Goal: Task Accomplishment & Management: Contribute content

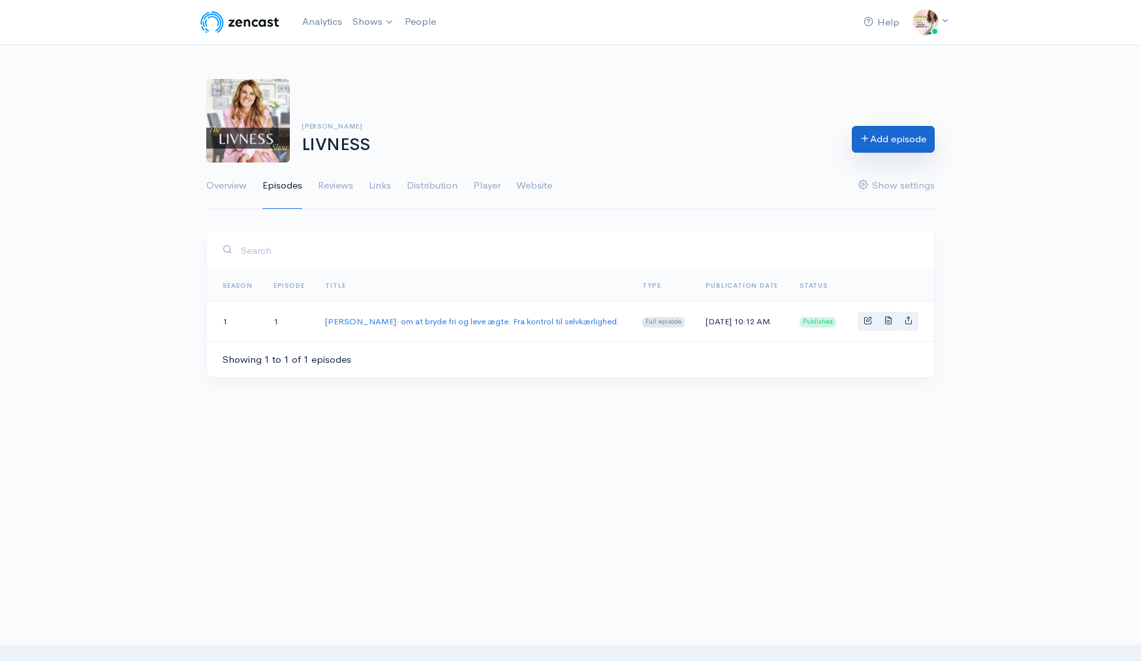
click at [871, 141] on link "Add episode" at bounding box center [893, 139] width 83 height 27
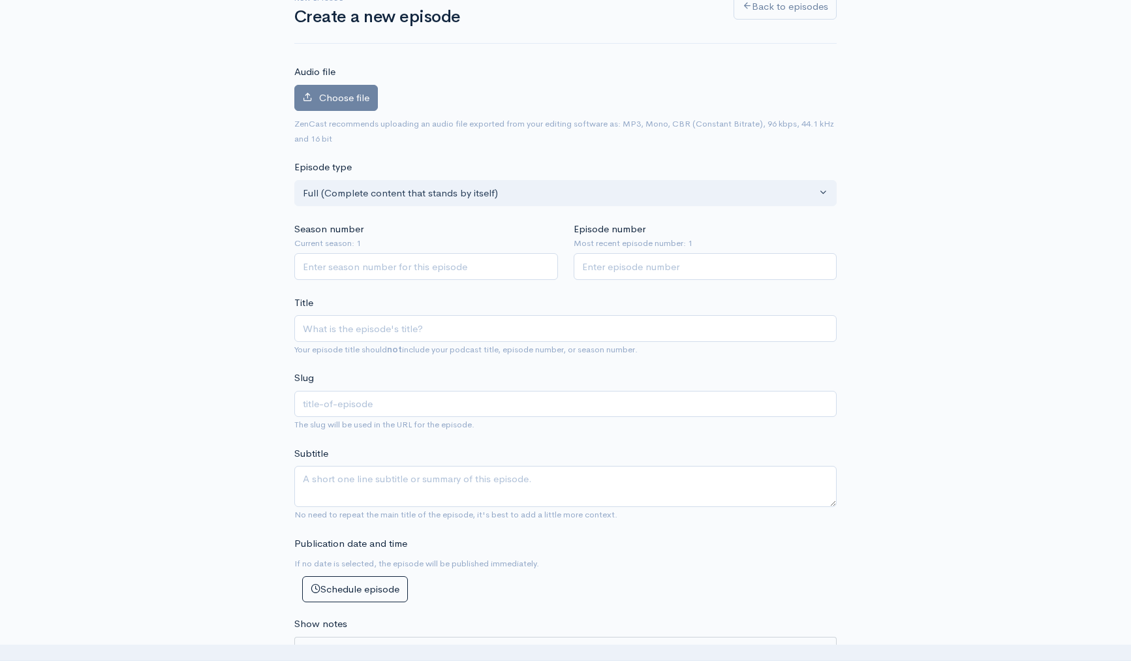
scroll to position [161, 0]
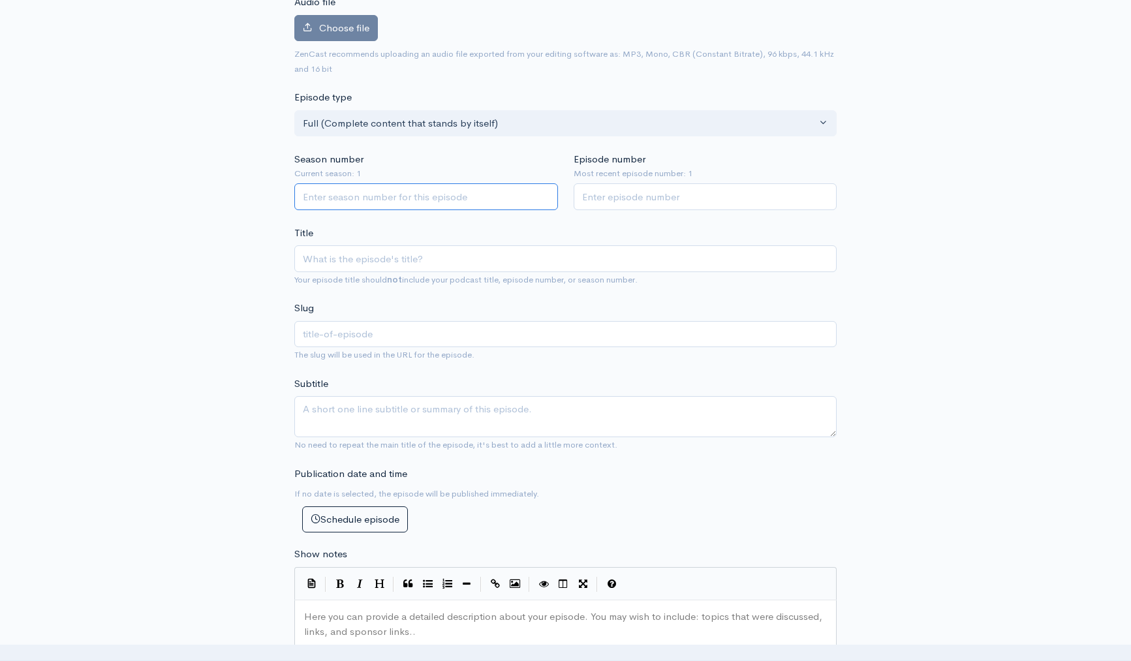
click at [424, 201] on input "Season number" at bounding box center [426, 196] width 264 height 27
type input "1"
click at [593, 202] on input "Episode number" at bounding box center [706, 196] width 264 height 27
type input "2"
click at [226, 258] on div "New episode Create a new episode Back to episodes Audio file Choose file 0 ZenC…" at bounding box center [566, 565] width 744 height 1363
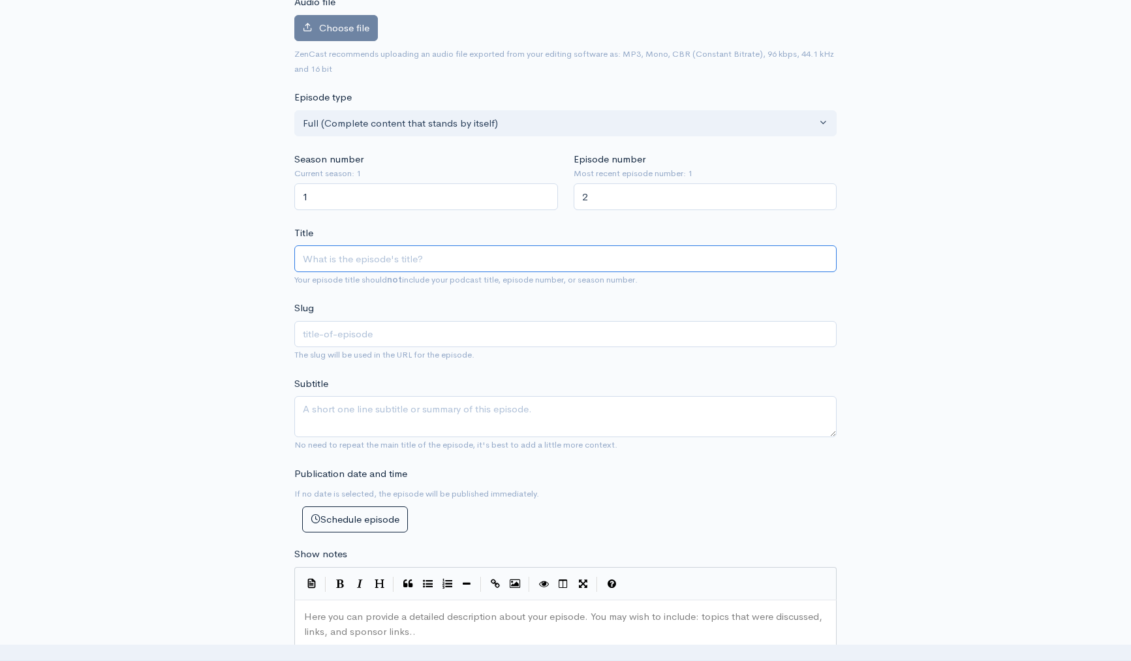
click at [362, 264] on input "Title" at bounding box center [565, 258] width 542 height 27
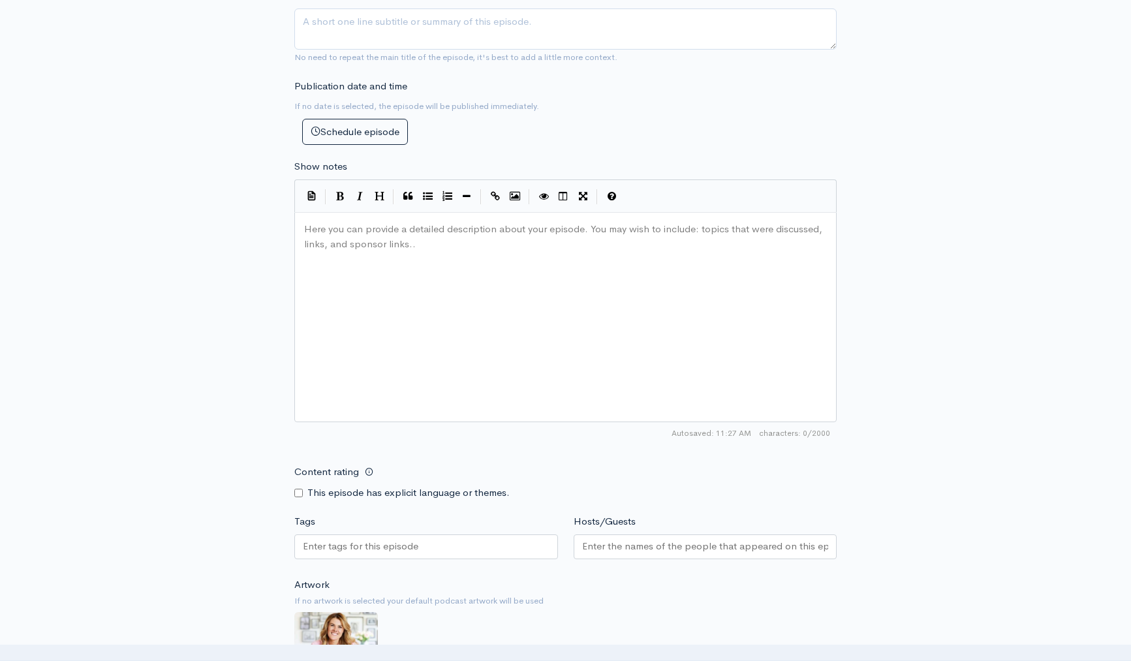
scroll to position [744, 0]
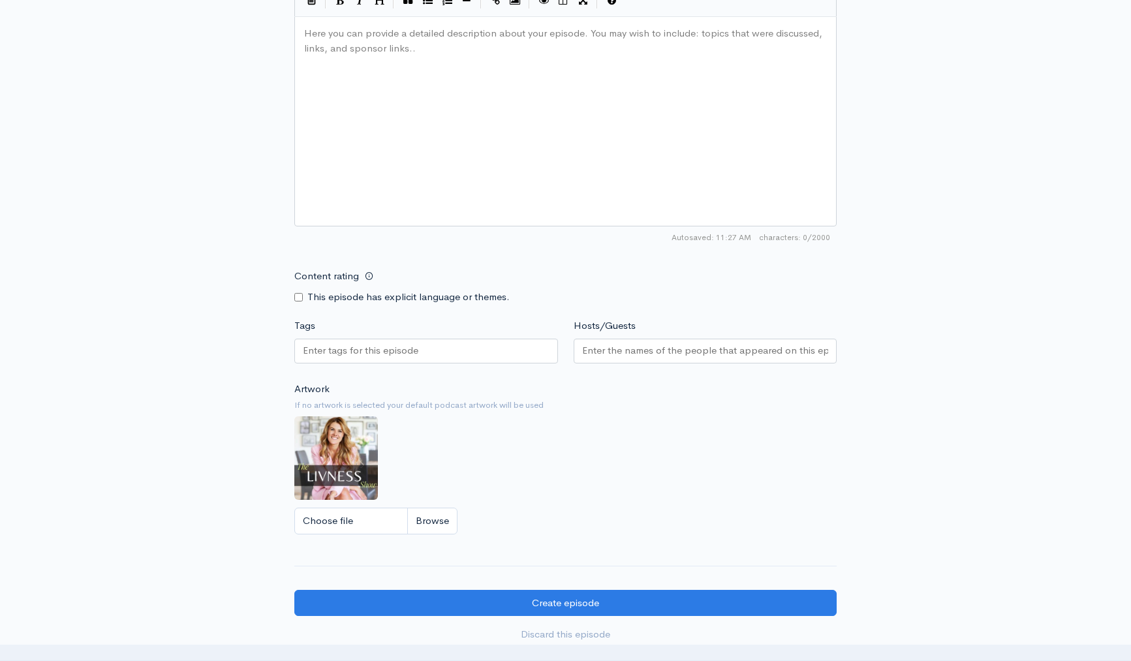
click at [380, 354] on input "Tags" at bounding box center [361, 350] width 117 height 15
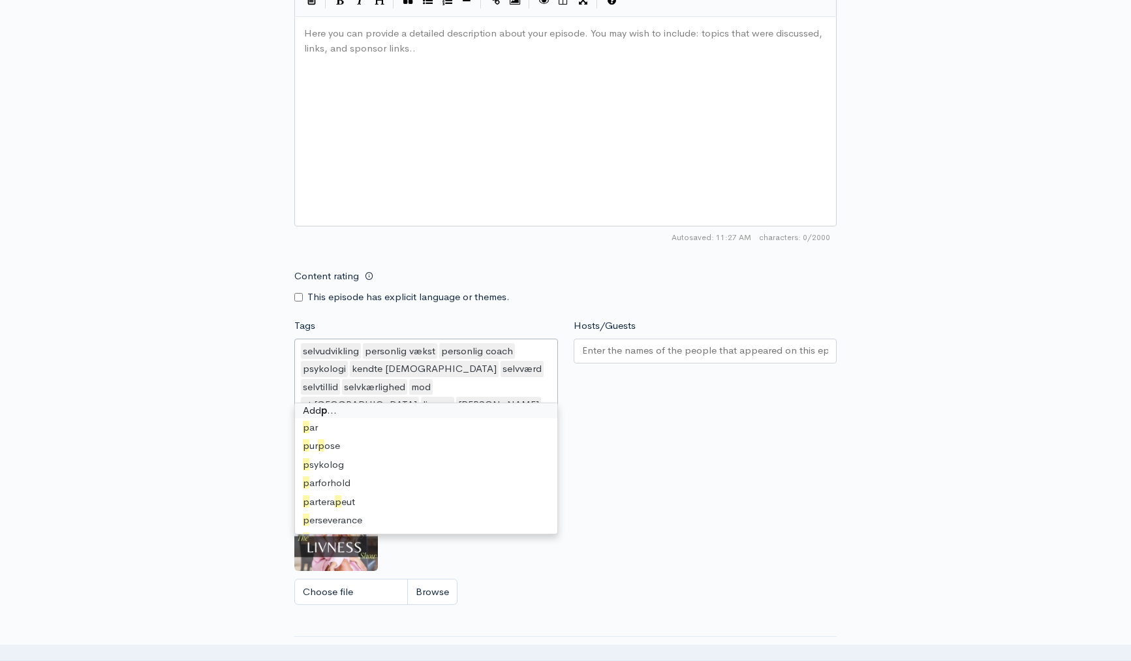
scroll to position [0, 0]
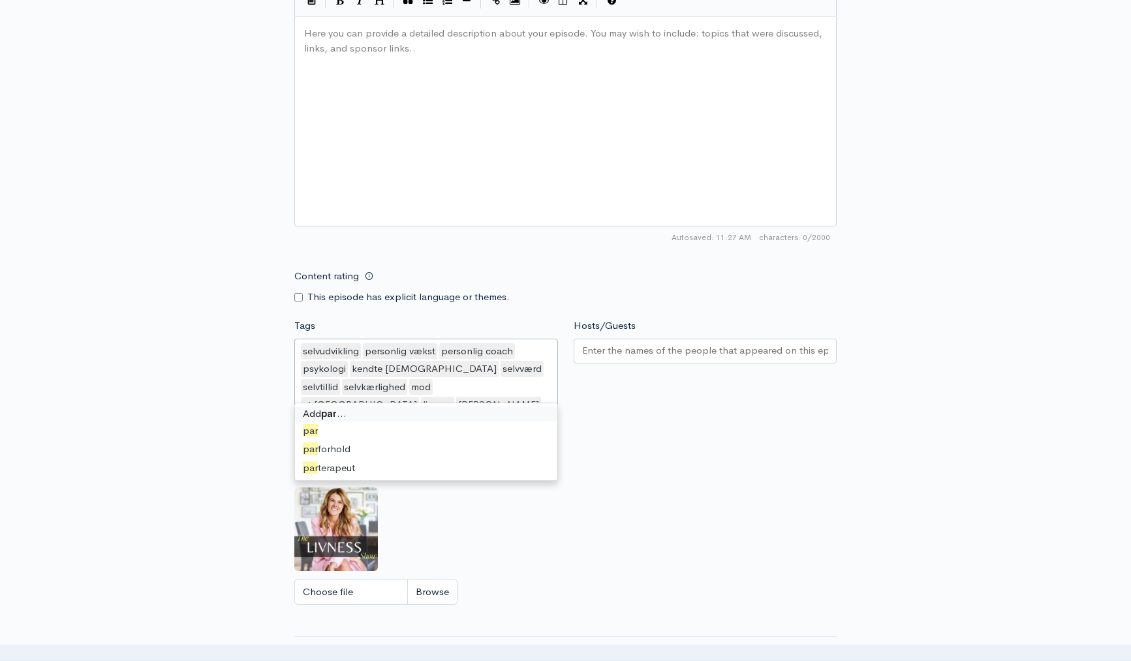
type input "parfor"
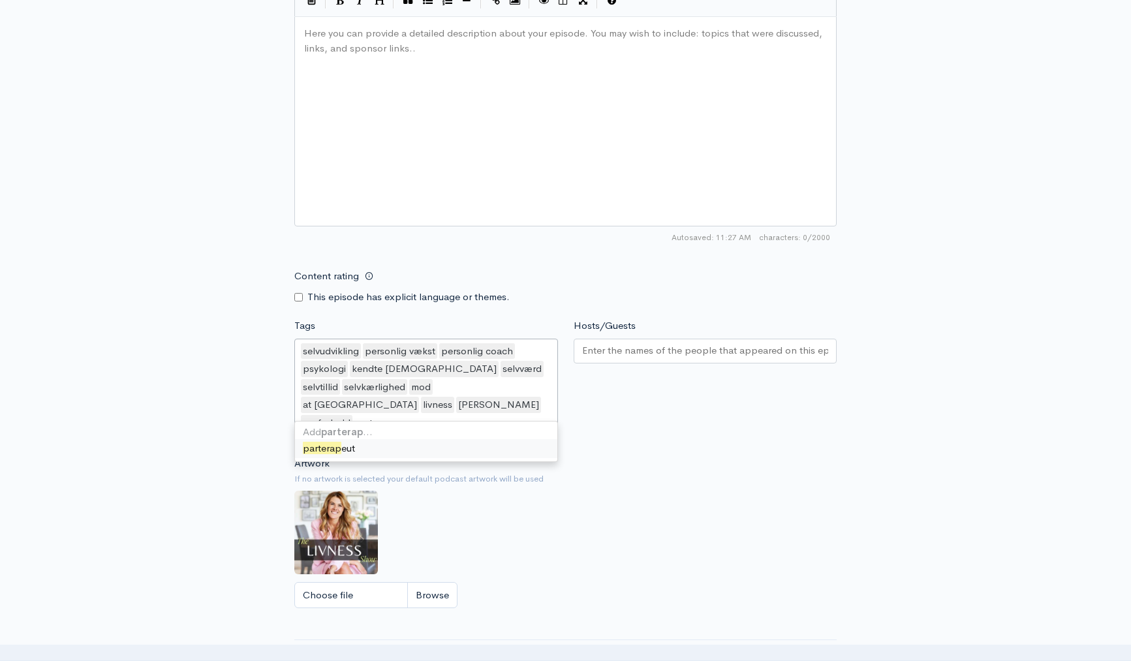
type input "parterapi"
type input "parforhold og business"
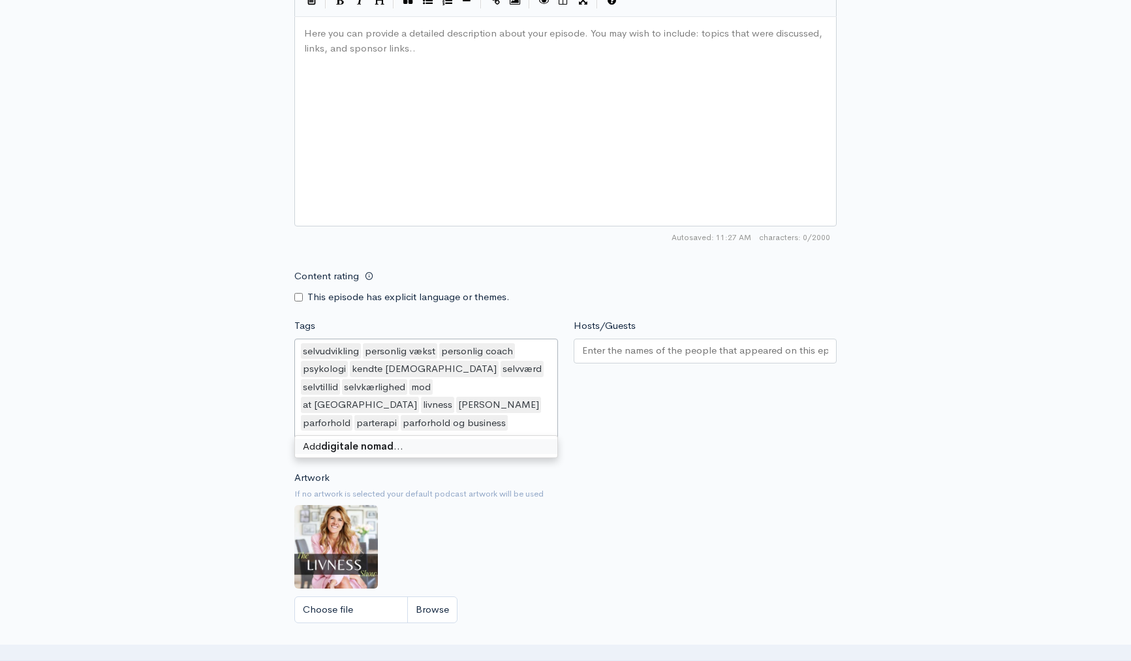
type input "digitale nomader"
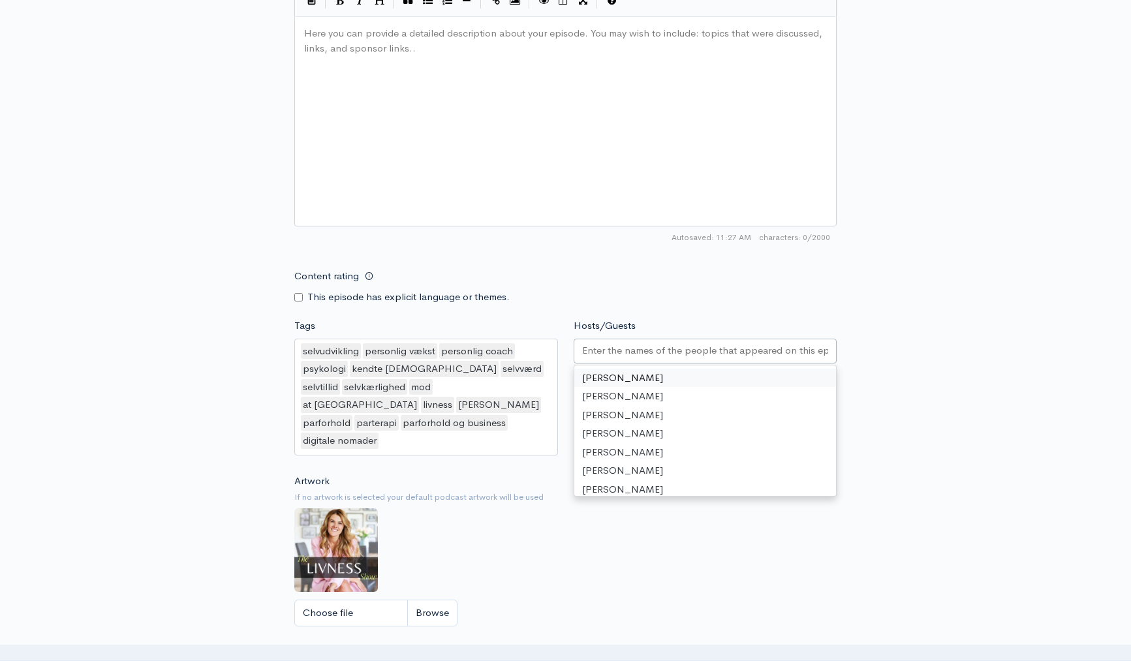
click at [624, 347] on input "Hosts/Guests" at bounding box center [705, 350] width 247 height 15
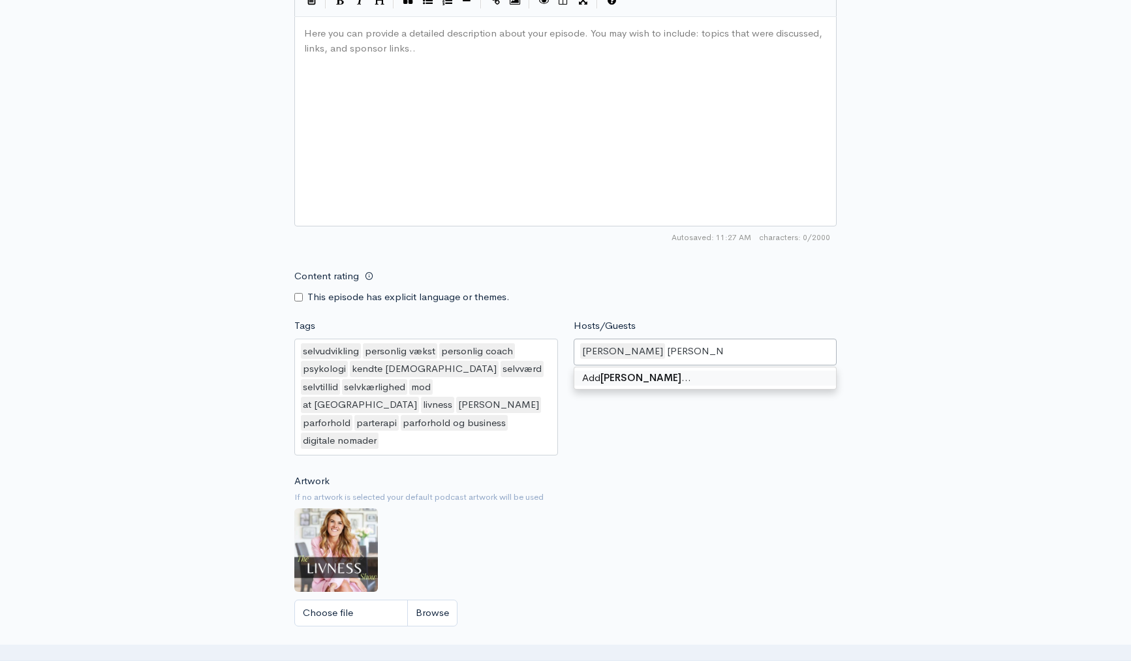
type input "[PERSON_NAME]"
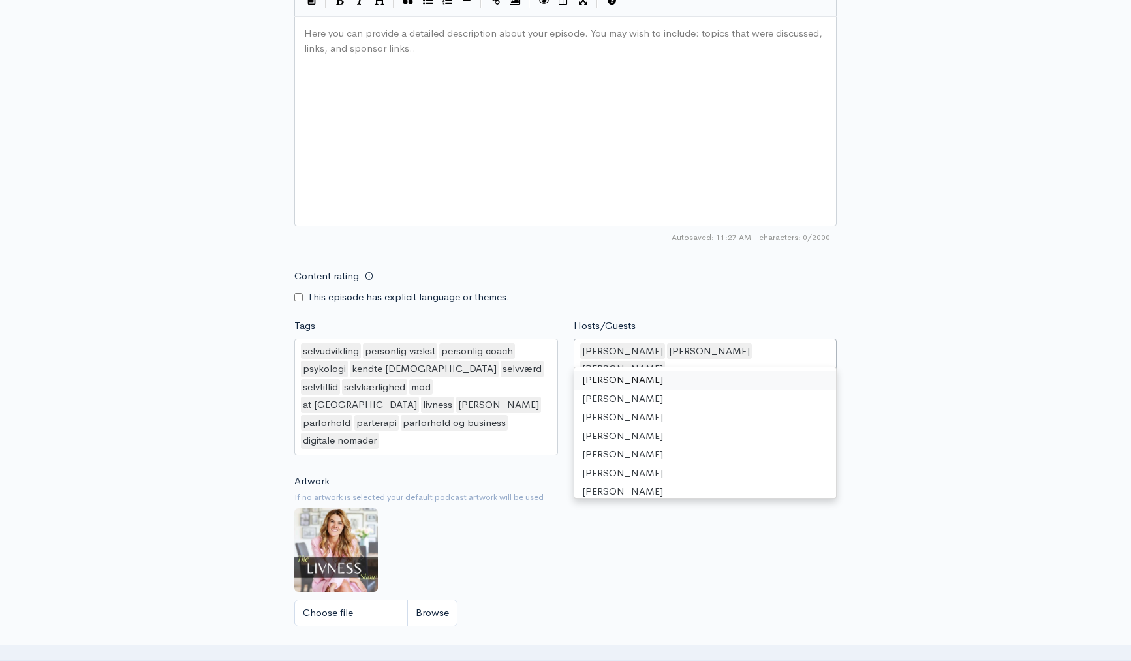
scroll to position [173, 0]
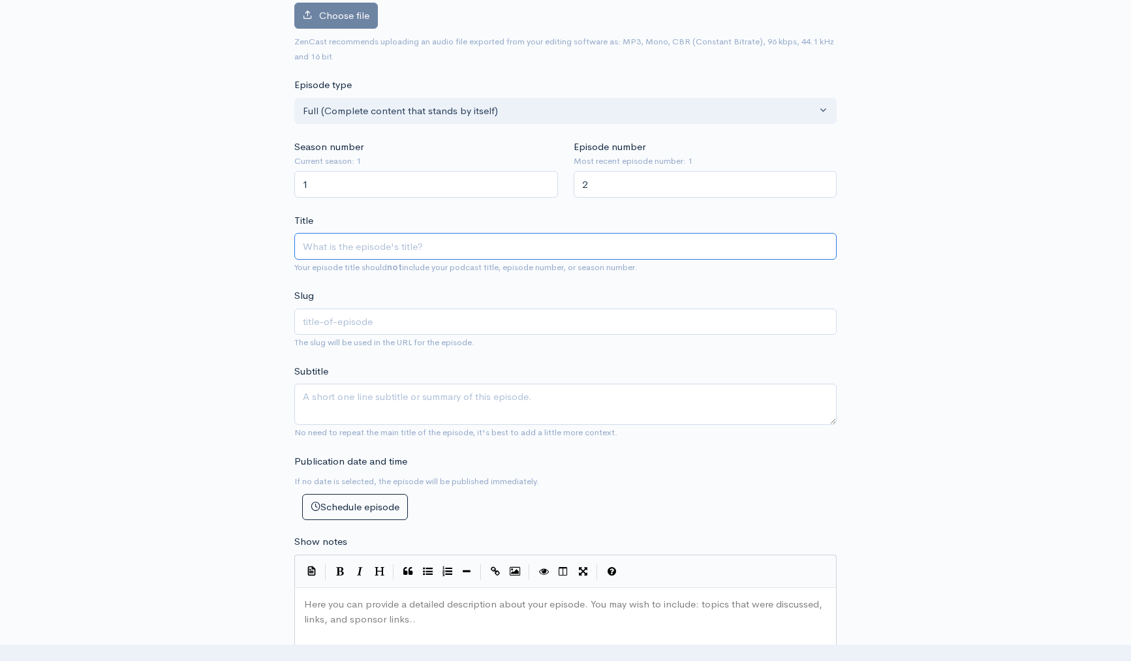
click at [397, 236] on input "Title" at bounding box center [565, 246] width 542 height 27
paste input "Fra fejl og afslag til frihed: [PERSON_NAME] & [PERSON_NAME] om kærlighed, busi…"
type input "Fra fejl og afslag til frihed: Vicky & Patrick om kærlighed, business og livet …"
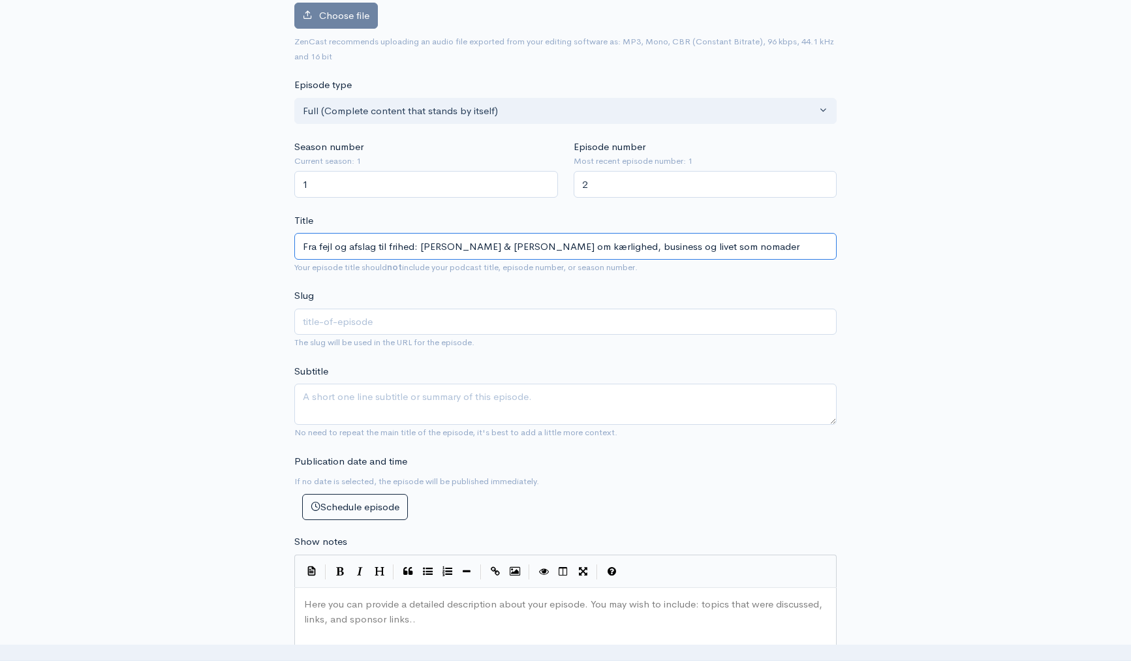
type input "fra-fejl-og-afslag-til-frihed-vicky-patrick-om-kaerlighed-business-og-livet-som…"
click at [258, 292] on div "New episode Create a new episode Back to episodes Audio file Choose file 0 ZenC…" at bounding box center [566, 599] width 744 height 1455
click at [318, 246] on input "Fra fejl og afslag til frihed: Vicky & Patrick om kærlighed, business og livet …" at bounding box center [565, 246] width 542 height 27
click at [341, 247] on input "Fra "fejl og afslag til frihed: Vicky & Patrick om kærlighed, business og livet…" at bounding box center [565, 246] width 542 height 27
type input "Fra "fejl" og afslag til frihed: Vicky & Patrick om kærlighed, business og live…"
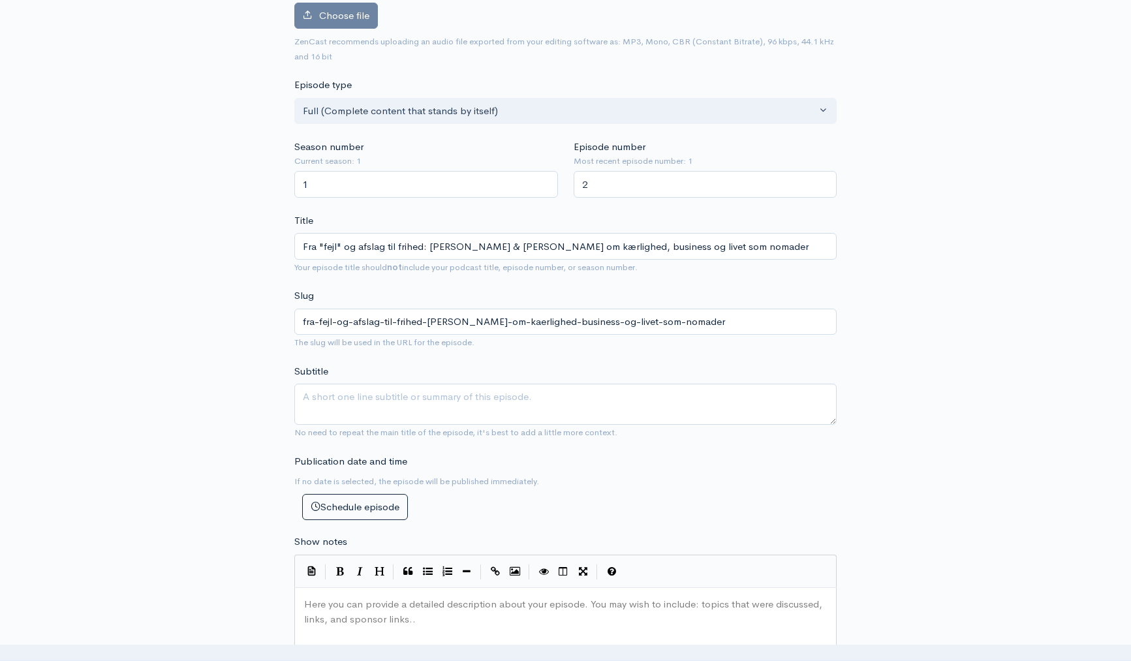
click at [248, 243] on div "New episode Create a new episode Back to episodes Audio file Choose file 0 ZenC…" at bounding box center [566, 599] width 744 height 1455
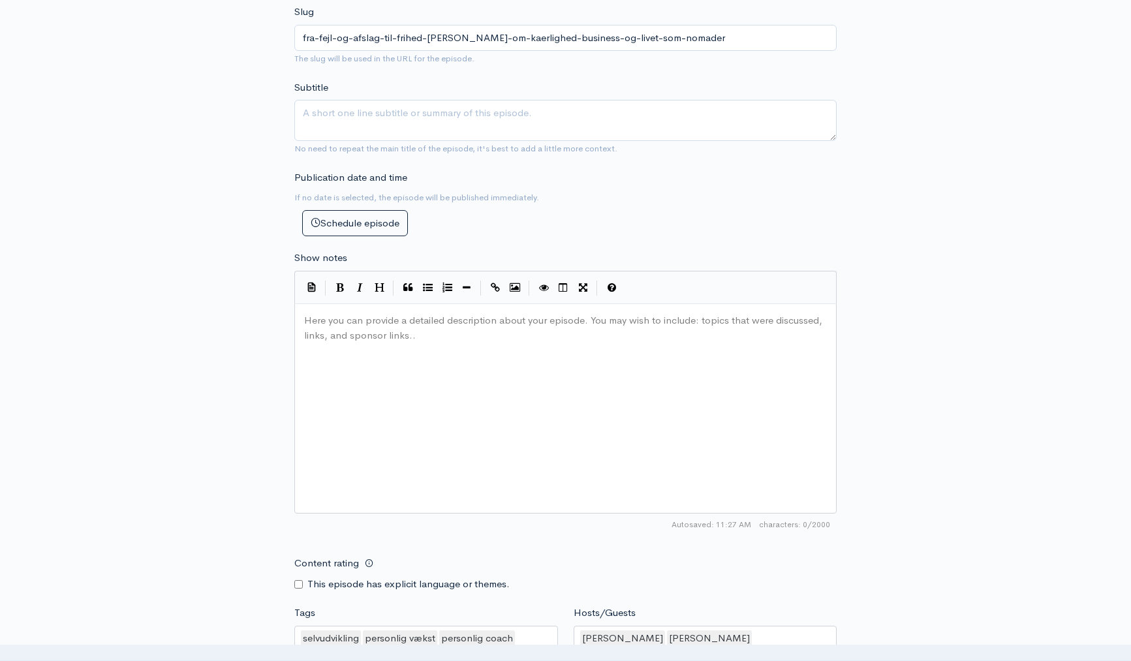
scroll to position [502, 0]
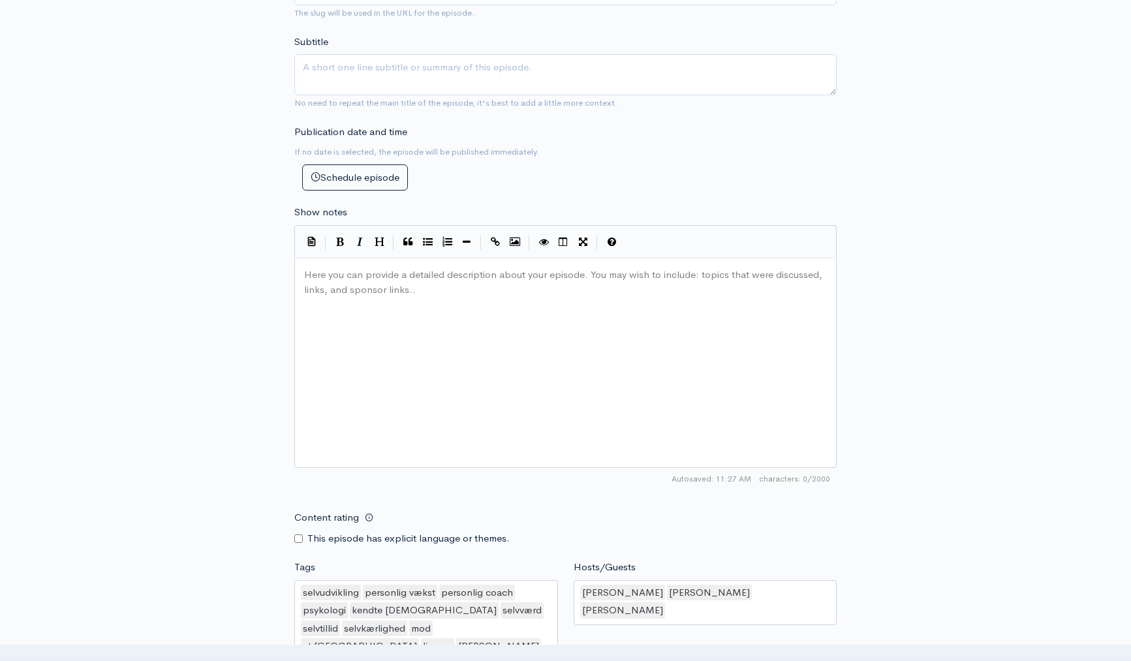
click at [452, 311] on div "Here you can provide a detailed description about your episode. You may wish to…" at bounding box center [581, 379] width 561 height 228
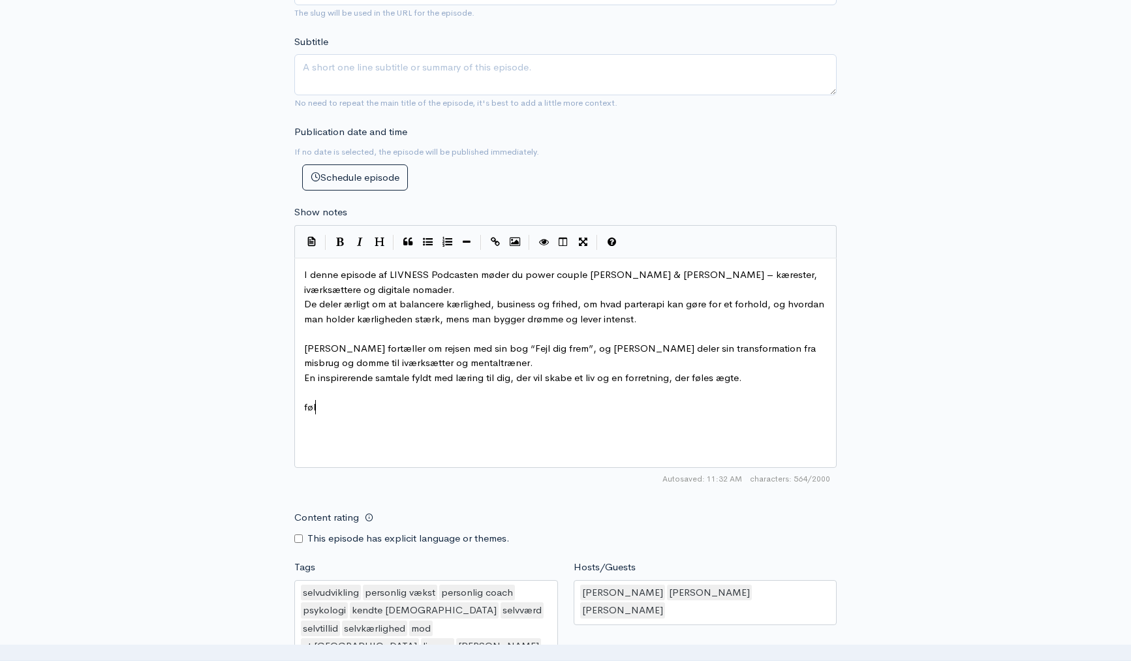
type textarea "følg"
type textarea "FØLG VIV"
type textarea "CKIE PÅ INSTAGRAM:"
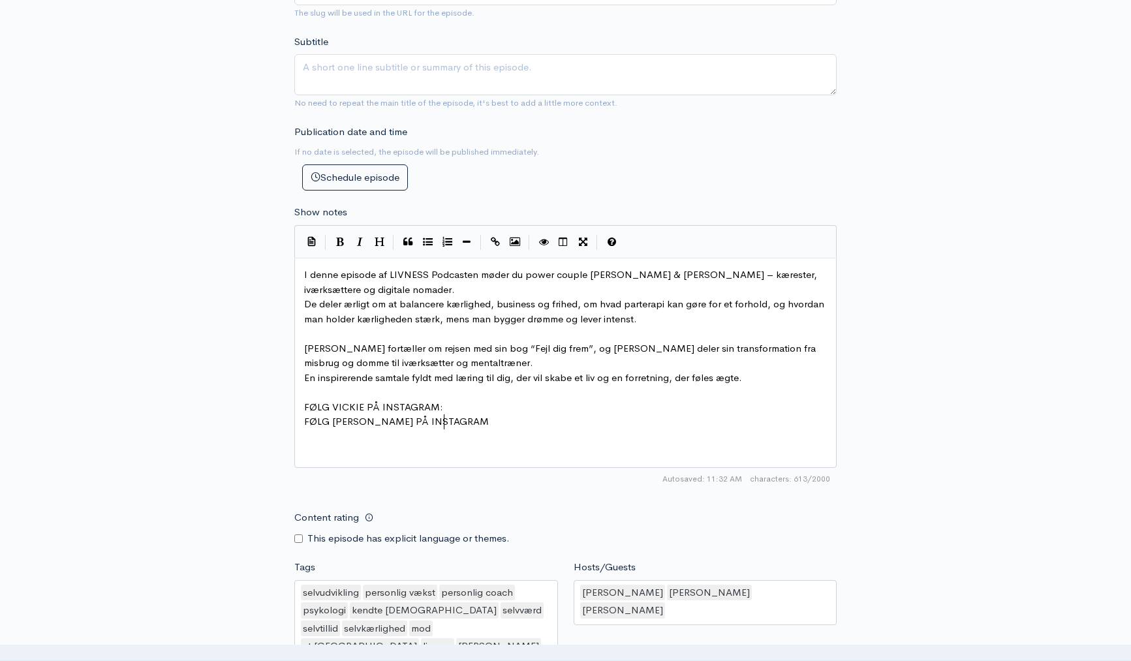
type textarea "FØLG PATRICK PÅ INSTAGRAM:"
type textarea "tilm"
type textarea "MELD TI"
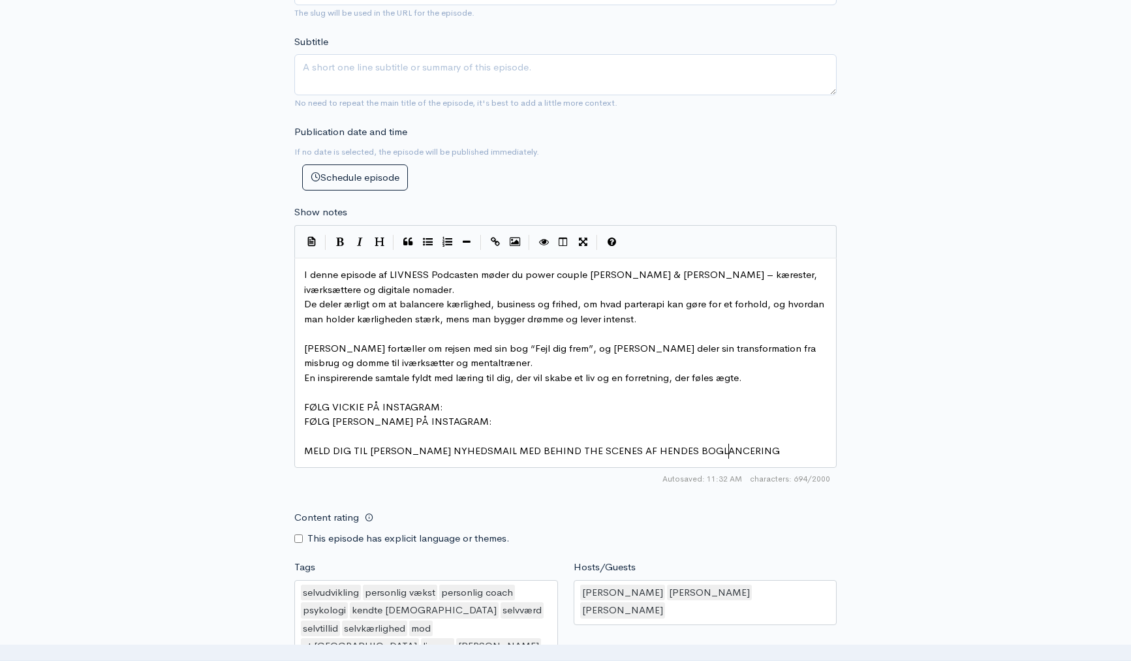
scroll to position [5, 401]
type textarea "DIG TIL VICKIE'S NYHEDSMAIL MED BEHIND THE SCENES AF HENDES BOGLANCERING:"
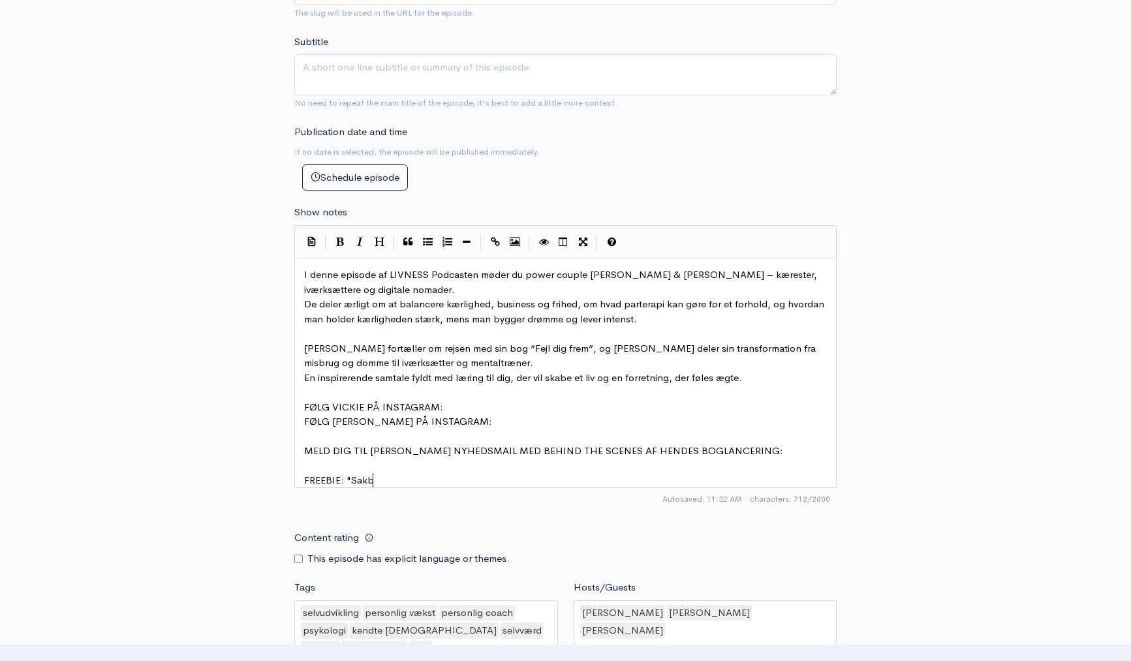
type textarea "FREEBIE: "Sakb"
type textarea "kab og lev som dit hæ"
type textarea "øjeste selv nu""
click at [351, 482] on span "FREEBIE: "Skab og lev som dit højeste selv nu"" at bounding box center [441, 480] width 275 height 12
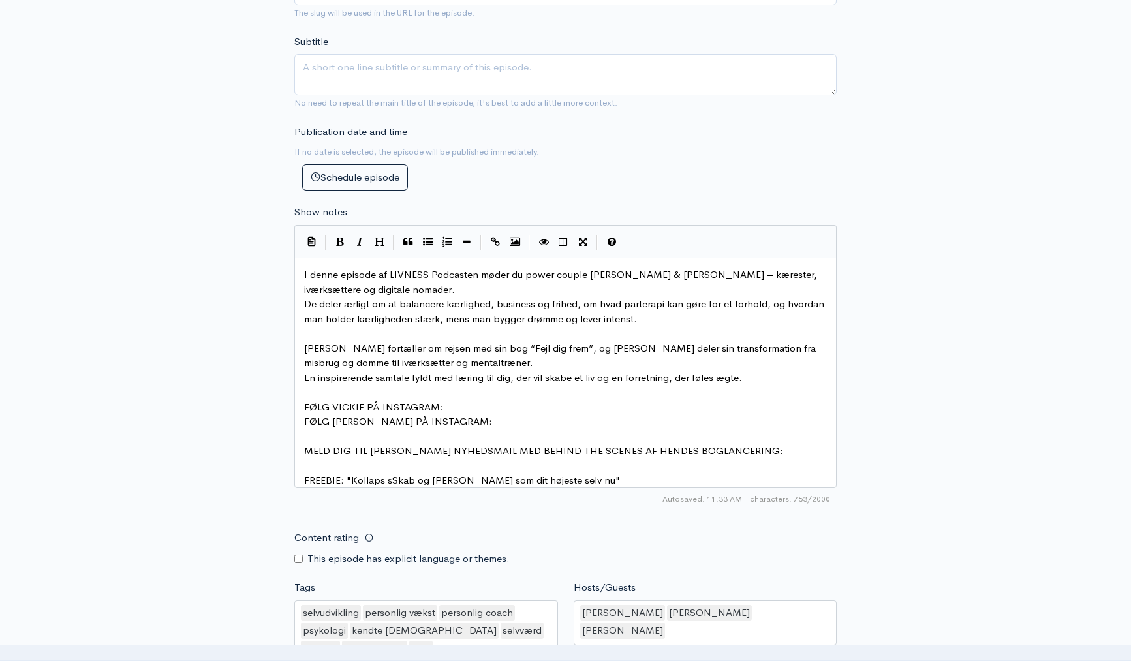
type textarea "Kollaps si"
type textarea "din tidsp"
type textarea "linje:"
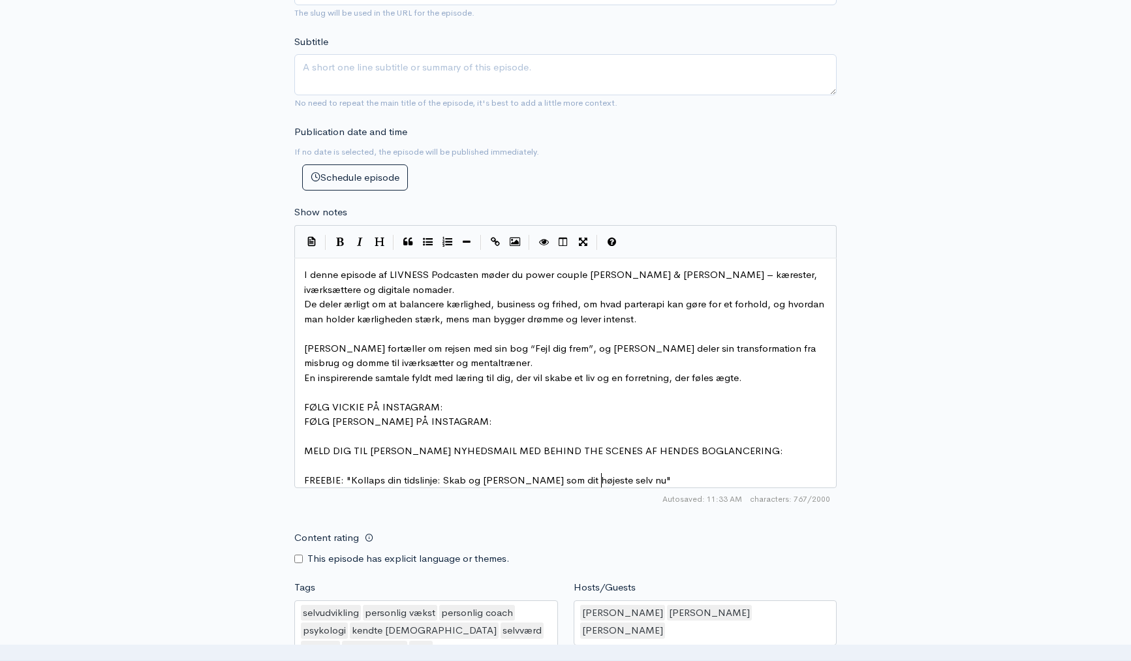
click at [617, 482] on pre "FREEBIE: "Kollaps din tidslinje: Skab og lev som dit højeste selv nu"" at bounding box center [570, 480] width 538 height 15
click at [725, 453] on span "MELD DIG TIL VICKIE'S NYHEDSMAIL MED BEHIND THE SCENES AF HENDES BOGLANCERING:" at bounding box center [543, 450] width 479 height 12
type textarea ", invia"
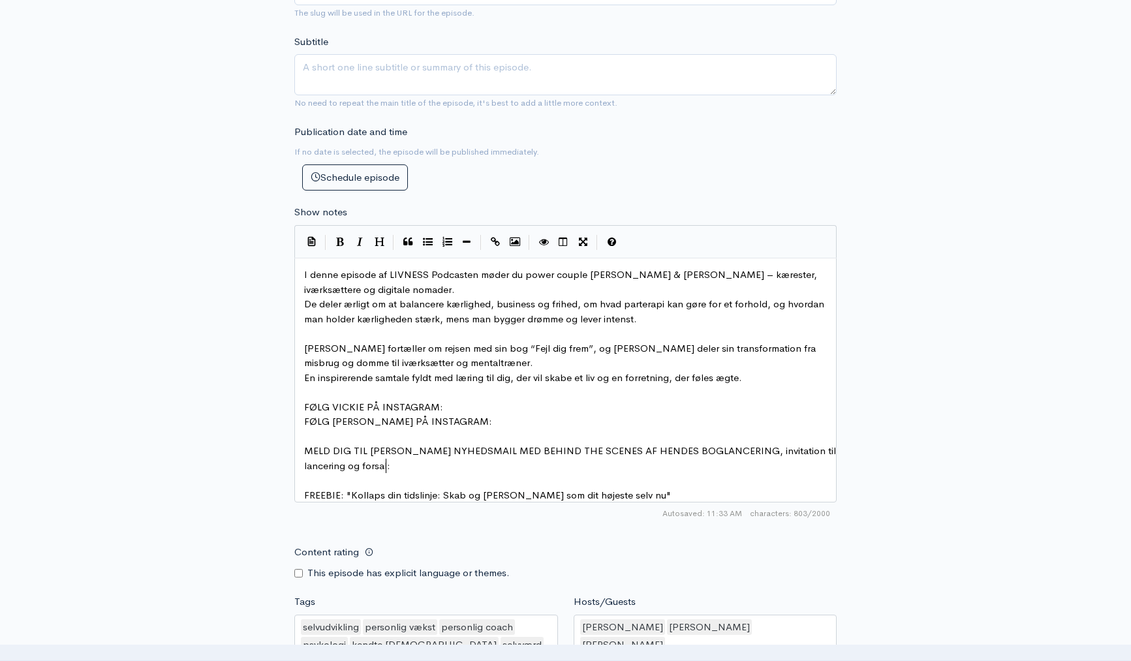
type textarea "tation til lancering og forsalg"
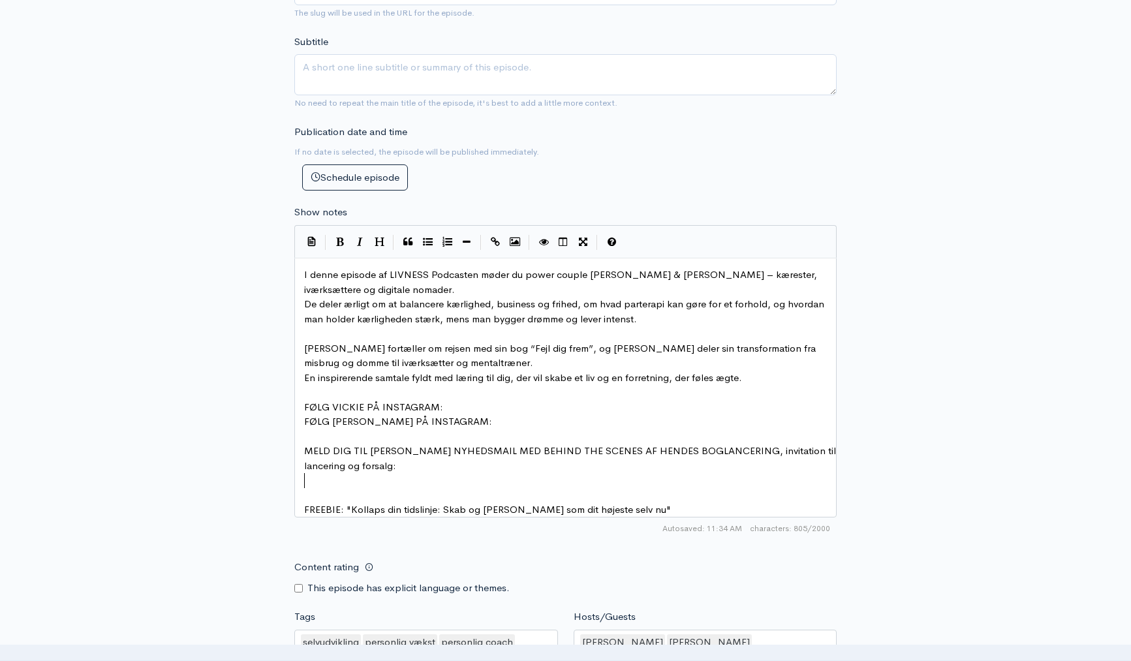
paste textarea "re"
type textarea "[URL][DOMAIN_NAME]"
drag, startPoint x: 662, startPoint y: 481, endPoint x: 304, endPoint y: 481, distance: 357.6
click at [491, 242] on icon "Create Link" at bounding box center [495, 242] width 9 height 10
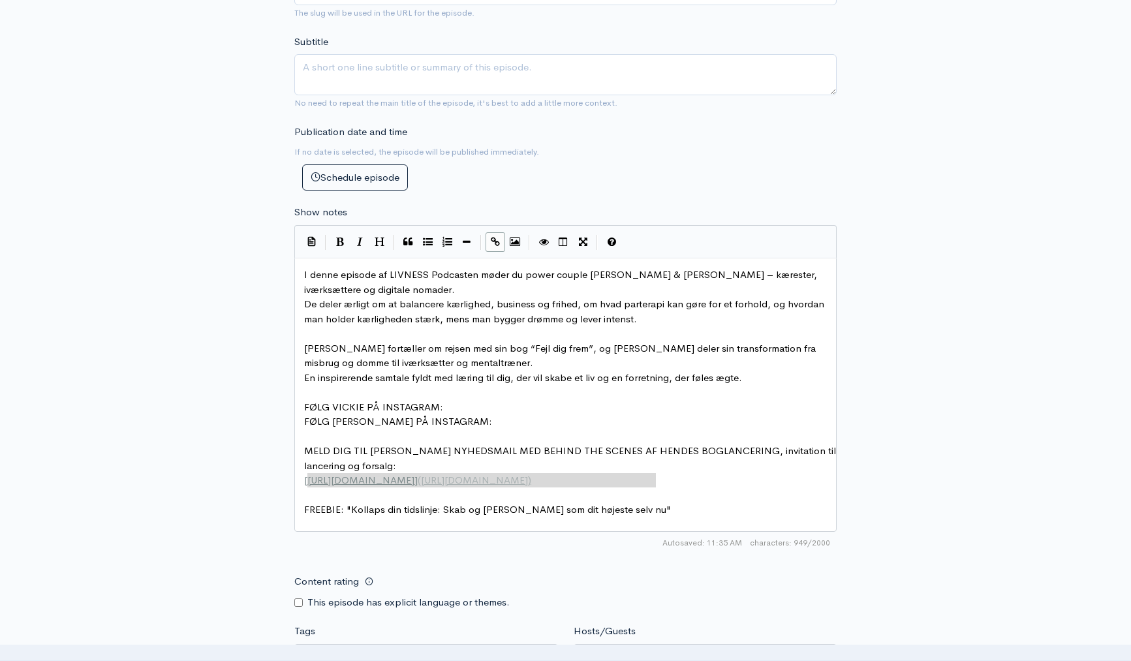
click at [659, 435] on pre "​" at bounding box center [570, 436] width 538 height 15
click at [504, 407] on pre "FØLG VICKIE PÅ INSTAGRAM:" at bounding box center [570, 407] width 538 height 15
type textarea "@Vickie.Westen:"
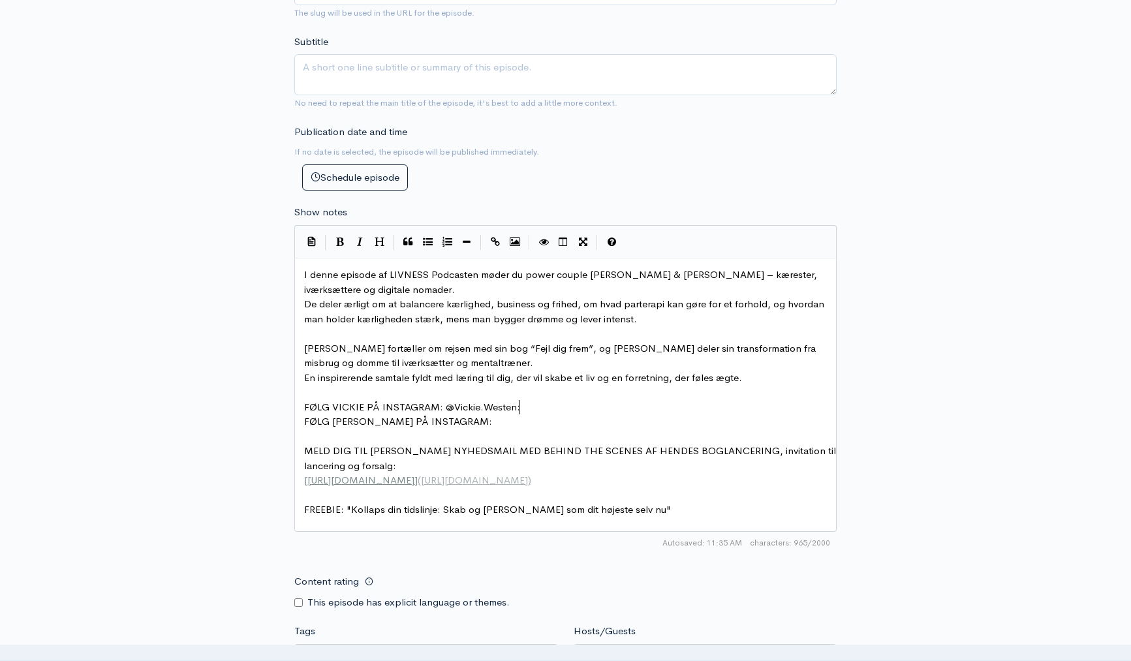
paste textarea
click at [471, 427] on pre "FØLG PATRICK PÅ INSTAGRAM:" at bounding box center [570, 421] width 538 height 15
type textarea "@PatrickSimiglai"
click at [636, 457] on span "MELD DIG TIL VICKIE'S NYHEDSMAIL MED BEHIND THE SCENES AF HENDES BOGLANCERING, …" at bounding box center [571, 457] width 534 height 27
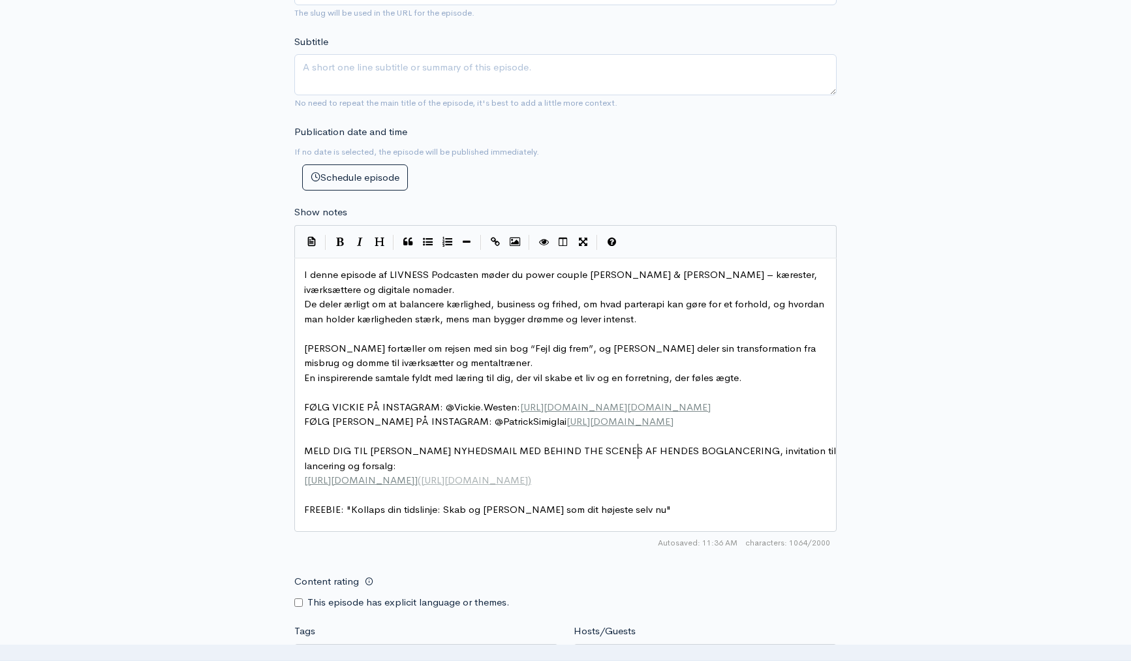
click at [425, 464] on pre "MELD DIG TIL VICKIE'S NYHEDSMAIL MED BEHIND THE SCENES AF HENDES BOGLANCERING, …" at bounding box center [570, 458] width 538 height 29
click at [306, 409] on span "FØLG VICKIE PÅ INSTAGRAM: @Vickie.Westen: https://www.instagram.com/vickie.west…" at bounding box center [507, 407] width 407 height 12
type textarea "✨"
click at [301, 423] on pre "FØLG PATRICK PÅ INSTAGRAM: @PatrickSimiglai https://www.instagram.com/patricksi…" at bounding box center [570, 421] width 538 height 15
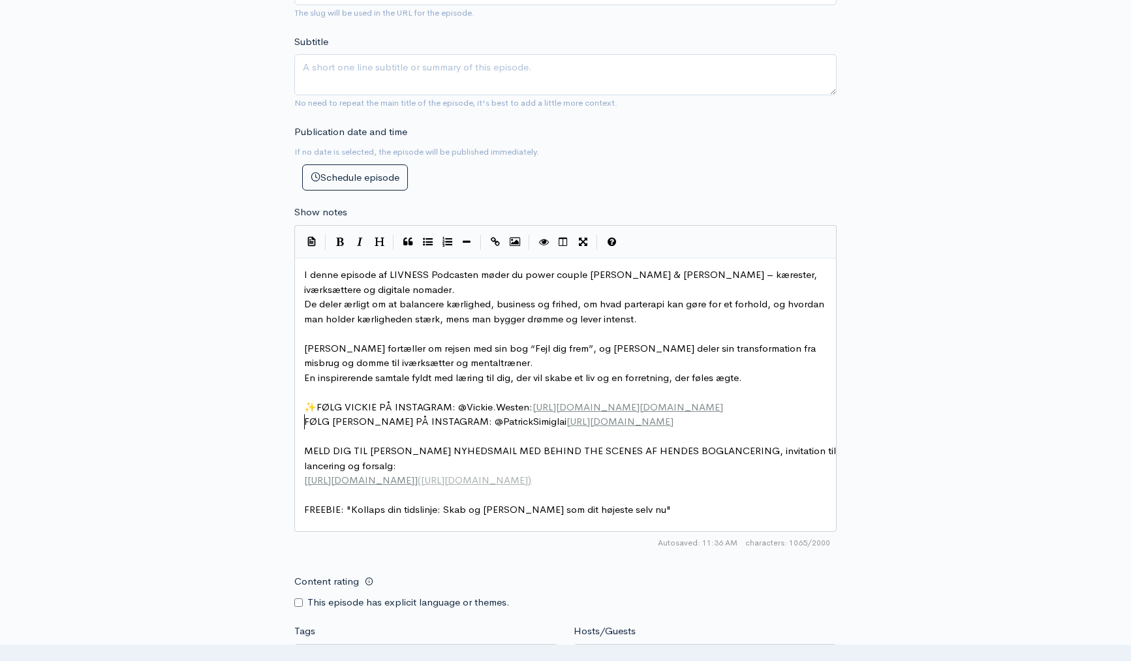
type textarea "✨"
click at [305, 454] on span "MELD DIG TIL VICKIE'S NYHEDSMAIL MED BEHIND THE SCENES AF HENDES BOGLANCERING, …" at bounding box center [571, 457] width 534 height 27
type textarea "📖"
click at [635, 518] on pre "FREEBIE: "Kollaps din tidslinje: Skab og lev som dit højeste selv nu"" at bounding box center [570, 509] width 538 height 15
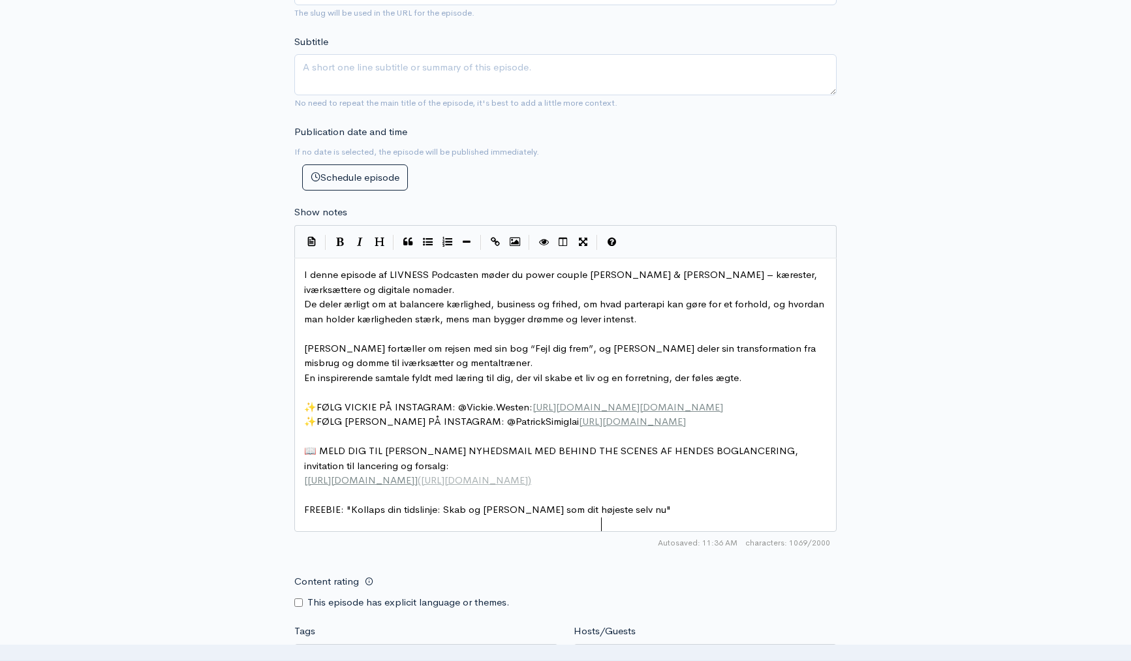
scroll to position [5, 1]
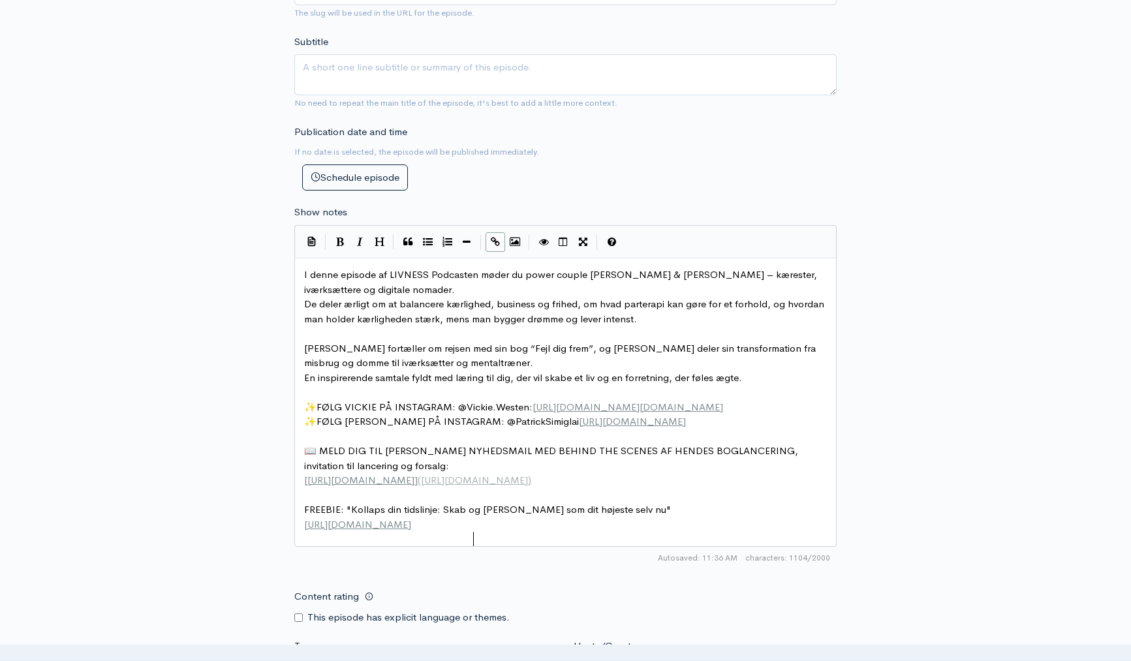
click at [305, 516] on span "FREEBIE: "Kollaps din tidslinje: Skab og lev som dit højeste selv nu"" at bounding box center [487, 509] width 367 height 12
type textarea "👑"
click at [189, 514] on div "New episode Create a new episode Back to episodes Audio file Choose file 0 ZenC…" at bounding box center [565, 310] width 1131 height 1534
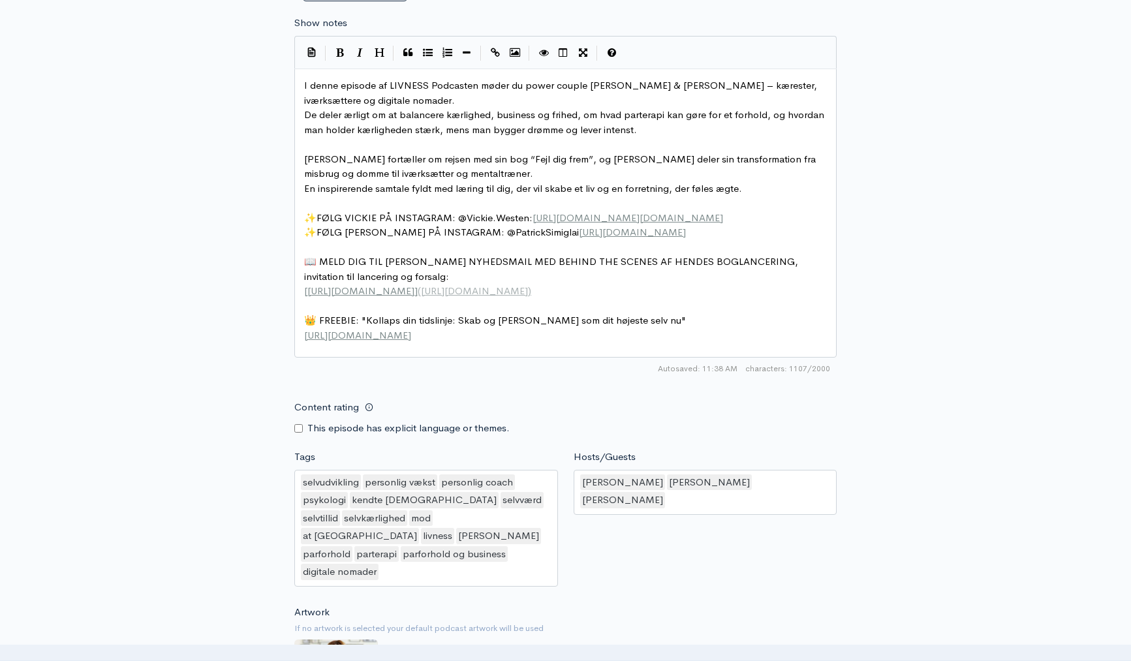
scroll to position [692, 0]
click at [544, 342] on pre "[URL][DOMAIN_NAME]" at bounding box center [570, 335] width 538 height 15
click at [534, 343] on pre "[URL][DOMAIN_NAME]" at bounding box center [570, 335] width 538 height 15
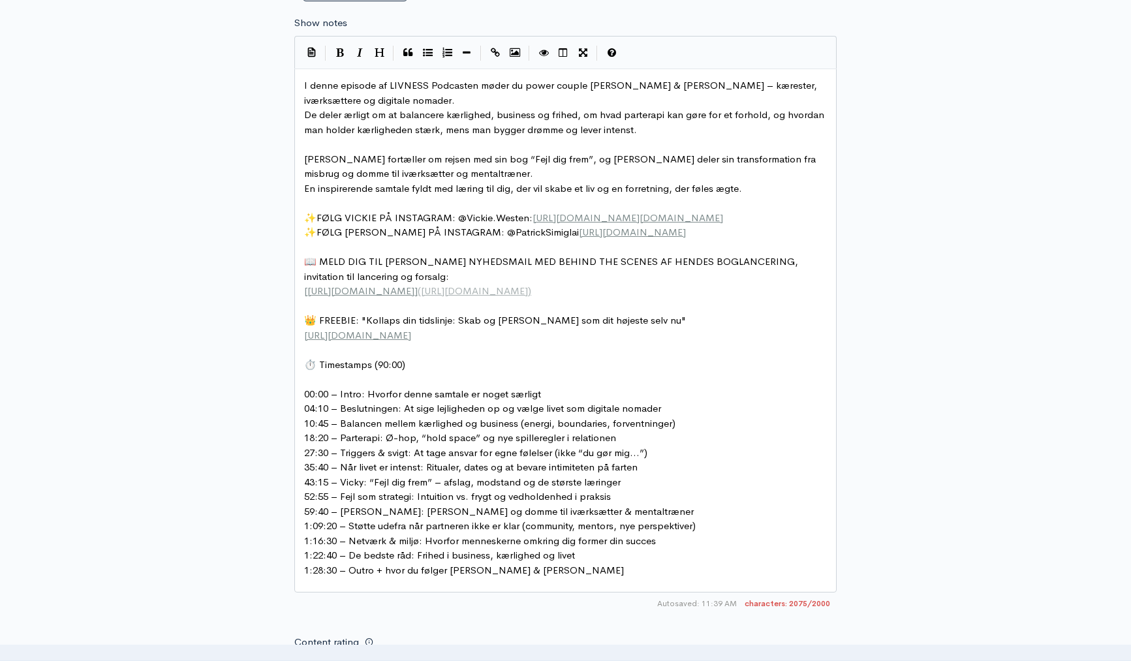
click at [416, 373] on pre "⏱️ Timestamps (90:00)" at bounding box center [570, 365] width 538 height 15
click at [317, 371] on span "⏱️ Timestamps" at bounding box center [338, 364] width 68 height 12
type textarea "Ca."
type textarea "00:00 – Intro: Hvorfor denne samtale er noget særligt"
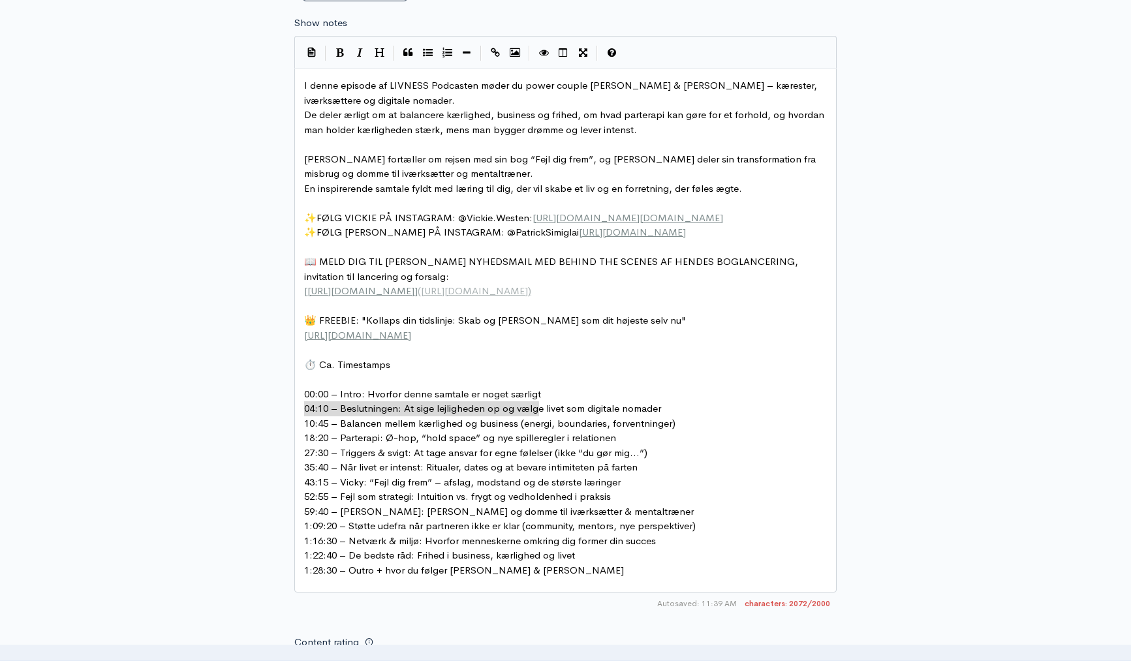
drag, startPoint x: 570, startPoint y: 405, endPoint x: 294, endPoint y: 407, distance: 276.1
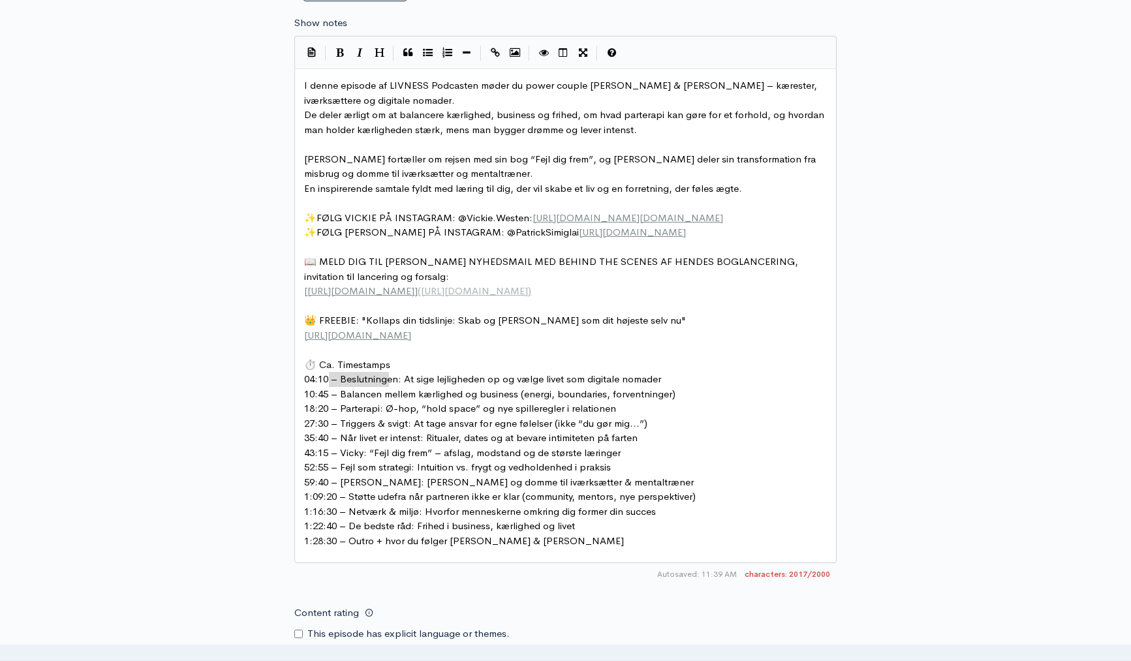
drag, startPoint x: 390, startPoint y: 382, endPoint x: 295, endPoint y: 380, distance: 94.6
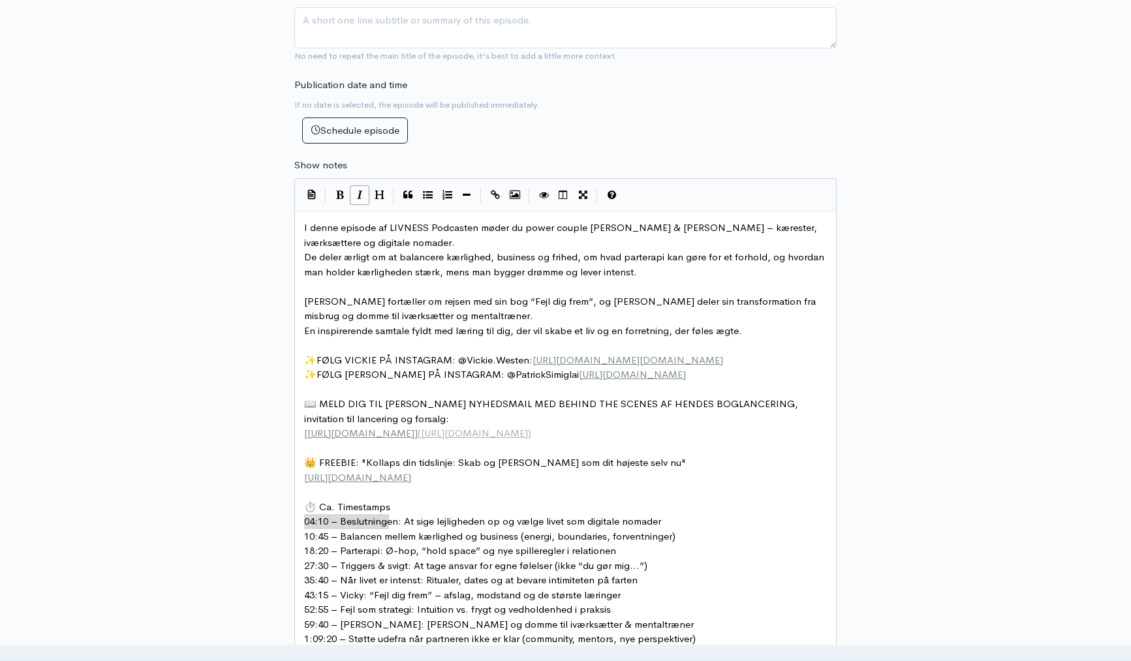
scroll to position [550, 0]
type textarea "⏱️ Ca. Timestamps"
click at [347, 194] on button "Bold" at bounding box center [340, 195] width 20 height 20
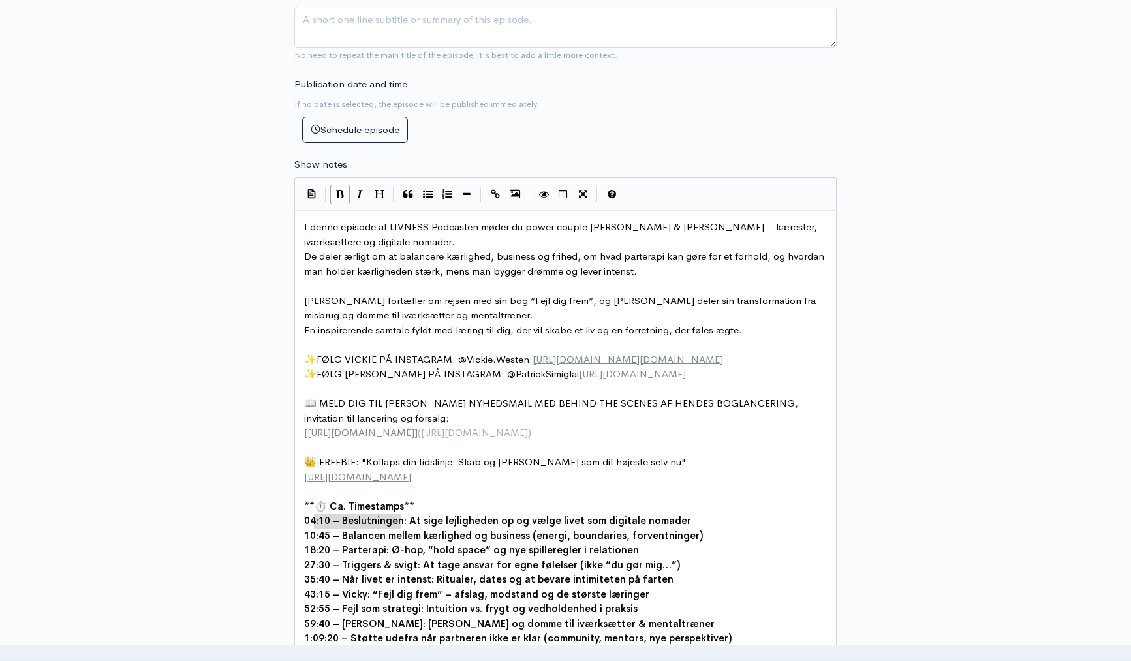
click at [337, 200] on button "Bold" at bounding box center [340, 195] width 20 height 20
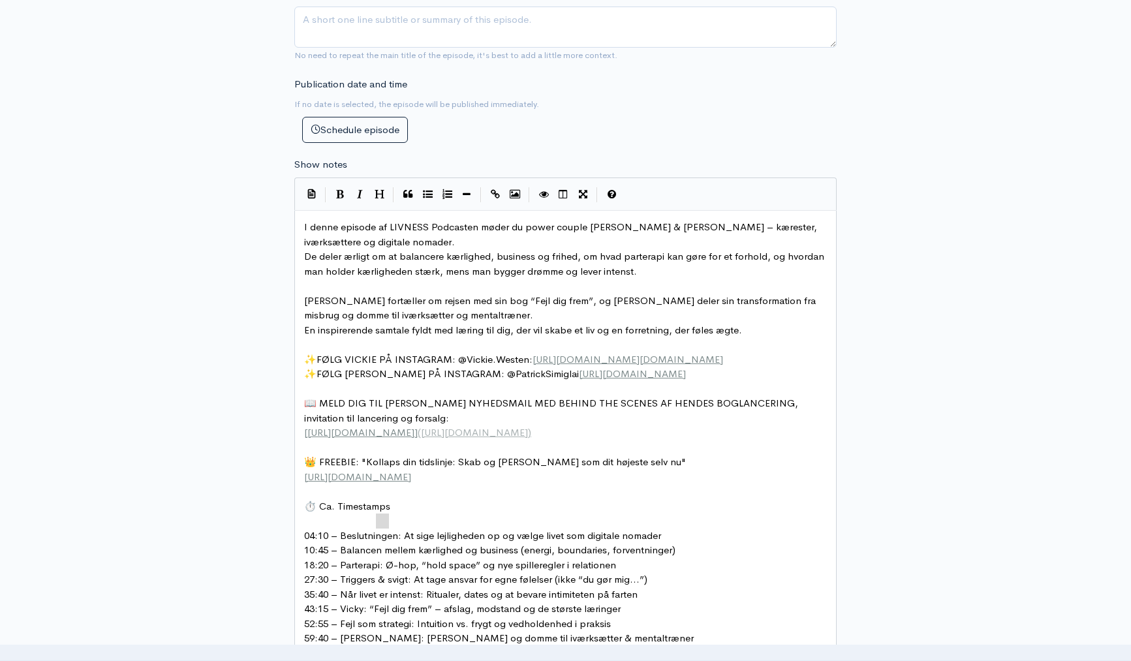
type textarea "⏱️ Ca. Timestamps"
drag, startPoint x: 384, startPoint y: 523, endPoint x: 290, endPoint y: 523, distance: 93.3
click at [339, 196] on icon "Bold" at bounding box center [340, 194] width 8 height 10
type textarea "Skyd genvej:"
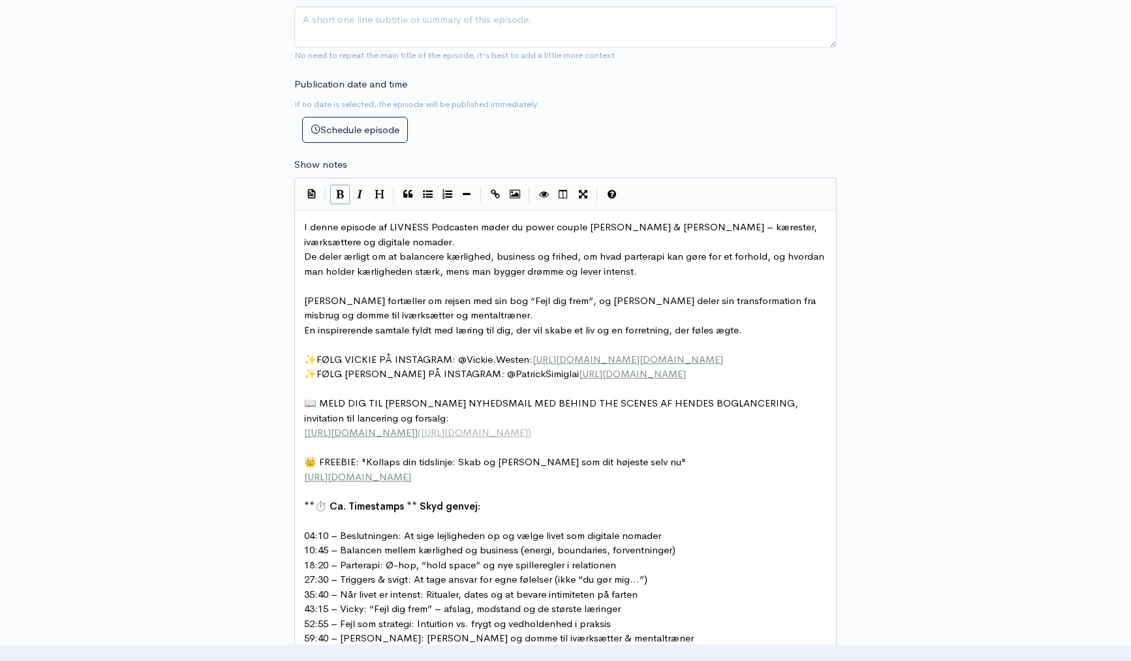
click at [252, 536] on div "New episode Create a new episode Back to episodes Audio file Choose file 0 ZenC…" at bounding box center [566, 372] width 744 height 1754
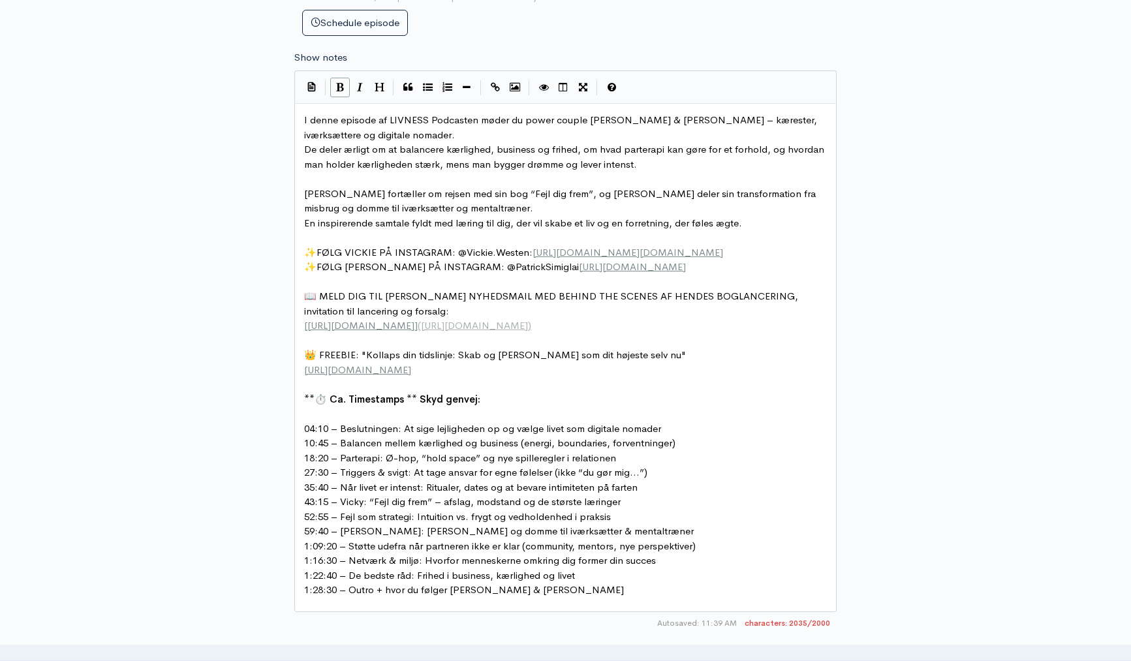
scroll to position [697, 0]
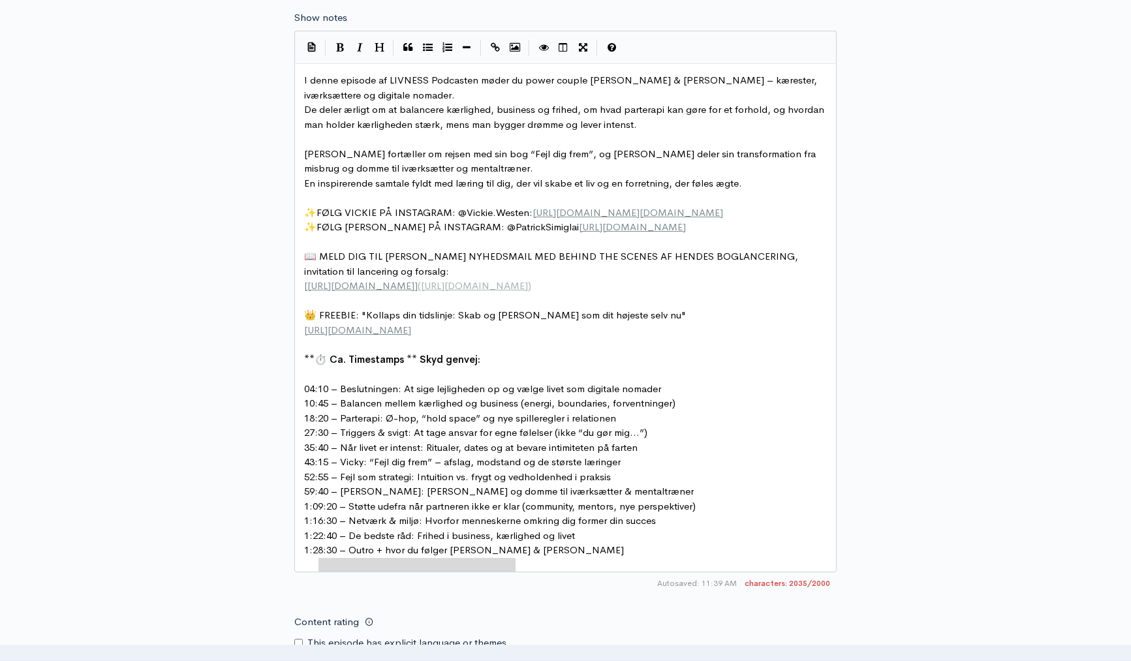
type textarea "1:28:30 – Outro + hvor du følger Vicky & Patrick"
drag, startPoint x: 526, startPoint y: 571, endPoint x: 298, endPoint y: 562, distance: 227.9
click at [269, 433] on div "New episode Create a new episode Back to episodes Audio file Choose file 0 ZenC…" at bounding box center [566, 225] width 744 height 1754
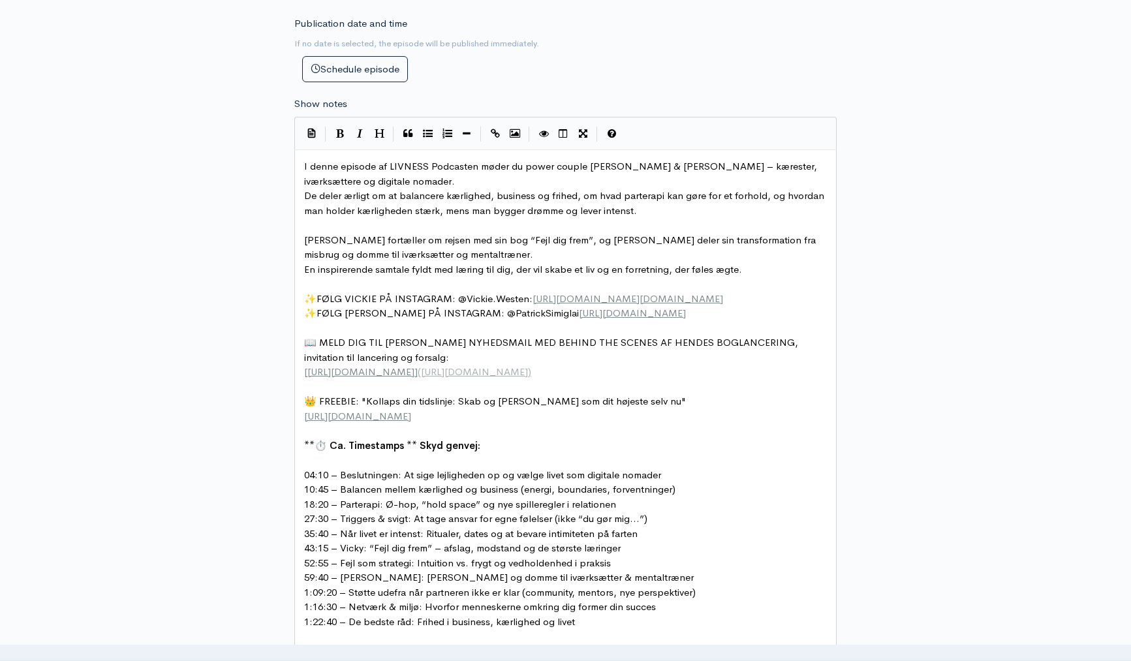
scroll to position [612, 0]
click at [454, 239] on span "Vicky fortæller om rejsen med sin bog “Fejl dig frem”, og Patrick deler sin tra…" at bounding box center [561, 245] width 514 height 27
type textarea "kommen"
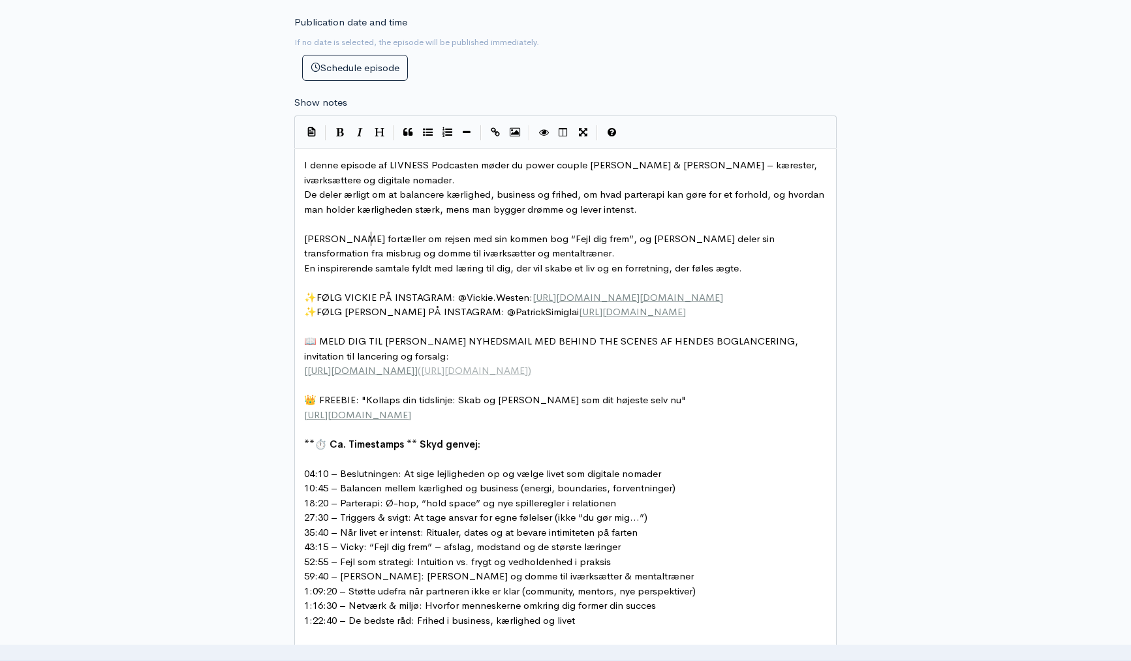
click at [373, 238] on span "Vicky fortæller om rejsen med sin kommen bog “Fejl dig frem”, og Patrick deler …" at bounding box center [540, 245] width 473 height 27
type textarea "åbent"
type textarea "ærligt og sårbaty"
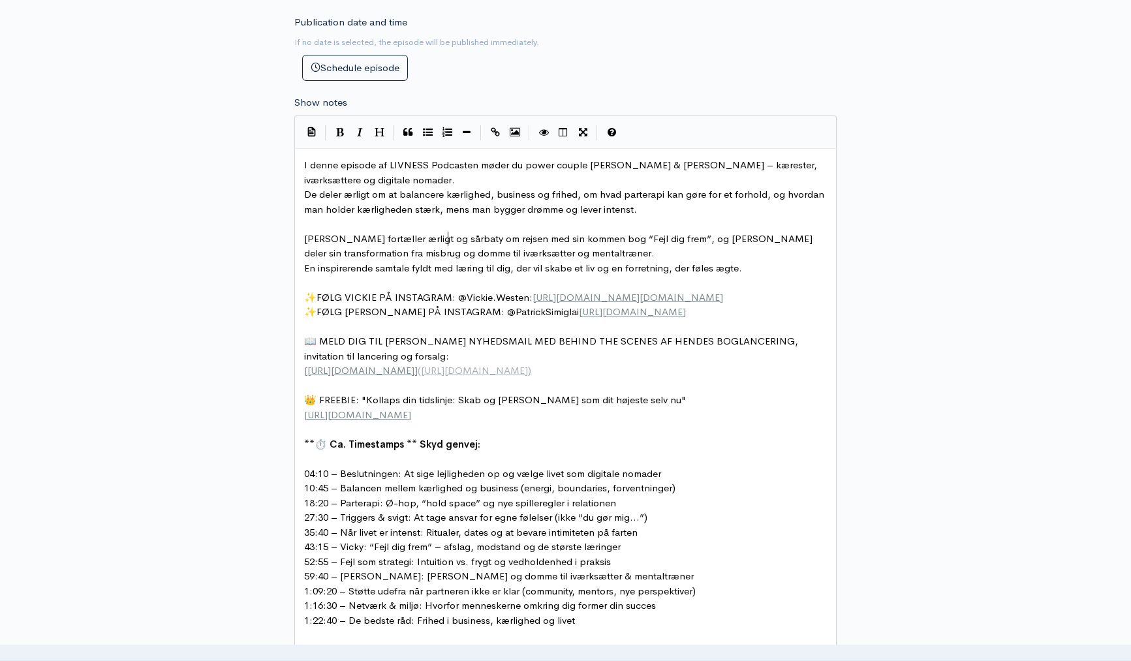
click at [219, 282] on div "New episode Create a new episode Back to episodes Audio file Choose file 0 ZenC…" at bounding box center [566, 310] width 744 height 1754
click at [318, 270] on span "En inspirerende samtale fyldt med læring til dig, der vil skabe et liv og en fo…" at bounding box center [523, 268] width 438 height 12
type textarea "vildt"
click at [215, 280] on div "New episode Create a new episode Back to episodes Audio file Choose file 0 ZenC…" at bounding box center [566, 310] width 744 height 1754
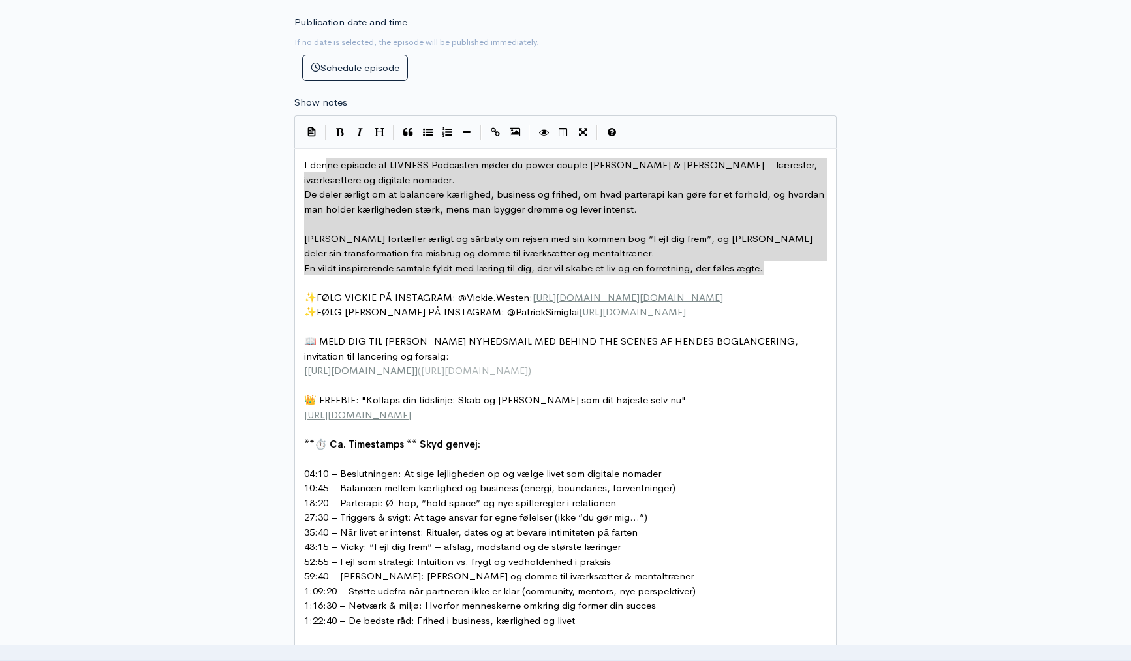
type textarea "I denne episode af LIVNESS Podcasten møder du power couple Vicky & Patrick – kæ…"
drag, startPoint x: 784, startPoint y: 268, endPoint x: 296, endPoint y: 160, distance: 500.0
click at [216, 251] on div "New episode Create a new episode Back to episodes Audio file Choose file 0 ZenC…" at bounding box center [566, 310] width 744 height 1754
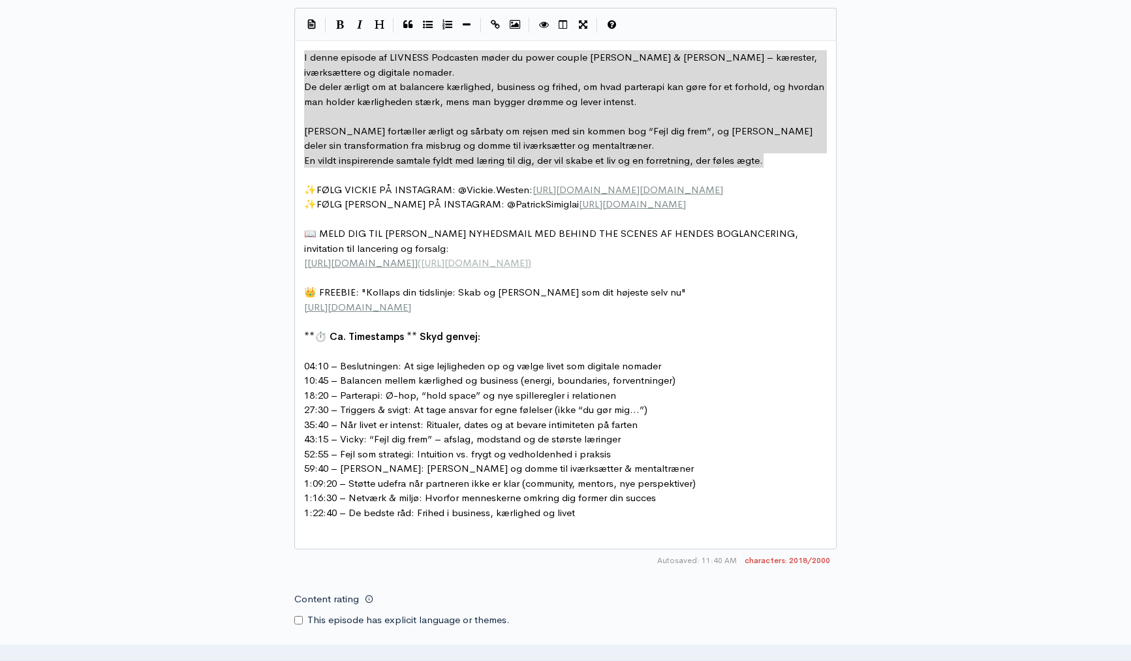
scroll to position [706, 0]
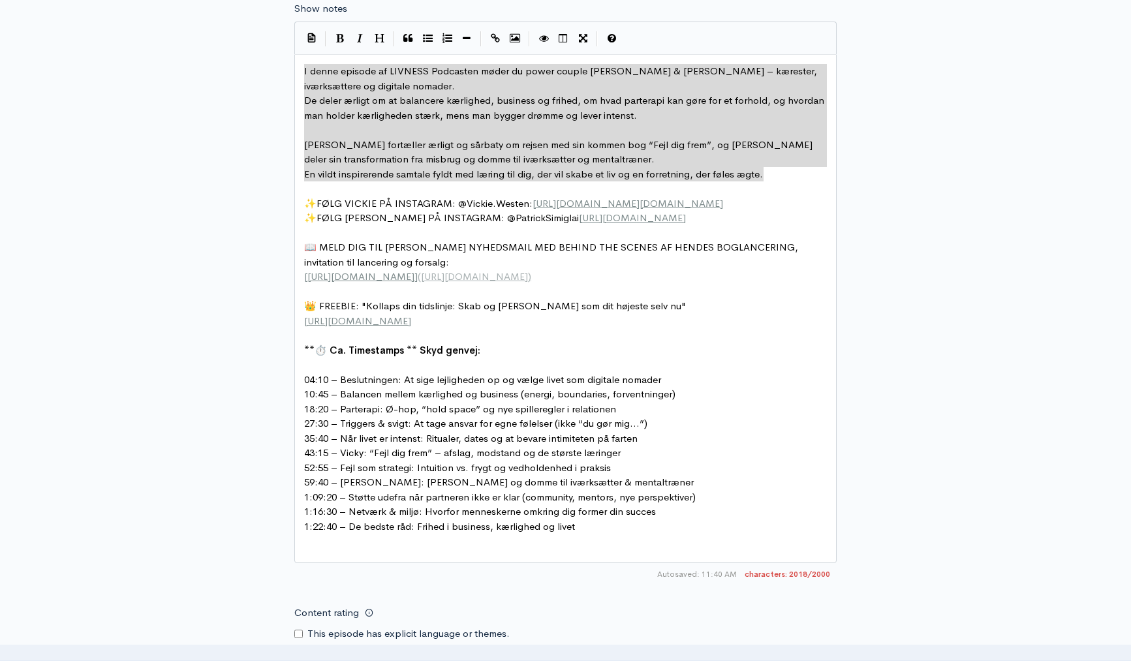
click at [903, 281] on div "New episode Create a new episode Back to episodes Audio file Choose file 0 ZenC…" at bounding box center [566, 216] width 744 height 1754
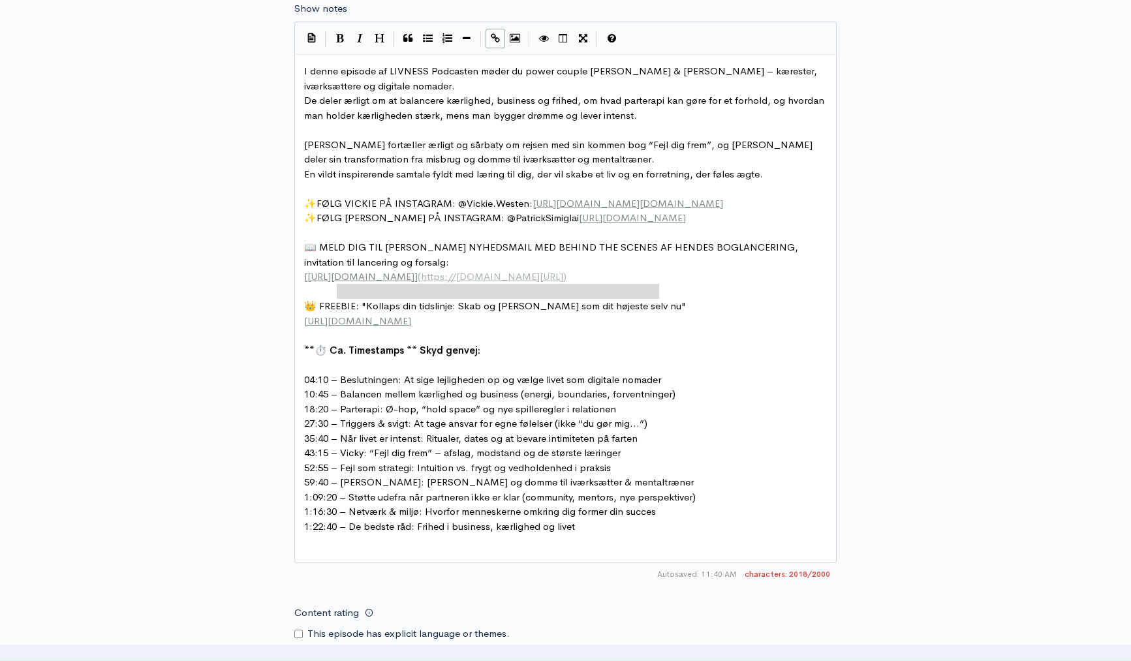
type textarea "(https://dashboard.mailerlite.com/forms/275263/143962587011221125/share)"
drag, startPoint x: 683, startPoint y: 288, endPoint x: 333, endPoint y: 294, distance: 349.8
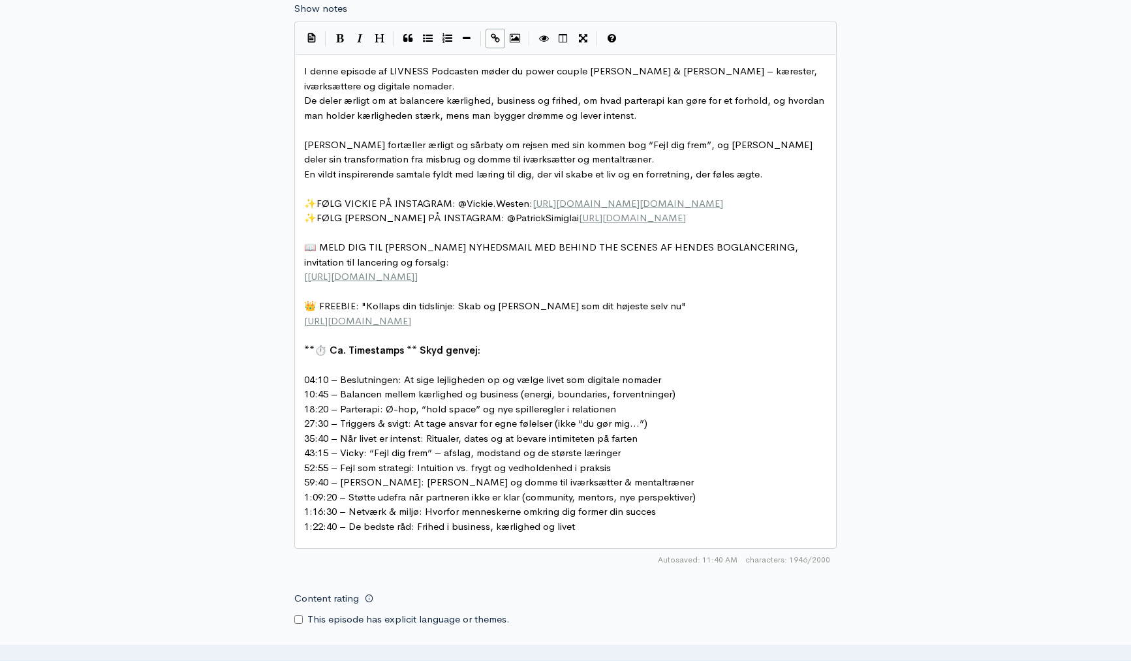
click at [935, 320] on div "New episode Create a new episode Back to episodes Audio file Choose file 0 ZenC…" at bounding box center [566, 208] width 744 height 1739
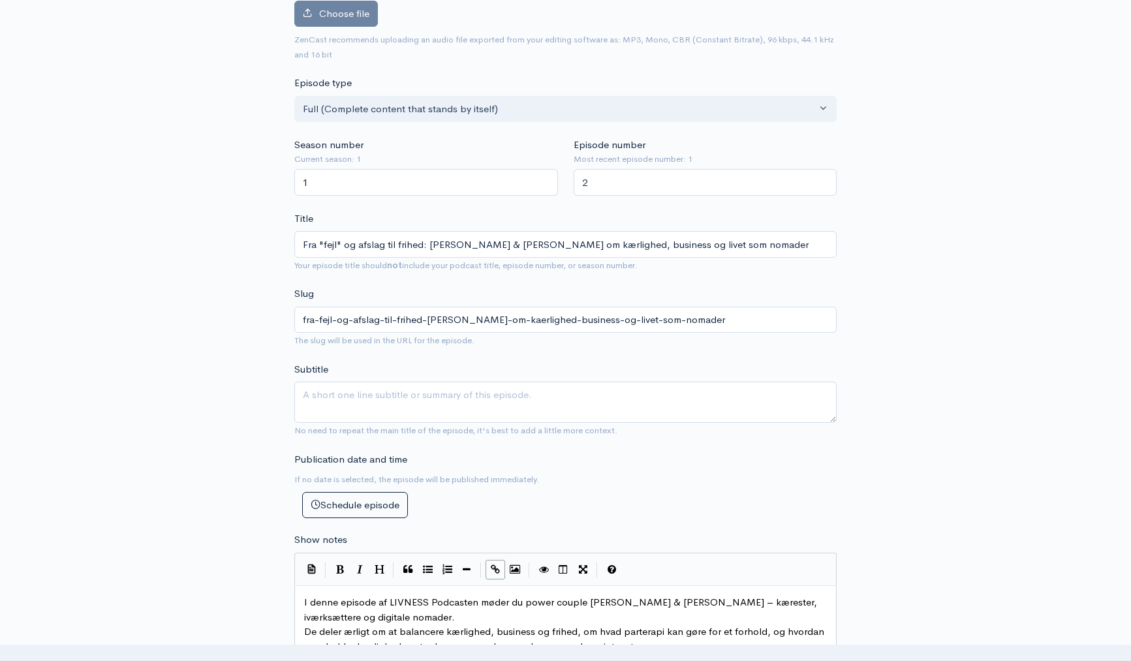
scroll to position [164, 0]
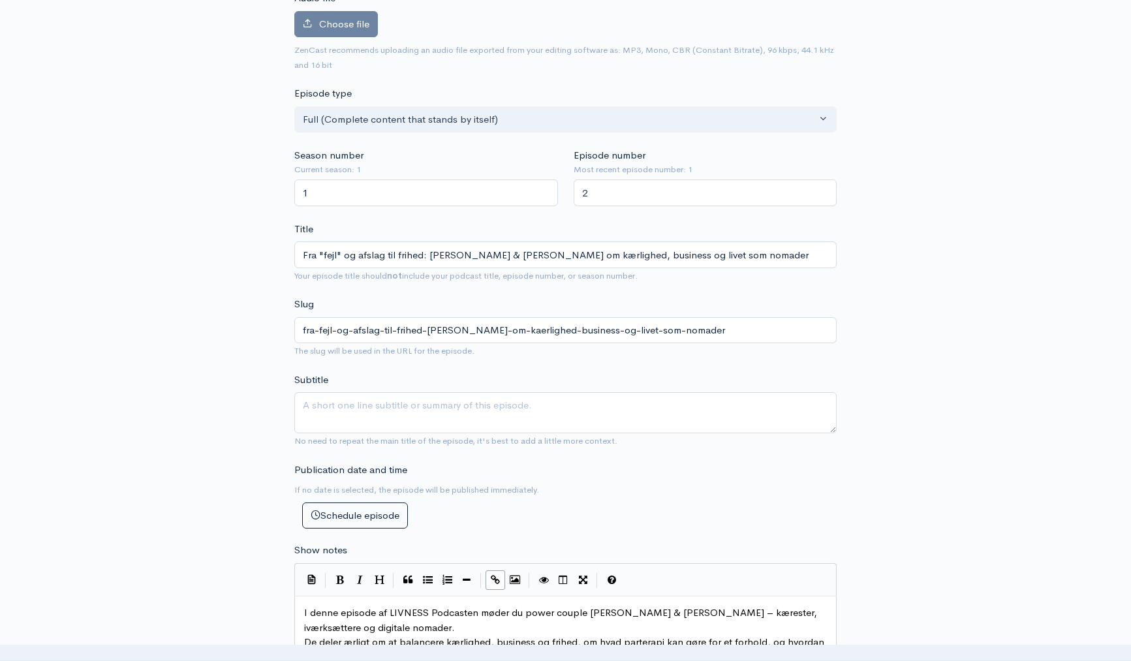
click at [559, 256] on input "Fra "fejl" og afslag til frihed: Vicky & Patrick om kærlighed, business og live…" at bounding box center [565, 254] width 542 height 27
click at [356, 424] on textarea "Subtitle" at bounding box center [565, 412] width 542 height 41
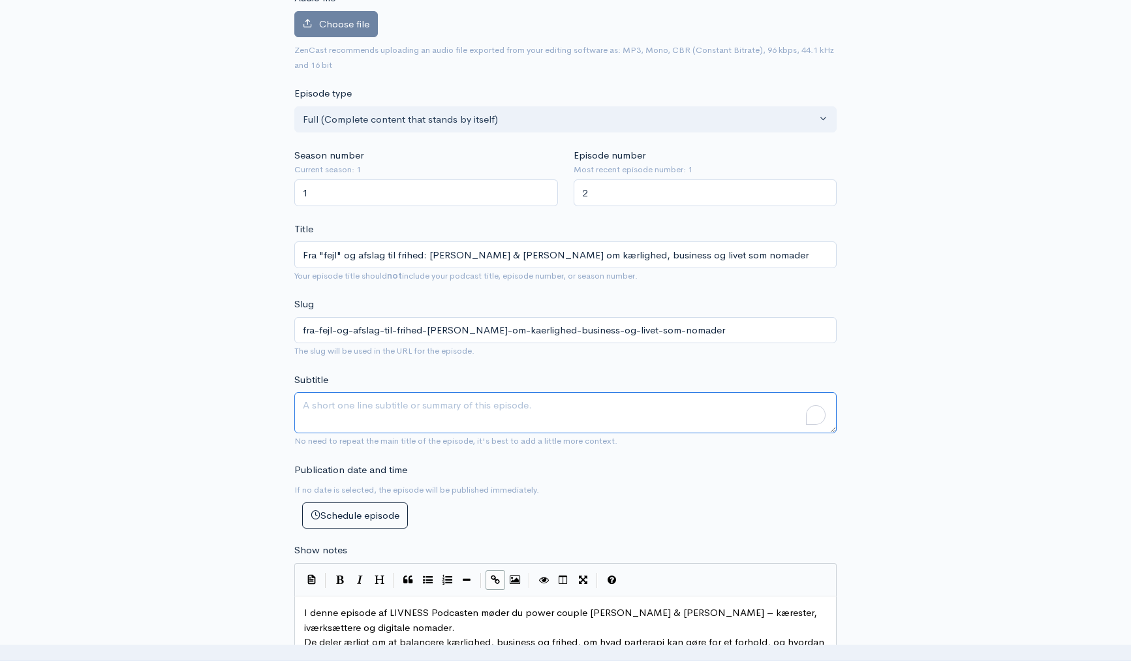
paste textarea "En ærlig samtale om at balancere kærlighed, business og frihed – og turde gå ef…"
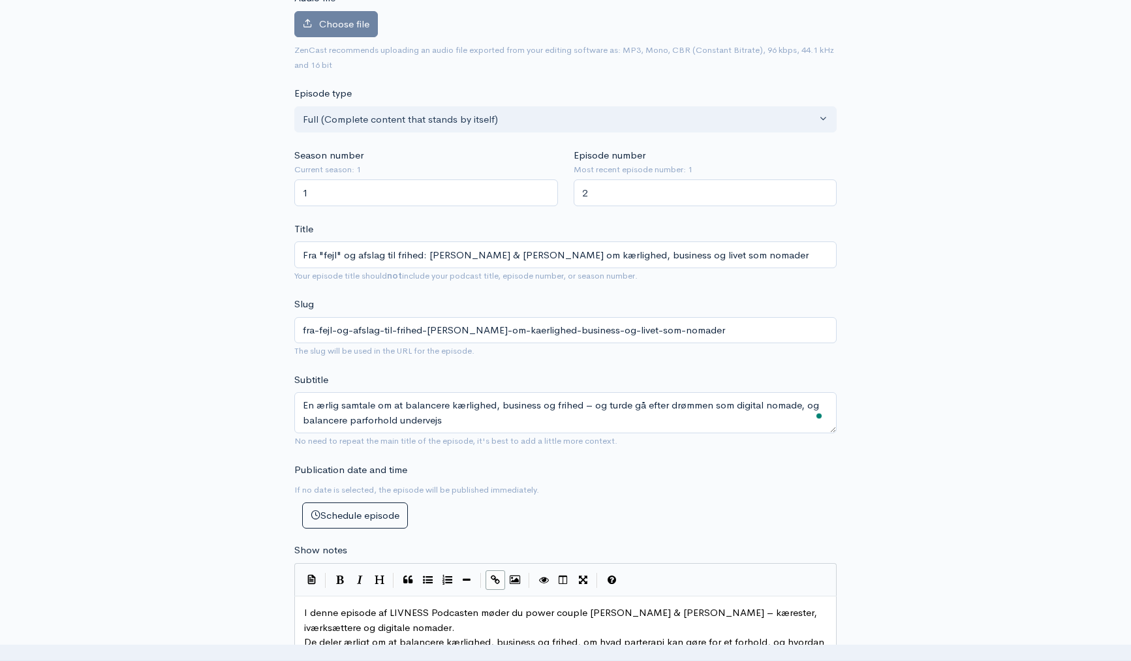
click at [392, 420] on textarea "En ærlig samtale om at balancere kærlighed, business og frihed – og turde gå ef…" at bounding box center [565, 412] width 542 height 41
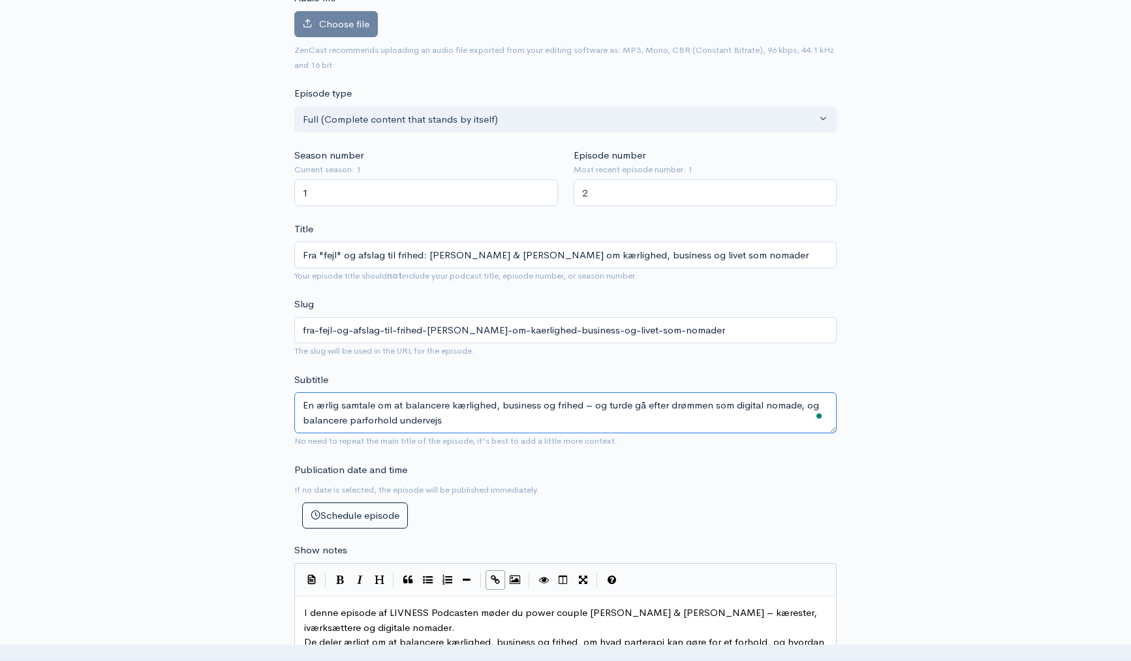
paste textarea "Parterapi, sårbarhed og frihed: sådan skaber du både en business og en kærlighe…"
type textarea "Parterapi, sårbarhed og frihed: sådan skaber du både en business og en kærlighe…"
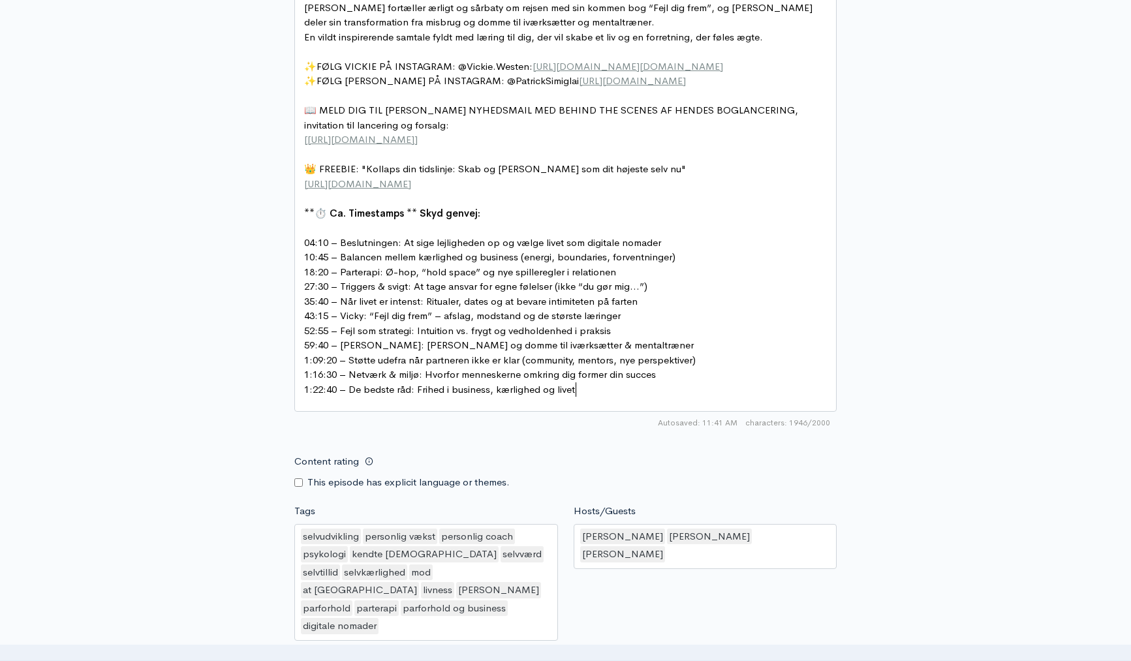
scroll to position [5, 0]
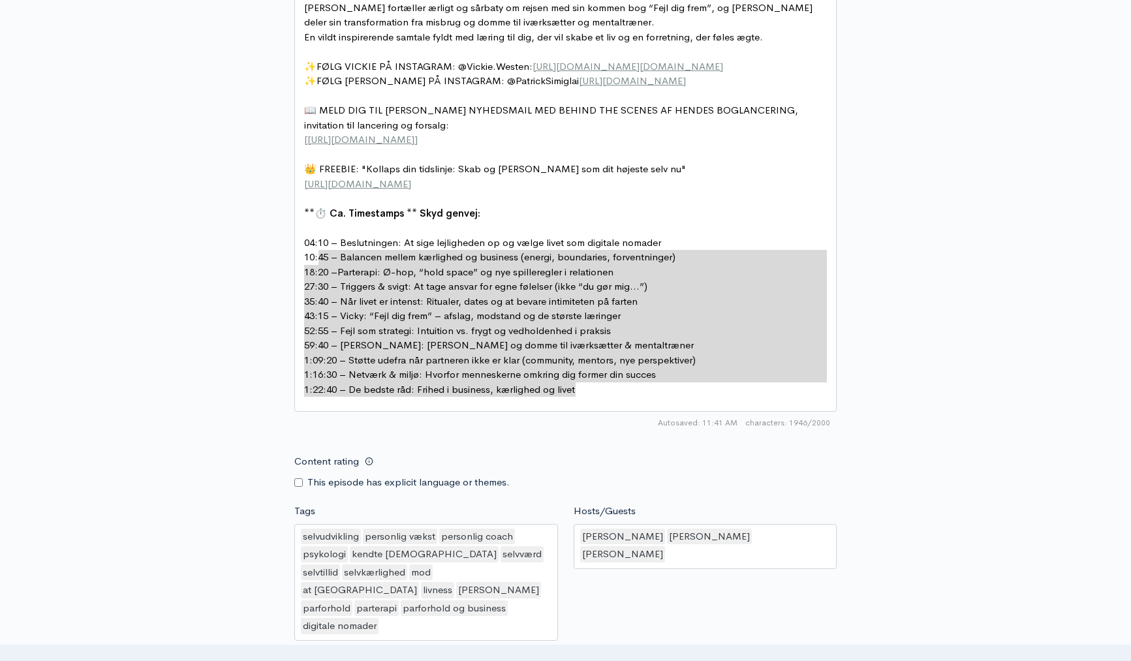
type textarea "04:10 – Beslutningen: At sige lejligheden op og vælge livet som digitale nomade…"
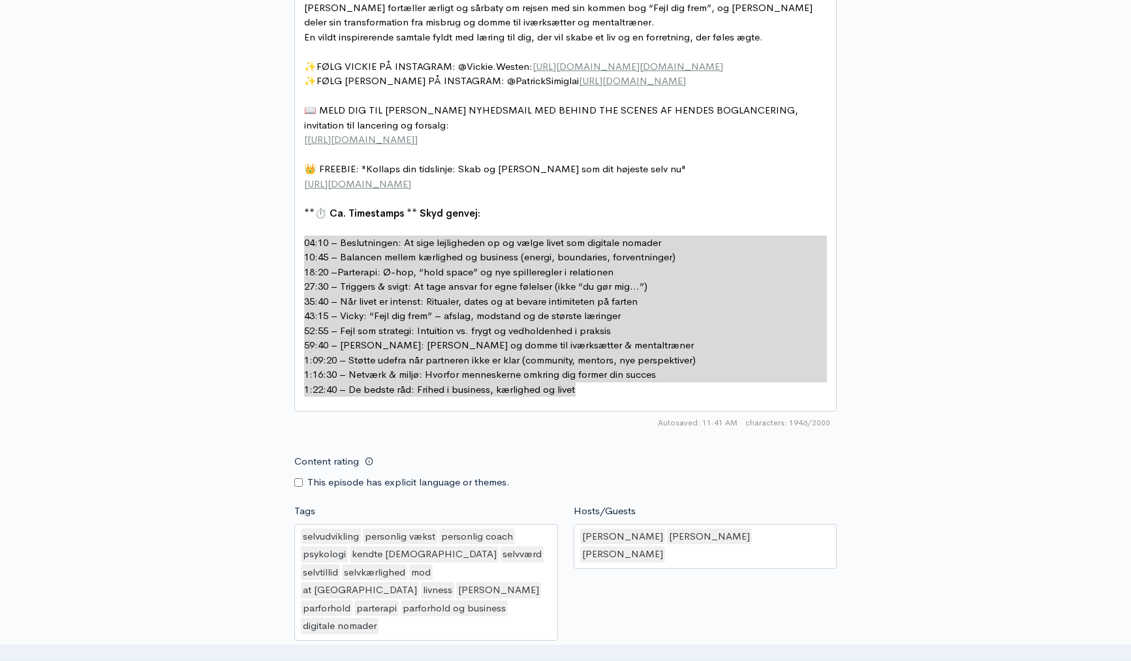
drag, startPoint x: 592, startPoint y: 392, endPoint x: 304, endPoint y: 244, distance: 323.4
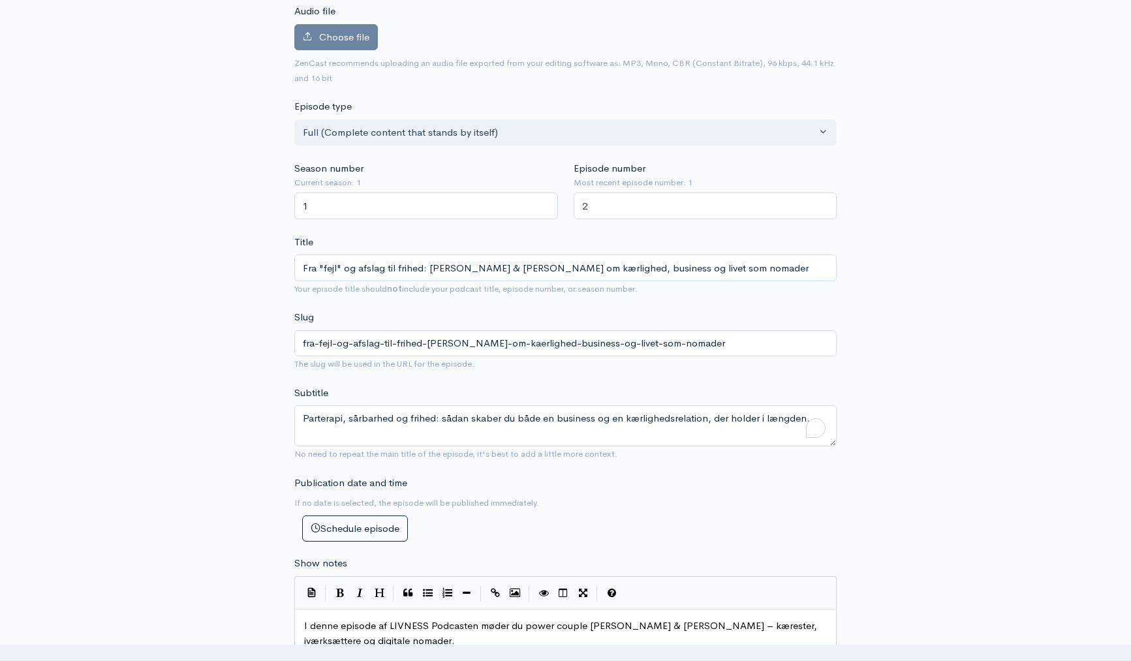
scroll to position [168, 0]
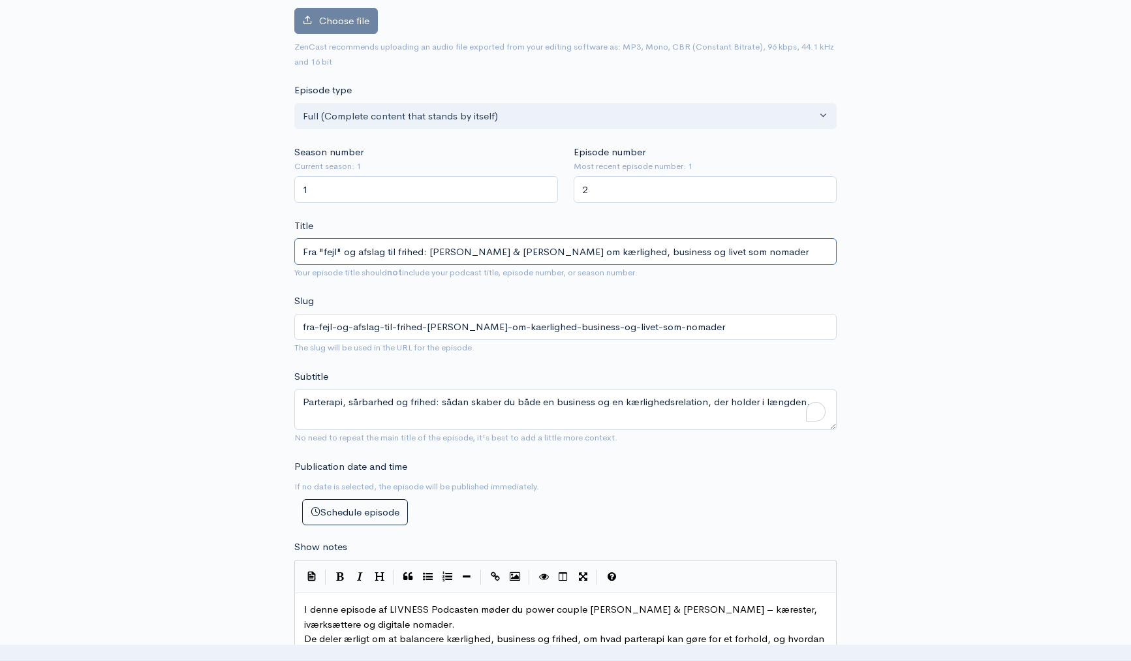
click at [367, 250] on input "Fra "fejl" og afslag til frihed: Vicky & Patrick om kærlighed, business og live…" at bounding box center [565, 251] width 542 height 27
drag, startPoint x: 422, startPoint y: 251, endPoint x: 279, endPoint y: 249, distance: 142.9
type input "F: Vicky & Patrick om kærlighed, business og livet som nomader"
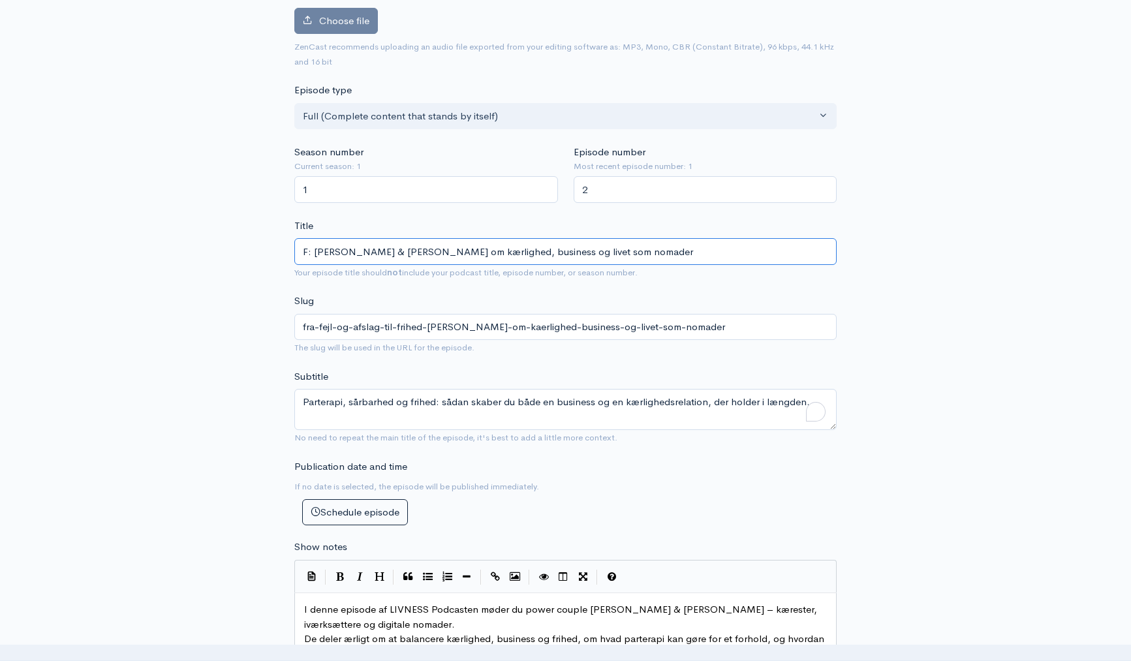
type input "f-vicky-patrick-om-kaerlighed-business-og-livet-som-nomader"
type input "Fe: Vicky & Patrick om kærlighed, business og livet som nomader"
type input "fe-vicky-patrick-om-kaerlighed-business-og-livet-som-nomader"
type input "Fej: Vicky & Patrick om kærlighed, business og livet som nomader"
type input "fej-vicky-patrick-om-kaerlighed-business-og-livet-som-nomader"
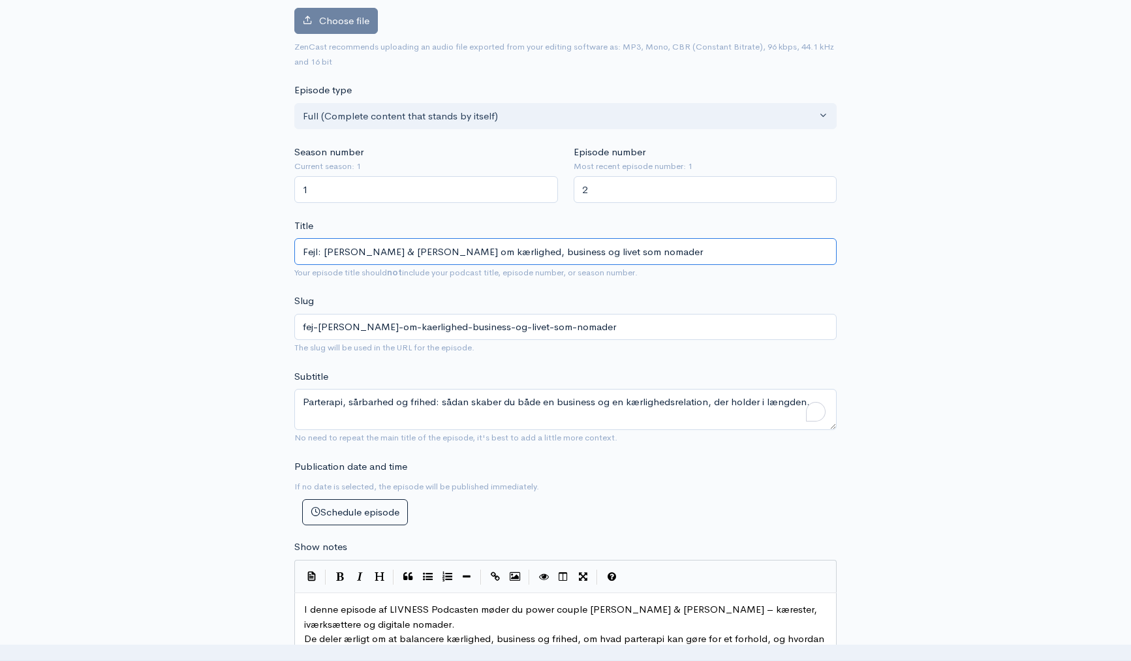
type input "Fejl : Vicky & Patrick om kærlighed, business og livet som nomader"
type input "fejl-vicky-patrick-om-kaerlighed-business-og-livet-som-nomader"
type input "Fejl d: Vicky & Patrick om kærlighed, business og livet som nomader"
type input "fejl-d-vicky-patrick-om-kaerlighed-business-og-livet-som-nomader"
type input "Fejl di: Vicky & Patrick om kærlighed, business og livet som nomader"
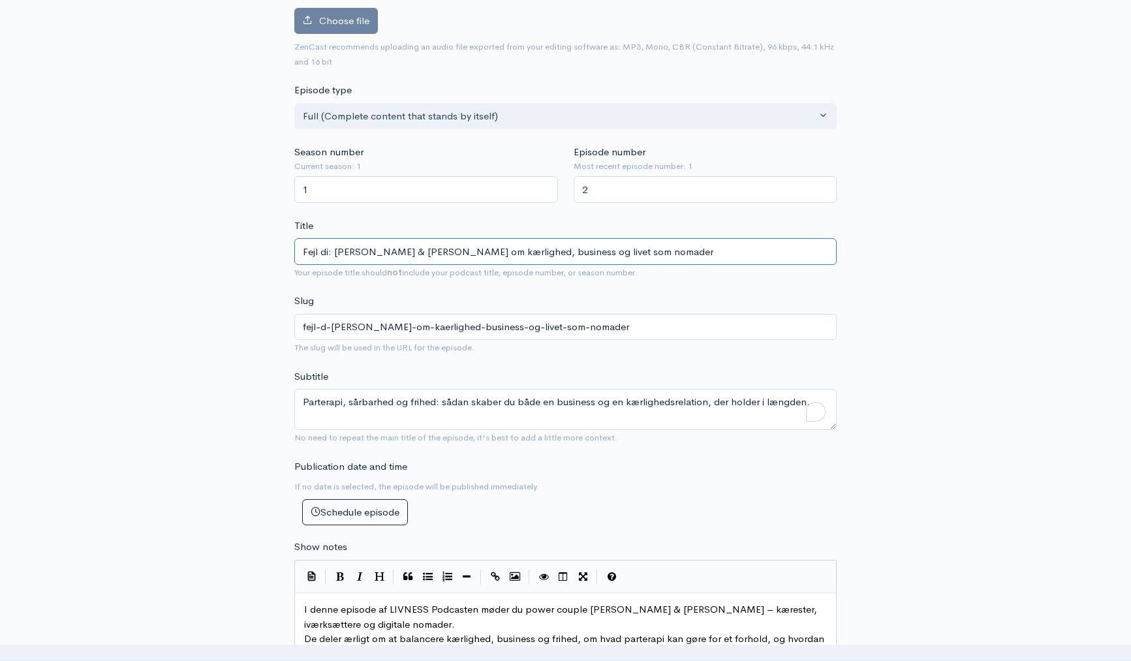
type input "fejl-di-vicky-patrick-om-kaerlighed-business-og-livet-som-nomader"
type input "Fejl dig : Vicky & Patrick om kærlighed, business og livet som nomader"
type input "fejl-dig-vicky-patrick-om-kaerlighed-business-og-livet-som-nomader"
type input "Fejl dig f: Vicky & Patrick om kærlighed, business og livet som nomader"
type input "fejl-dig-f-vicky-patrick-om-kaerlighed-business-og-livet-som-nomader"
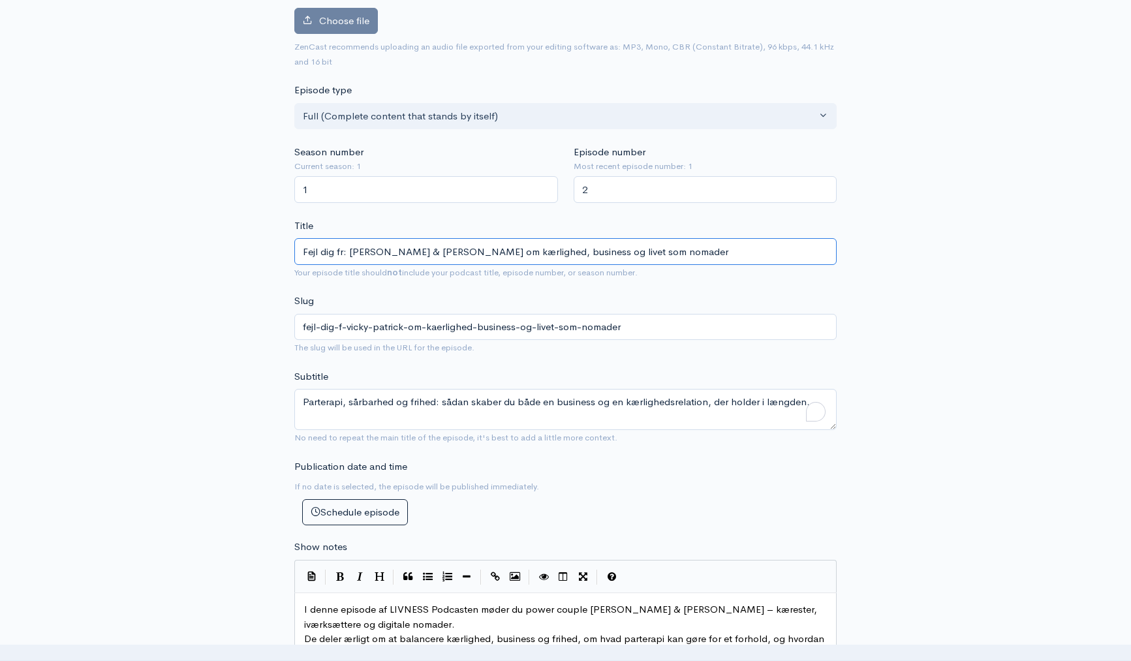
type input "Fejl dig fre: Vicky & Patrick om kærlighed, business og livet som nomader"
type input "fejl-dig-fre-vicky-patrick-om-kaerlighed-business-og-livet-som-nomader"
type input "Fejl dig frem: Vicky & Patrick om kærlighed, business og livet som nomader"
type input "fejl-dig-frem-vicky-patrick-om-kaerlighed-business-og-livet-som-nomader"
type input "Fejl dig frem og: Vicky & Patrick om kærlighed, business og livet som nomader"
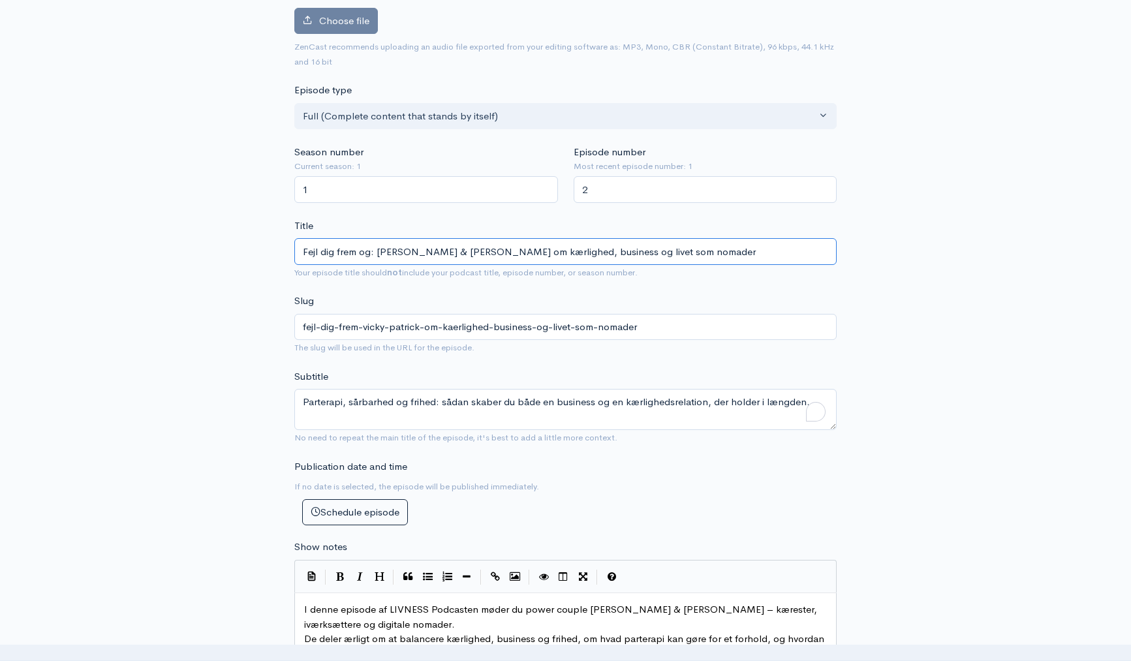
type input "fejl-dig-frem-og-vicky-patrick-om-kaerlighed-business-og-livet-som-nomader"
type input "Fejl dig frem og b: Vicky & Patrick om kærlighed, business og livet som nomader"
type input "fejl-dig-frem-og-b-vicky-patrick-om-kaerlighed-business-og-livet-som-nomader"
type input "Fejl dig frem og ba: Vicky & Patrick om kærlighed, business og livet som nomader"
type input "fejl-dig-frem-og-ba-vicky-patrick-om-kaerlighed-business-og-livet-som-nomader"
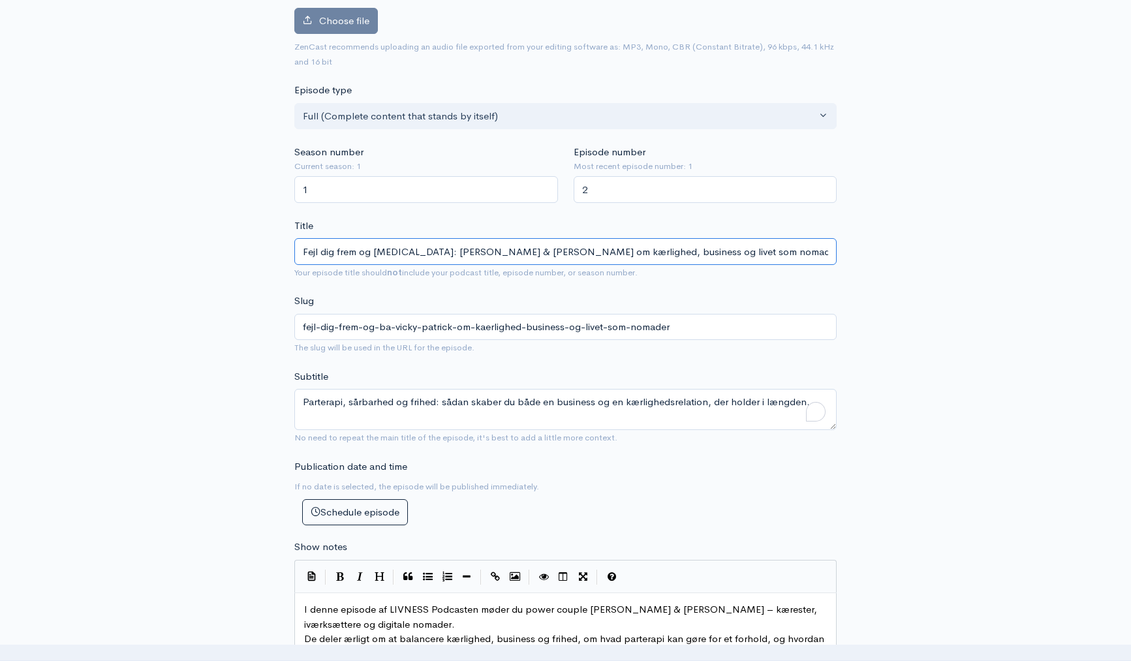
type input "Fejl dig frem og bala: Vicky & Patrick om kærlighed, business og livet som noma…"
type input "fejl-dig-frem-og-bala-vicky-patrick-om-kaerlighed-business-og-livet-som-nomader"
type input "Fejl dig frem og balan: Vicky & Patrick om kærlighed, business og livet som nom…"
type input "fejl-dig-frem-og-balan-vicky-patrick-om-kaerlighed-business-og-livet-som-nomader"
type input "Fejl dig frem og balanc: Vicky & Patrick om kærlighed, business og livet som no…"
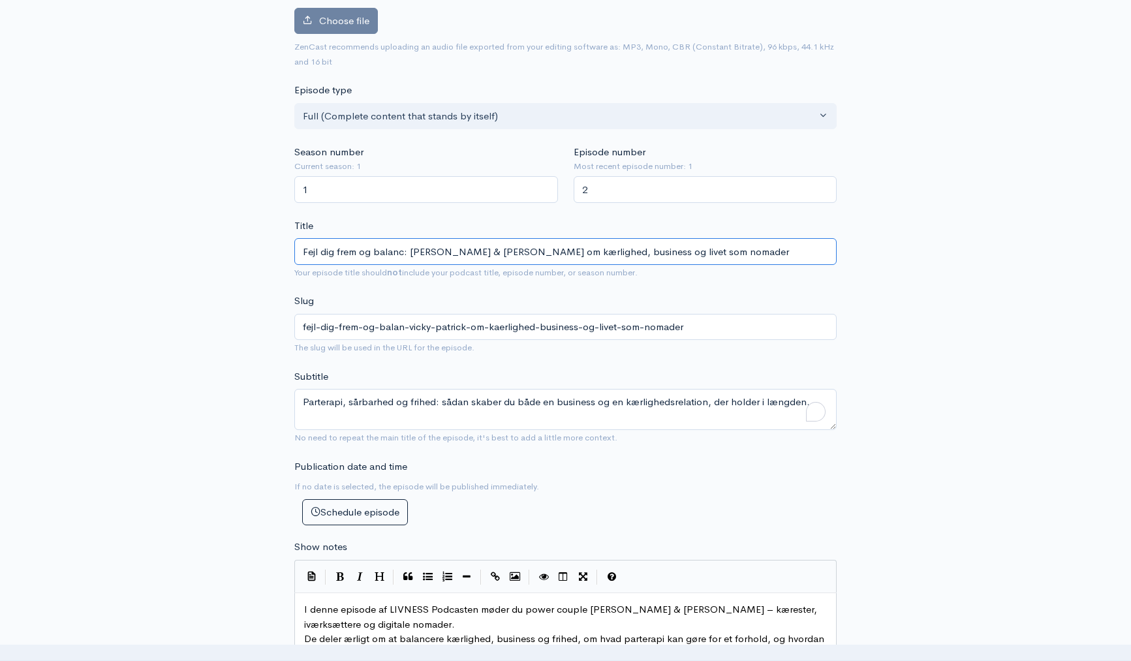
type input "fejl-dig-frem-og-balanc-vicky-patrick-om-kaerlighed-business-og-livet-som-nomad…"
type input "Fejl dig frem og balancer : Vicky & Patrick om kærlighed, business og livet som…"
type input "fejl-dig-frem-og-balancer-vicky-patrick-om-kaerlighed-business-og-livet-som-nom…"
type input "Fejl dig frem og balancer k: Vicky & Patrick om kærlighed, business og livet so…"
type input "fejl-dig-frem-og-balancer-k-vicky-patrick-om-kaerlighed-business-og-livet-som-n…"
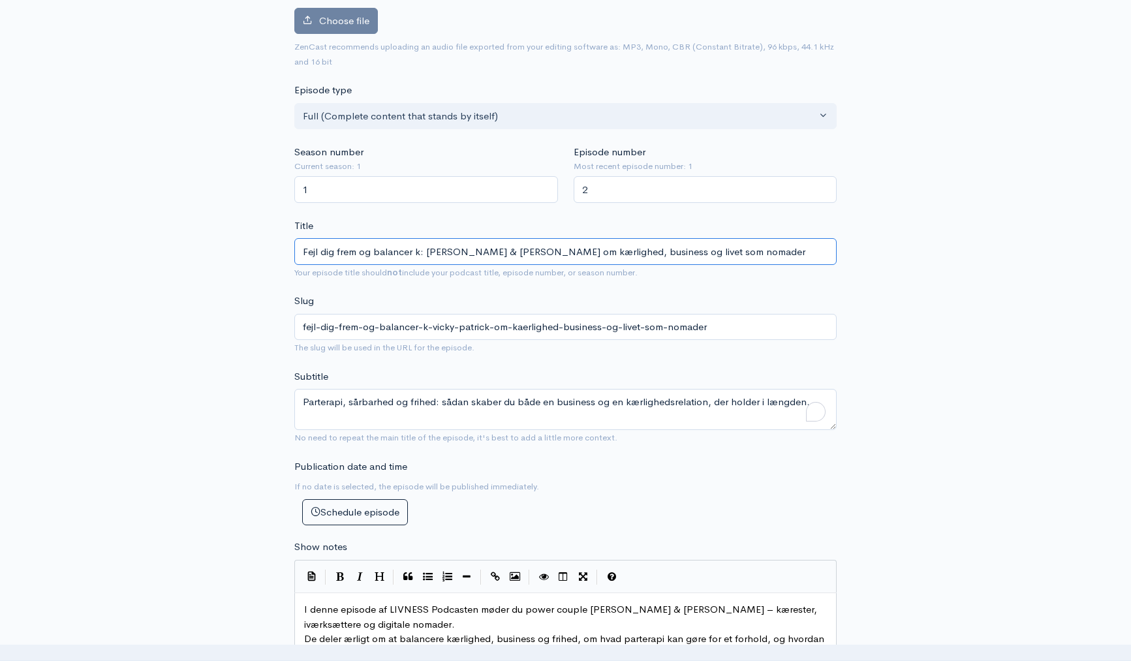
type input "Fejl dig frem og balancer kæ: Vicky & Patrick om kærlighed, business og livet s…"
type input "fejl-dig-frem-og-balancer-kae-vicky-patrick-om-kaerlighed-business-og-livet-som…"
type input "Fejl dig frem og balancer kær: Vicky & Patrick om kærlighed, business og livet …"
type input "fejl-dig-frem-og-balancer-kaer-vicky-patrick-om-kaerlighed-business-og-livet-so…"
type input "Fejl dig frem og balancer kærl: Vicky & Patrick om kærlighed, business og livet…"
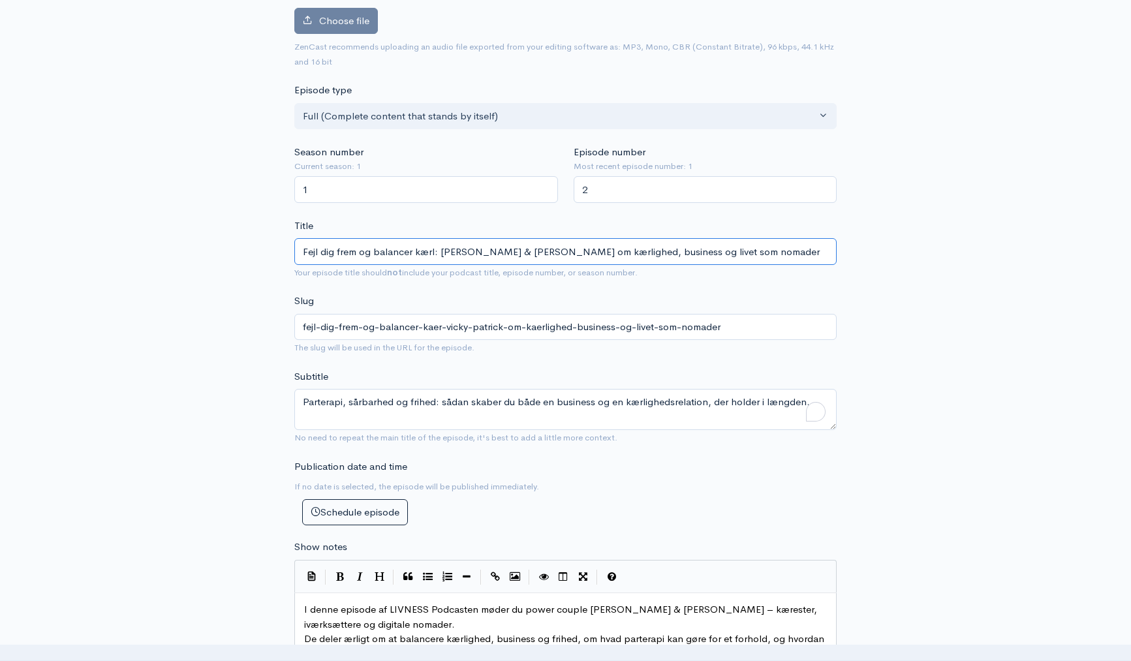
type input "fejl-dig-frem-og-balancer-kaerl-vicky-patrick-om-kaerlighed-business-og-livet-s…"
type input "Fejl dig frem og balancer kærlig: Vicky & Patrick om kærlighed, business og liv…"
type input "fejl-dig-frem-og-balancer-kaerlig-vicky-patrick-om-kaerlighed-business-og-livet…"
type input "Fejl dig frem og balancer kærlighe: Vicky & Patrick om kærlighed, business og l…"
type input "fejl-dig-frem-og-balancer-kaerlighe-vicky-patrick-om-kaerlighed-business-og-liv…"
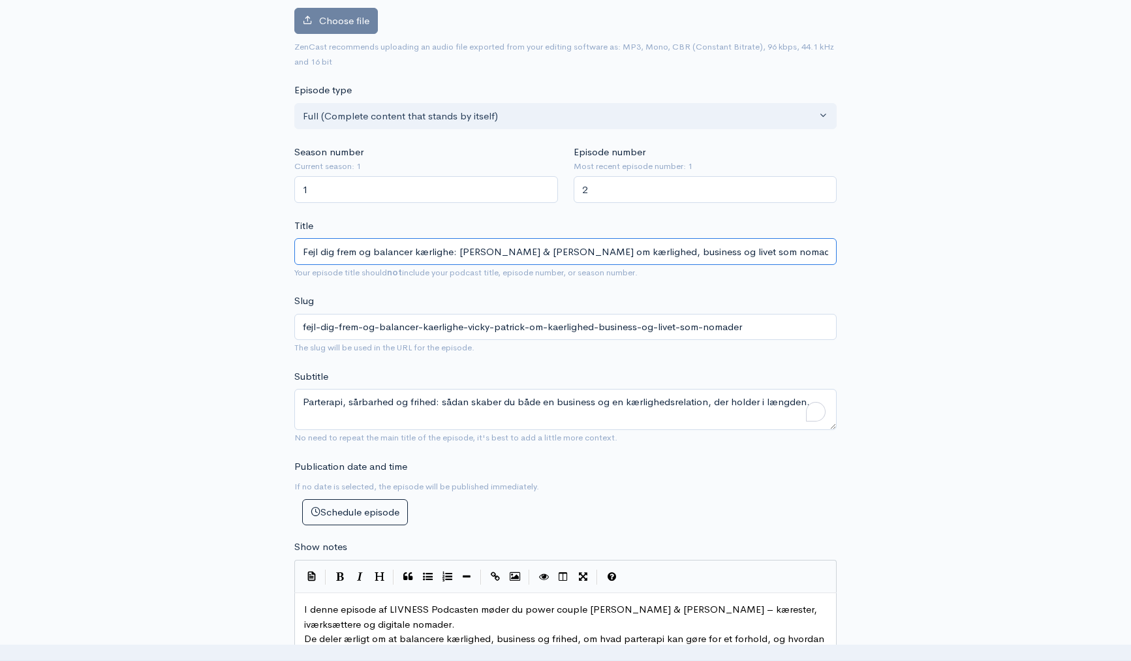
type input "Fejl dig frem og balancer kærlighed: Vicky & Patrick om kærlighed, business og …"
type input "fejl-dig-frem-og-balancer-kaerlighed-vicky-patrick-om-kaerlighed-business-og-li…"
type input "Fejl dig frem og balancer kærlighede: Vicky & Patrick om kærlighed, business og…"
type input "fejl-dig-frem-og-balancer-kaerlighede-vicky-patrick-om-kaerlighed-business-og-l…"
type input "Fejl dig frem og balancer kærligheden: Vicky & Patrick om kærlighed, business o…"
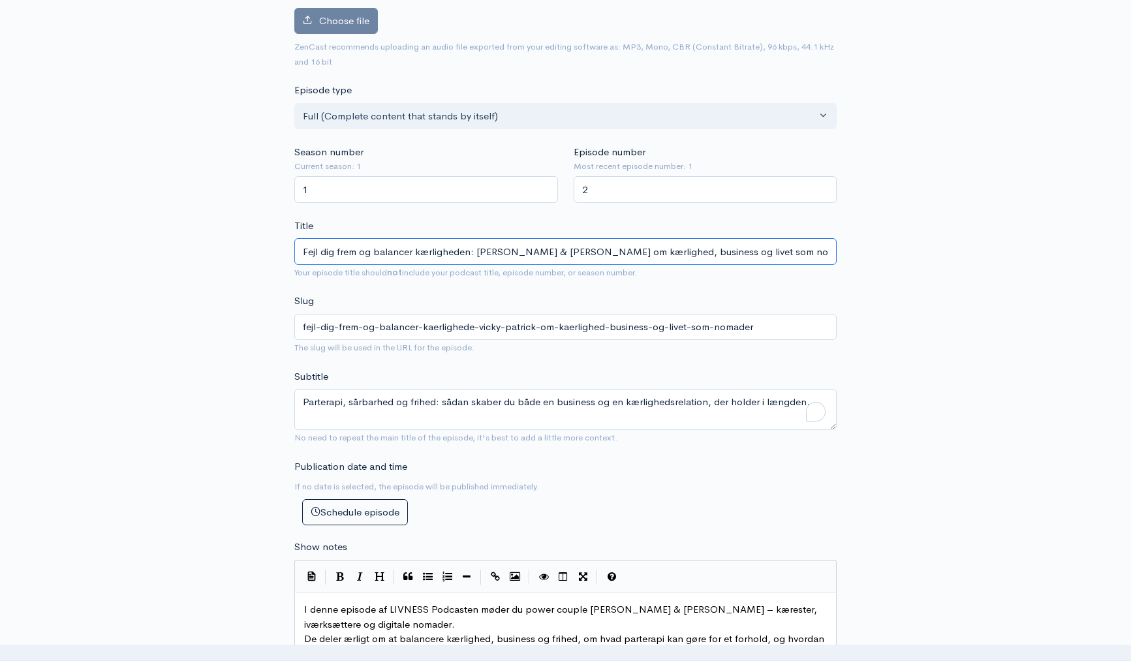
type input "fejl-dig-frem-og-balancer-kaerligheden-vicky-patrick-om-kaerlighed-business-og-…"
drag, startPoint x: 604, startPoint y: 251, endPoint x: 560, endPoint y: 251, distance: 43.7
click at [560, 251] on input "Fejl dig frem og balancer kærligheden: Vicky & Patrick om kærlighed, business o…" at bounding box center [565, 251] width 542 height 27
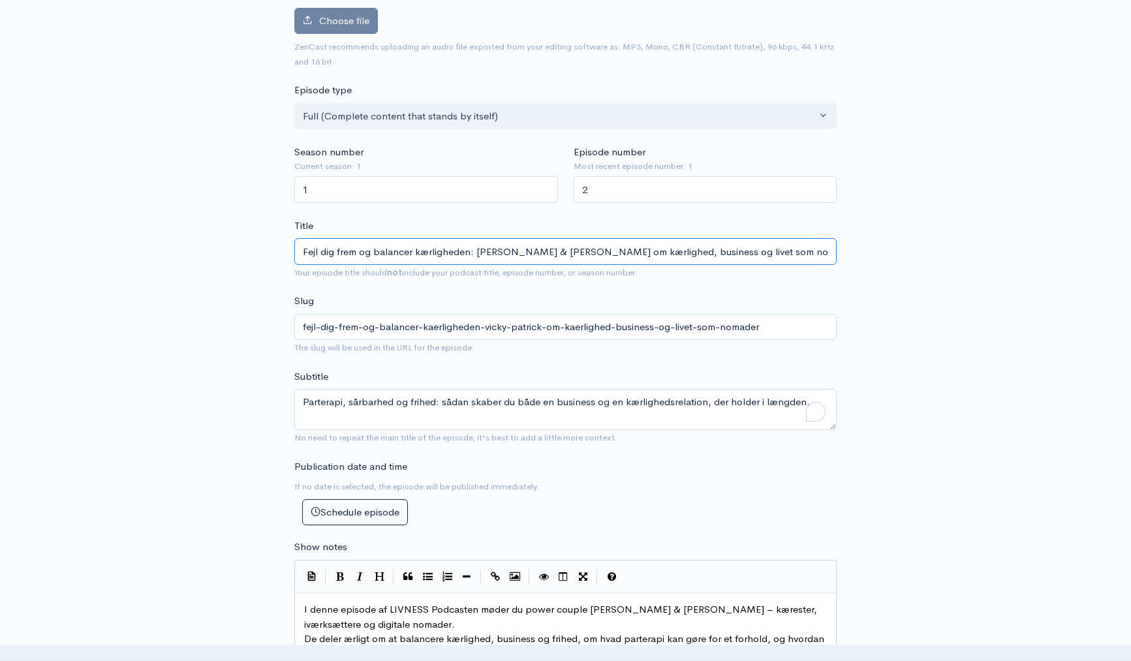
type input "Fejl dig frem og balancer kærligheden: Vicky & Patrick om p, business og livet …"
type input "fejl-dig-frem-og-balancer-kaerligheden-vicky-patrick-om-p-business-og-livet-som…"
type input "Fejl dig frem og balancer kærligheden: Vicky & Patrick om par, business og live…"
type input "fejl-dig-frem-og-balancer-kaerligheden-vicky-patrick-om-par-business-og-livet-s…"
type input "Fejl dig frem og balancer kærligheden: Vicky & Patrick om parf, business og liv…"
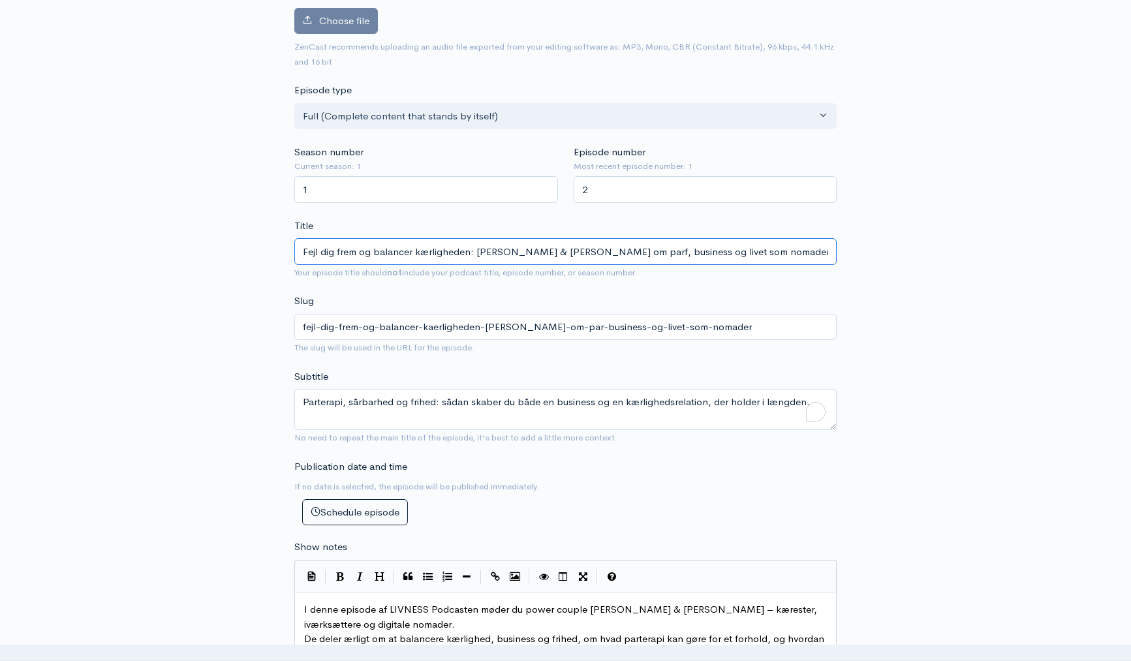
type input "fejl-dig-frem-og-balancer-kaerligheden-vicky-patrick-om-parf-business-og-livet-…"
type input "Fejl dig frem og balancer kærligheden: Vicky & Patrick om parfor, business og l…"
type input "fejl-dig-frem-og-balancer-kaerligheden-vicky-patrick-om-parfor-business-og-live…"
type input "Fejl dig frem og balancer kærligheden: Vicky & Patrick om parforh, business og …"
type input "fejl-dig-frem-og-balancer-kaerligheden-vicky-patrick-om-parforh-business-og-liv…"
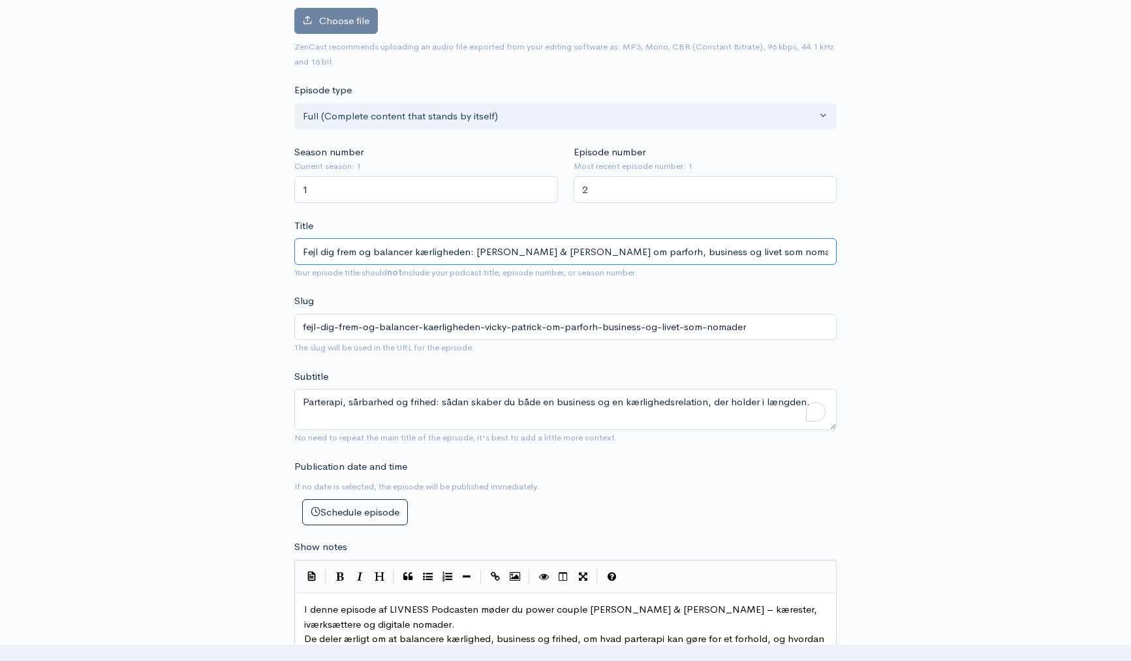
type input "Fejl dig frem og balancer kærligheden: Vicky & Patrick om parforho, business og…"
type input "fejl-dig-frem-og-balancer-kaerligheden-vicky-patrick-om-parforho-business-og-li…"
type input "Fejl dig frem og balancer kærligheden: Vicky & Patrick om parforhol, business o…"
type input "fejl-dig-frem-og-balancer-kaerligheden-vicky-patrick-om-parforhol-business-og-l…"
type input "Fejl dig frem og balancer kærligheden: Vicky & Patrick om parforhold, business …"
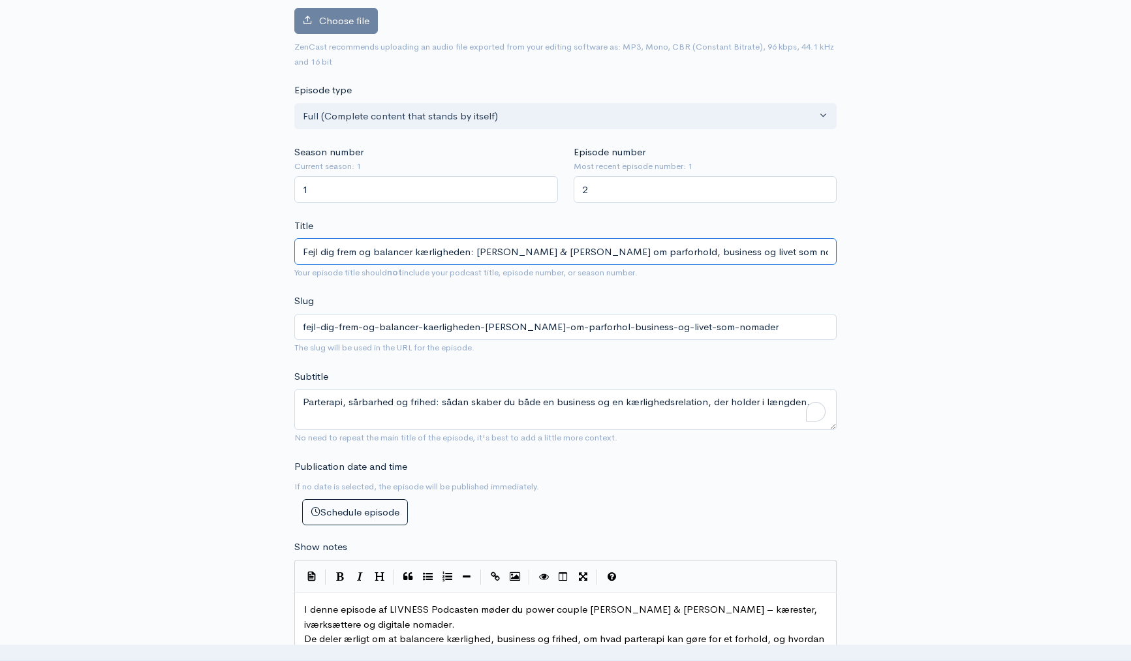
type input "fejl-dig-frem-og-balancer-kaerligheden-vicky-patrick-om-parforhold-business-og-…"
type input "Fra "fejl" og afslag til frihed: Vicky & Patrick om kærlighed, business og live…"
type input "fra-fejl-og-afslag-til-frihed-vicky-patrick-om-kaerlighed-business-og-livet-som…"
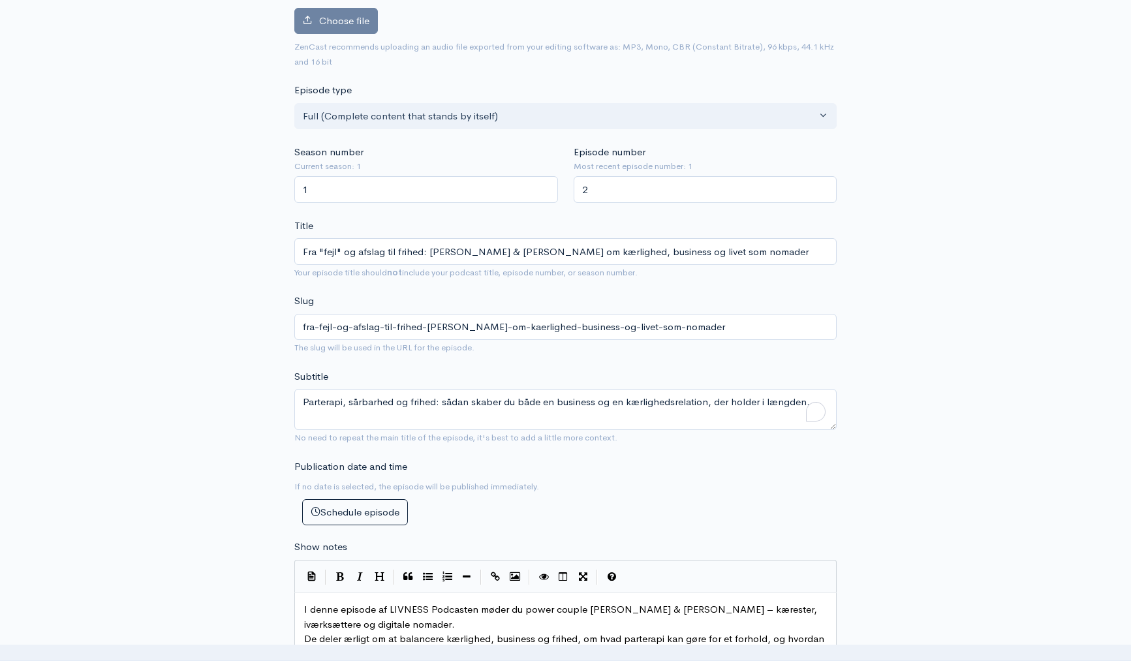
click at [423, 252] on input "Fra "fejl" og afslag til frihed: Vicky & Patrick om kærlighed, business og live…" at bounding box center [565, 251] width 542 height 27
click at [513, 253] on input "Fra "fejl" og afslag til frihed: Vicky & Patrick om kærlighed, business og live…" at bounding box center [565, 251] width 542 height 27
type input "Fra "fejl" og afslag til frihed: Vicky & Patrick om atkærlighed, business og li…"
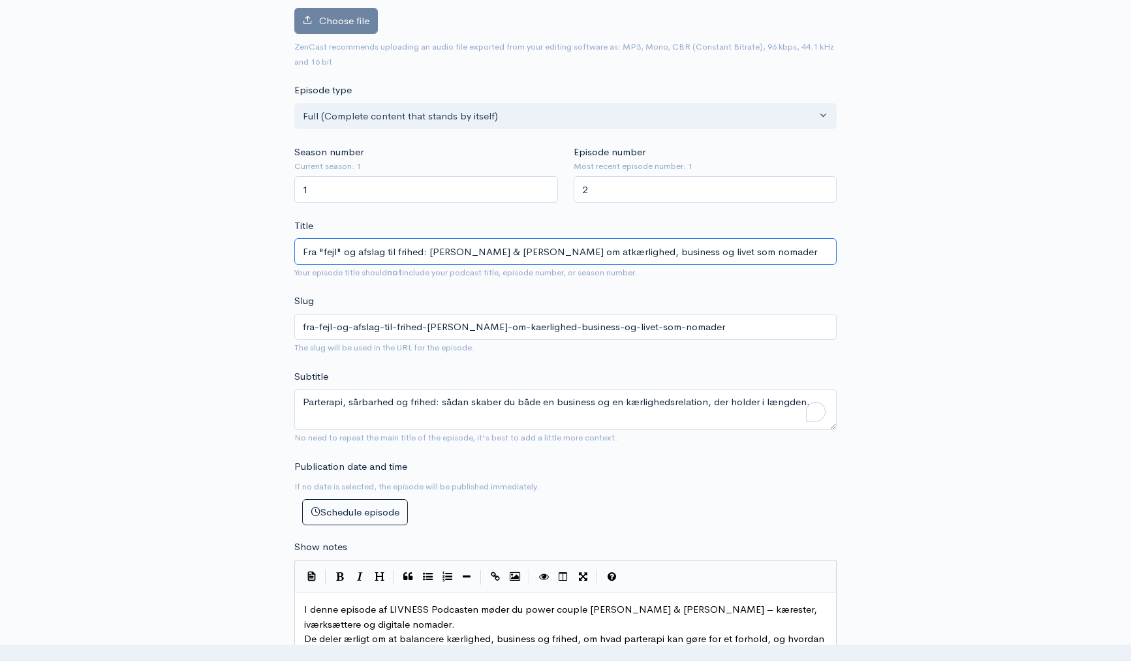
type input "fra-fejl-og-afslag-til-frihed-vicky-patrick-om-atkaerlighed-business-og-livet-s…"
type input "Fra "fejl" og afslag til frihed: Vicky & Patrick om at kærlighed, business og l…"
type input "fra-fejl-og-afslag-til-frihed-vicky-patrick-om-at-kaerlighed-business-og-livet-…"
type input "Fra "fejl" og afslag til frihed: Vicky & Patrick om at akærlighed, business og …"
type input "fra-fejl-og-afslag-til-frihed-vicky-patrick-om-at-akaerlighed-business-og-livet…"
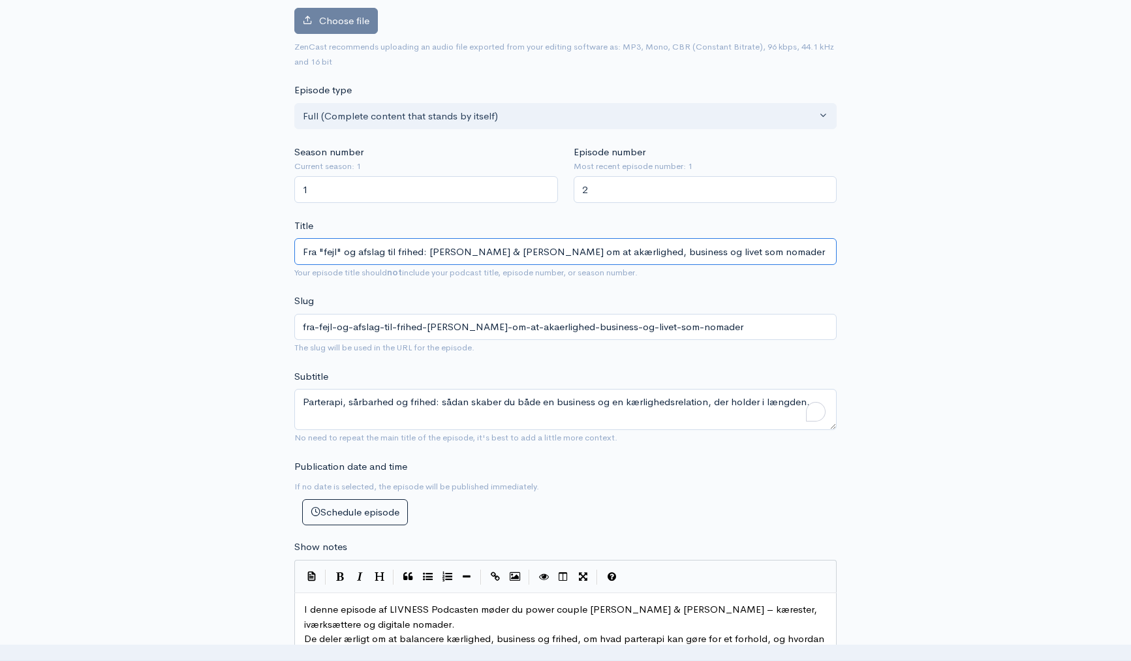
type input "Fra "fejl" og afslag til frihed: Vicky & Patrick om at alkærlighed, business og…"
type input "fra-fejl-og-afslag-til-frihed-vicky-patrick-om-at-alkaerlighed-business-og-live…"
type input "Fra "fejl" og afslag til frihed: Vicky & Patrick om at akærlighed, business og …"
type input "fra-fejl-og-afslag-til-frihed-vicky-patrick-om-at-akaerlighed-business-og-livet…"
type input "Fra "fejl" og afslag til frihed: Vicky & Patrick om at kærlighed, business og l…"
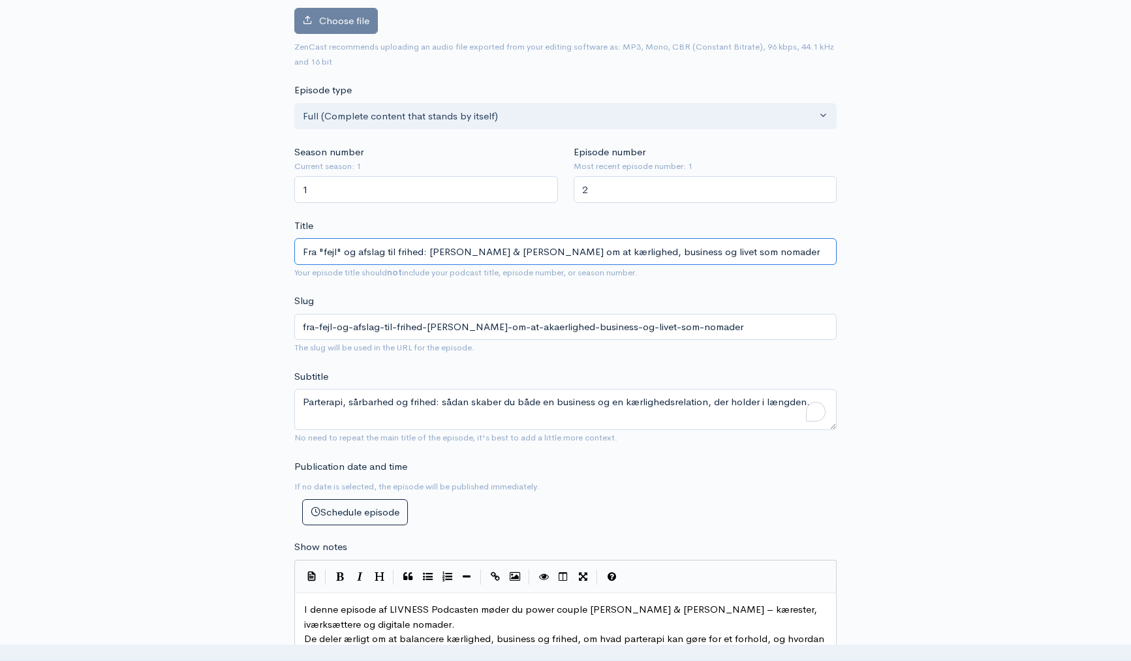
type input "fra-fejl-og-afslag-til-frihed-vicky-patrick-om-at-kaerlighed-business-og-livet-…"
type input "Fra "fejl" og afslag til frihed: Vicky & Patrick om at bakærlighed, business og…"
type input "fra-fejl-og-afslag-til-frihed-vicky-patrick-om-at-bakaerlighed-business-og-live…"
type input "Fra "fejl" og afslag til frihed: Vicky & Patrick om at balkærlighed, business o…"
type input "fra-fejl-og-afslag-til-frihed-vicky-patrick-om-at-balkaerlighed-business-og-liv…"
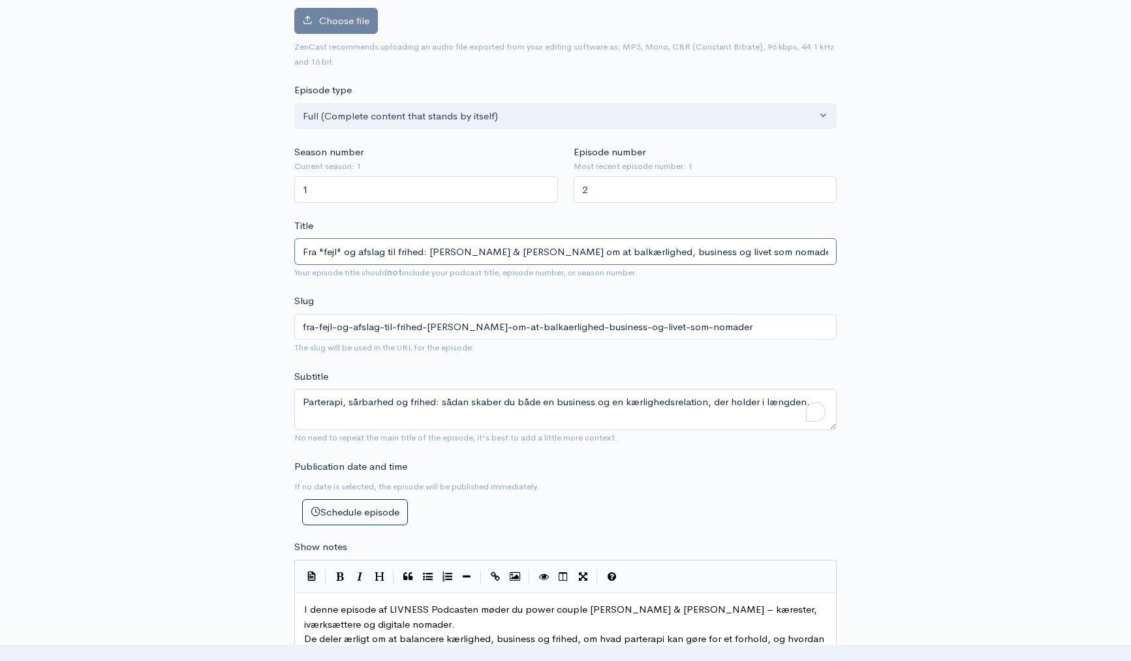
type input "Fra "fejl" og afslag til frihed: Vicky & Patrick om at balakærlighed, business …"
type input "fra-fejl-og-afslag-til-frihed-vicky-patrick-om-at-balakaerlighed-business-og-li…"
type input "Fra "fejl" og afslag til frihed: Vicky & Patrick om at balankærlighed, business…"
type input "fra-fejl-og-afslag-til-frihed-vicky-patrick-om-at-balankaerlighed-business-og-l…"
type input "Fra "fejl" og afslag til frihed: Vicky & Patrick om at balanckærlighed, busines…"
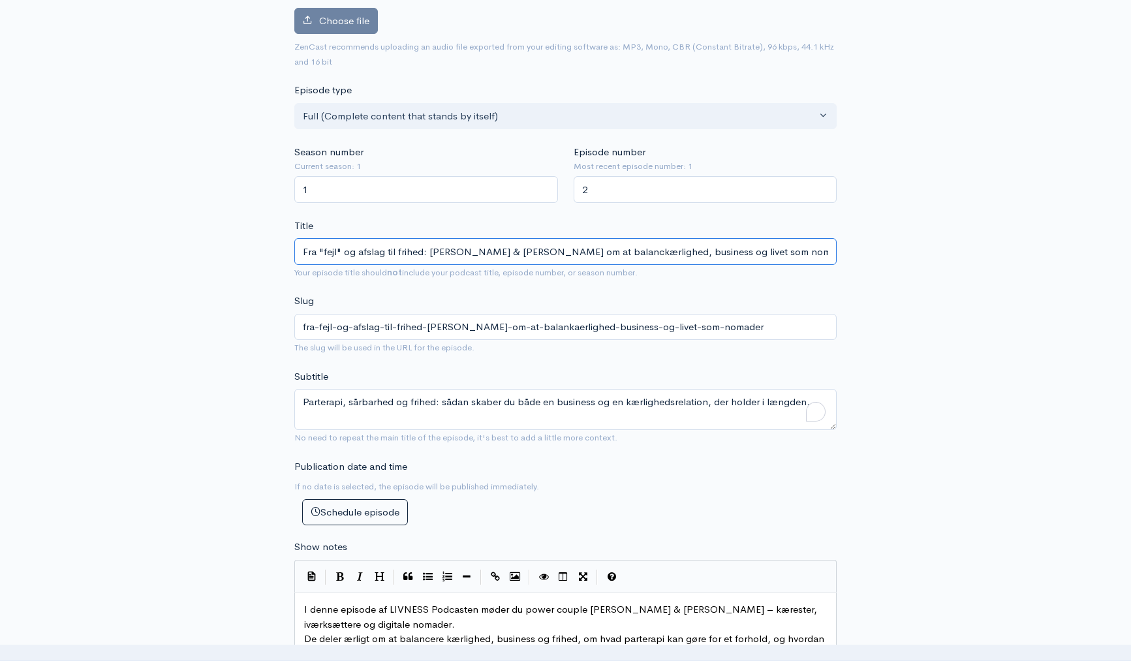
type input "fra-fejl-og-afslag-til-frihed-vicky-patrick-om-at-balanckaerlighed-business-og-…"
type input "Fra "fejl" og afslag til frihed: Vicky & Patrick om at balancerkærlighed, busin…"
type input "fra-fejl-og-afslag-til-frihed-vicky-patrick-om-at-balancerkaerlighed-business-o…"
type input "Fra "fejl" og afslag til frihed: Vicky & Patrick om at balancere kærlighed, bus…"
type input "fra-fejl-og-afslag-til-frihed-vicky-patrick-om-at-balancere-kaerlighed-business…"
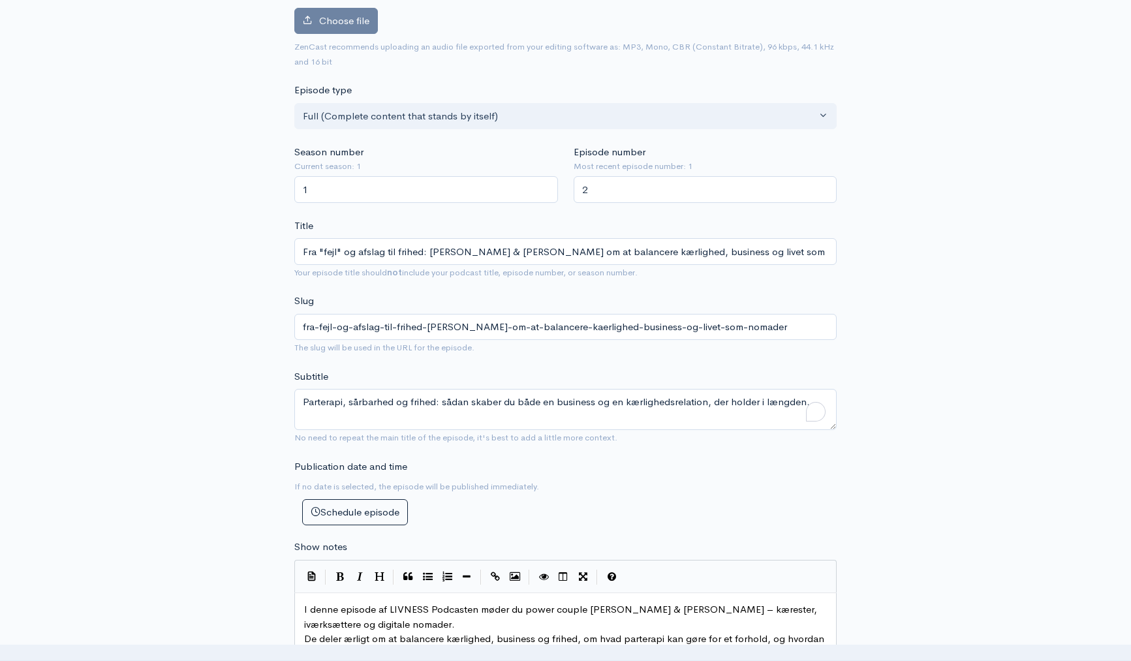
click at [743, 248] on input "Fra "fejl" og afslag til frihed: Vicky & Patrick om at balancere kærlighed, bus…" at bounding box center [565, 251] width 542 height 27
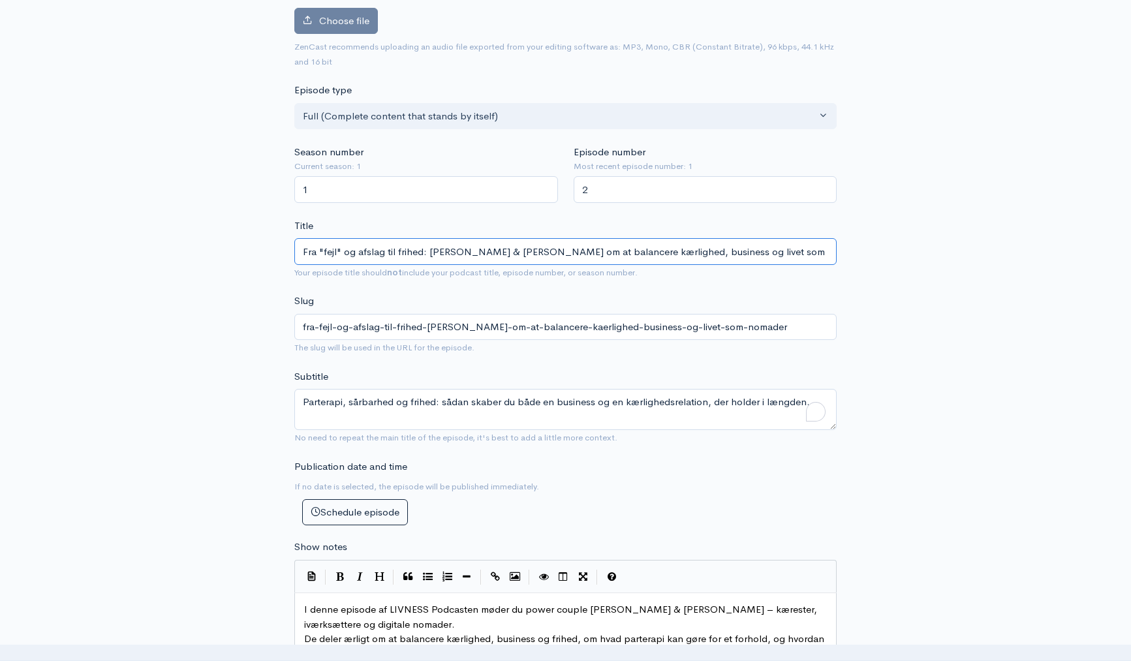
click at [457, 247] on input "Fra "fejl" og afslag til frihed: Vicky & Patrick om at balancere kærlighed, bus…" at bounding box center [565, 251] width 542 height 27
paste input "text"
type input "Fra "fejl" til frihed: Vicky & Patrick om at balancere kærlighed, business og l…"
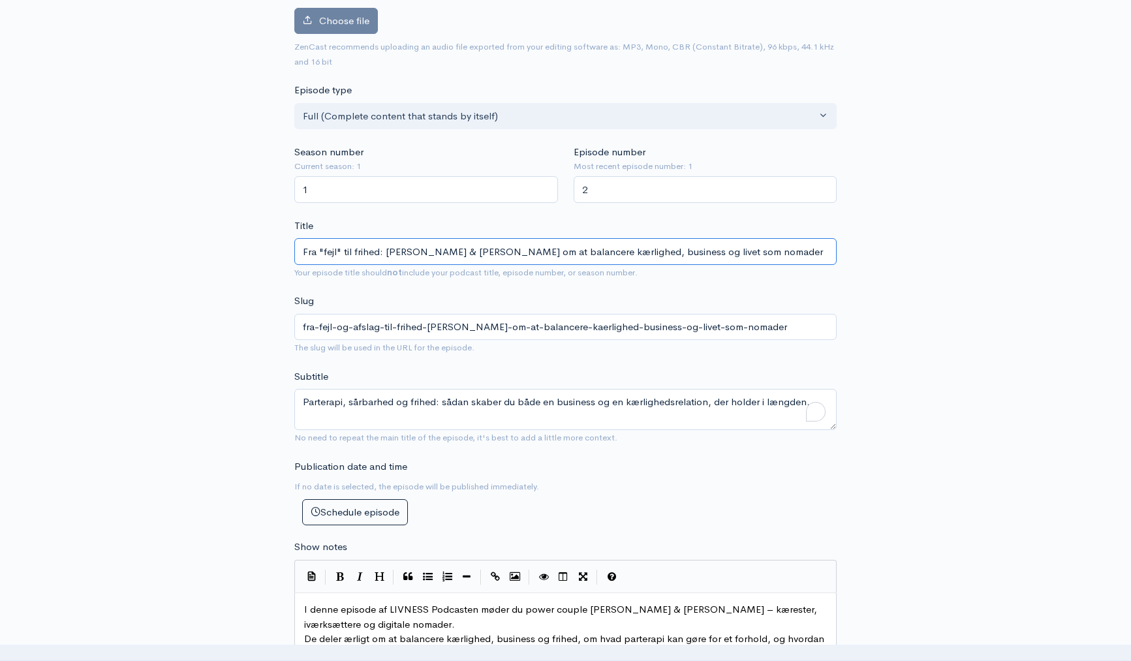
type input "fra-fejl-til-frihed-[PERSON_NAME]-om-at-balancere-kaerlighed-business-og-livet-…"
type input "Fra "fejl" til frihed: Vicky & Patrick om at balancere kærlighed, business og l…"
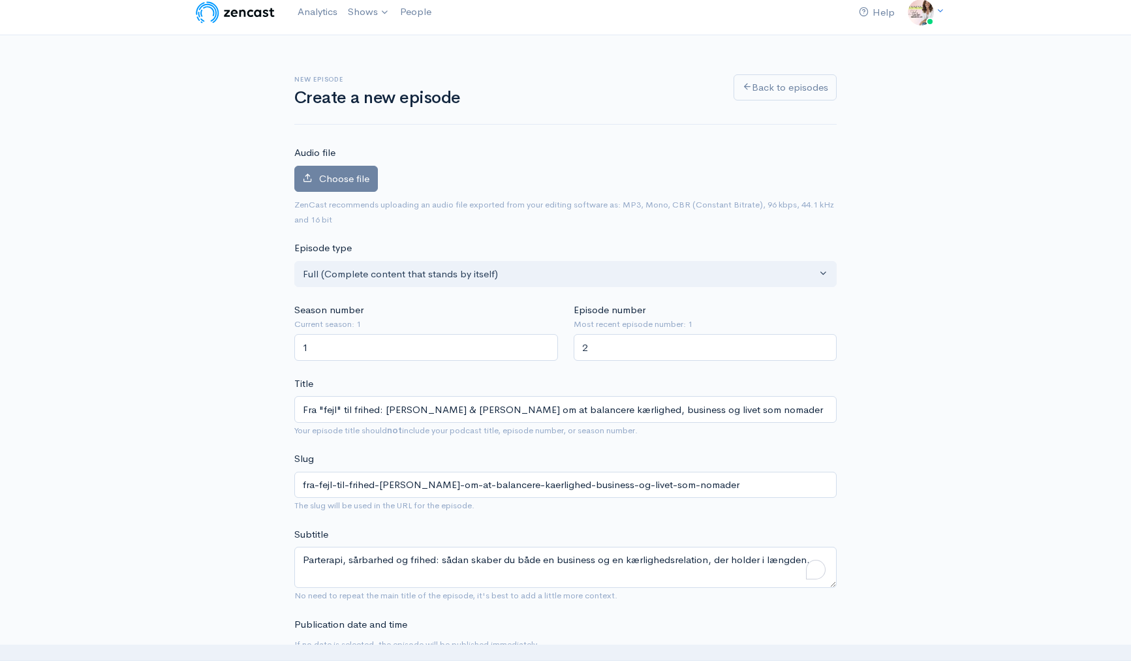
scroll to position [0, 0]
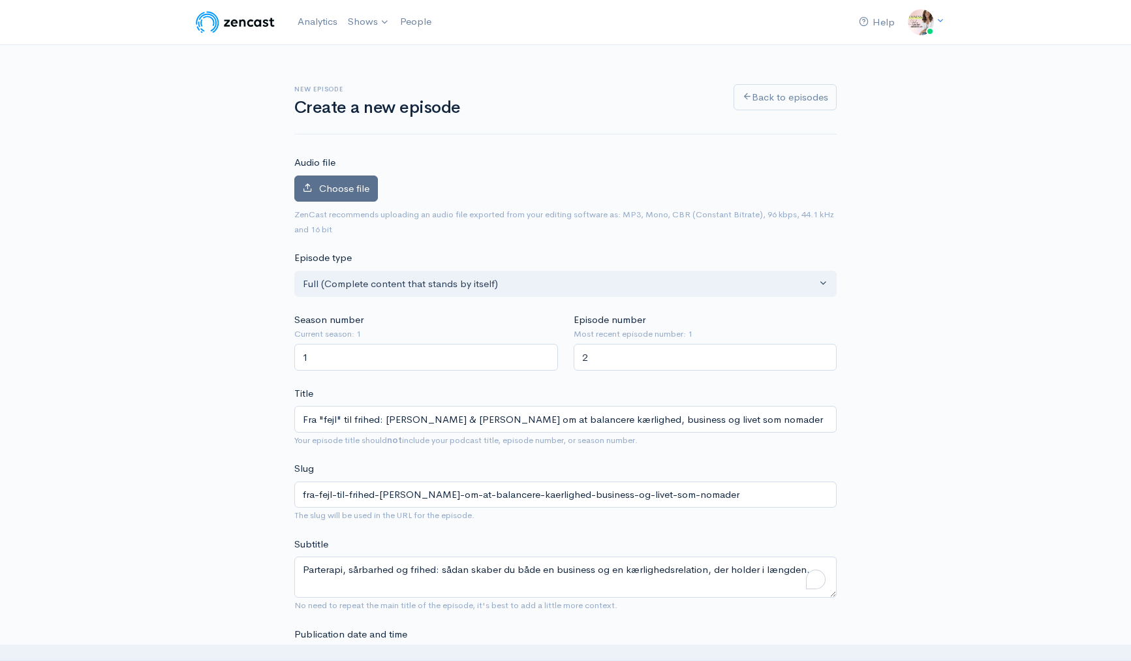
click at [348, 199] on label "Choose file" at bounding box center [336, 189] width 84 height 27
click at [0, 0] on input "Choose file" at bounding box center [0, 0] width 0 height 0
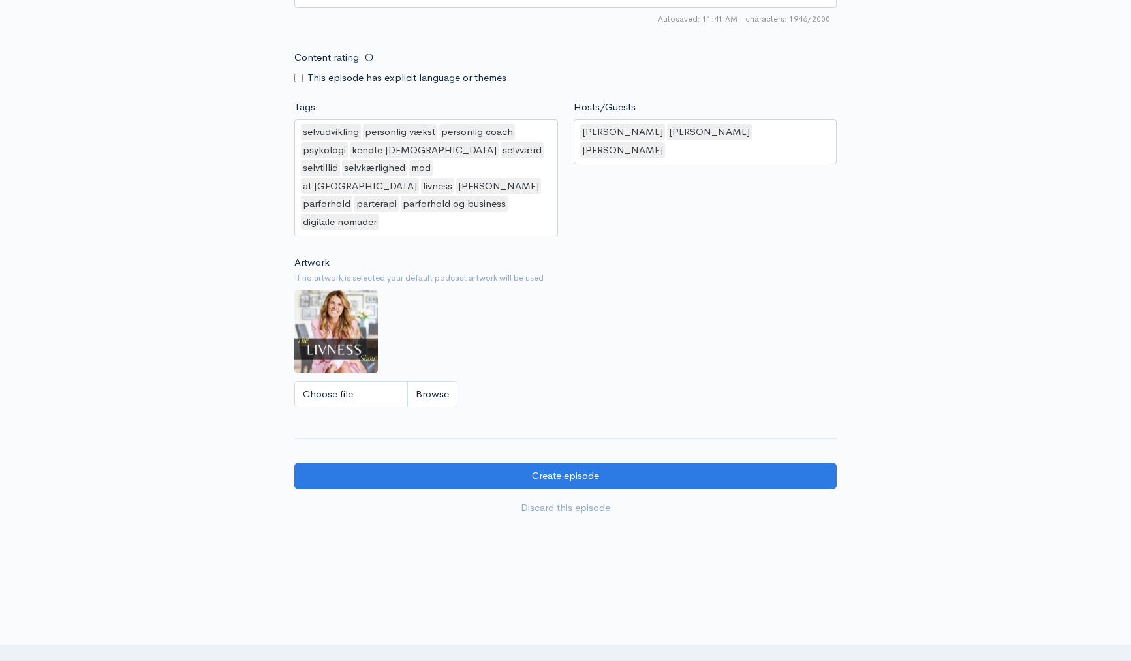
scroll to position [1358, 0]
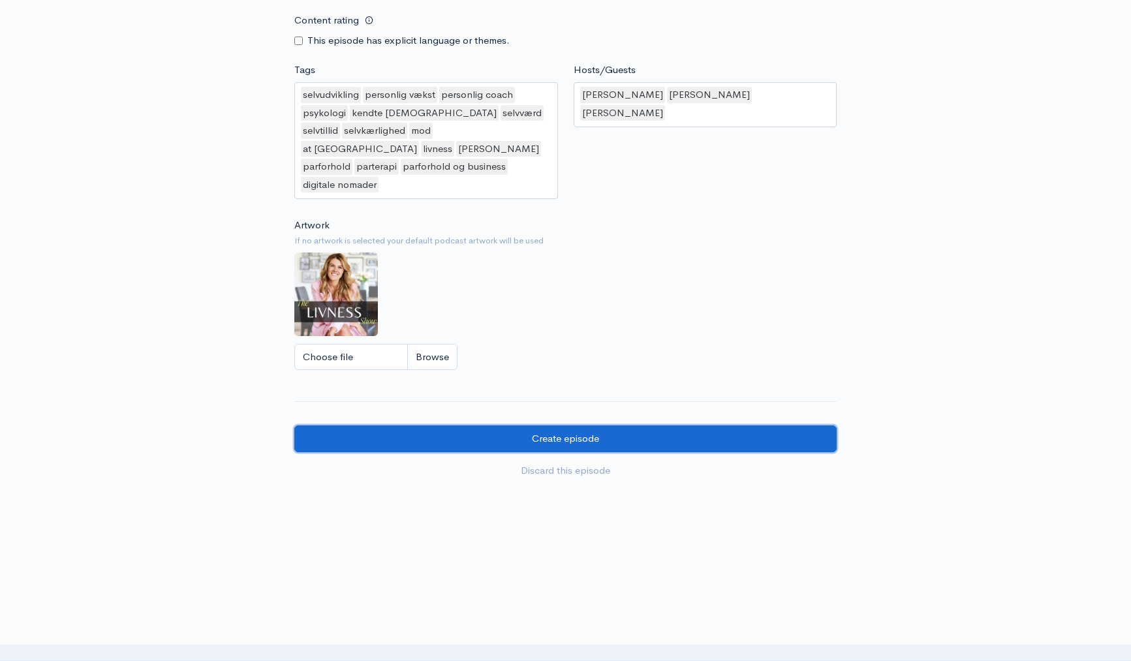
click at [577, 439] on input "Create episode" at bounding box center [565, 438] width 542 height 27
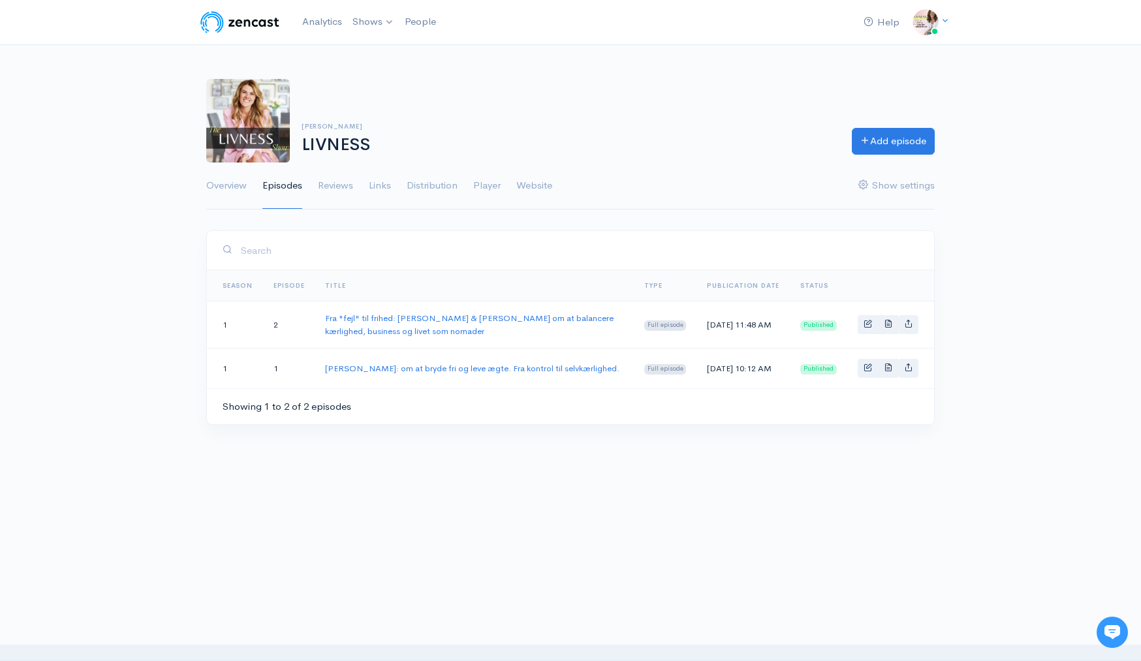
click at [604, 506] on div at bounding box center [570, 545] width 1141 height 131
click at [415, 328] on link "Fra "fejl" til frihed: [PERSON_NAME] & [PERSON_NAME] om at balancere kærlighed,…" at bounding box center [469, 325] width 288 height 24
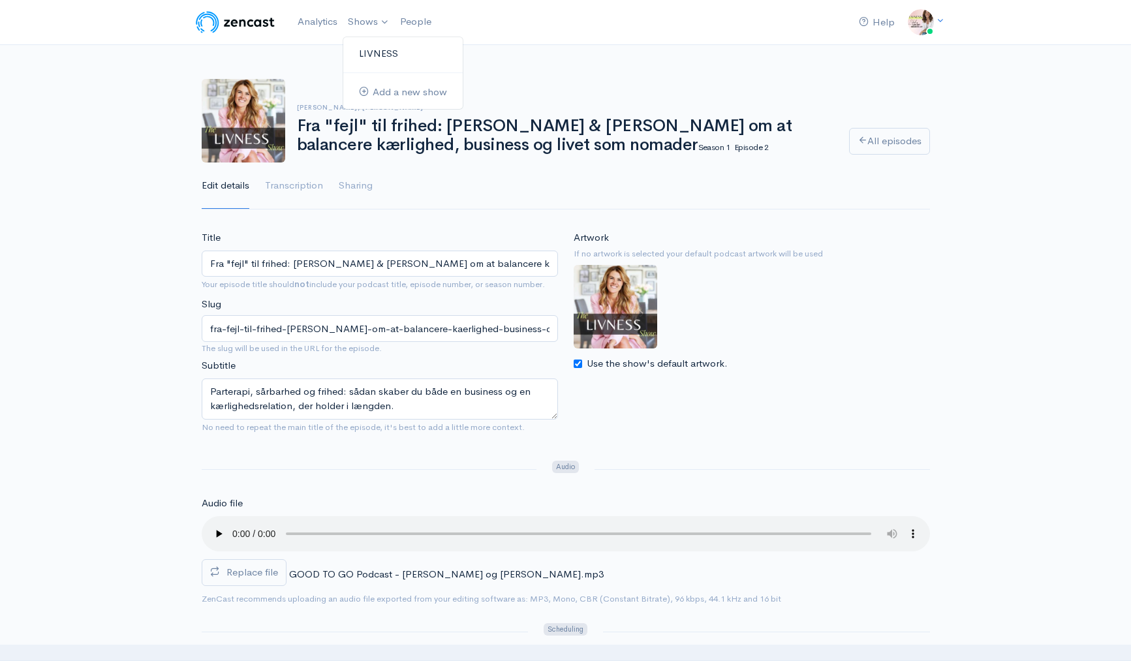
click at [384, 50] on link "LIVNESS" at bounding box center [402, 53] width 119 height 23
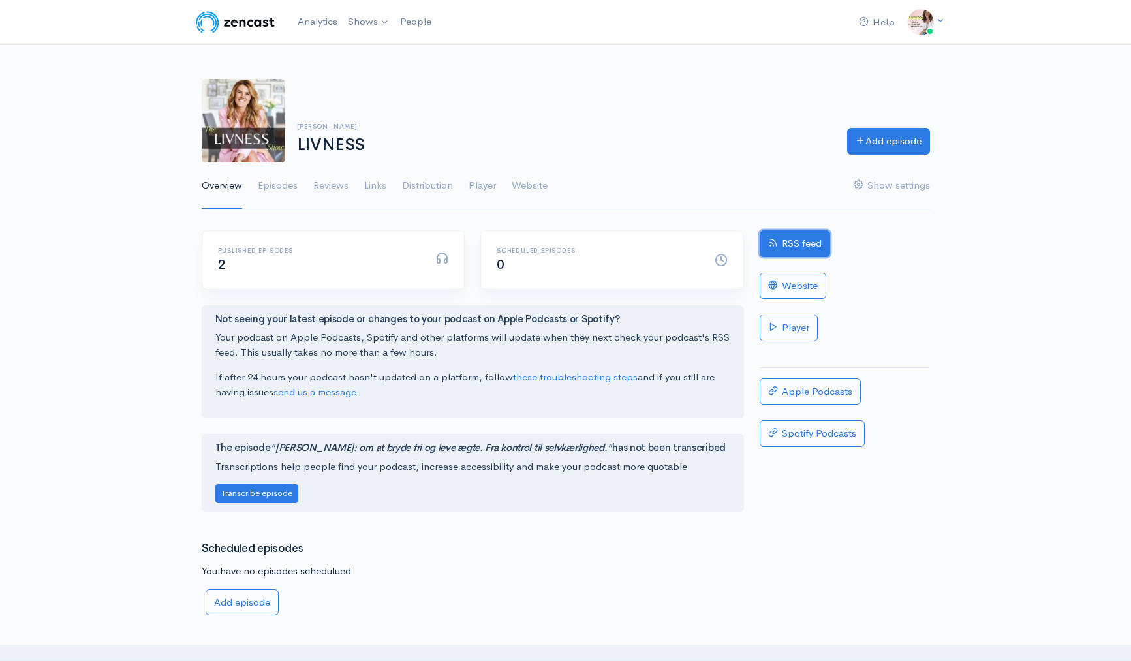
click at [776, 232] on link "RSS feed" at bounding box center [795, 243] width 70 height 27
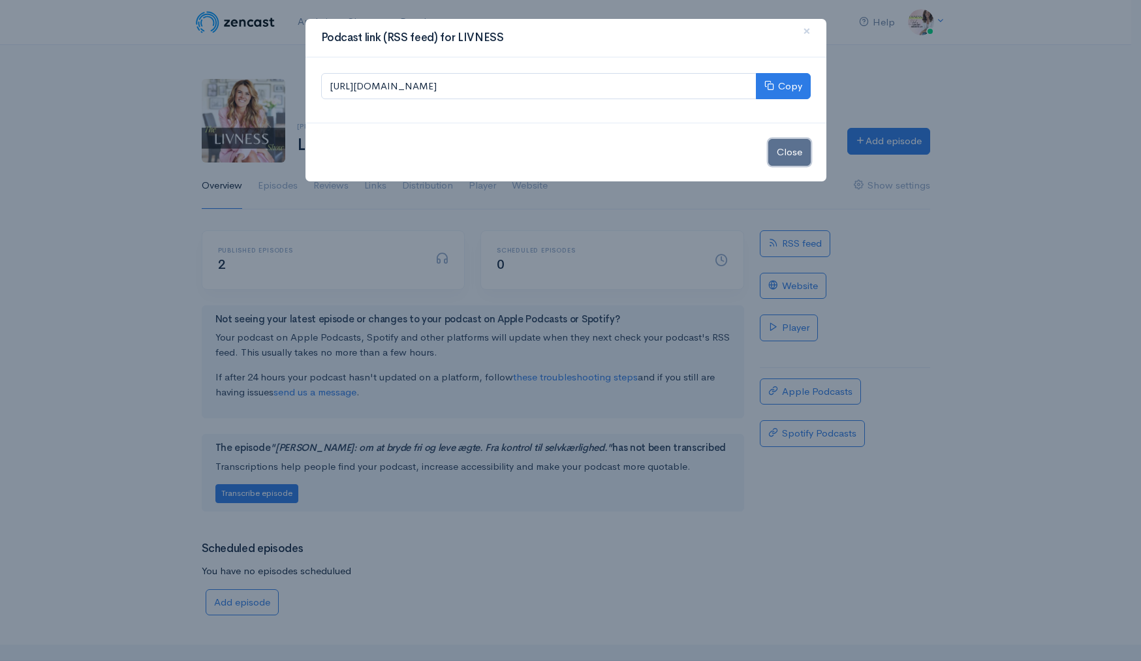
click at [780, 161] on button "Close" at bounding box center [789, 152] width 42 height 27
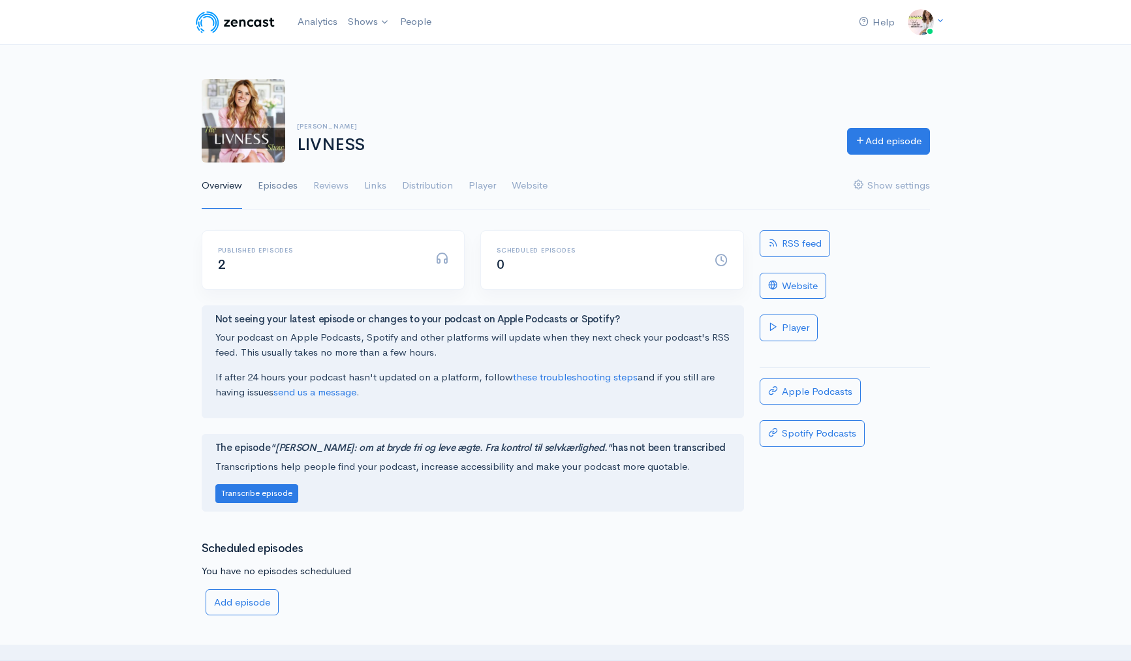
click at [279, 181] on link "Episodes" at bounding box center [278, 185] width 40 height 47
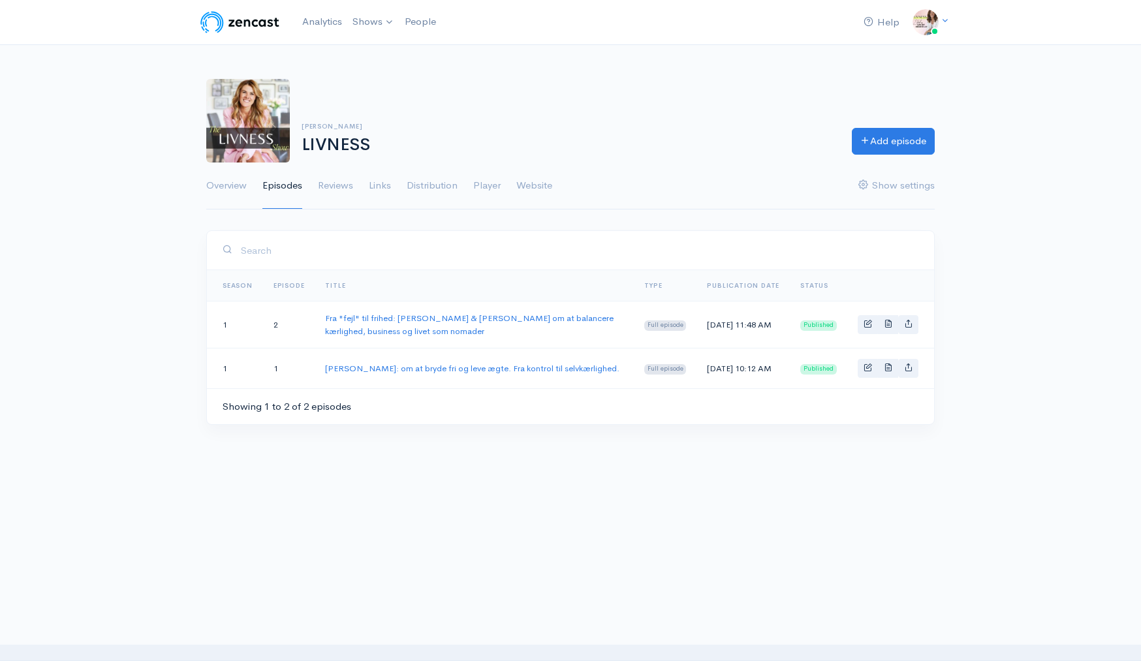
click at [964, 347] on div "Help Notifications View all Your profile Team settings Default team Current Log…" at bounding box center [570, 240] width 1141 height 480
click at [874, 327] on link "Basic example" at bounding box center [868, 324] width 20 height 19
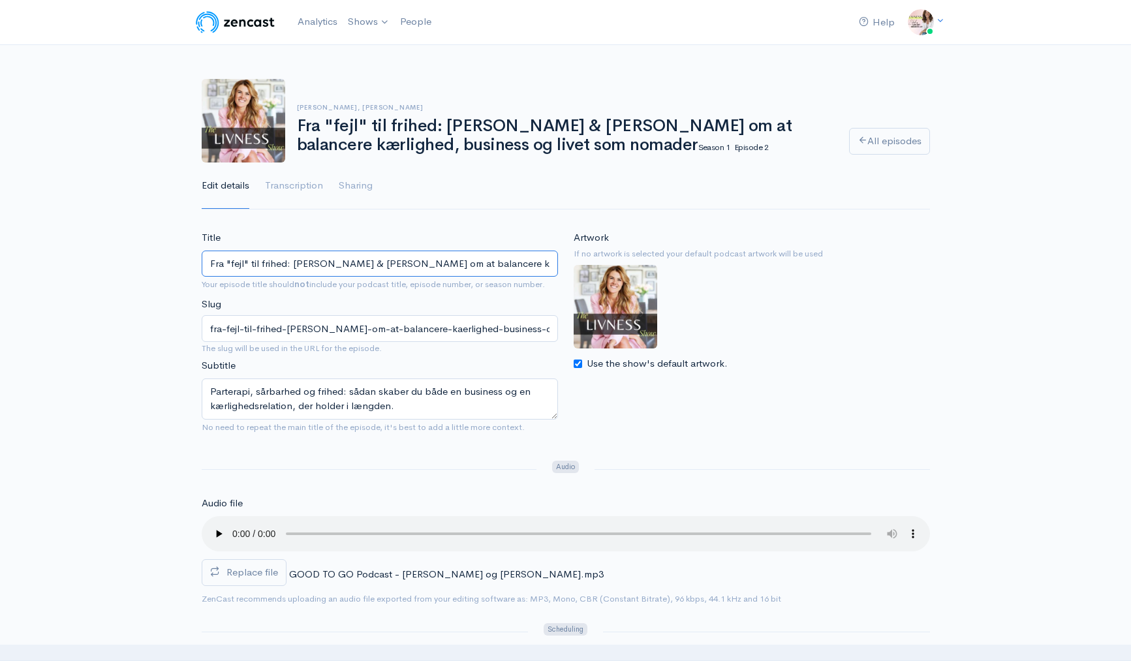
click at [486, 266] on input "Fra "fejl" til frihed: [PERSON_NAME] & [PERSON_NAME] om at balancere kærlighed,…" at bounding box center [380, 264] width 356 height 27
click at [369, 56] on link "LIVNESS" at bounding box center [402, 53] width 119 height 23
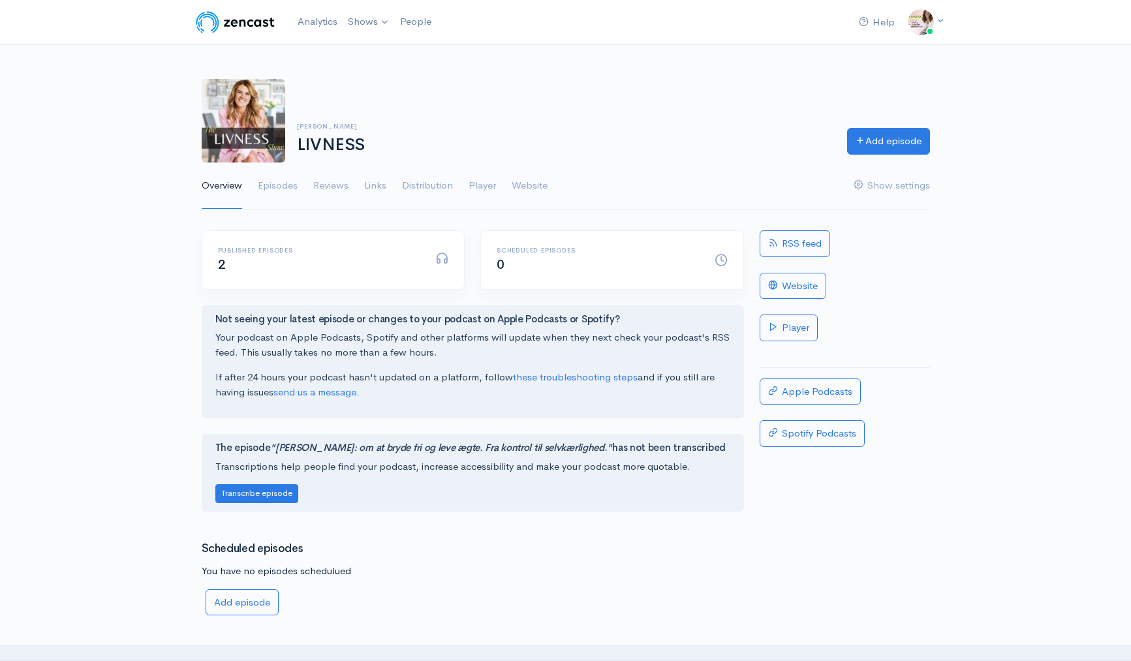
click at [362, 246] on div "Published episodes 2" at bounding box center [333, 260] width 262 height 58
click at [365, 262] on div "Published episodes 2" at bounding box center [319, 260] width 218 height 27
click at [439, 263] on span at bounding box center [441, 257] width 13 height 13
click at [822, 398] on link "Apple Podcasts" at bounding box center [810, 392] width 101 height 27
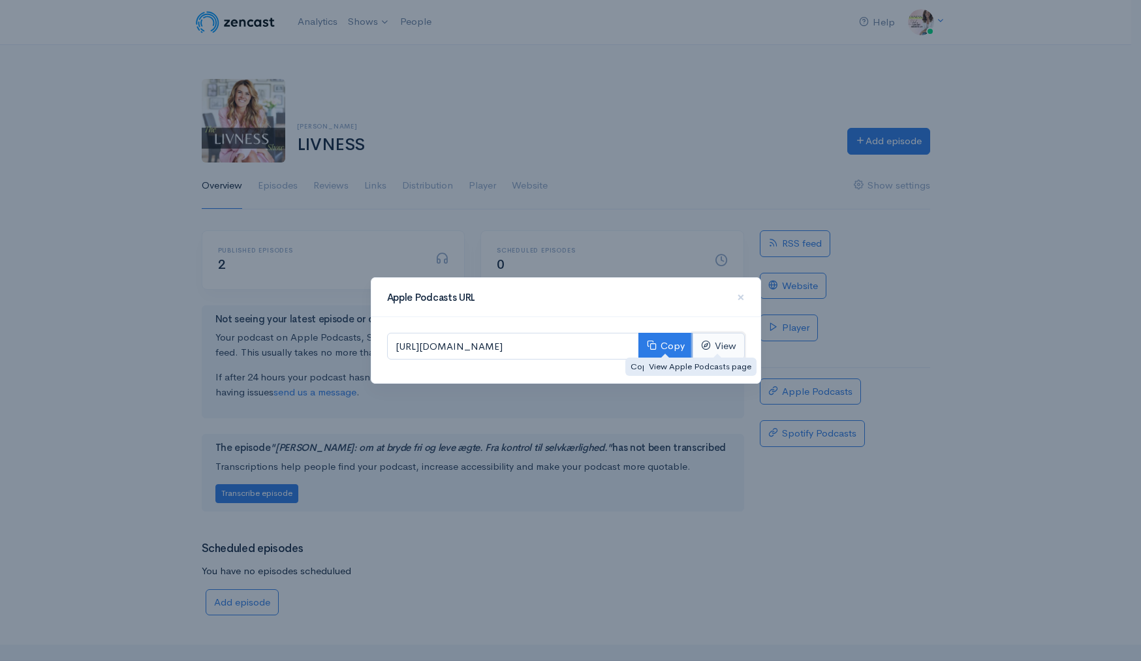
click at [728, 347] on link "View" at bounding box center [718, 346] width 52 height 27
click at [741, 299] on span "×" at bounding box center [741, 297] width 8 height 19
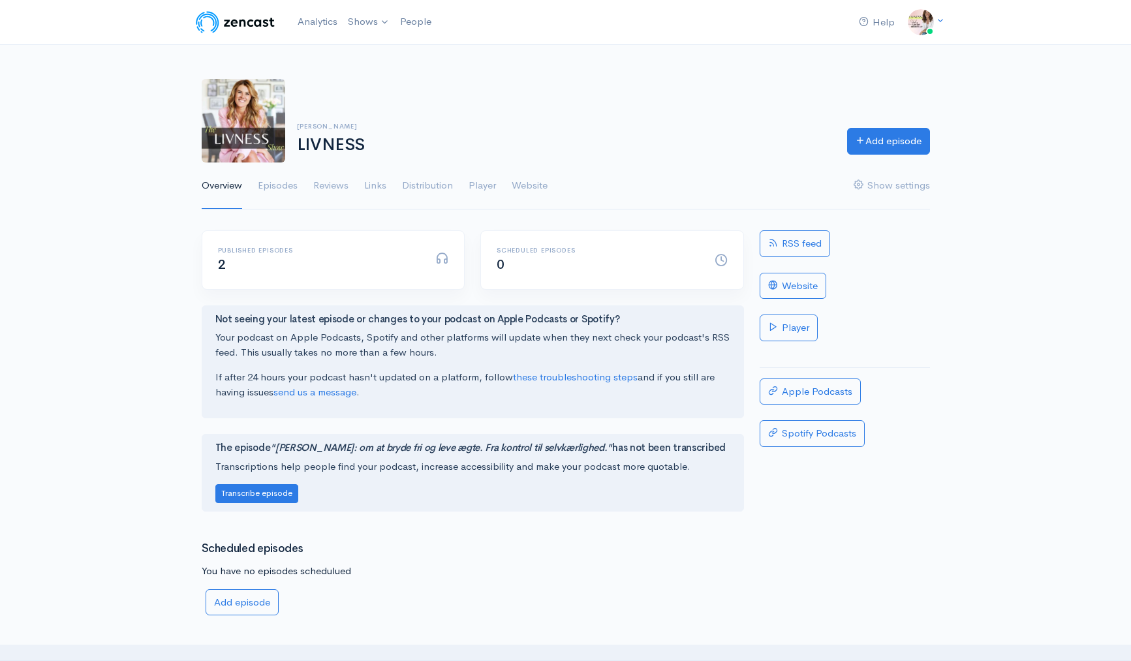
click at [78, 189] on div "Liv Johansen LIVNESS Add episode Overview Episodes Reviews Links Distribution P…" at bounding box center [565, 136] width 1131 height 147
click at [243, 179] on ul "Overview Episodes Reviews Links Distribution Player Website Show settings" at bounding box center [566, 185] width 728 height 47
click at [222, 189] on link "Overview" at bounding box center [222, 185] width 40 height 47
click at [248, 31] on img at bounding box center [235, 22] width 83 height 26
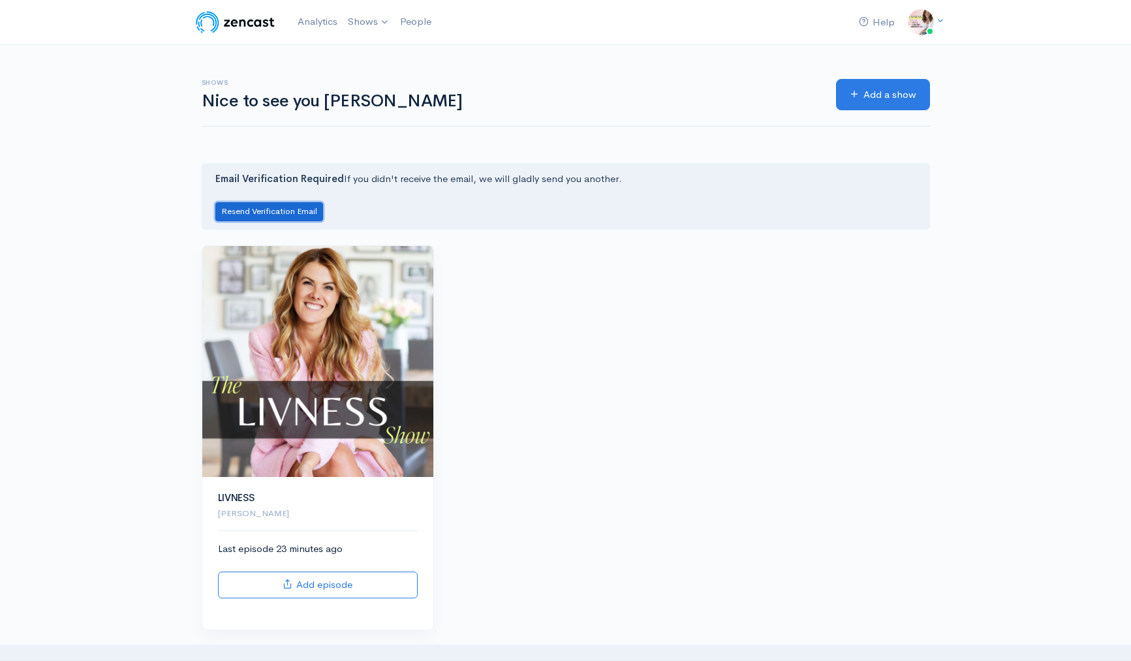
click at [251, 209] on button "Resend Verification Email" at bounding box center [269, 211] width 108 height 19
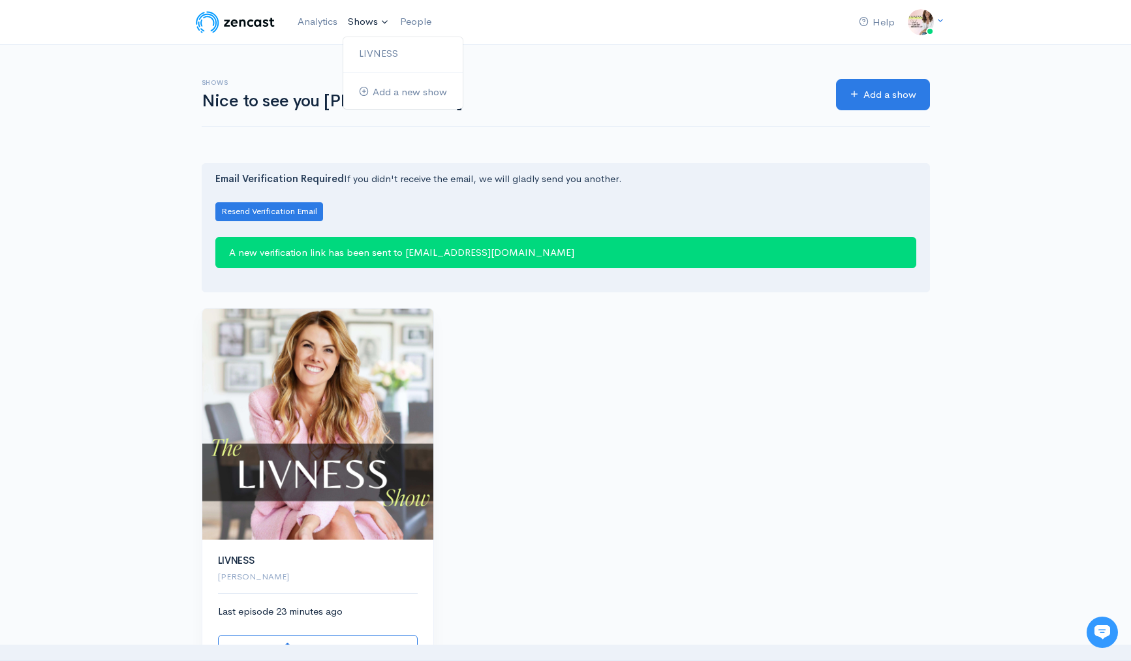
click at [350, 20] on link "Shows" at bounding box center [369, 22] width 52 height 29
click at [369, 48] on link "LIVNESS" at bounding box center [402, 53] width 119 height 23
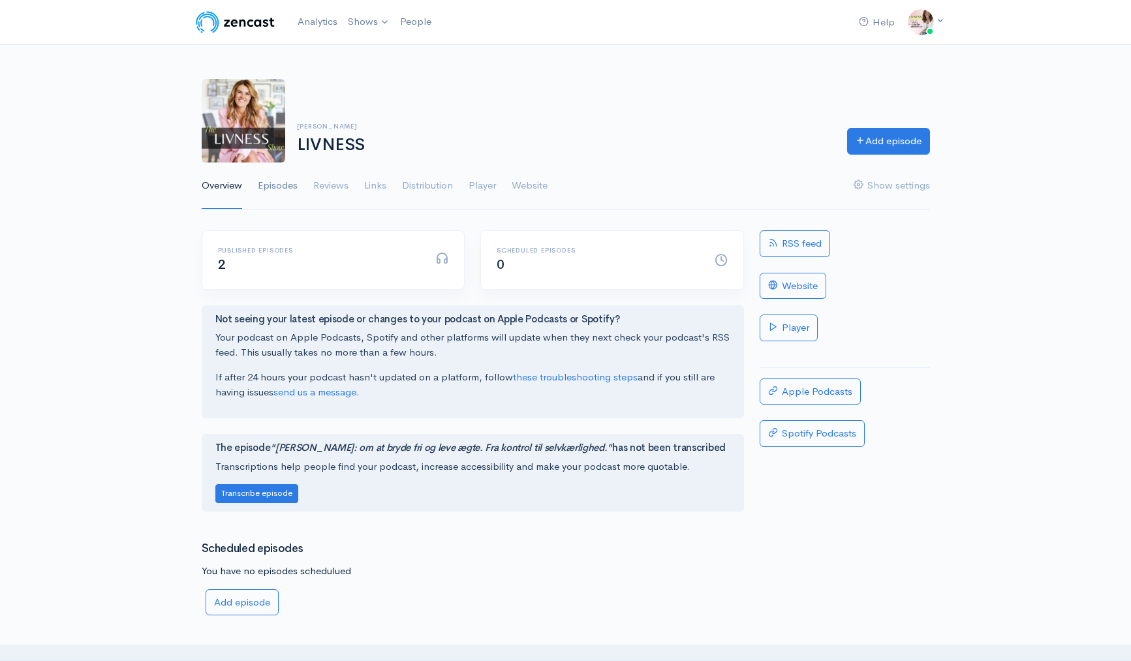
click at [273, 187] on link "Episodes" at bounding box center [278, 185] width 40 height 47
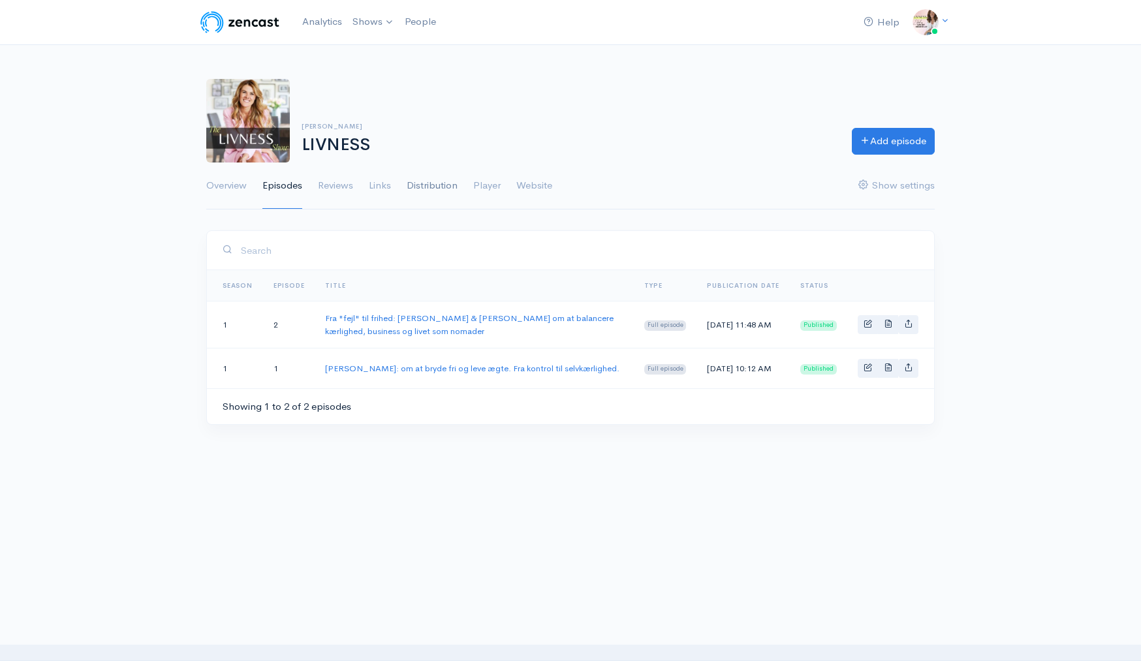
click at [422, 181] on link "Distribution" at bounding box center [432, 185] width 51 height 47
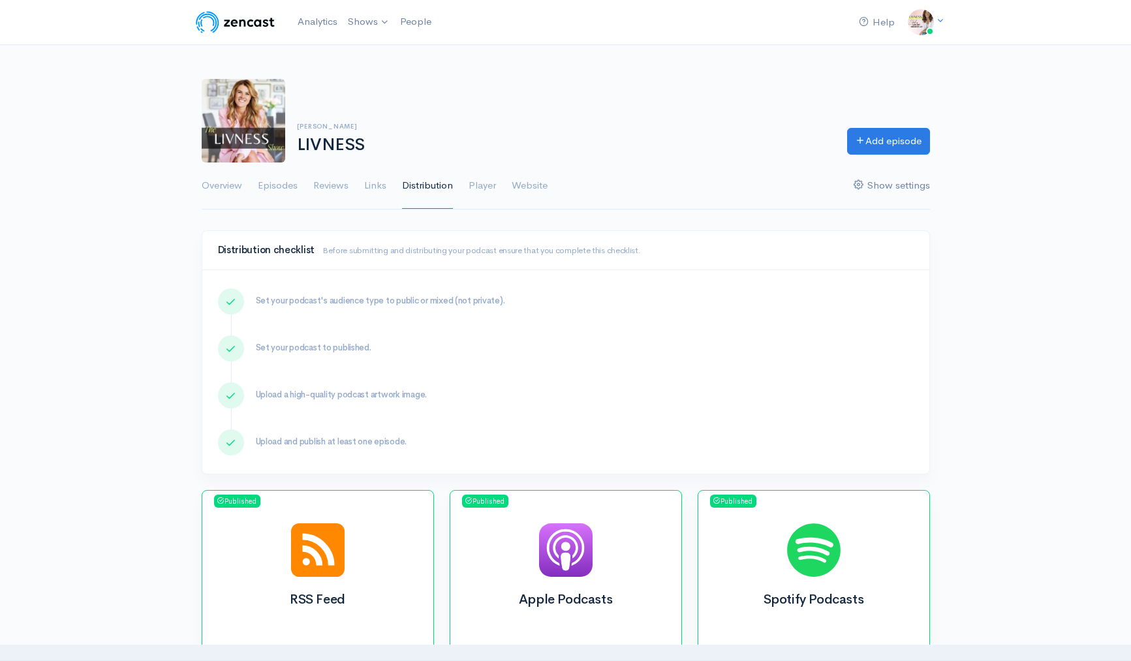
click at [897, 181] on link "Show settings" at bounding box center [892, 185] width 76 height 47
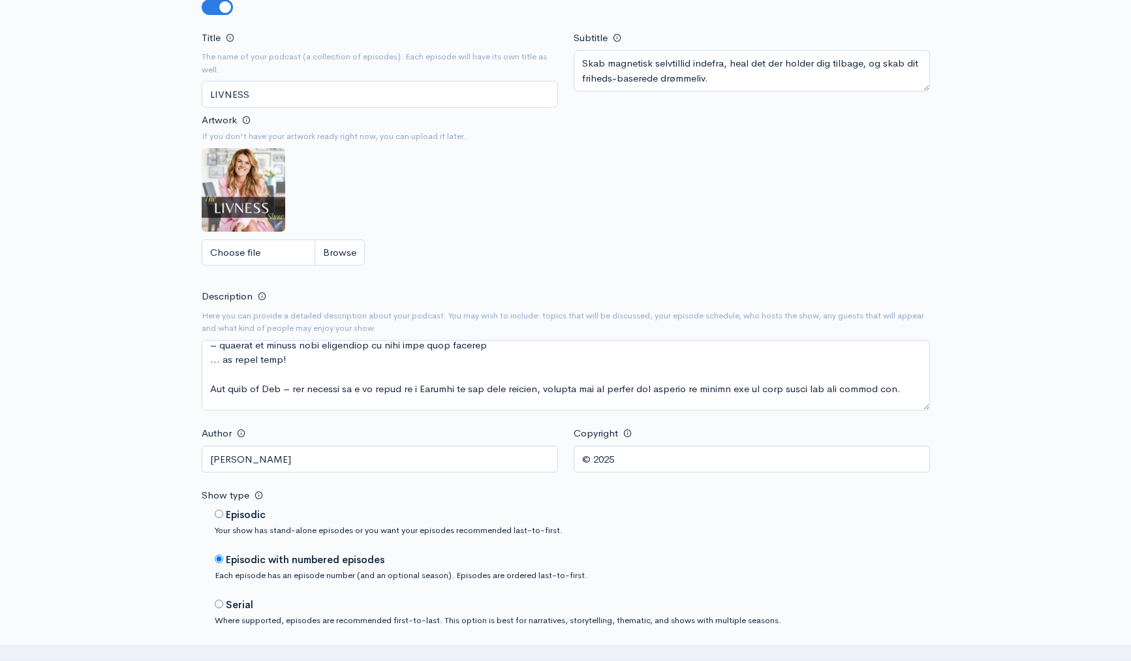
scroll to position [191, 0]
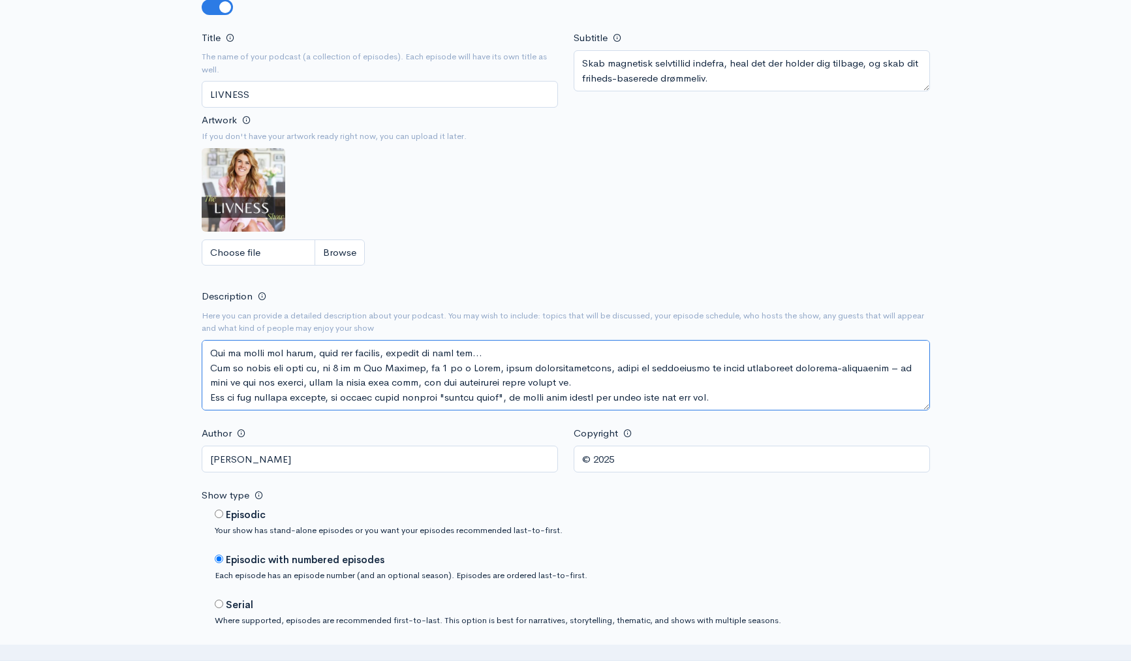
click at [491, 379] on textarea "Description" at bounding box center [566, 375] width 728 height 70
paste textarea "Velkommen til LIVNESS Podcasten – for ambitiøse kvinder, der vil skabe en frihe…"
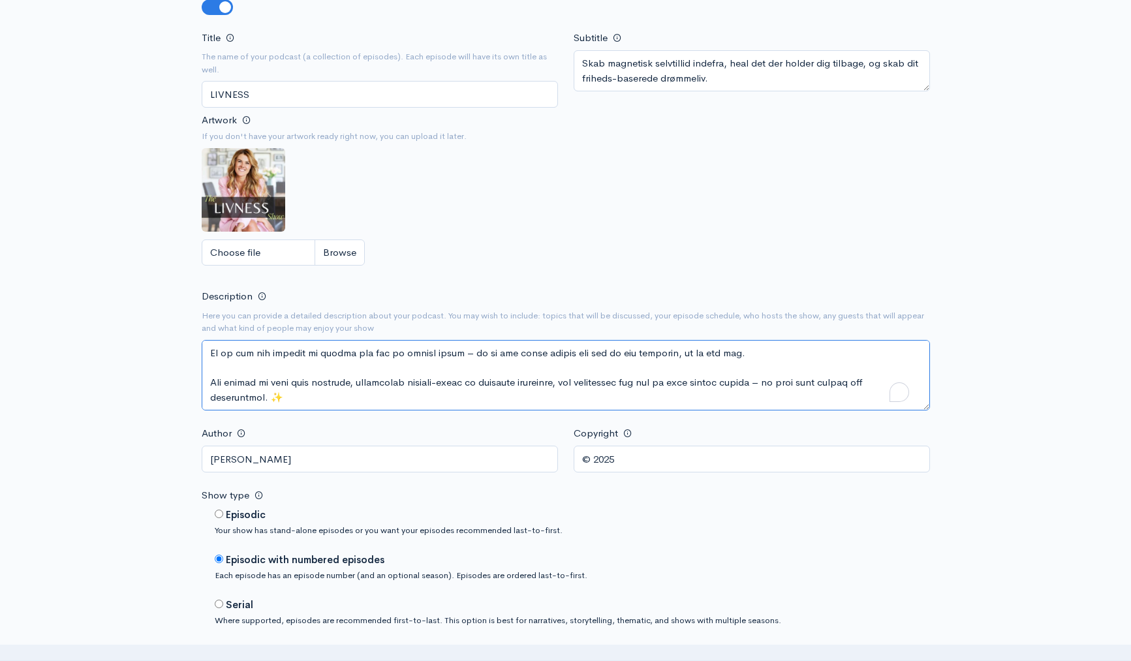
scroll to position [39, 0]
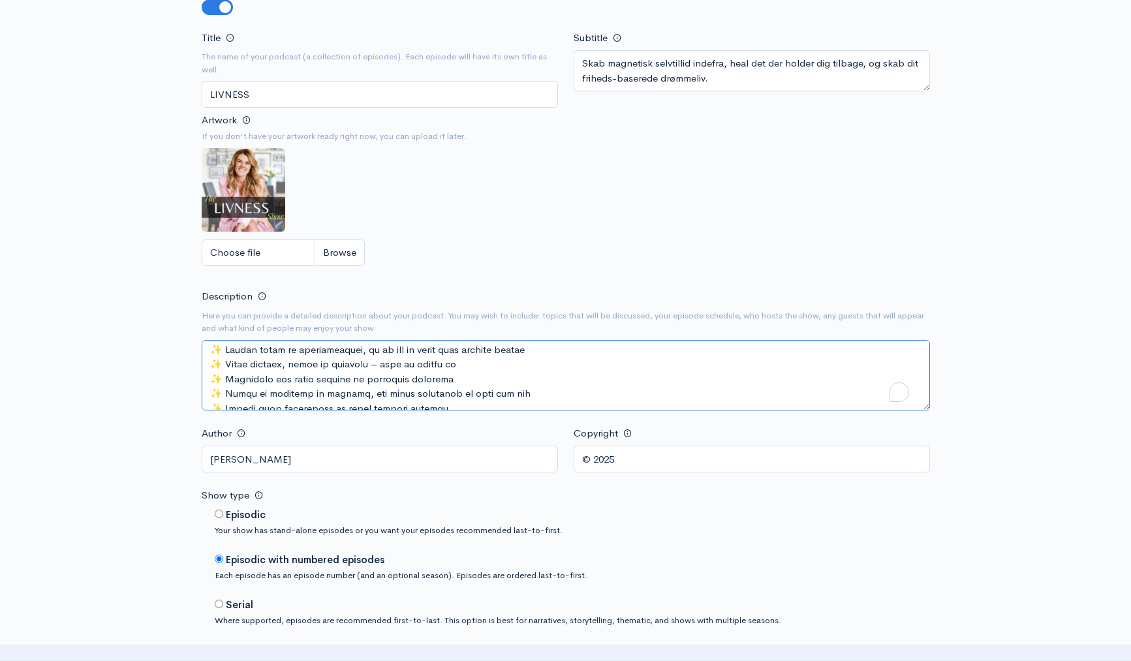
drag, startPoint x: 316, startPoint y: 379, endPoint x: 290, endPoint y: 375, distance: 26.4
click at [290, 375] on textarea "Description" at bounding box center [566, 375] width 728 height 70
click at [354, 381] on textarea "Description" at bounding box center [566, 375] width 728 height 70
click at [604, 384] on textarea "Description" at bounding box center [566, 375] width 728 height 70
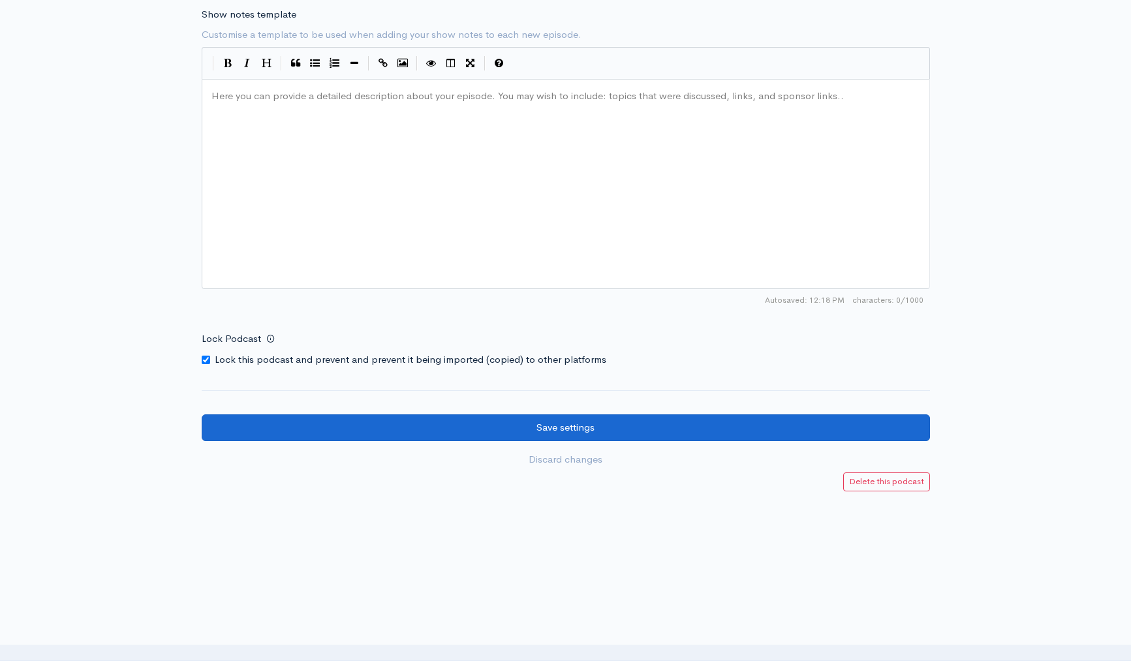
type textarea "Velkommen til LIVNESS Podcasten – for ambitiøse kvinder, der vil skabe en frihe…"
click at [593, 420] on input "Save settings" at bounding box center [566, 427] width 728 height 27
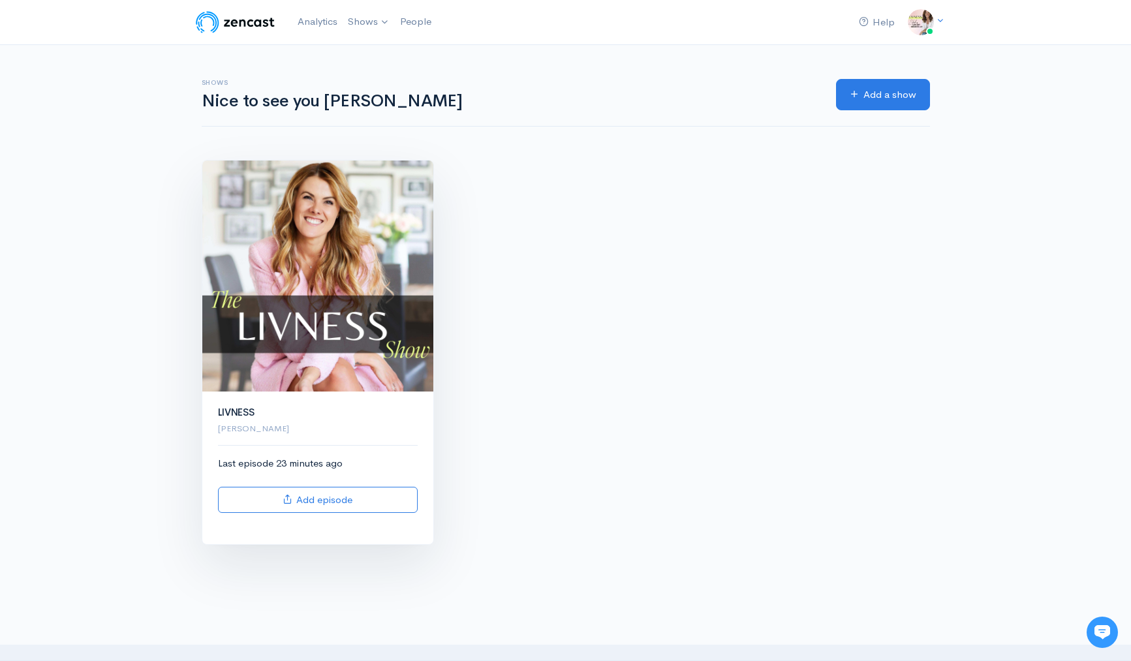
click at [300, 260] on img at bounding box center [317, 276] width 231 height 231
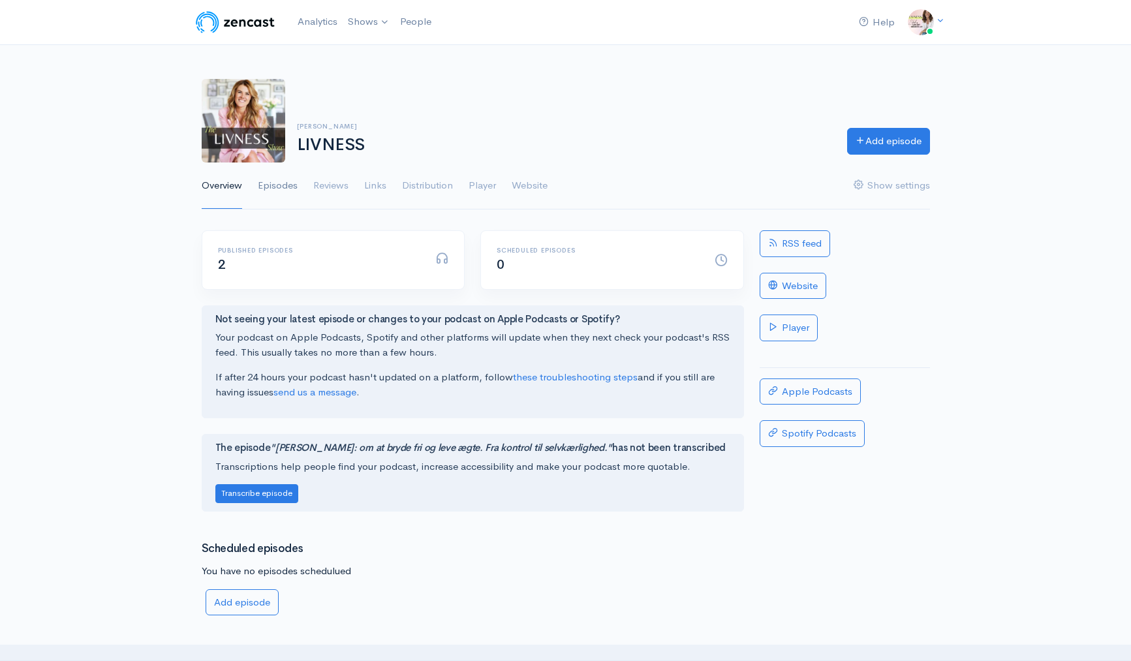
click at [279, 193] on link "Episodes" at bounding box center [278, 185] width 40 height 47
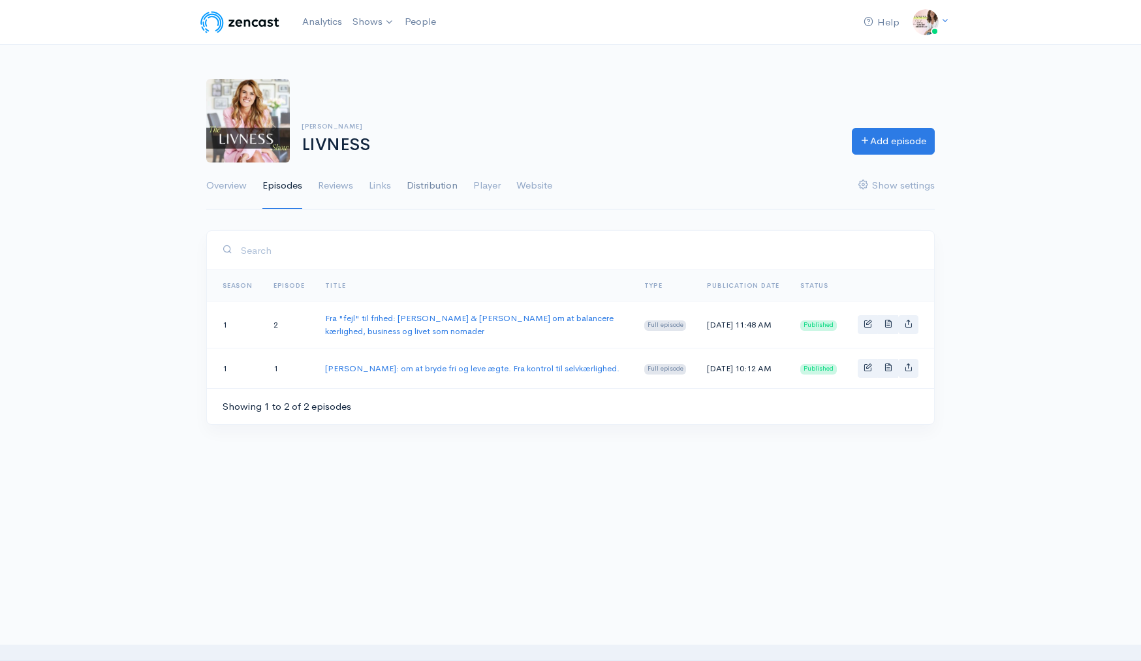
click at [423, 179] on link "Distribution" at bounding box center [432, 185] width 51 height 47
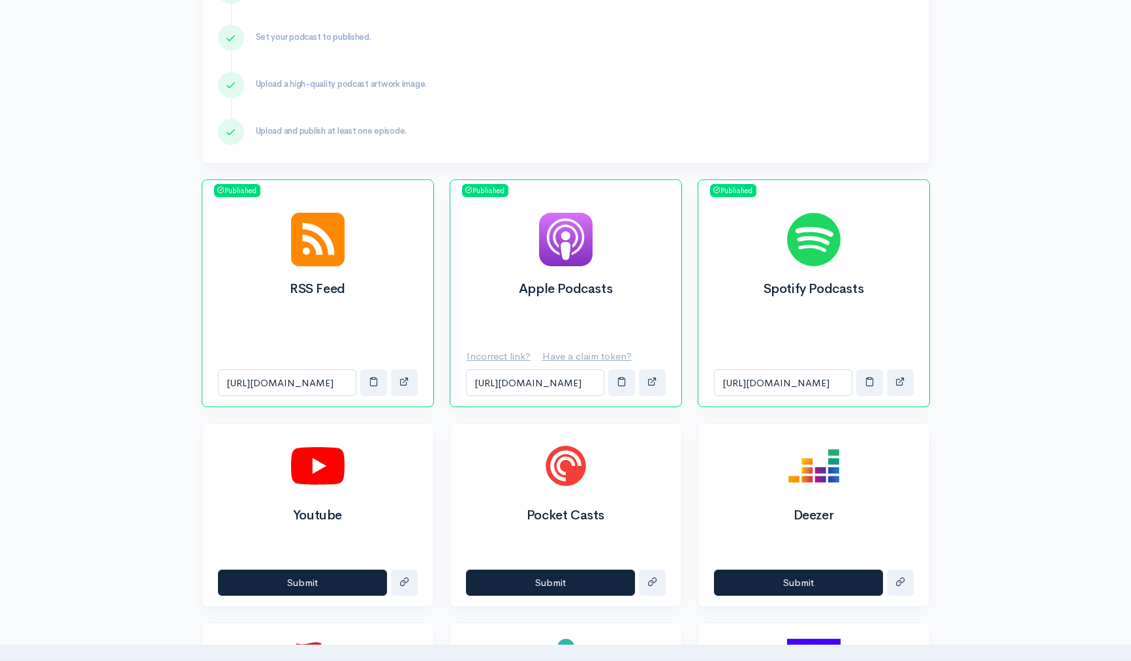
scroll to position [312, 0]
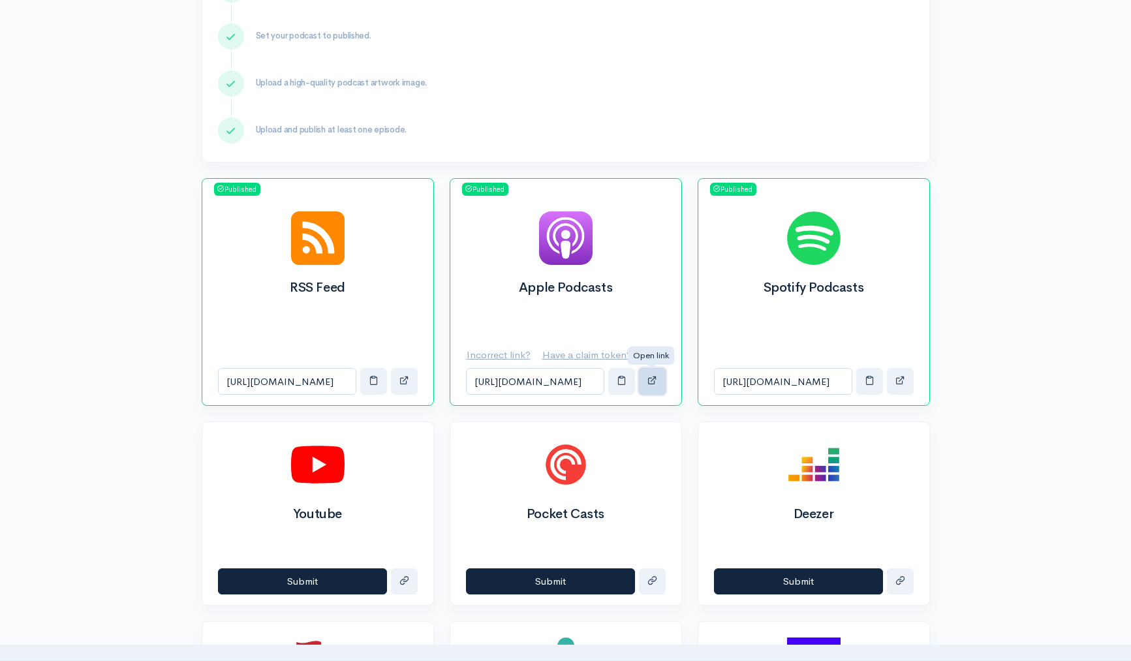
click at [647, 380] on span "button" at bounding box center [652, 380] width 10 height 10
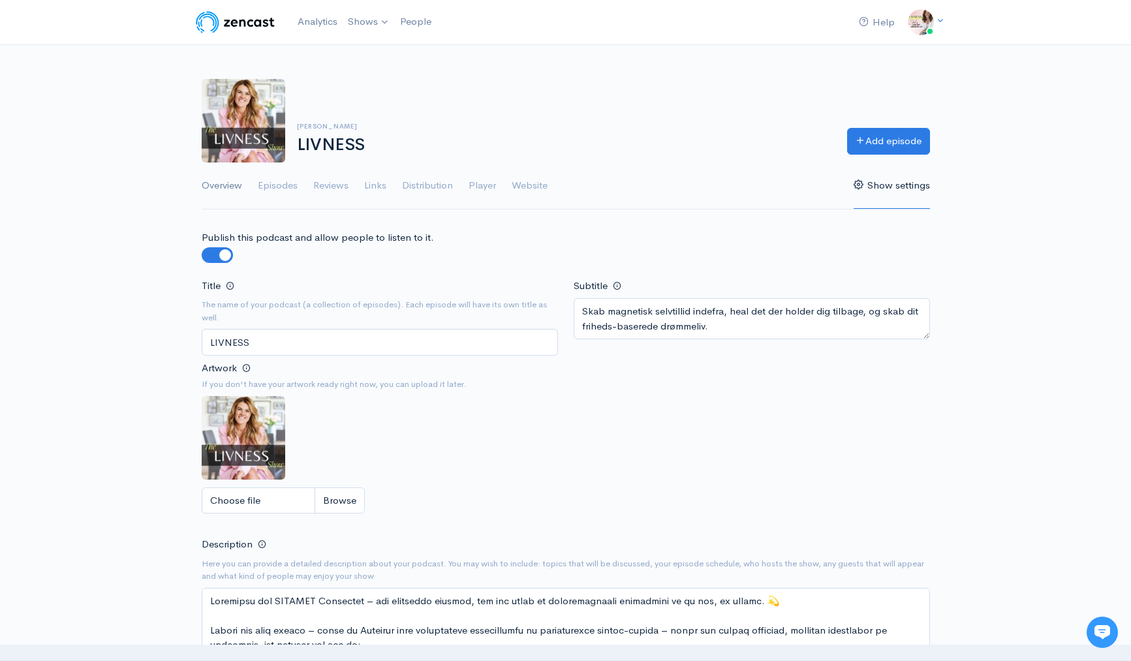
click at [218, 194] on link "Overview" at bounding box center [222, 185] width 40 height 47
click at [228, 179] on link "Overview" at bounding box center [222, 185] width 40 height 47
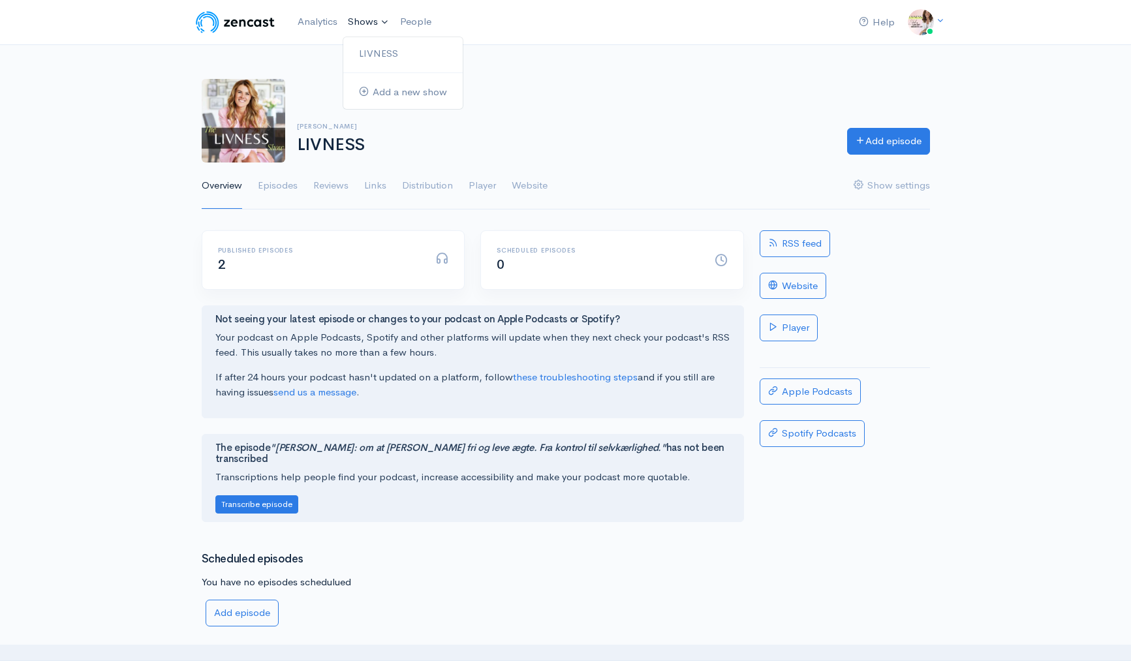
click at [368, 27] on link "Shows" at bounding box center [369, 22] width 52 height 29
click at [373, 55] on link "LIVNESS" at bounding box center [402, 53] width 119 height 23
click at [912, 23] on img at bounding box center [921, 22] width 26 height 26
click at [874, 51] on link "Your profile" at bounding box center [875, 52] width 123 height 23
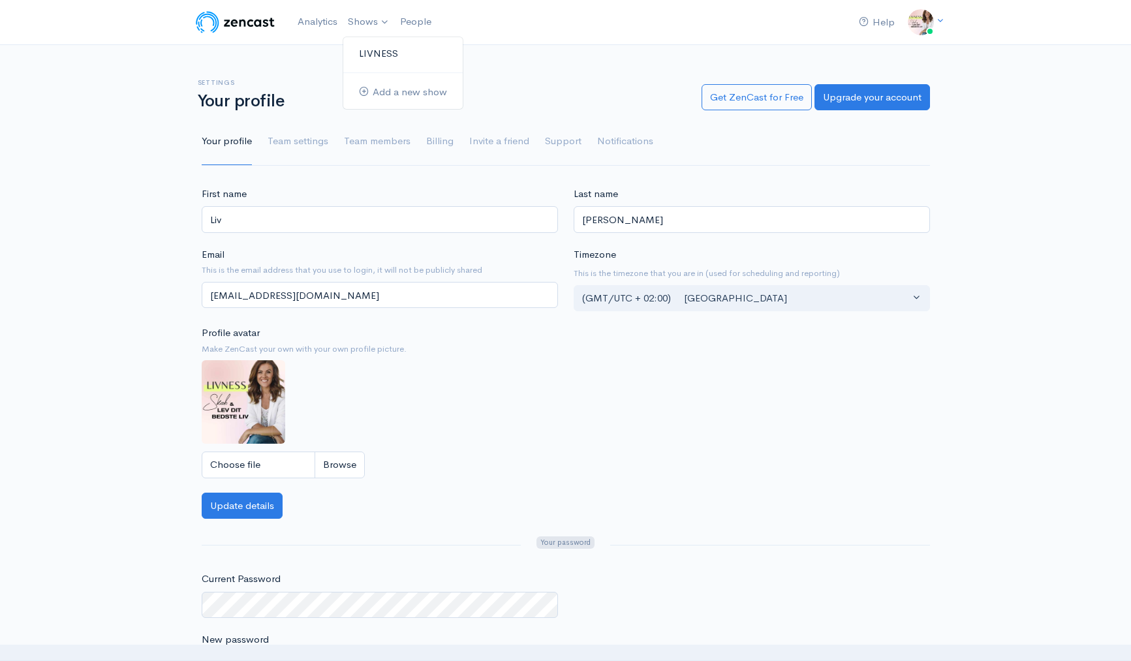
click at [373, 53] on link "LIVNESS" at bounding box center [402, 53] width 119 height 23
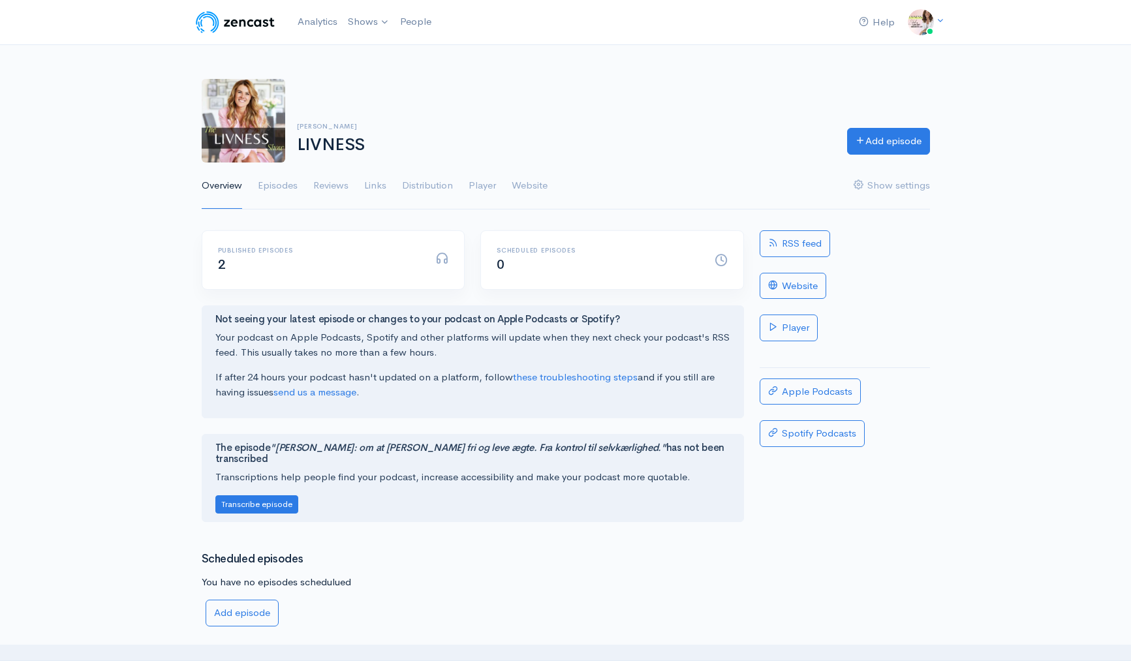
click at [732, 159] on div "Liv Johansen LIVNESS Add episode" at bounding box center [566, 121] width 744 height 84
click at [811, 245] on link "RSS feed" at bounding box center [795, 243] width 70 height 27
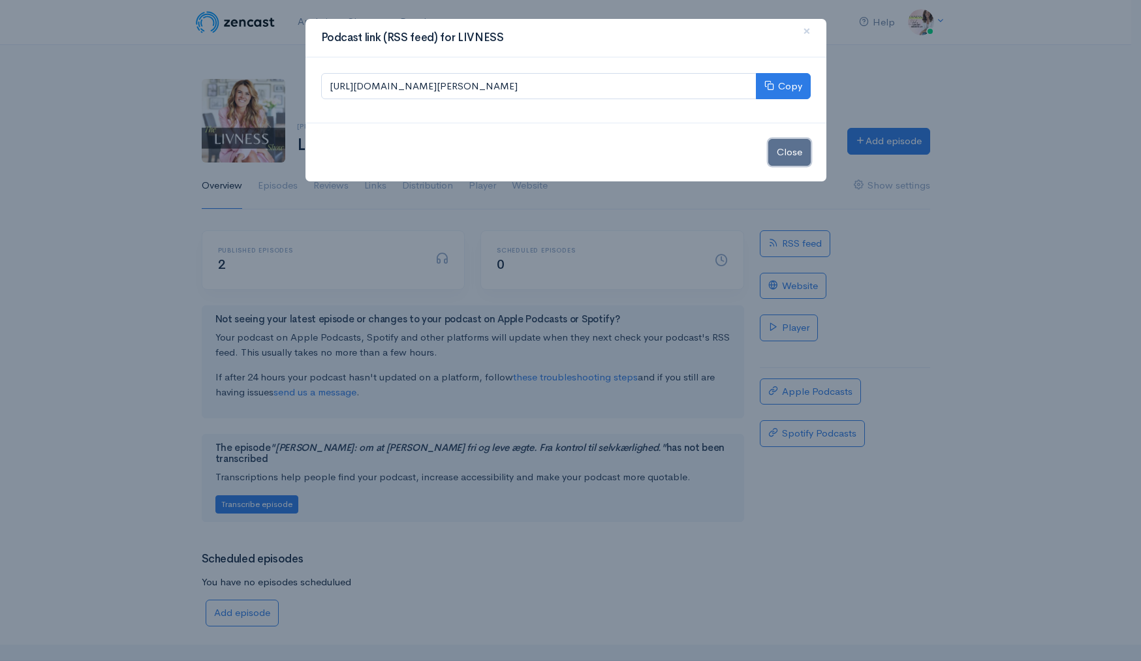
click at [782, 147] on button "Close" at bounding box center [789, 152] width 42 height 27
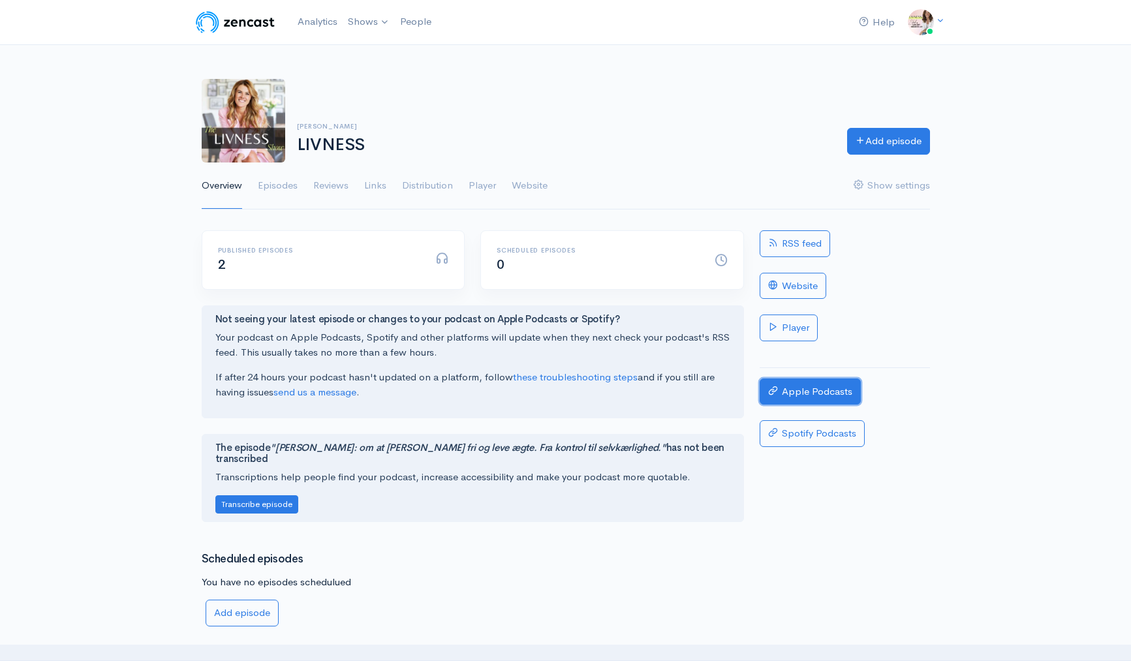
click at [830, 398] on link "Apple Podcasts" at bounding box center [810, 392] width 101 height 27
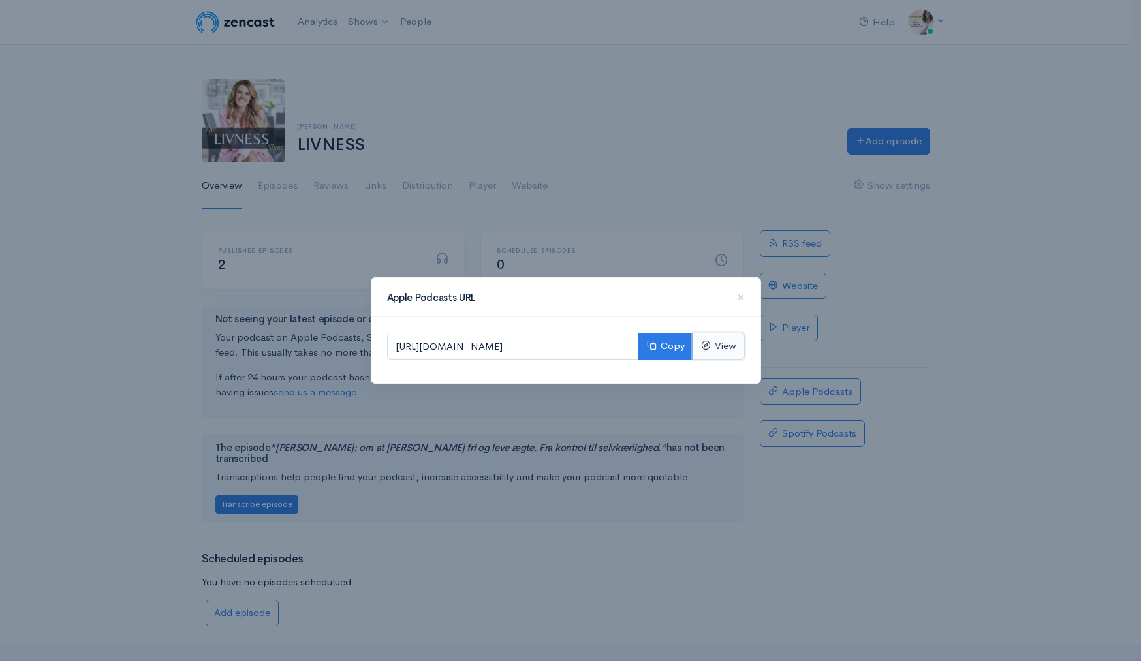
click at [719, 347] on link "View" at bounding box center [718, 346] width 52 height 27
click at [117, 196] on div "Apple Podcasts URL × https://podcasts.apple.com/dk/podcast/livness/id1516300901…" at bounding box center [570, 330] width 1141 height 661
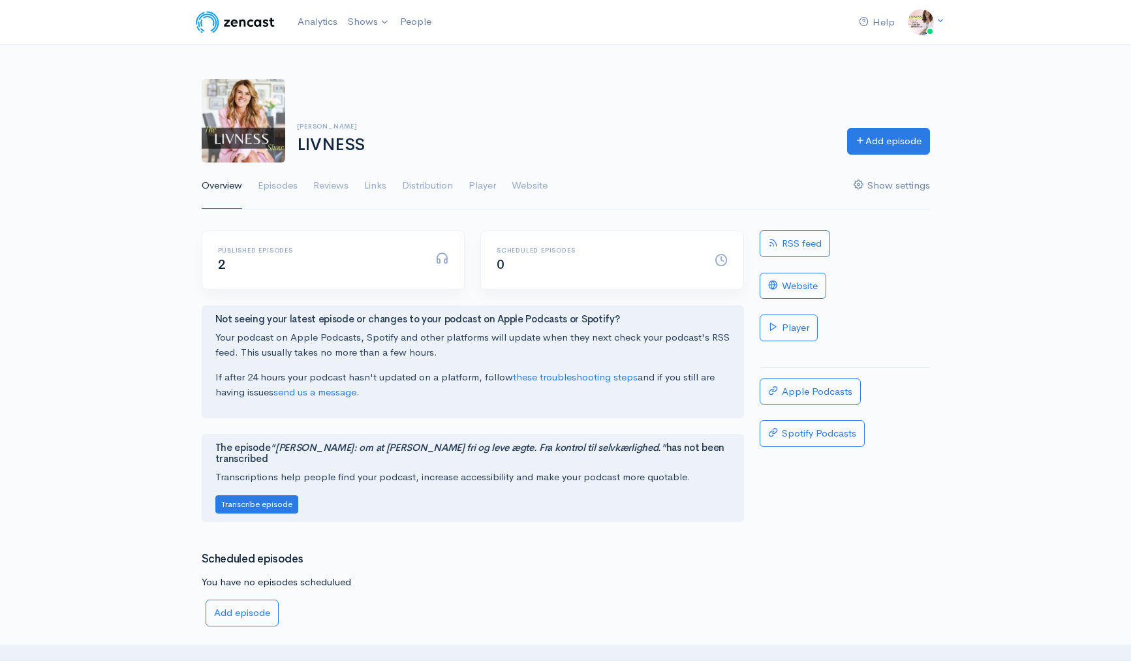
click at [912, 183] on link "Show settings" at bounding box center [892, 185] width 76 height 47
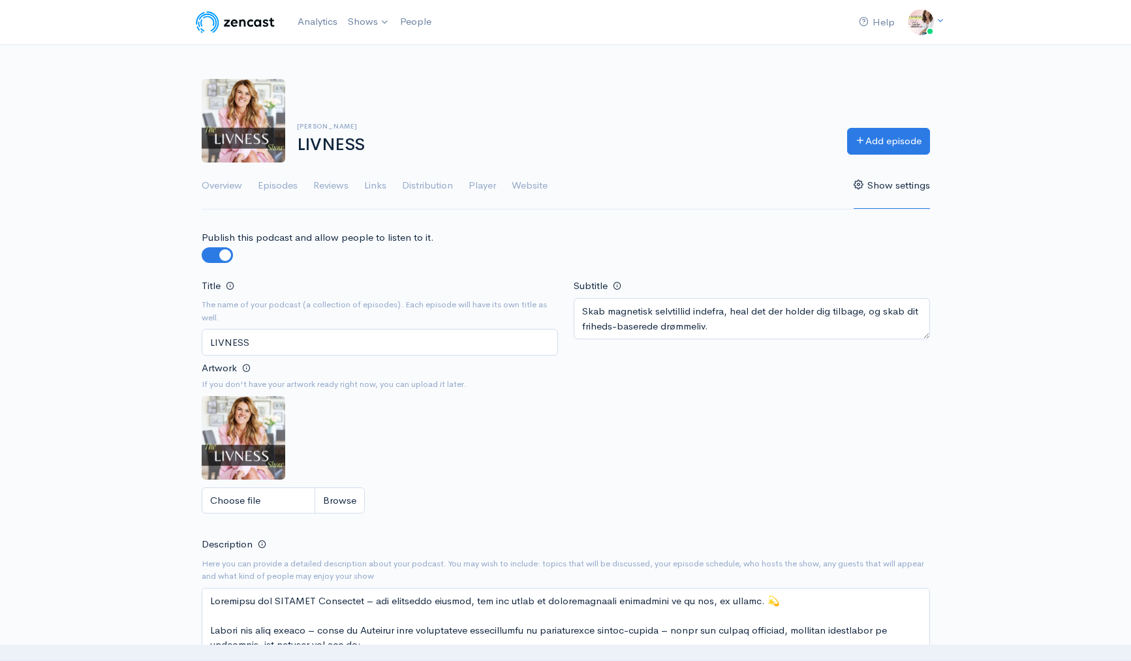
click at [264, 20] on img at bounding box center [235, 22] width 83 height 26
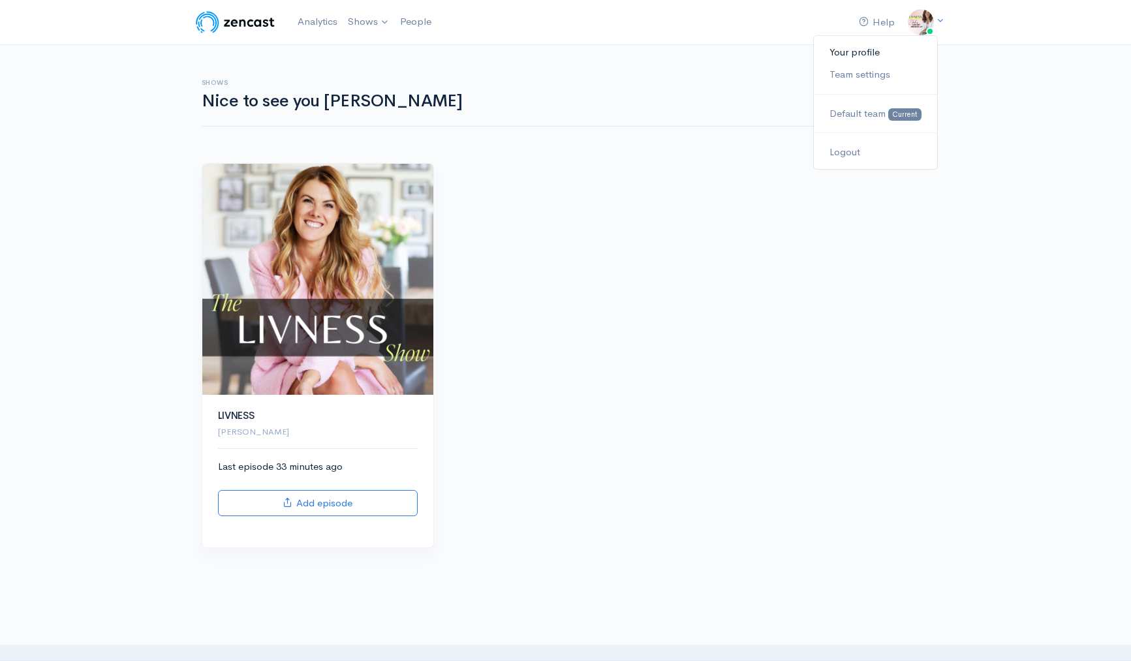
click at [861, 52] on link "Your profile" at bounding box center [875, 52] width 123 height 23
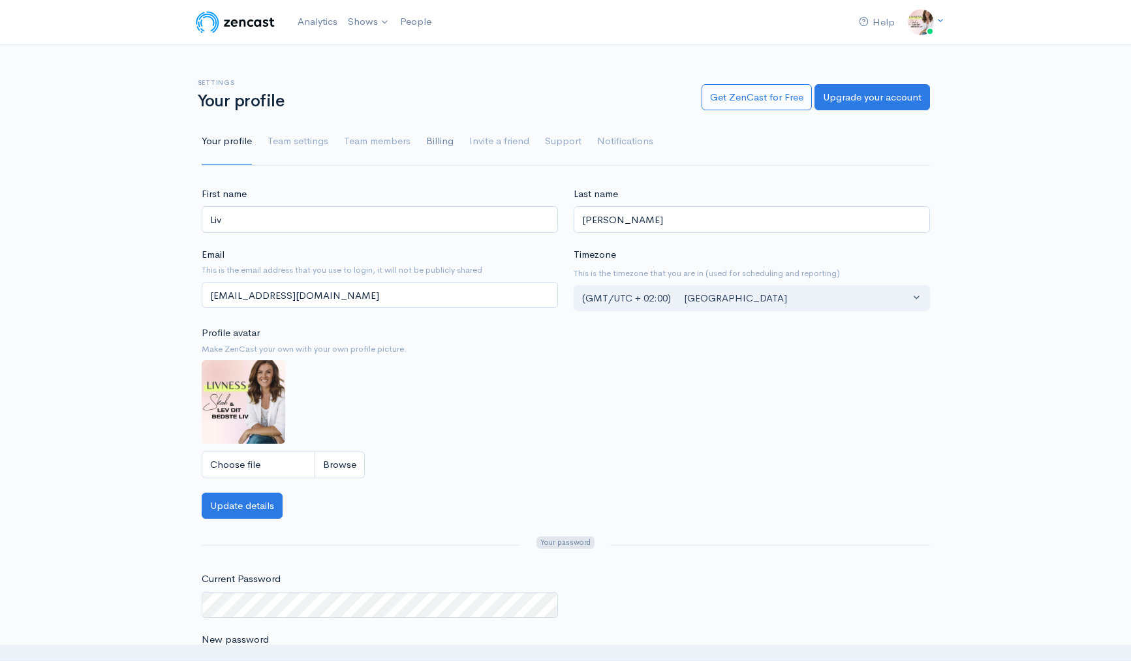
click at [436, 140] on link "Billing" at bounding box center [439, 141] width 27 height 47
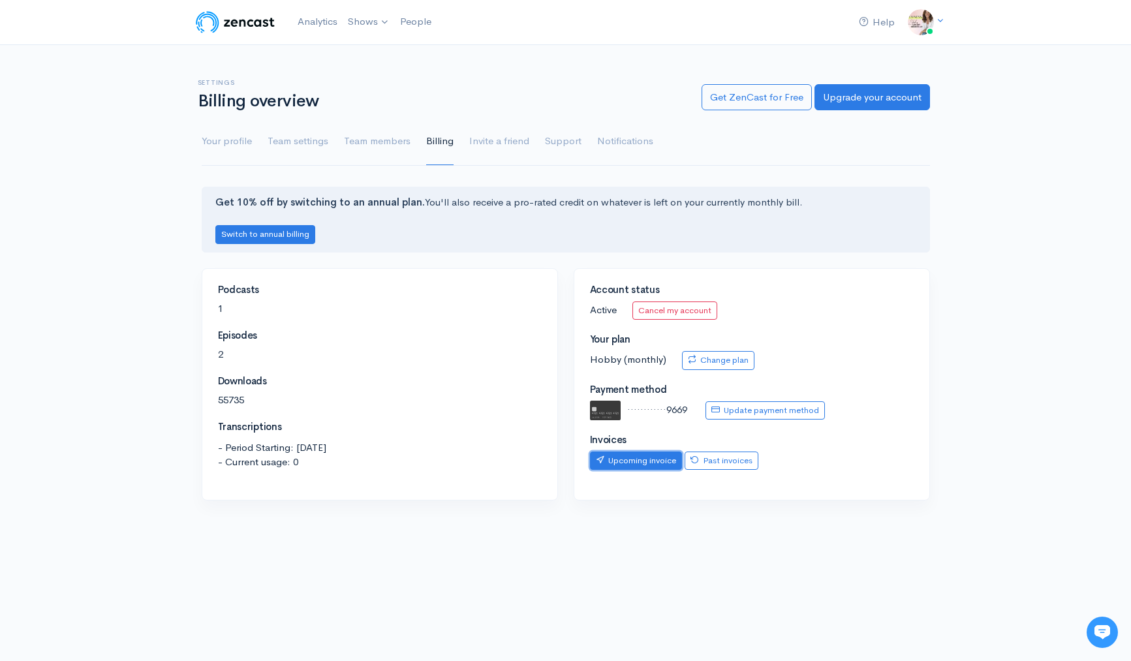
click at [646, 461] on link "Upcoming invoice" at bounding box center [636, 461] width 92 height 19
click at [613, 138] on link "Notifications" at bounding box center [625, 141] width 56 height 47
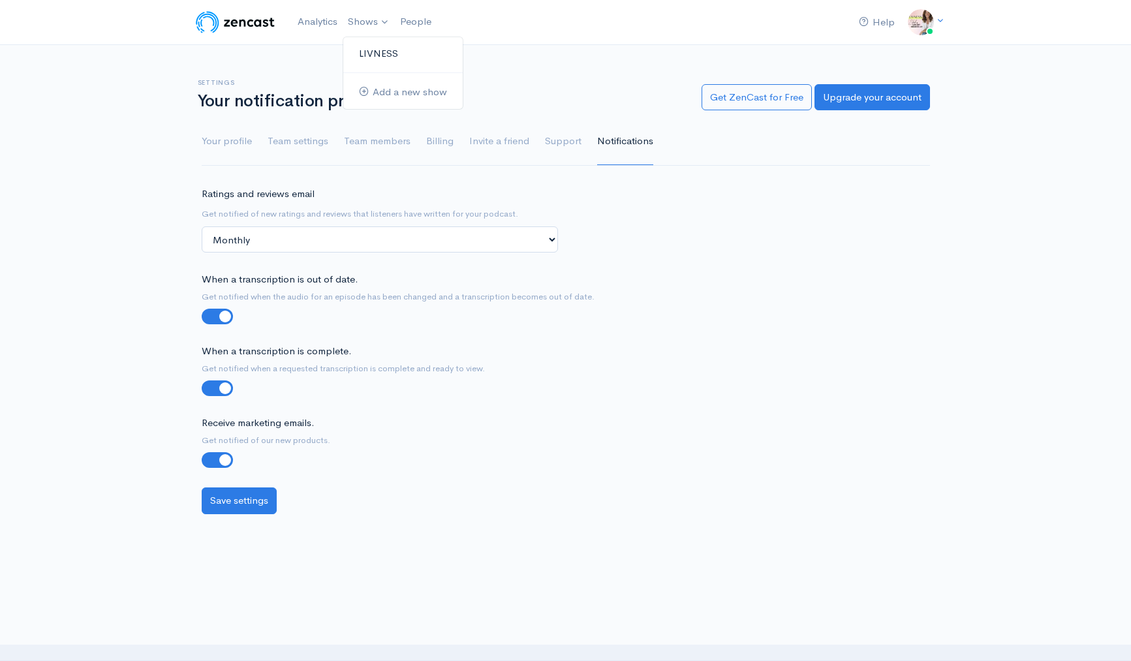
click at [383, 54] on link "LIVNESS" at bounding box center [402, 53] width 119 height 23
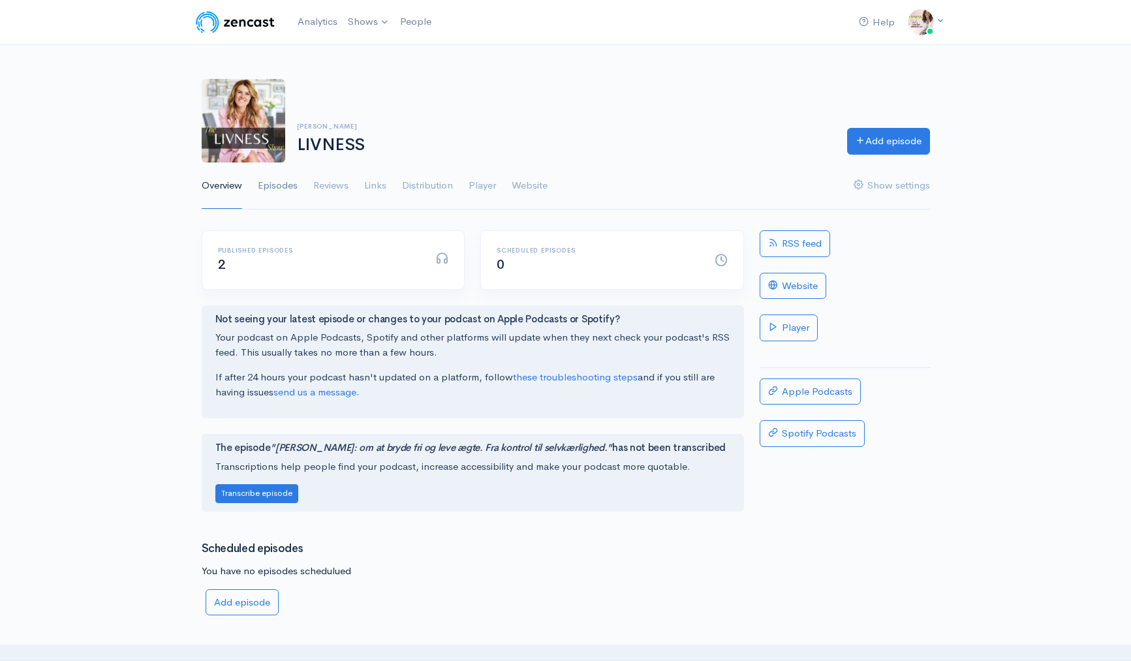
click at [281, 181] on link "Episodes" at bounding box center [278, 185] width 40 height 47
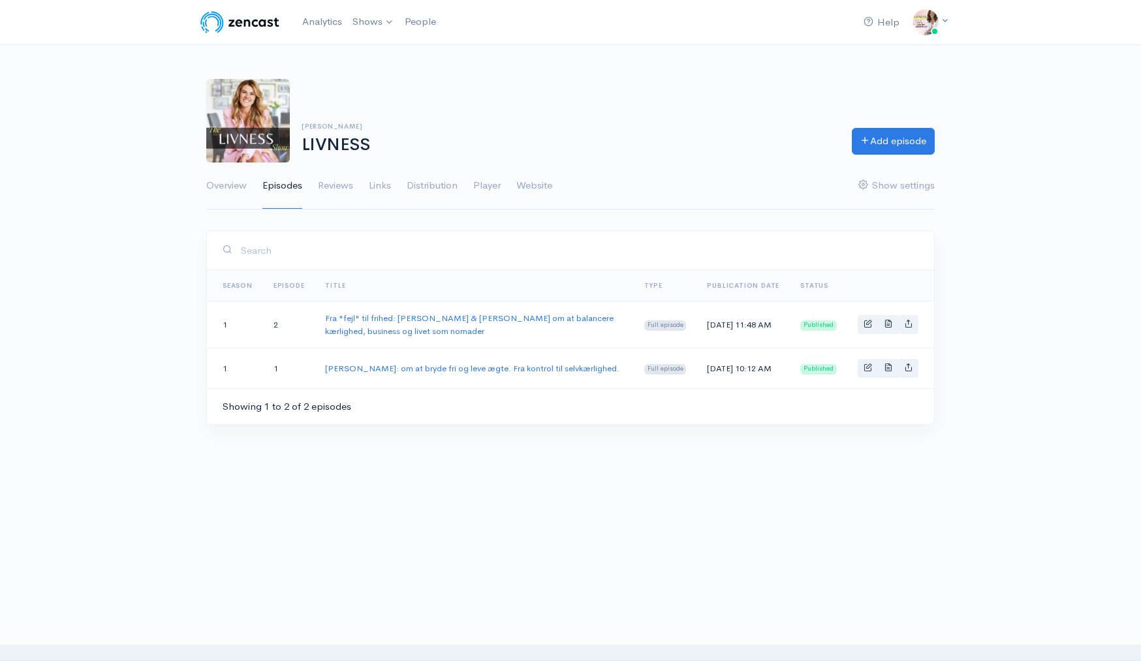
click at [1004, 357] on div "Help Notifications View all Your profile Team settings Default team Current Log…" at bounding box center [570, 240] width 1141 height 480
click at [1019, 404] on div "Help Notifications View all Your profile Team settings Default team Current Log…" at bounding box center [570, 240] width 1141 height 480
click at [318, 23] on link "Analytics" at bounding box center [322, 22] width 50 height 28
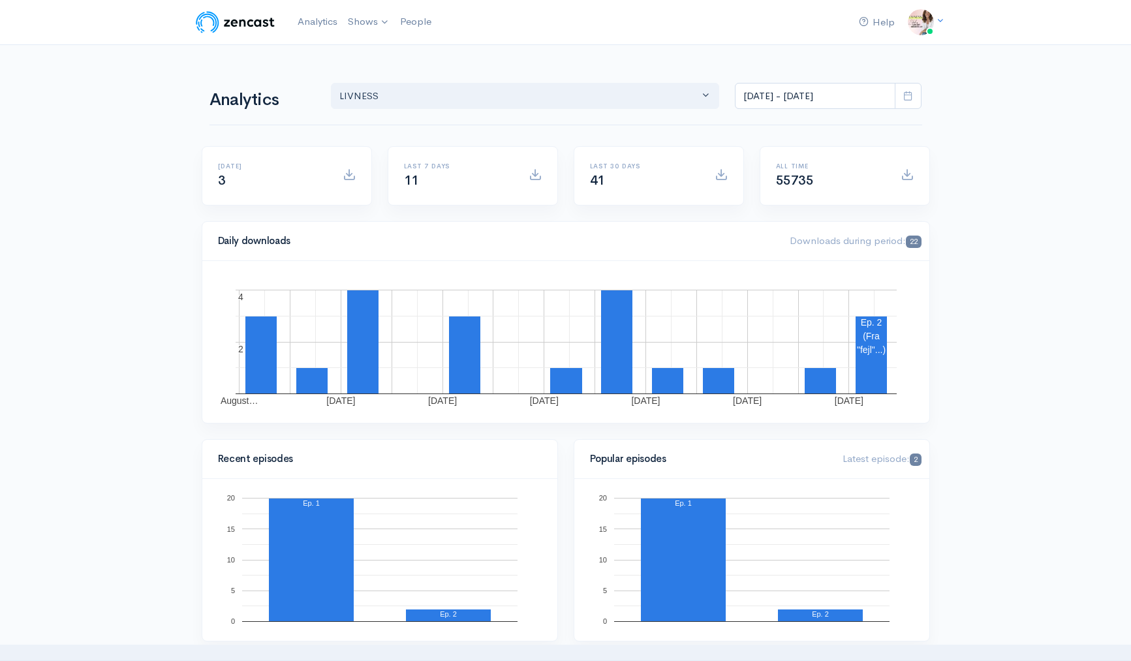
click at [866, 336] on rect "A chart." at bounding box center [871, 336] width 31 height 37
click at [914, 94] on span at bounding box center [908, 96] width 27 height 27
click at [779, 206] on li "Last 30 days" at bounding box center [780, 205] width 91 height 20
type input "Jul 22, 2025 - Aug 20, 2025"
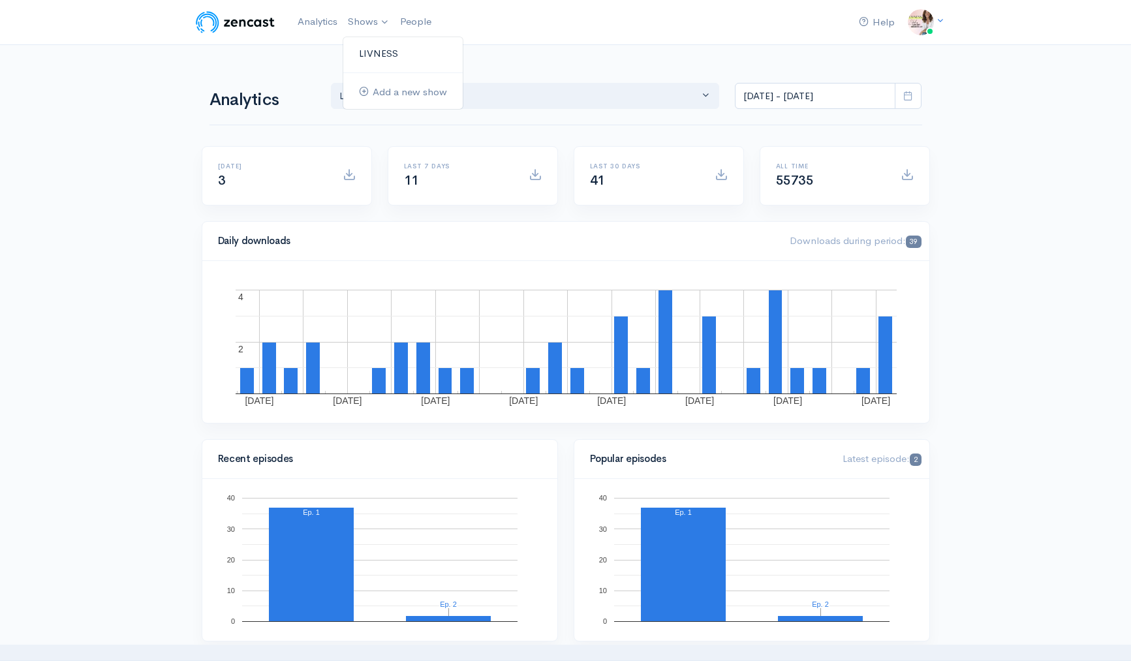
click at [373, 53] on link "LIVNESS" at bounding box center [402, 53] width 119 height 23
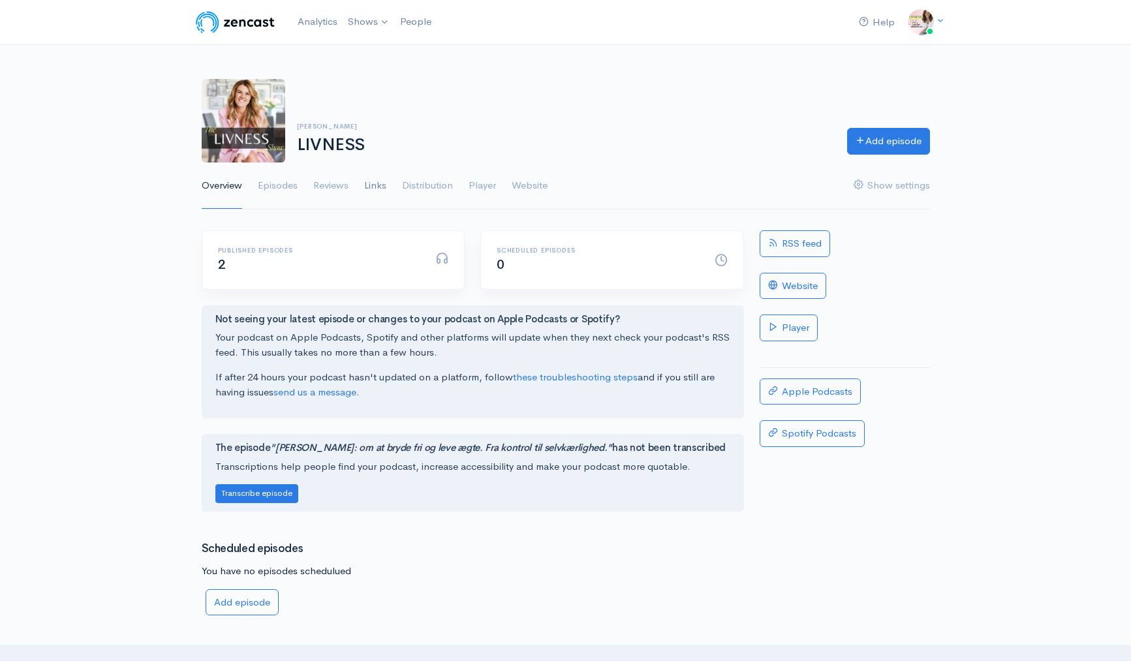
click at [384, 185] on link "Links" at bounding box center [375, 185] width 22 height 47
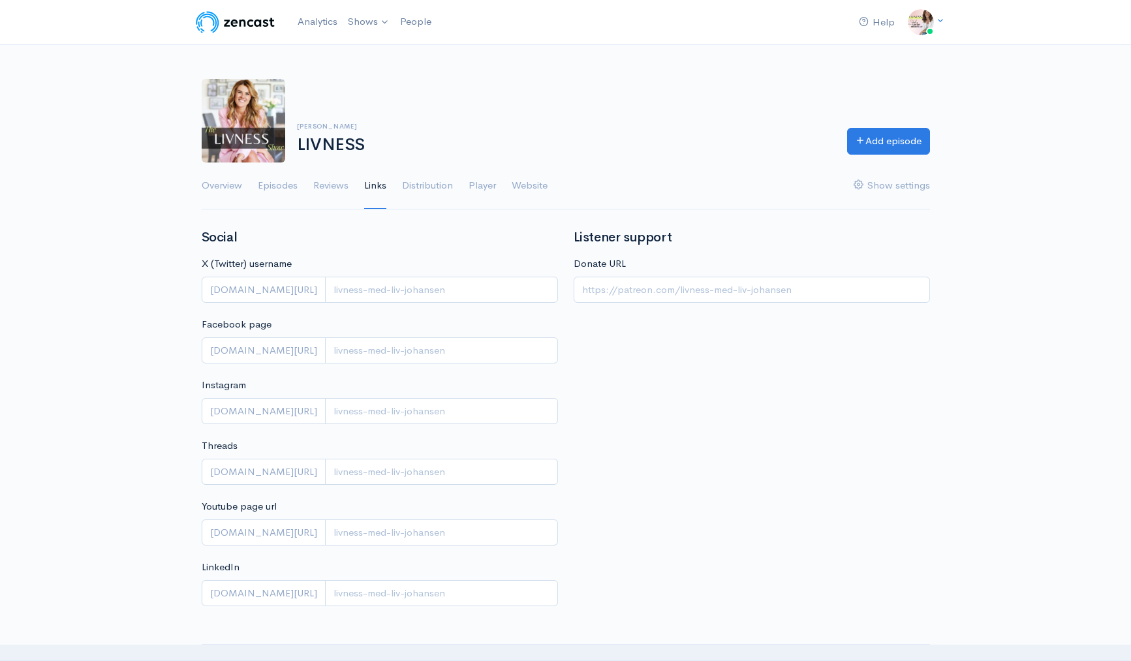
click at [431, 187] on link "Distribution" at bounding box center [427, 185] width 51 height 47
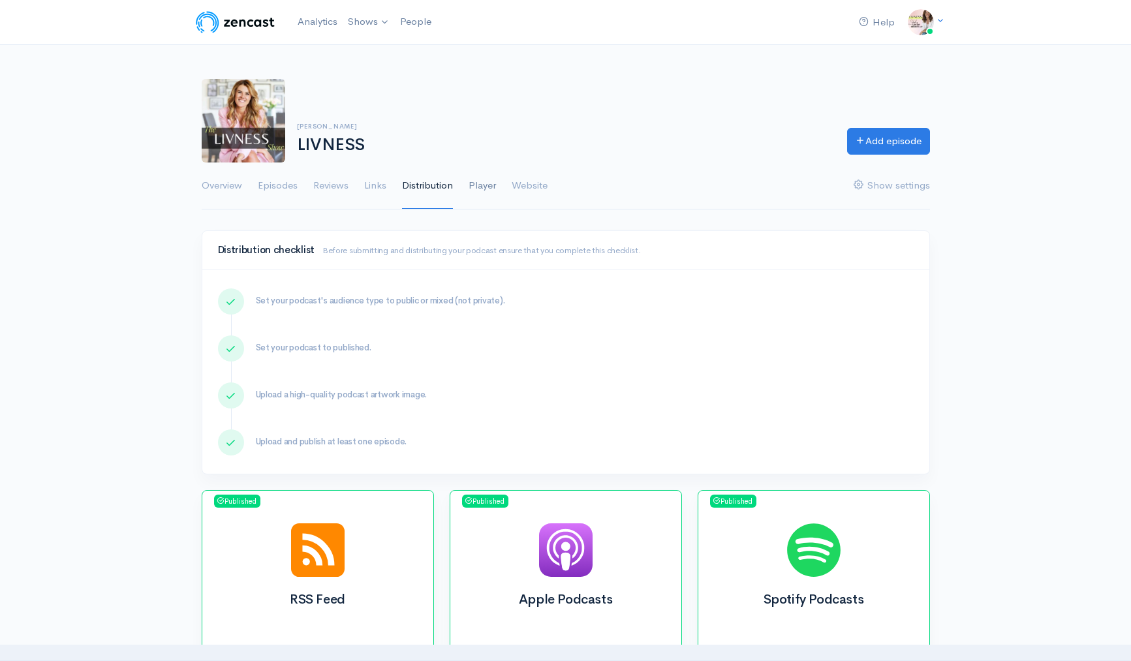
click at [474, 190] on link "Player" at bounding box center [482, 185] width 27 height 47
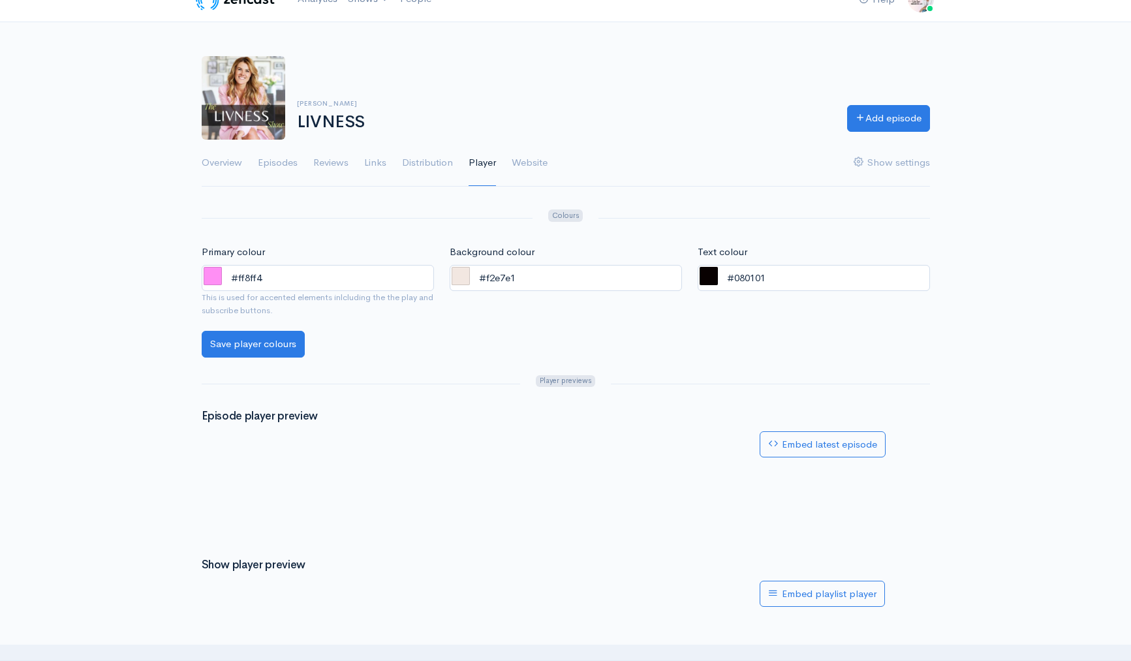
scroll to position [23, 0]
click at [272, 170] on link "Episodes" at bounding box center [278, 163] width 40 height 47
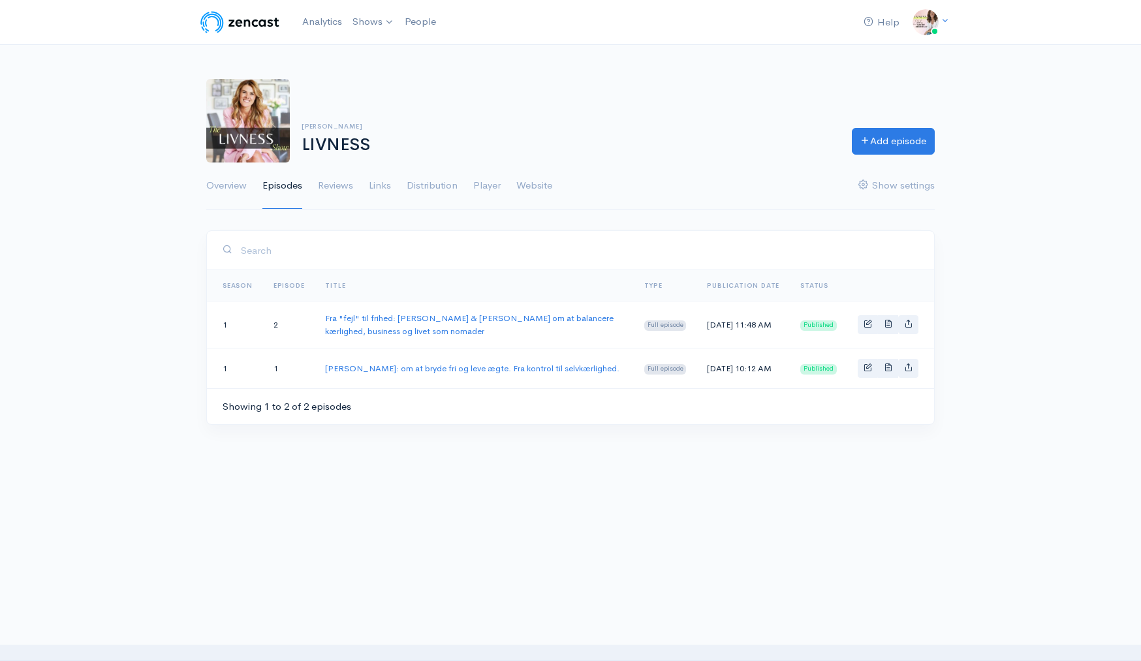
click at [115, 303] on div "Help Notifications View all Your profile Team settings Default team Current Log…" at bounding box center [570, 240] width 1141 height 480
click at [474, 317] on link "Fra "fejl" til frihed: Vicky & Patrick om at balancere kærlighed, business og l…" at bounding box center [469, 325] width 288 height 24
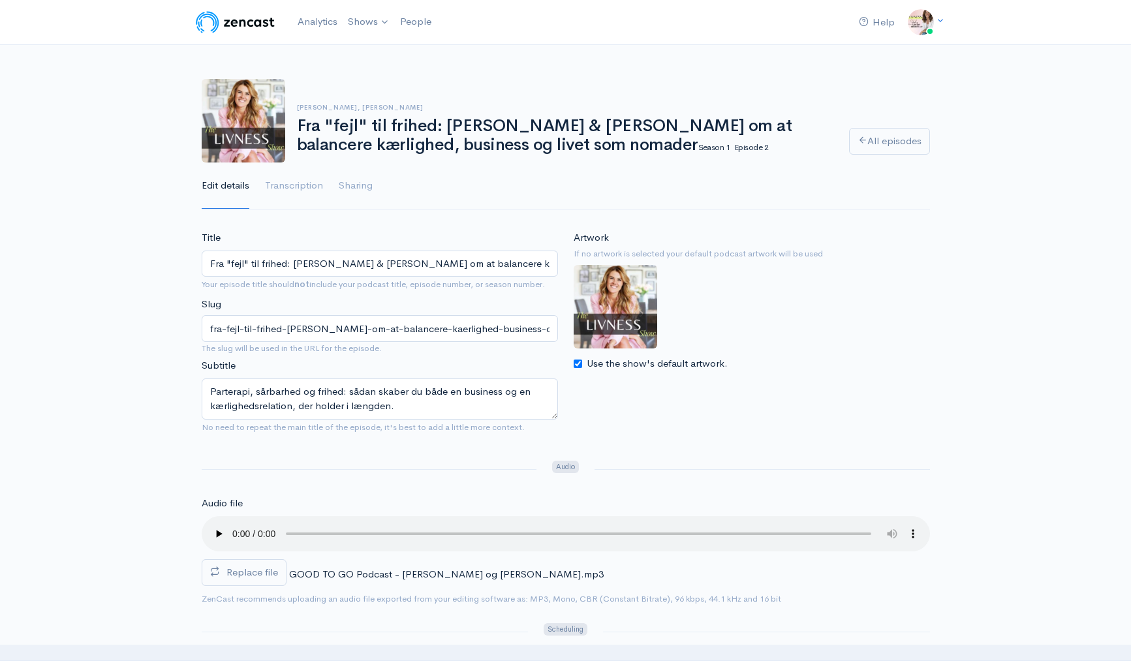
click at [509, 267] on input "Fra "fejl" til frihed: Vicky & Patrick om at balancere kærlighed, business og l…" at bounding box center [380, 264] width 356 height 27
click at [240, 264] on input "Fra "fejl" til frihed: Vicky & Patrick om at balancere kærlighed, business og l…" at bounding box center [380, 264] width 356 height 27
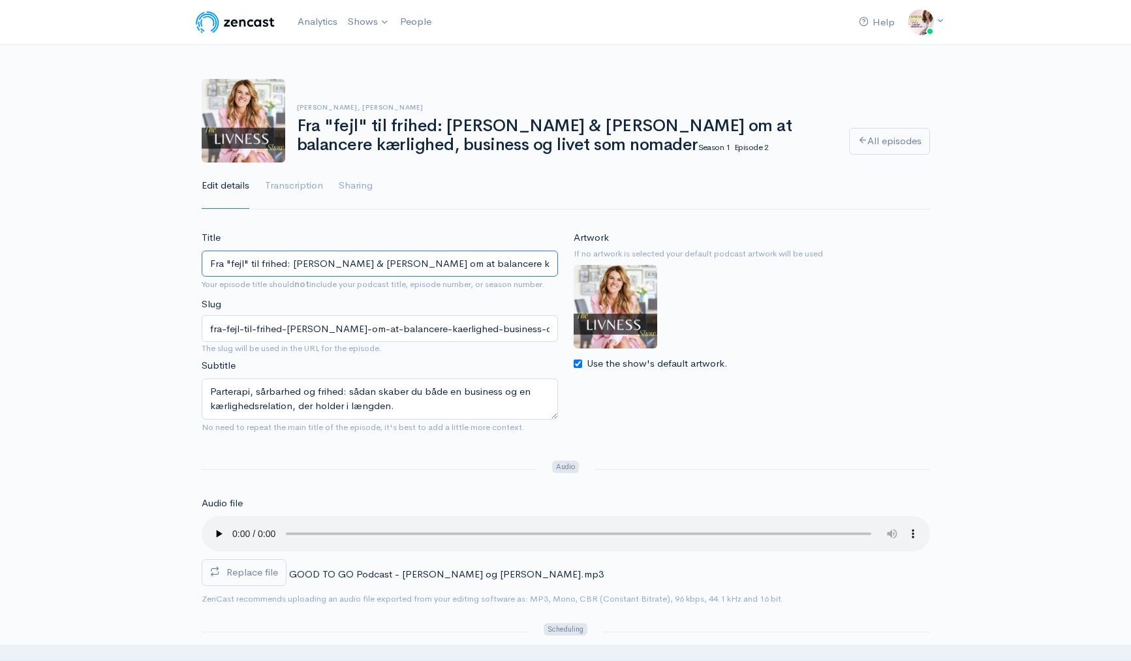
click at [482, 266] on input "Fra "fejl" til frihed: Vicky & Patrick om at balancere kærlighed, business og l…" at bounding box center [380, 264] width 356 height 27
drag, startPoint x: 495, startPoint y: 262, endPoint x: 562, endPoint y: 262, distance: 66.6
click at [562, 262] on div "Title Fra "fejl" til frihed: Vicky & Patrick om at balancere kærlighed og busin…" at bounding box center [380, 334] width 372 height 209
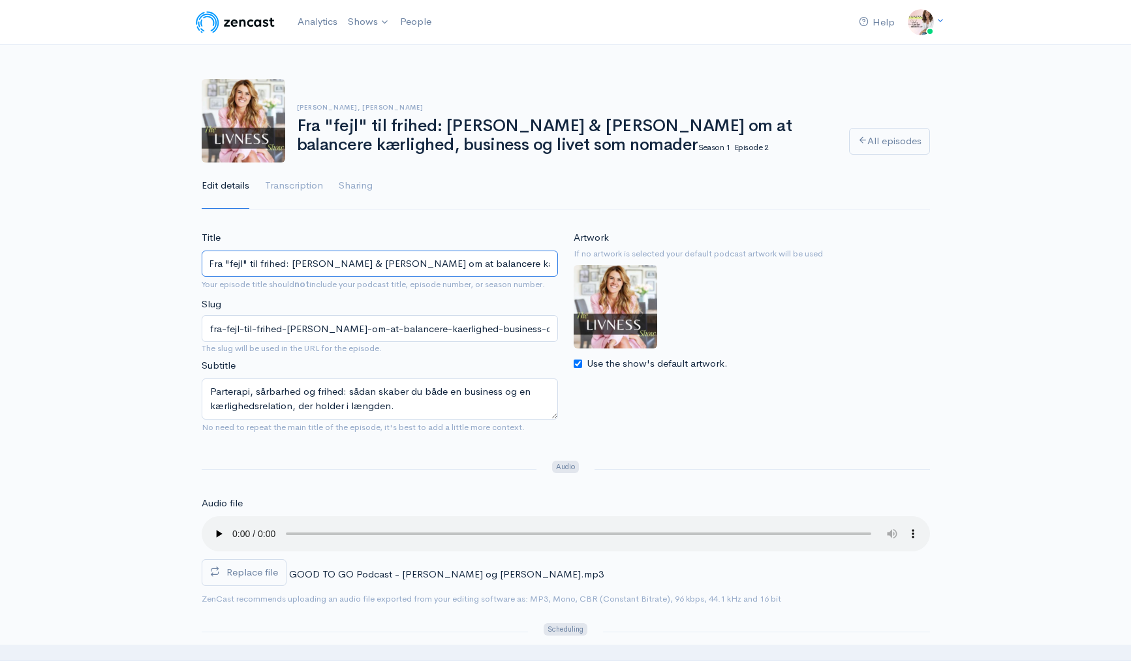
click at [492, 268] on input "Fra "fejl" til frihed: Vicky & Patrick om at balancere kærlighed og iværksætteri" at bounding box center [380, 264] width 356 height 27
click at [491, 267] on input "Fra "fejl" til frihed: Vicky & Patrick om at balancere kærlighed, bodudgivelse …" at bounding box center [380, 264] width 356 height 27
click at [518, 261] on input "Fra "fejl" til frihed: Vicky & Patrick om at balancere kærlighed, bogudgivelse …" at bounding box center [380, 264] width 356 height 27
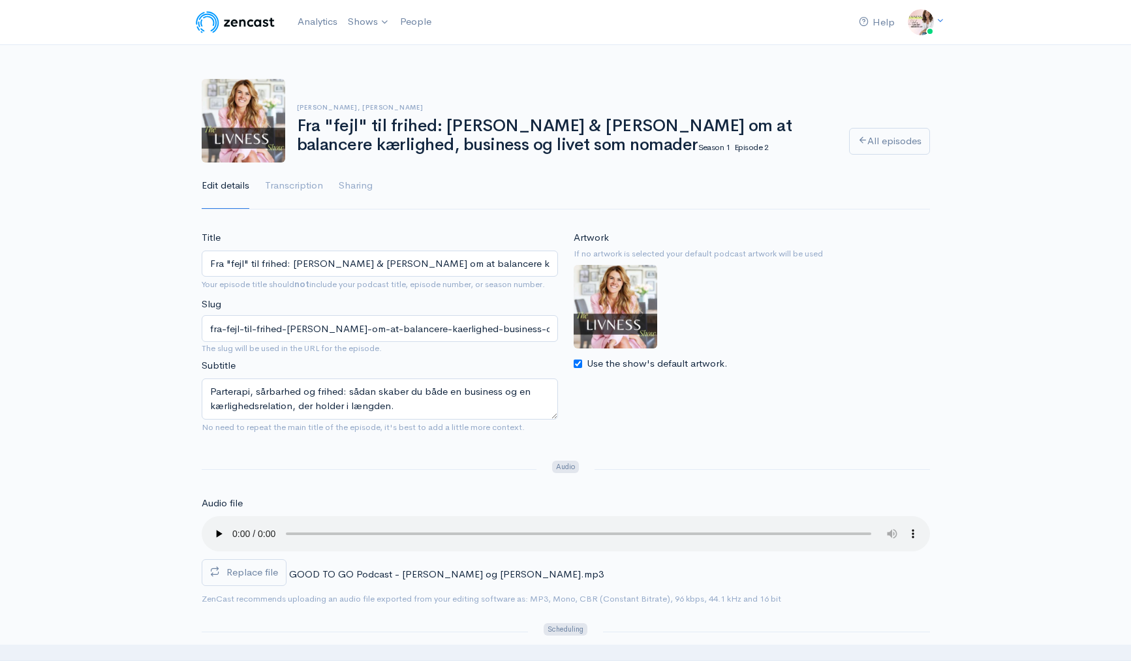
drag, startPoint x: 230, startPoint y: 263, endPoint x: 204, endPoint y: 257, distance: 26.8
click at [204, 262] on input "Fra "fejl" til frihed: Vicky & Patrick om at balancere kærlighed, bogudgivelse …" at bounding box center [380, 264] width 356 height 27
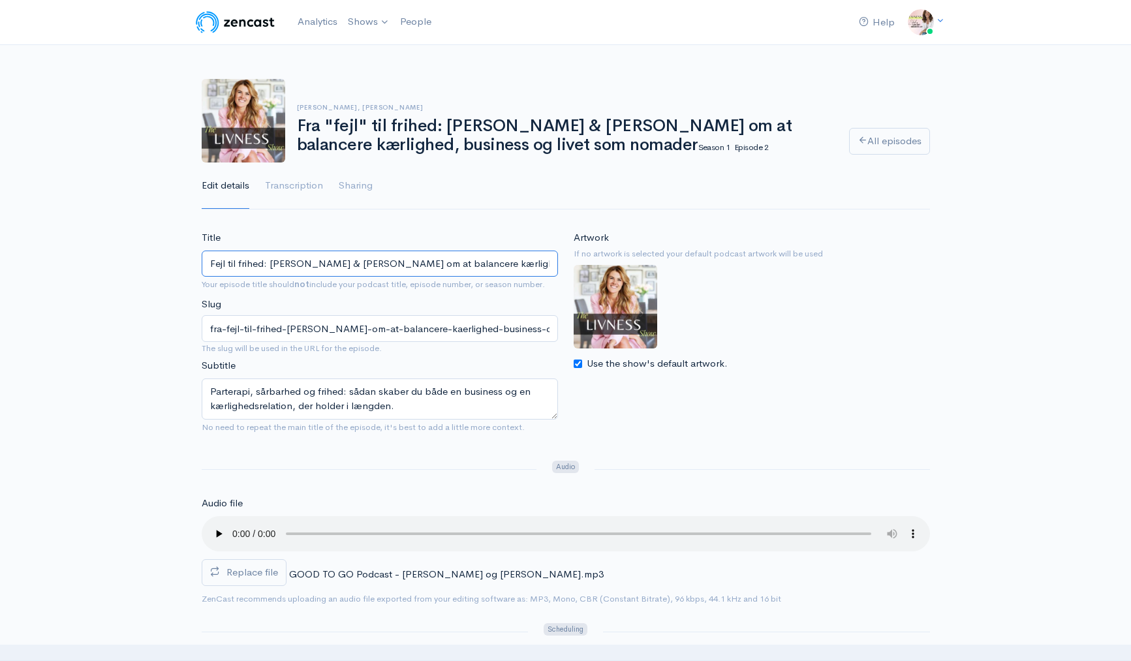
click at [214, 266] on input "Fejl til frihed: Vicky & Patrick om at balancere kærlighed, bogudgivelse og ivæ…" at bounding box center [380, 264] width 356 height 27
click at [355, 265] on input "Fra fejl til frihed: Vicky & Patrick om at balancere kærlighed, bogudgivelse og…" at bounding box center [380, 264] width 356 height 27
click at [355, 264] on input "Fra fejl til frihed: Vicky & Patrick om at balancere kærlighed, bogudgivelse og…" at bounding box center [380, 264] width 356 height 27
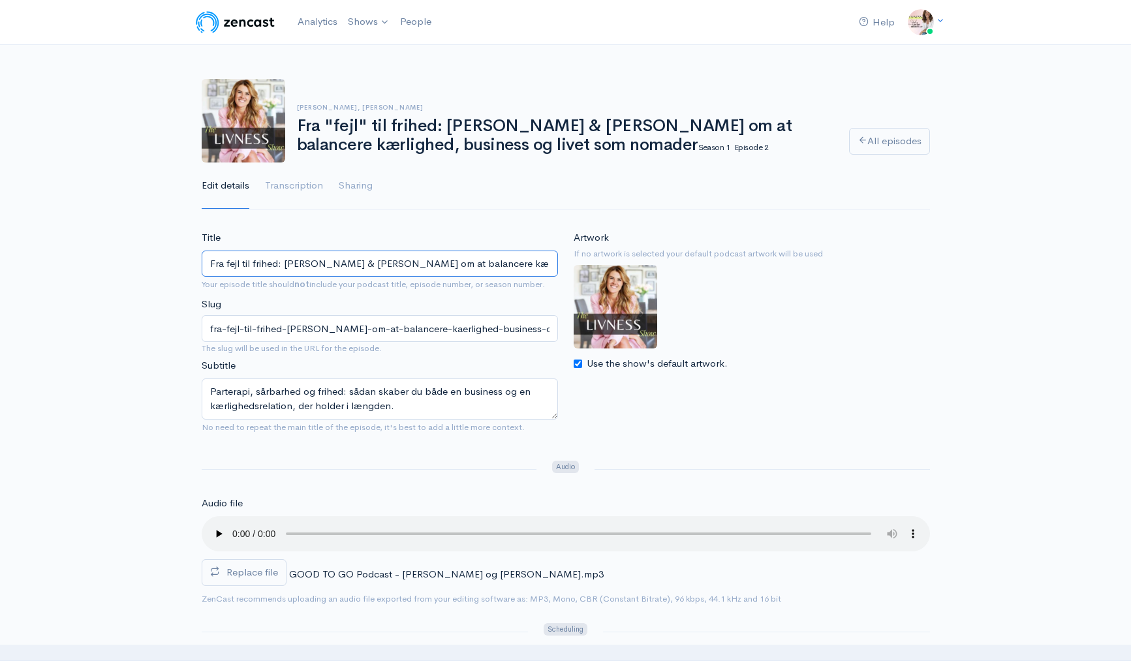
paste input "Vicky & Patrick: Om kærlighed, iværksætteri og rejsen bag “Fejl dig frem”"
drag, startPoint x: 407, startPoint y: 263, endPoint x: 352, endPoint y: 264, distance: 54.2
click at [352, 264] on input "Vicky & Patrick: Om kærlighed, iværksætteri og rejsen bag “Fejl dig frem”" at bounding box center [380, 264] width 356 height 27
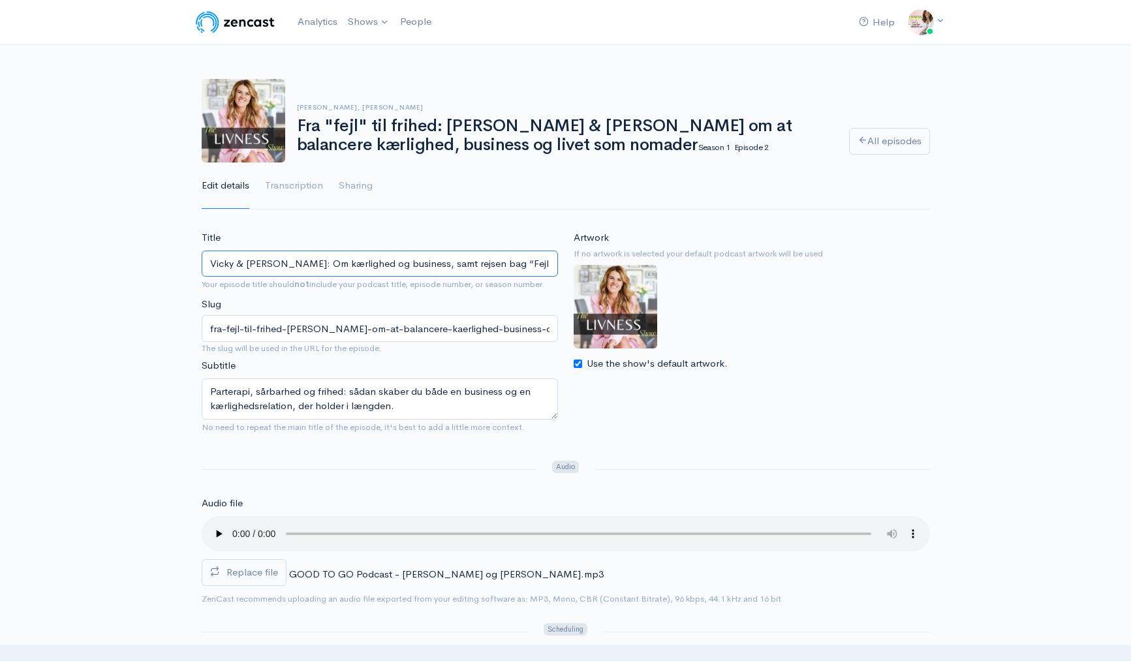
click at [301, 264] on input "Vicky & Patrick: Om kærlighed og business, samt rejsen bag “Fejl dig frem”" at bounding box center [380, 264] width 356 height 27
click at [476, 254] on input "Vicky & Patrick:Balancere kærlighed og business, samt rejsen bag “Fejl dig frem”" at bounding box center [380, 264] width 356 height 27
click at [277, 265] on input "Vicky & Patrick:Balancere kærlighed og business, samt rejsen bag “Fejl dig frem”" at bounding box center [380, 264] width 356 height 27
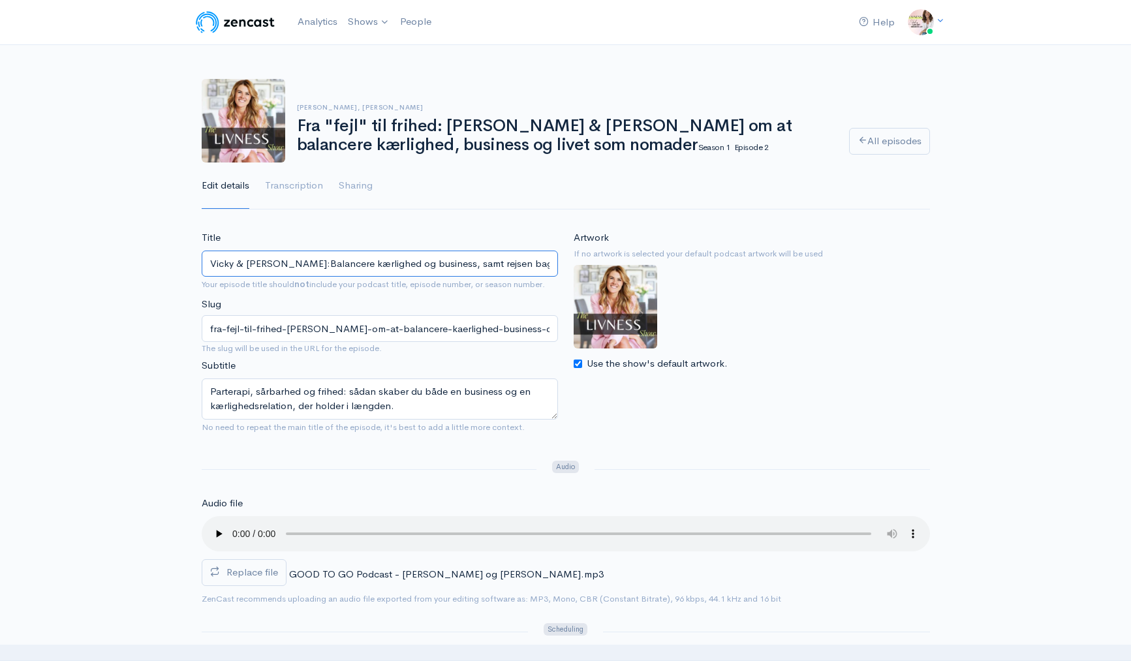
click at [279, 262] on input "Vicky & Patrick:Balancere kærlighed og business, samt rejsen bag “Fejl dig frem”" at bounding box center [380, 264] width 356 height 27
click at [477, 264] on input "Vicky & Patrick om at balancere kærlighed og business, samt rejsen bag “Fejl di…" at bounding box center [380, 264] width 356 height 27
drag, startPoint x: 303, startPoint y: 263, endPoint x: 276, endPoint y: 264, distance: 27.4
click at [276, 264] on input "Vicky & Patrick om at balancere kærlighed og business, samt rejsen bag “Fejl di…" at bounding box center [380, 264] width 356 height 27
click at [497, 258] on input "Vicky & Patrick: balancere kærlighed og business, samt rejsen bag “Fejl dig fre…" at bounding box center [380, 264] width 356 height 27
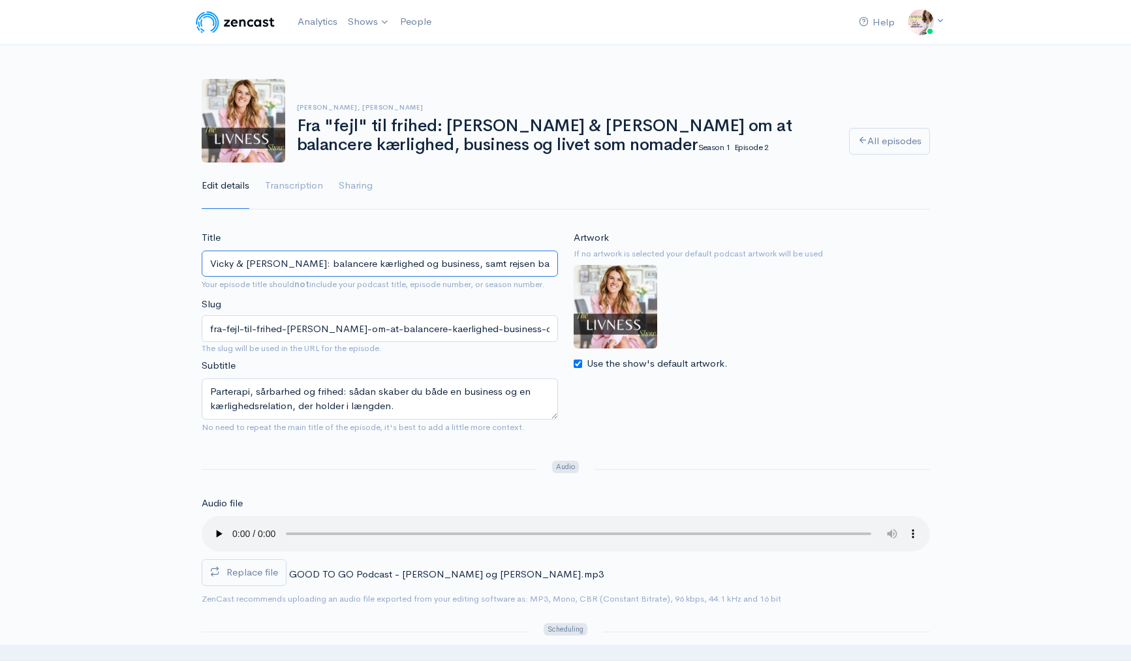
click at [472, 257] on input "Vicky & Patrick: balancere kærlighed og business, samt rejsen bag “Fejl dig fre…" at bounding box center [380, 264] width 356 height 27
click at [337, 264] on input "Vicky & Patrick: balancere kærlighed og business, samt rejsen bag “Fejl dig fre…" at bounding box center [380, 264] width 356 height 27
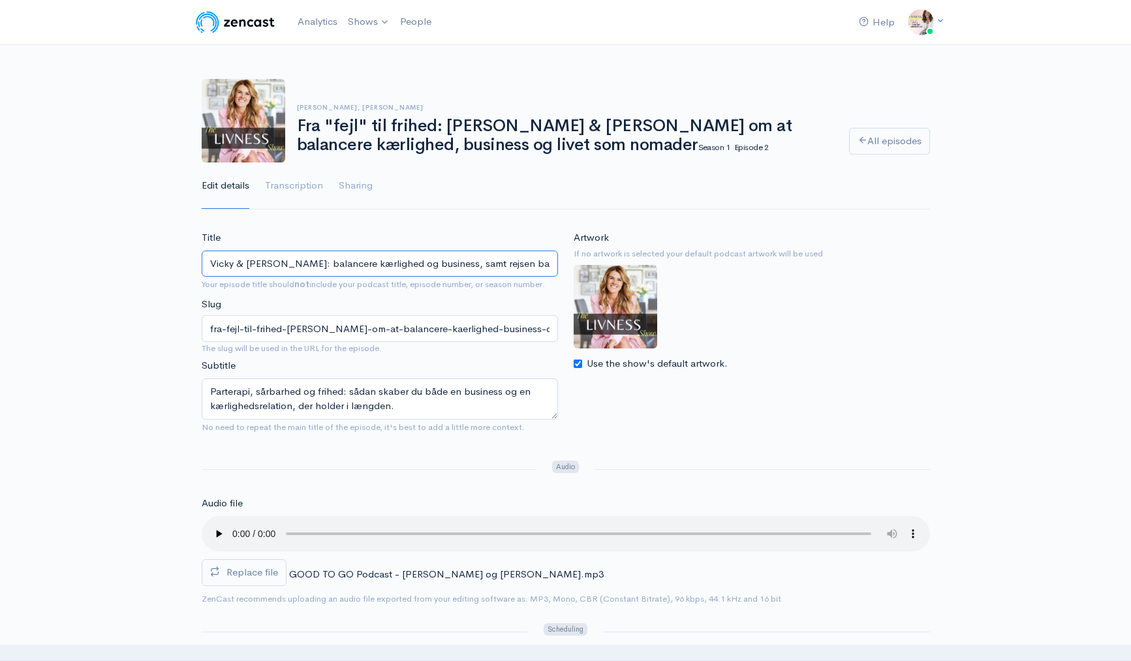
click at [337, 264] on input "Vicky & Patrick: balancere kærlighed og business, samt rejsen bag “Fejl dig fre…" at bounding box center [380, 264] width 356 height 27
paste input "Balancen mellem kærlighed og business – samt rejsen bag ‘Fejl dig frem’"
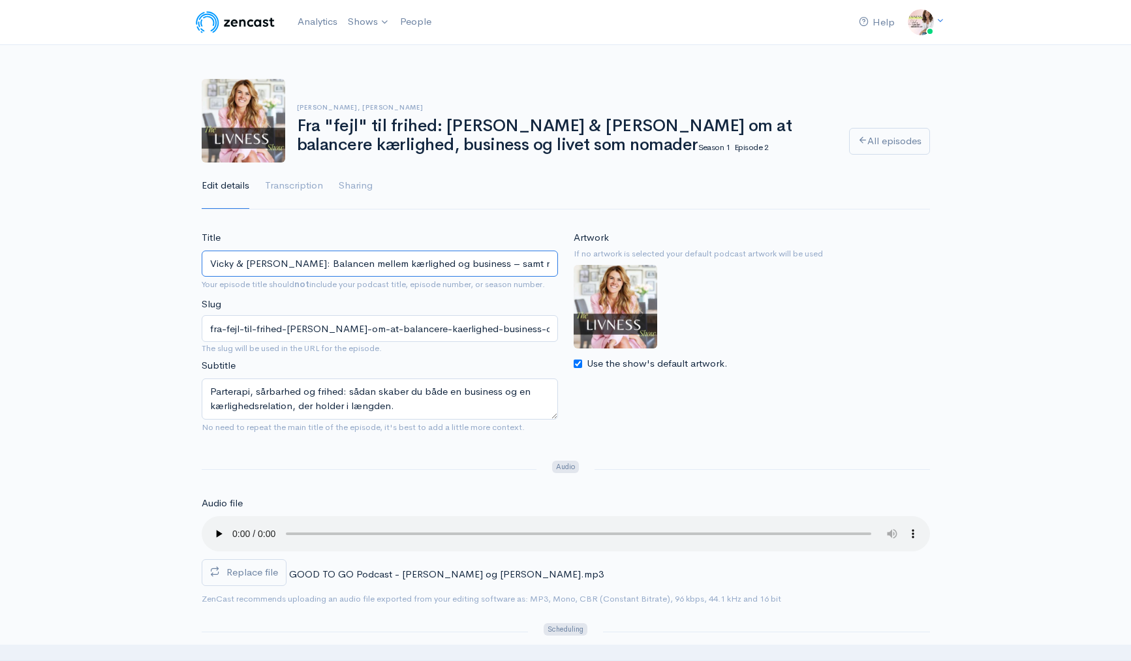
click at [355, 267] on input "Vicky & Patrick: Balancen mellem kærlighed og business – samt rejsen bag ‘Fejl …" at bounding box center [380, 264] width 356 height 27
click at [348, 262] on input "Vicky & Patrick: Balancen mellem kærlighed og business – samt rejsen bag ‘Fejl …" at bounding box center [380, 264] width 356 height 27
paste input "balancere kærlighed og business,"
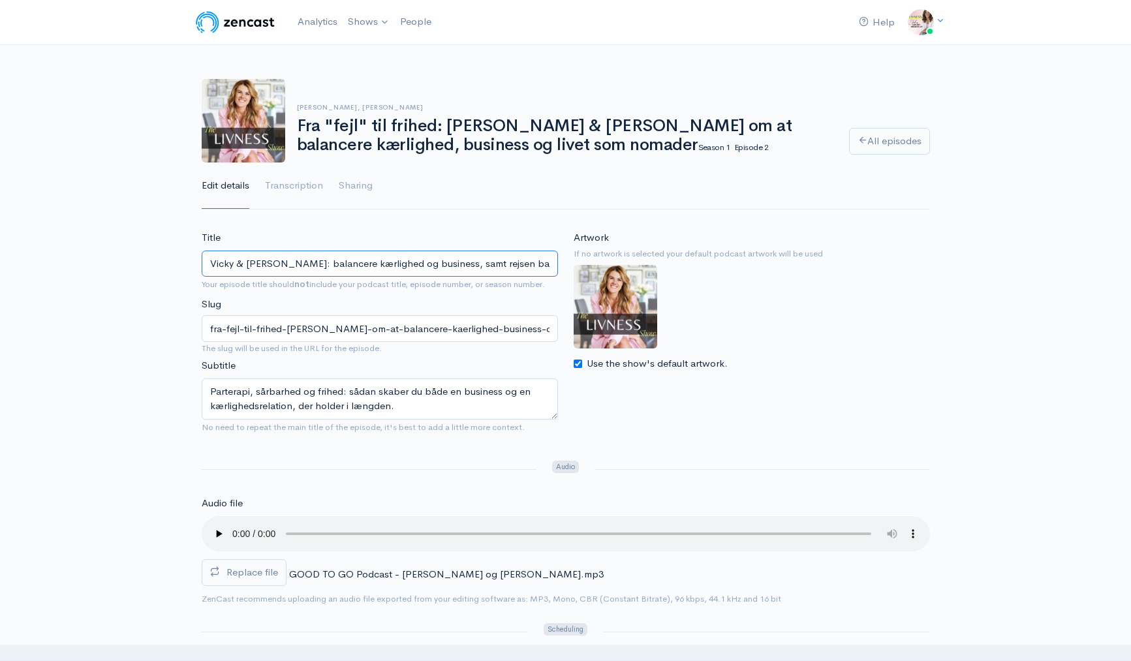
scroll to position [0, 15]
click at [279, 264] on input "Vicky & Patrick: balancere kærlighed og business, samt rejsen bag ‘Fejl dig fre…" at bounding box center [380, 264] width 356 height 27
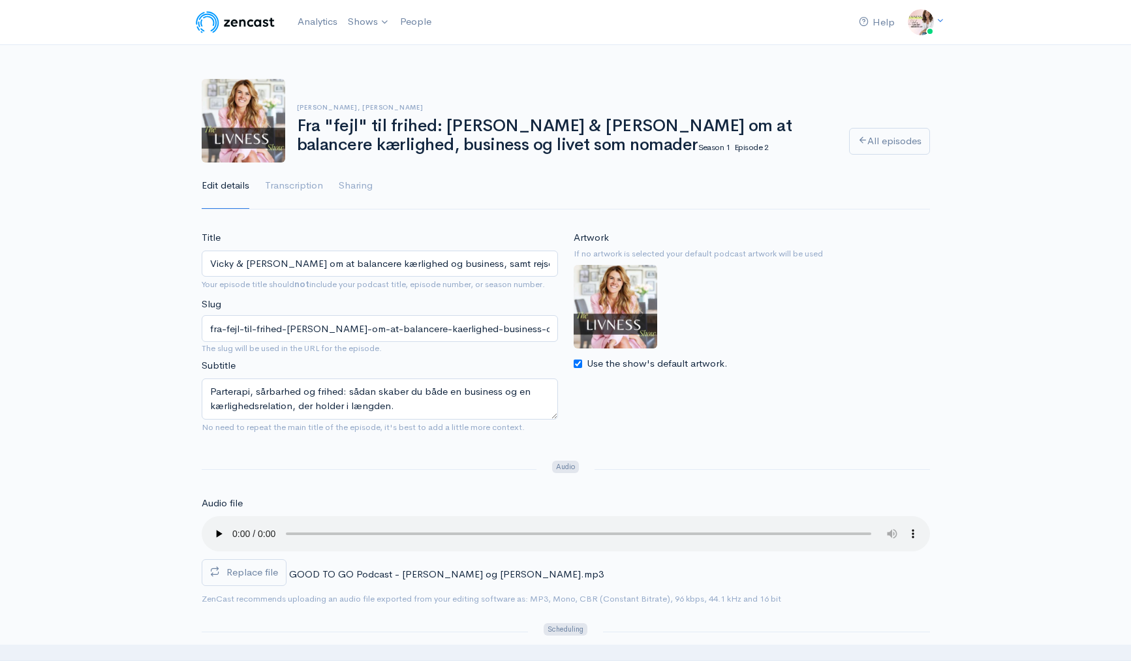
drag, startPoint x: 395, startPoint y: 262, endPoint x: 354, endPoint y: 265, distance: 41.8
click at [354, 265] on input "Vicky & Patrick om at balancere kærlighed og business, samt rejsen bag ‘Fejl di…" at bounding box center [380, 264] width 356 height 27
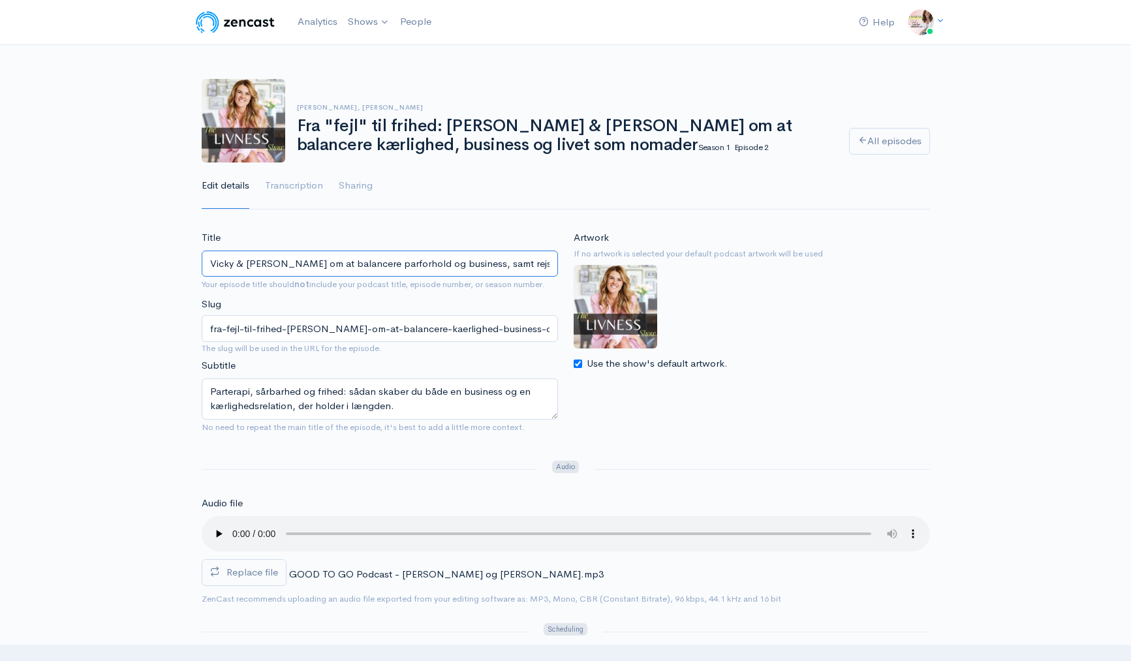
click at [275, 271] on input "Vicky & Patrick om at balancere parforhold og business, samt rejsen bag ‘Fejl d…" at bounding box center [380, 264] width 356 height 27
click at [307, 255] on input "Vicky & Patrick om at balancere parforhold og business, samt rejsen bag ‘Fejl d…" at bounding box center [380, 264] width 356 height 27
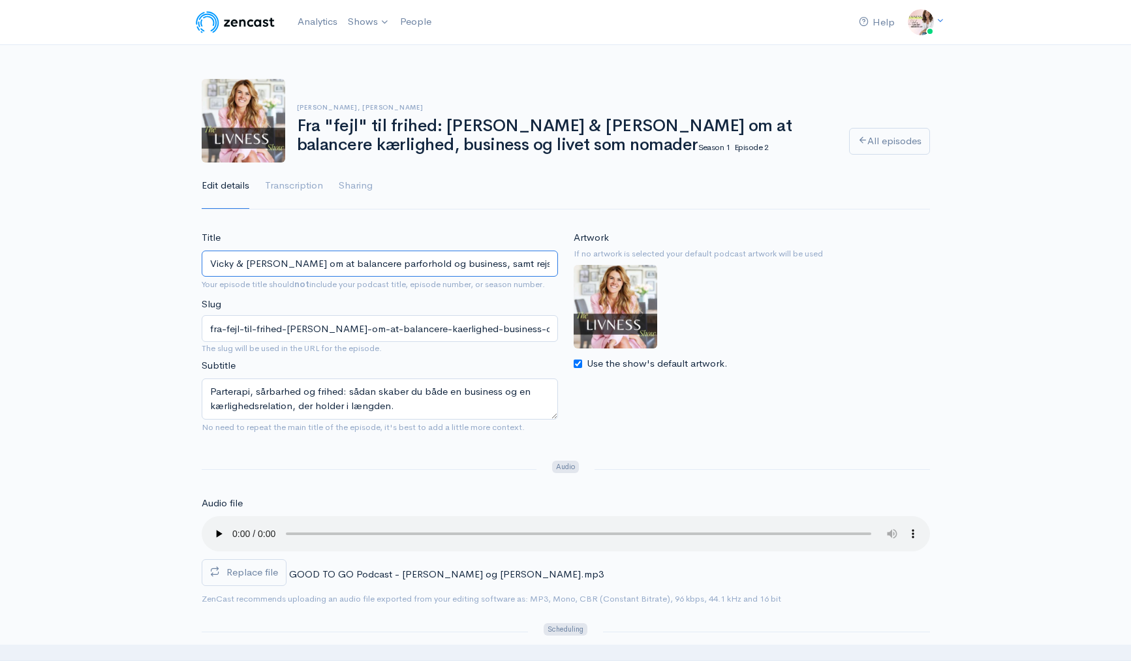
click at [307, 255] on input "Vicky & Patrick om at balancere parforhold og business, samt rejsen bag ‘Fejl d…" at bounding box center [380, 264] width 356 height 27
paste input "parforhold, business o"
click at [281, 267] on input "Vicky & Patrick om parforhold, business og ‘Fejl dig frem’" at bounding box center [380, 264] width 356 height 27
type input "Vicky & Patrick åbner op om parforhold, business og ‘Fejl dig frem’"
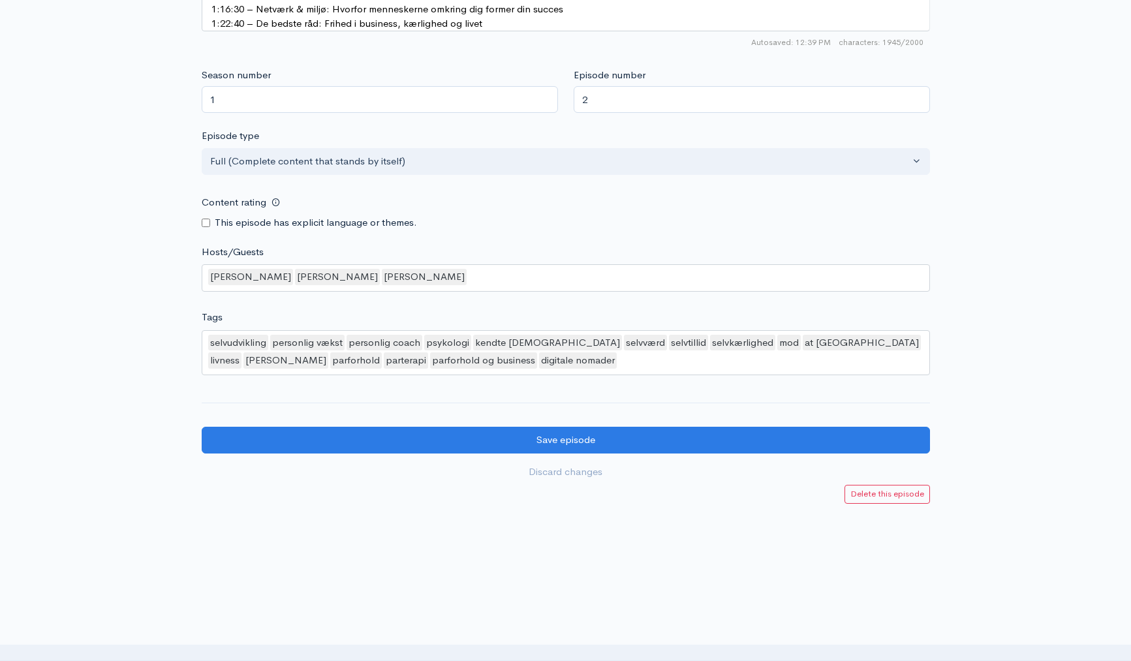
scroll to position [1272, 0]
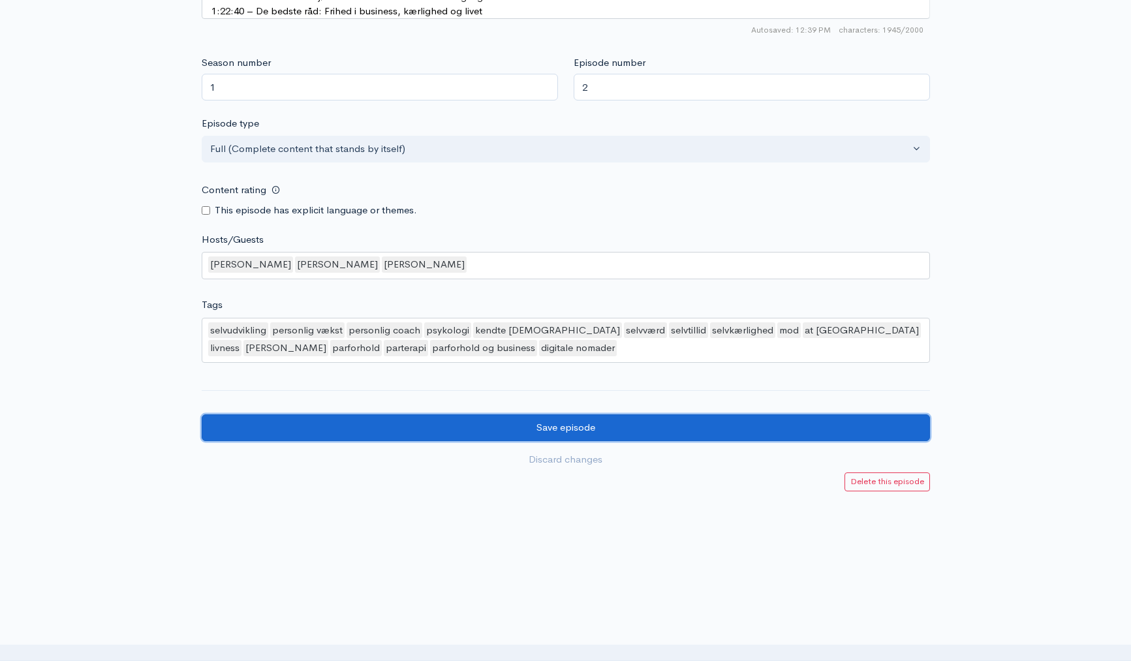
click at [608, 431] on input "Save episode" at bounding box center [566, 427] width 728 height 27
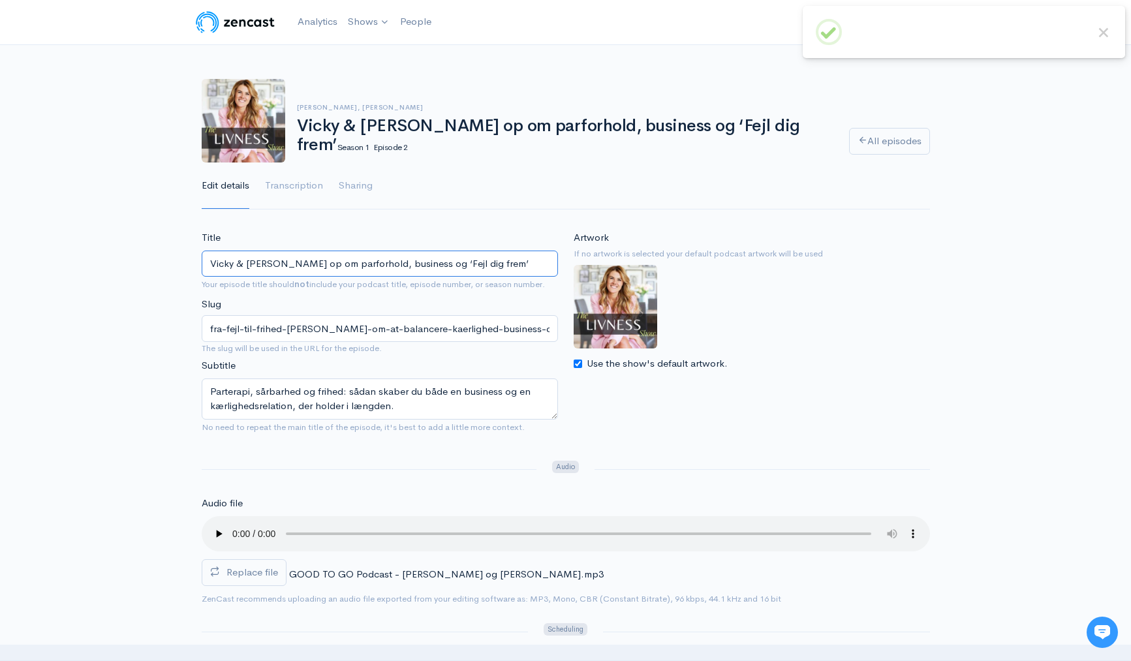
drag, startPoint x: 318, startPoint y: 267, endPoint x: 281, endPoint y: 261, distance: 37.7
click at [281, 261] on input "Vicky & [PERSON_NAME] op om parforhold, business og ‘Fejl dig frem’" at bounding box center [380, 264] width 356 height 27
click at [289, 278] on span "Your episode title should not include your podcast title, episode number, or se…" at bounding box center [380, 284] width 356 height 15
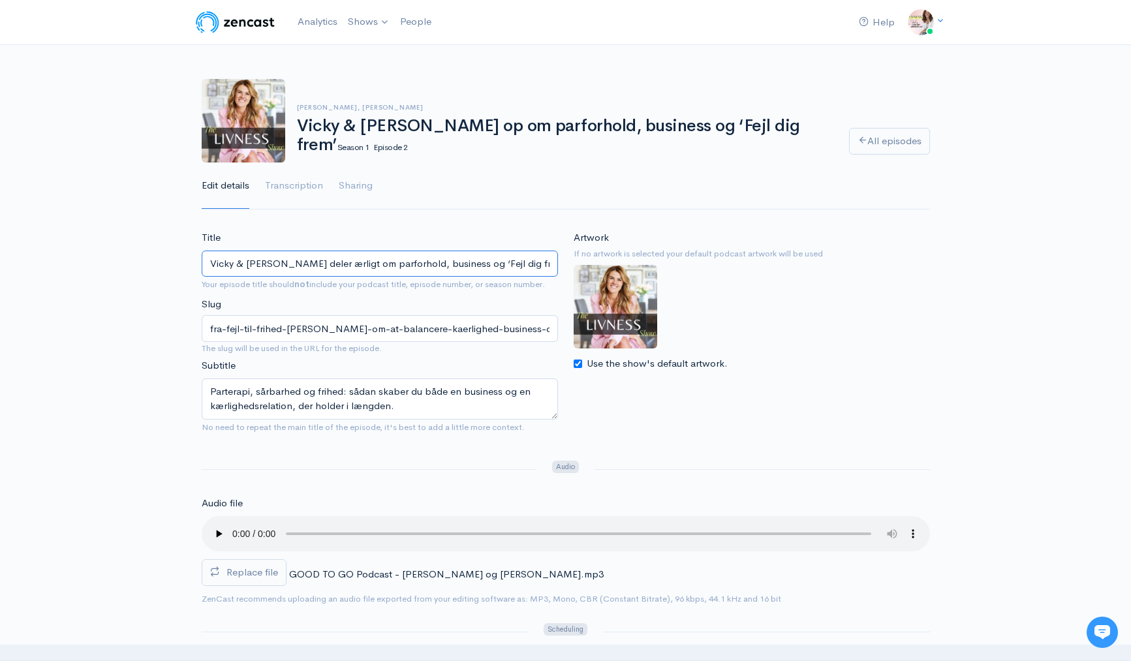
click at [304, 268] on input "Vicky & [PERSON_NAME] deler ærligt om parforhold, business og ‘Fejl dig frem’" at bounding box center [380, 264] width 356 height 27
click at [339, 264] on input "Vicky & [PERSON_NAME] deler ærligt om parforhold, business og ‘Fejl dig frem’" at bounding box center [380, 264] width 356 height 27
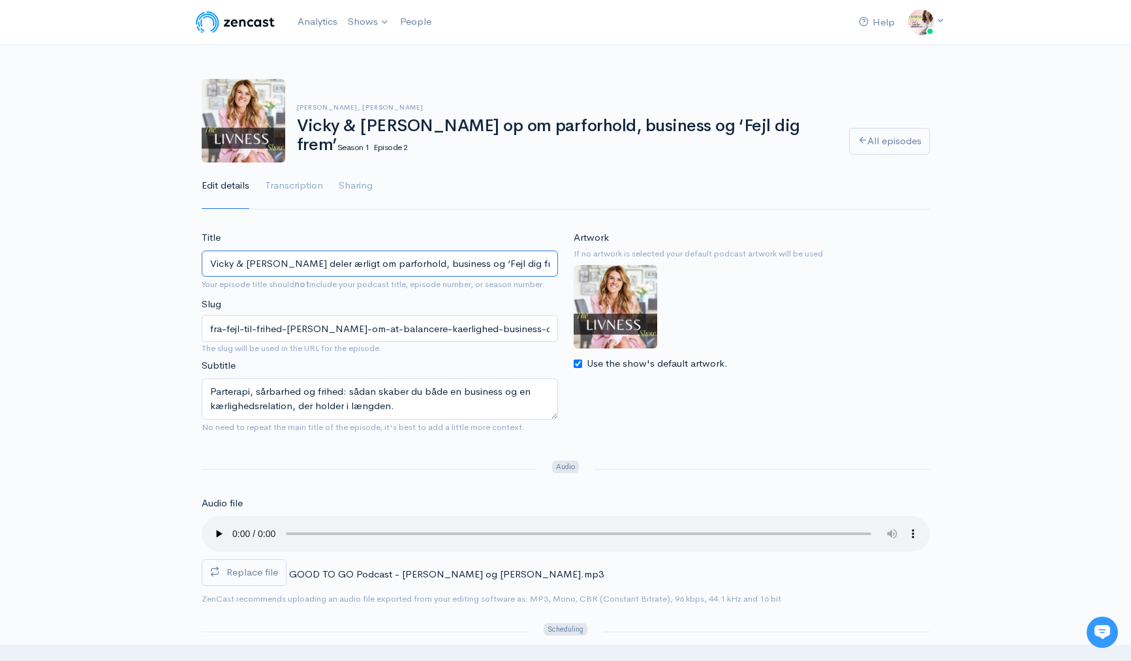
click at [339, 264] on input "Vicky & [PERSON_NAME] deler ærligt om parforhold, business og ‘Fejl dig frem’" at bounding box center [380, 264] width 356 height 27
paste input "Parforhold, business & ‘Fejl dig frem’ – en ærlig samtale med Vicky & [PERSON_N…"
type input "Parforhold, business & ‘Fejl dig frem’ – en ærlig samtale med Vicky & [PERSON_N…"
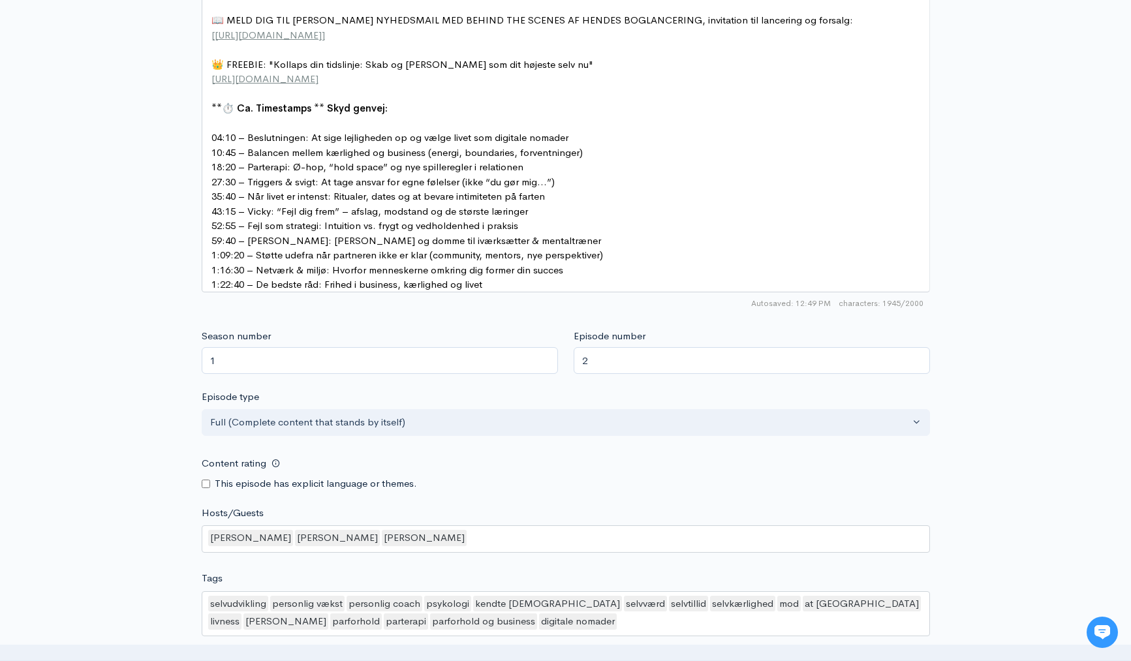
scroll to position [1272, 0]
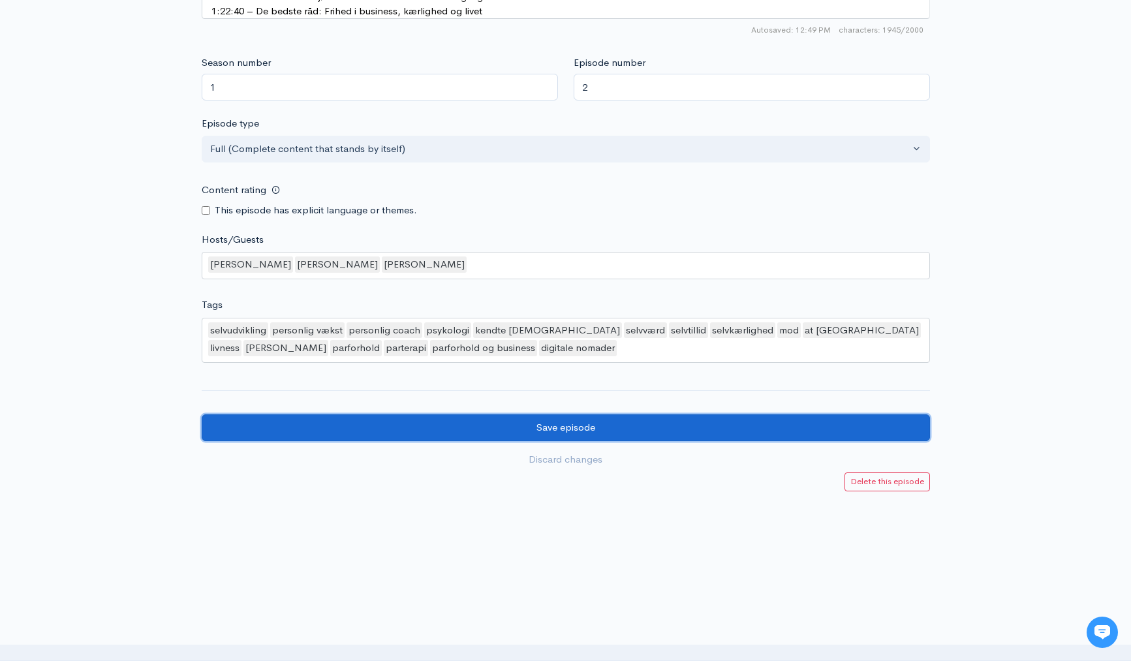
click at [530, 431] on input "Save episode" at bounding box center [566, 427] width 728 height 27
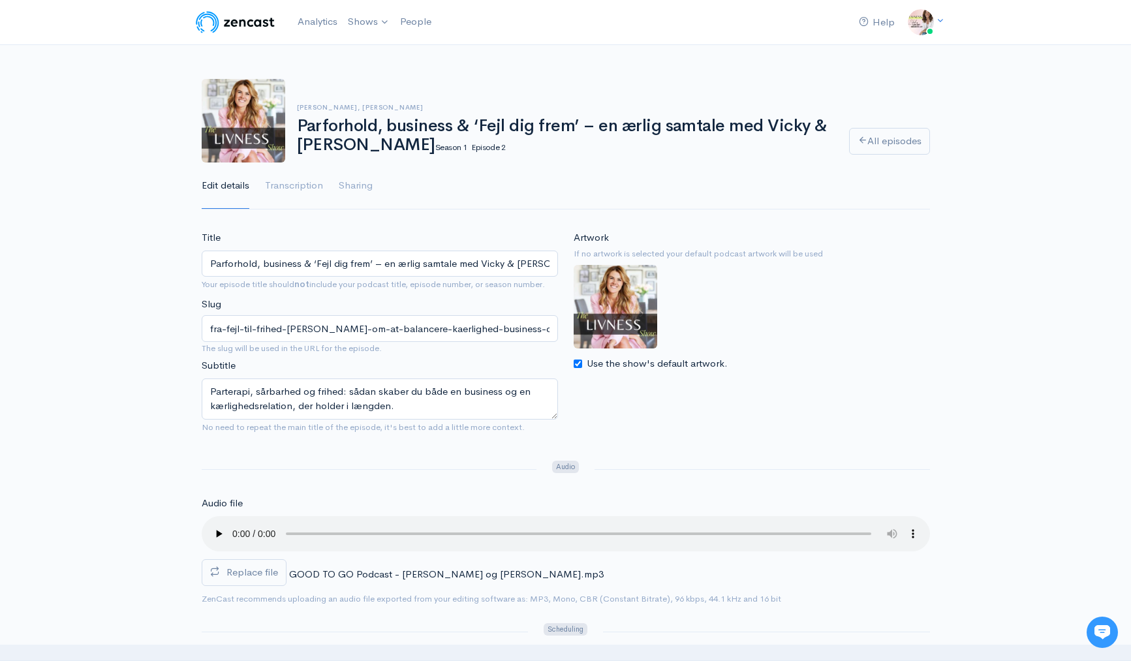
click at [969, 104] on div "[PERSON_NAME], [PERSON_NAME] Parforhold, business & ‘Fejl dig frem’ – en ærlig …" at bounding box center [565, 136] width 1131 height 147
drag, startPoint x: 483, startPoint y: 265, endPoint x: 567, endPoint y: 265, distance: 84.2
click at [567, 265] on div "Title Parforhold, business & ‘Fejl dig frem’ – en ærlig samtale med Vicky & Pat…" at bounding box center [566, 336] width 744 height 213
drag, startPoint x: 549, startPoint y: 267, endPoint x: 482, endPoint y: 259, distance: 68.3
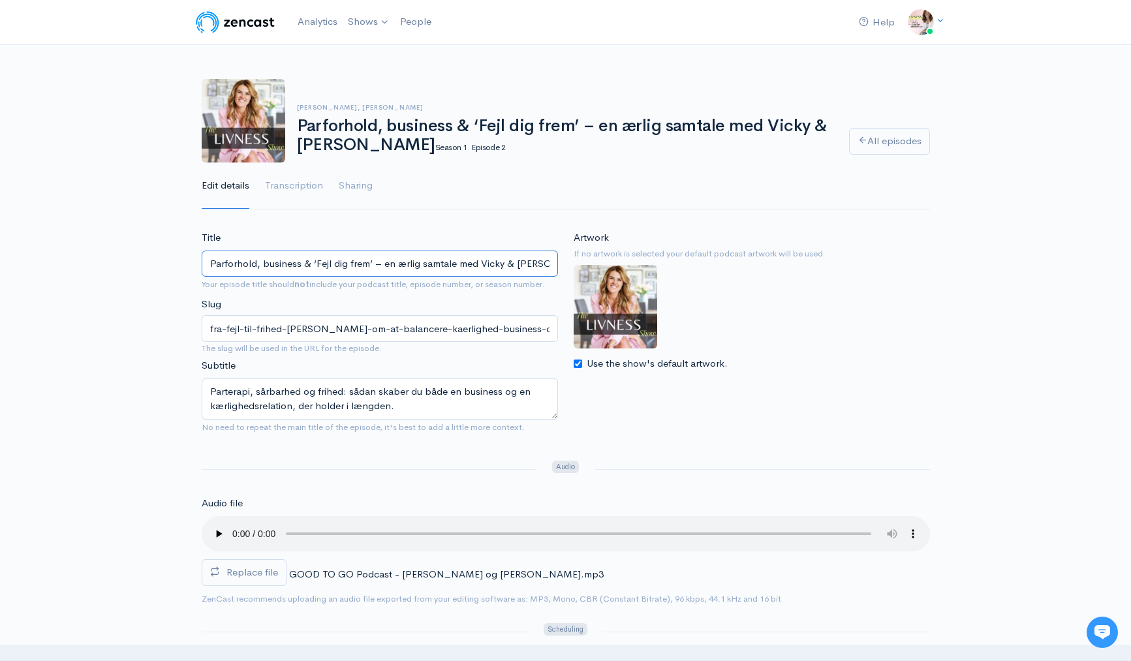
click at [482, 259] on input "Parforhold, business & ‘Fejl dig frem’ – en ærlig samtale med Vicky & [PERSON_N…" at bounding box center [380, 264] width 356 height 27
click at [211, 269] on input "Parforhold, business & ‘Fejl dig frem’ – en ærlig samtale med" at bounding box center [380, 264] width 356 height 27
paste input "Vicky & Patrick"
drag, startPoint x: 457, startPoint y: 268, endPoint x: 548, endPoint y: 264, distance: 91.4
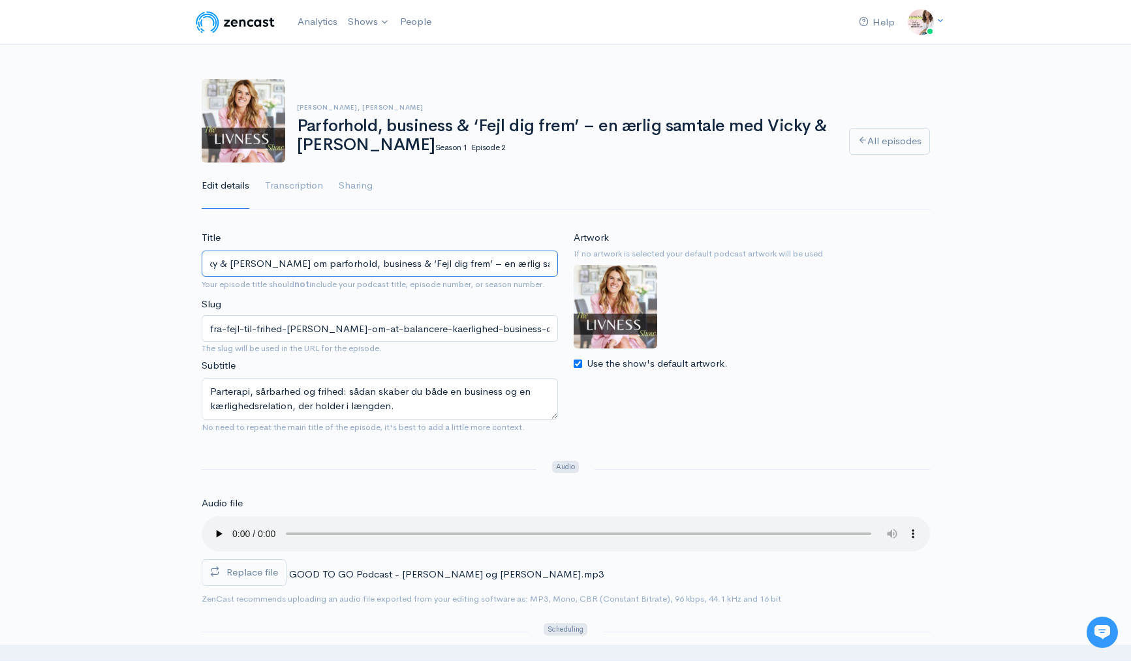
click at [559, 267] on div "Title Vicky & [PERSON_NAME] om parforhold, business & ‘Fejl dig frem’ – en ærli…" at bounding box center [380, 334] width 372 height 209
click at [292, 267] on input "Vicky & [PERSON_NAME] om parforhold, business & ‘Fejl dig frem’" at bounding box center [380, 264] width 356 height 27
type input "Vicky & [PERSON_NAME] om at balancere parforhold, business & ‘Fejl dig frem’"
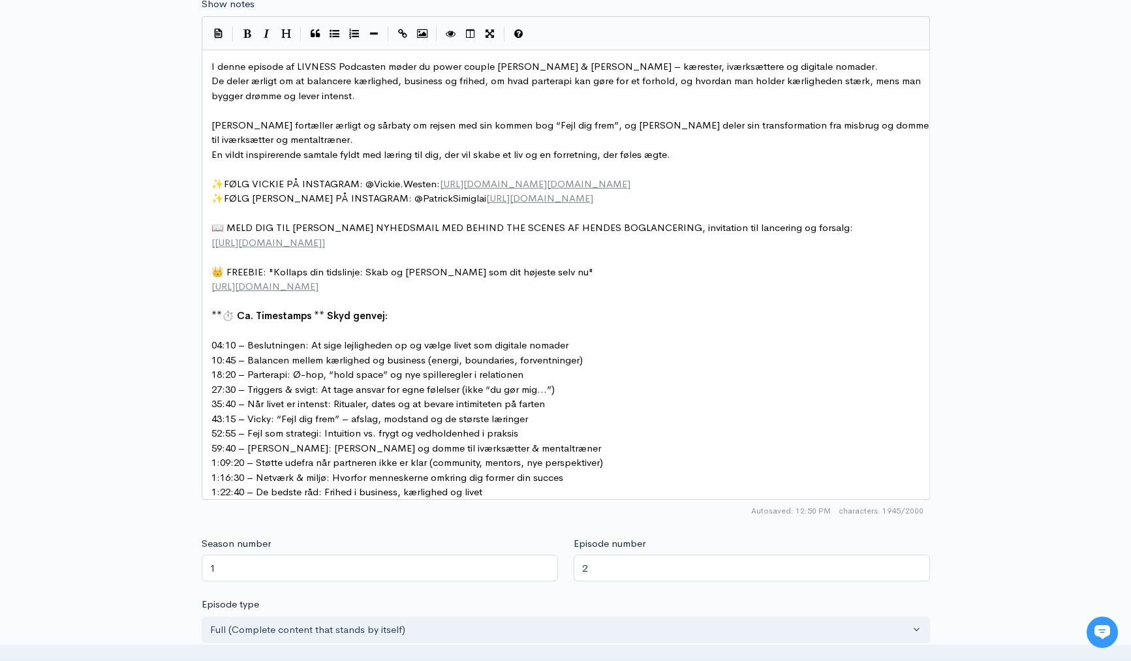
scroll to position [1262, 0]
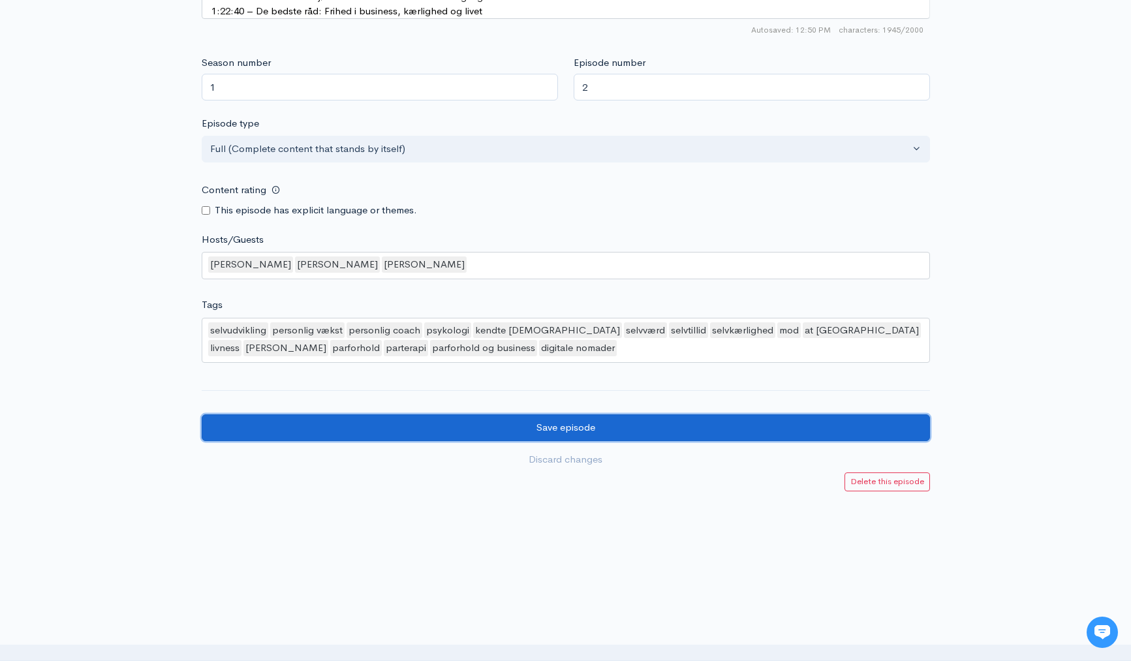
click at [514, 420] on input "Save episode" at bounding box center [566, 427] width 728 height 27
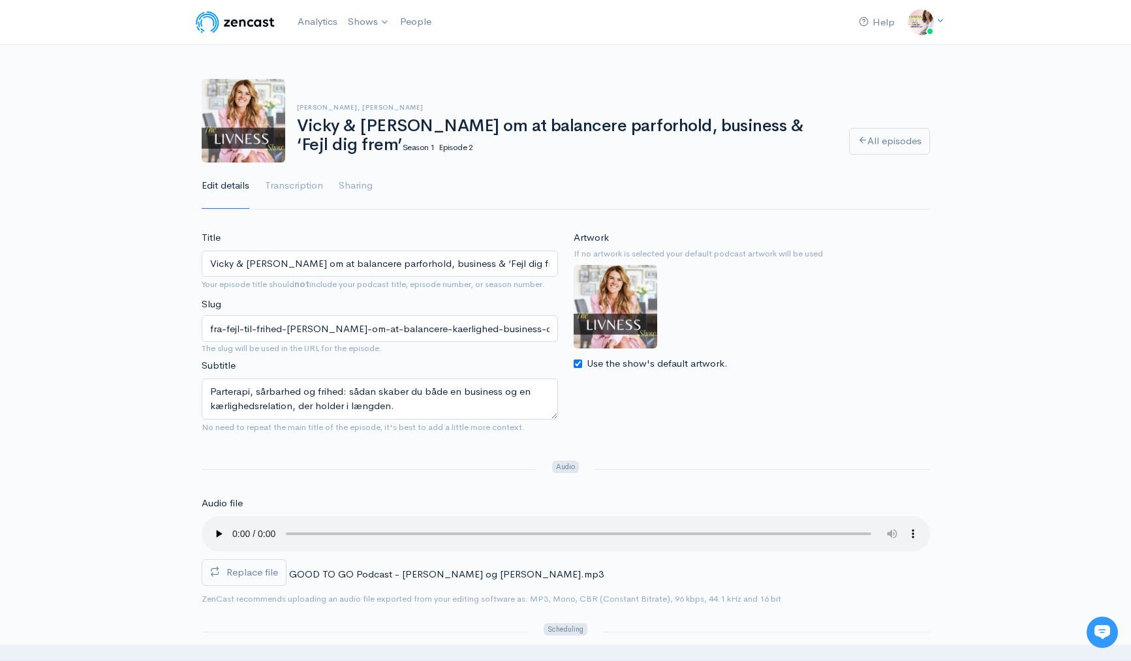
click at [304, 265] on input "Vicky & [PERSON_NAME] om at balancere parforhold, business & ‘Fejl dig frem’" at bounding box center [380, 264] width 356 height 27
drag, startPoint x: 416, startPoint y: 263, endPoint x: 385, endPoint y: 264, distance: 30.7
click at [385, 264] on input "Vicky & [PERSON_NAME]: Balancere parforhold, business & ‘Fejl dig frem’" at bounding box center [380, 264] width 356 height 27
click at [462, 267] on input "[PERSON_NAME] & [PERSON_NAME]: Balancere parforhold som iværksættere & ‘Fejl di…" at bounding box center [380, 264] width 356 height 27
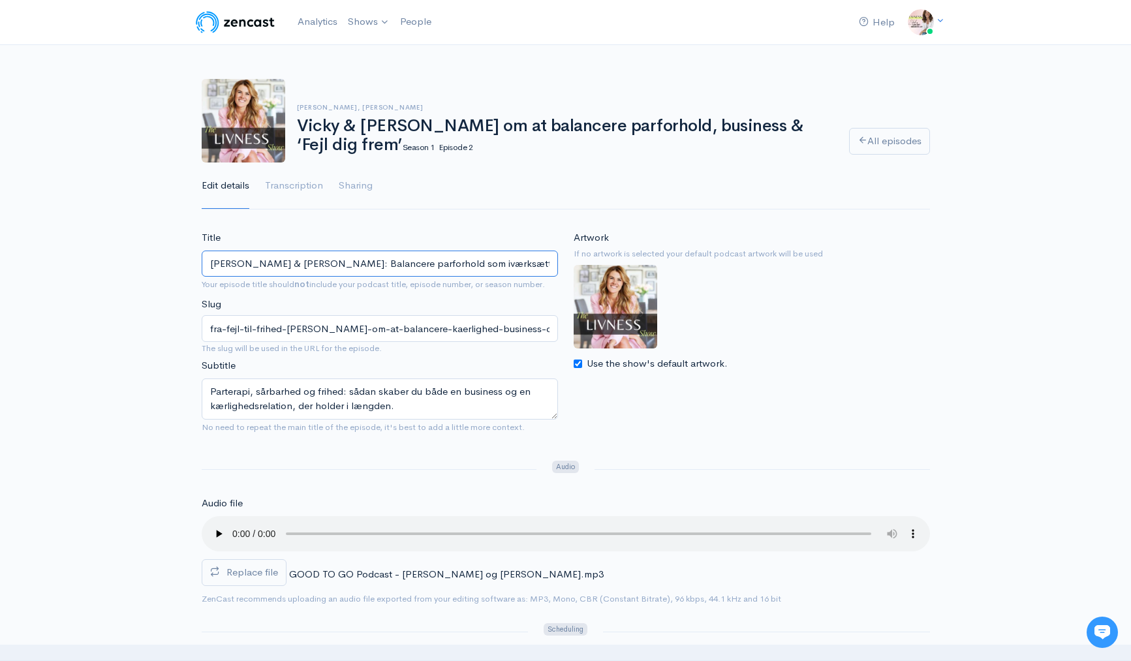
click at [323, 265] on input "[PERSON_NAME] & [PERSON_NAME]: Balancere parforhold som iværksættere & rejsen b…" at bounding box center [380, 264] width 356 height 27
click at [345, 269] on input "Vicky & [PERSON_NAME]: Balancer parforhold som iværksættere & rejsen bag ‘Fejl …" at bounding box center [380, 264] width 356 height 27
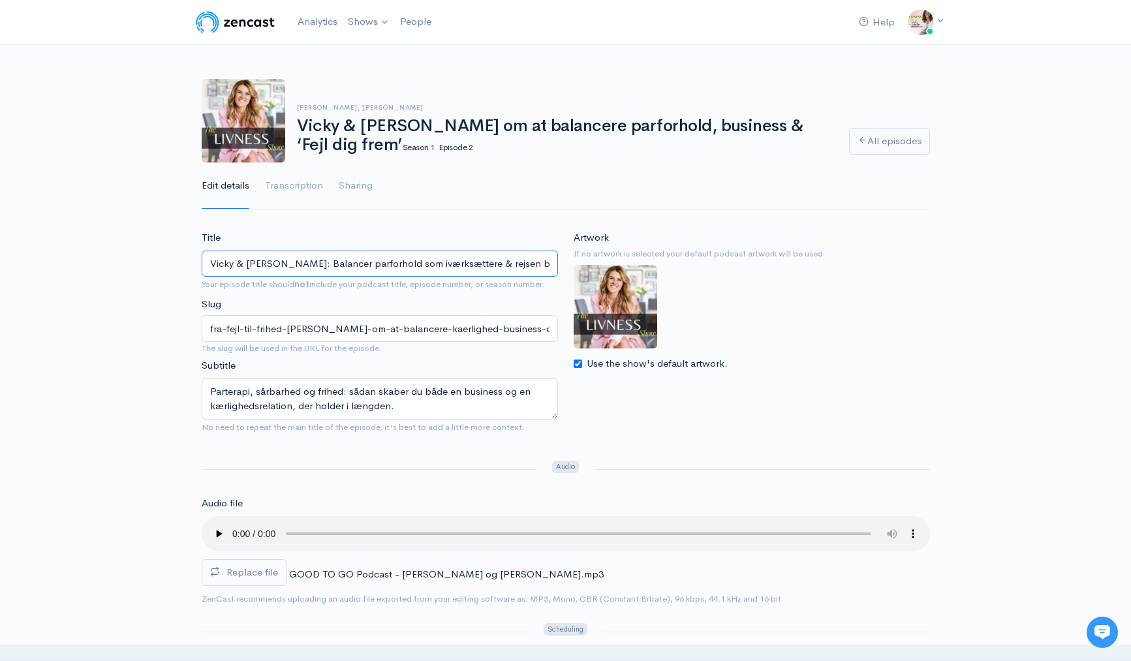
click at [345, 269] on input "Vicky & [PERSON_NAME]: Balancer parforhold som iværksættere & rejsen bag ‘Fejl …" at bounding box center [380, 264] width 356 height 27
click at [379, 262] on input "Vicky & [PERSON_NAME]: Balancer parforhold som iværksættere & rejsen bag ‘Fejl …" at bounding box center [380, 264] width 356 height 27
paste input "om kærlighed, iværksætteri"
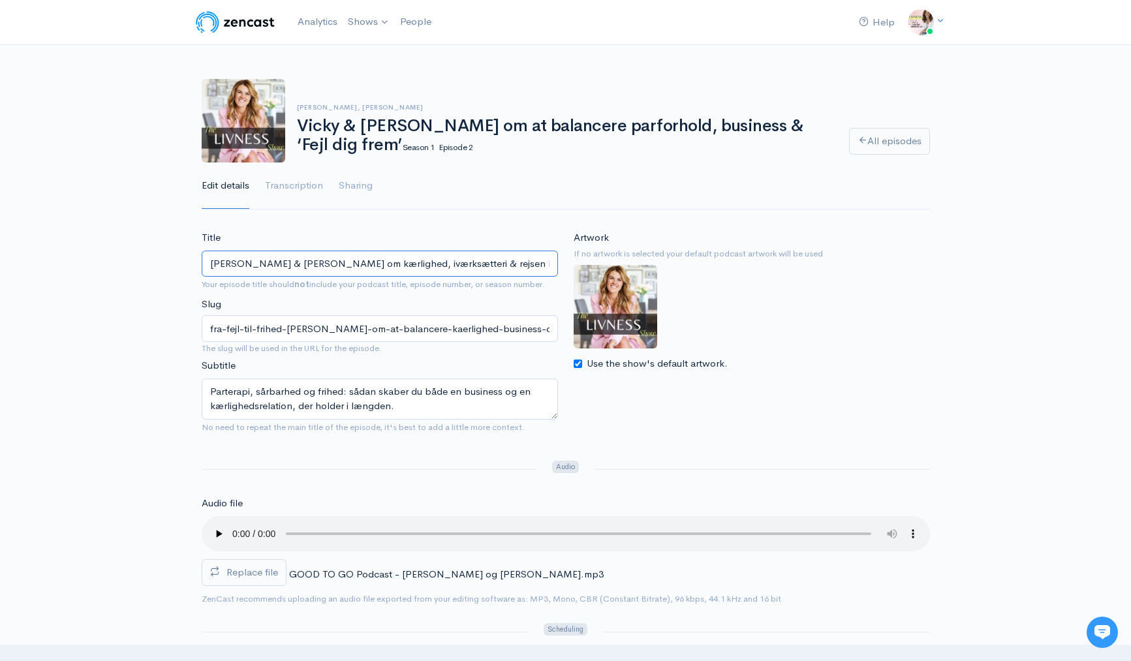
type input "[PERSON_NAME] & [PERSON_NAME] om kærlighed, iværksætteri & rejsen bag ‘Fejl dig…"
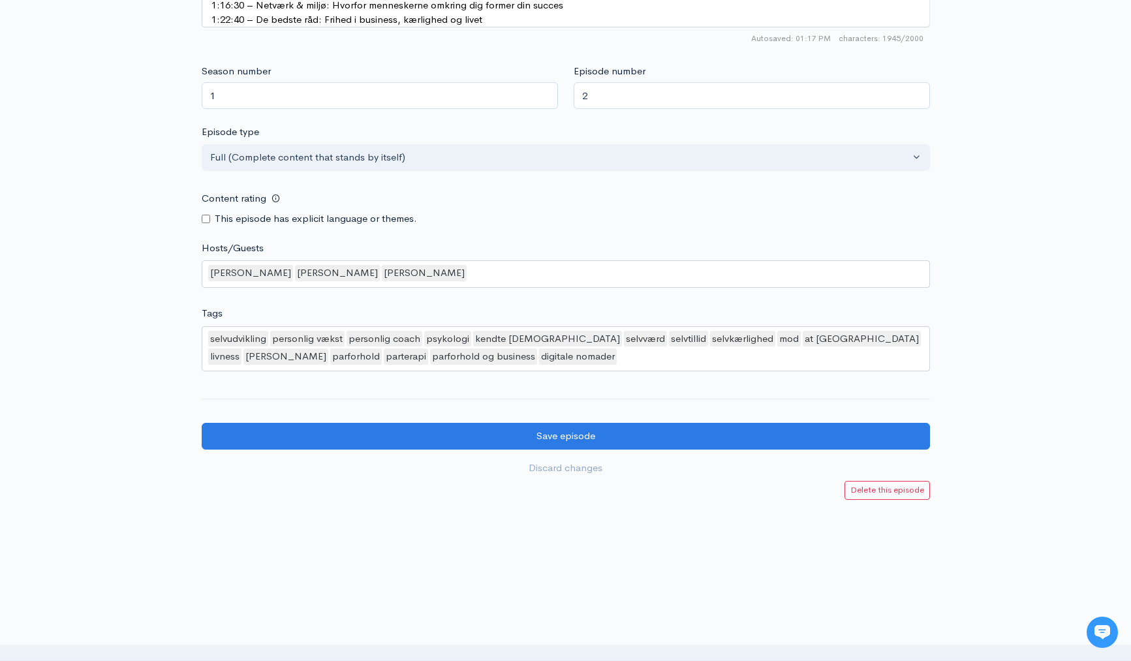
scroll to position [1272, 0]
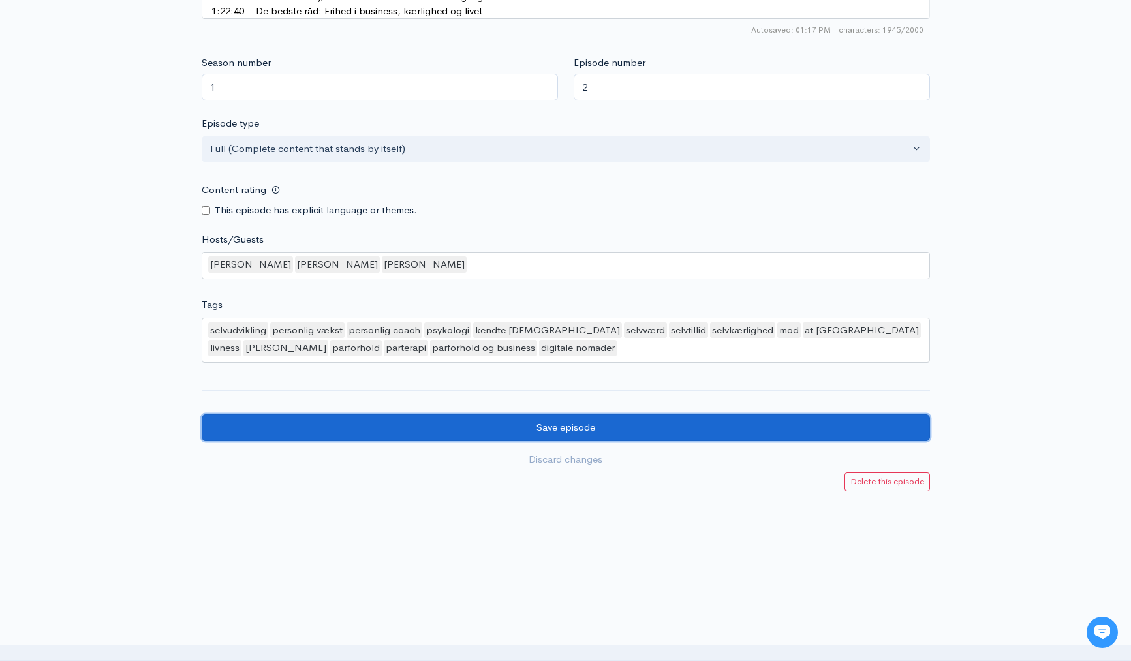
click at [557, 430] on input "Save episode" at bounding box center [566, 427] width 728 height 27
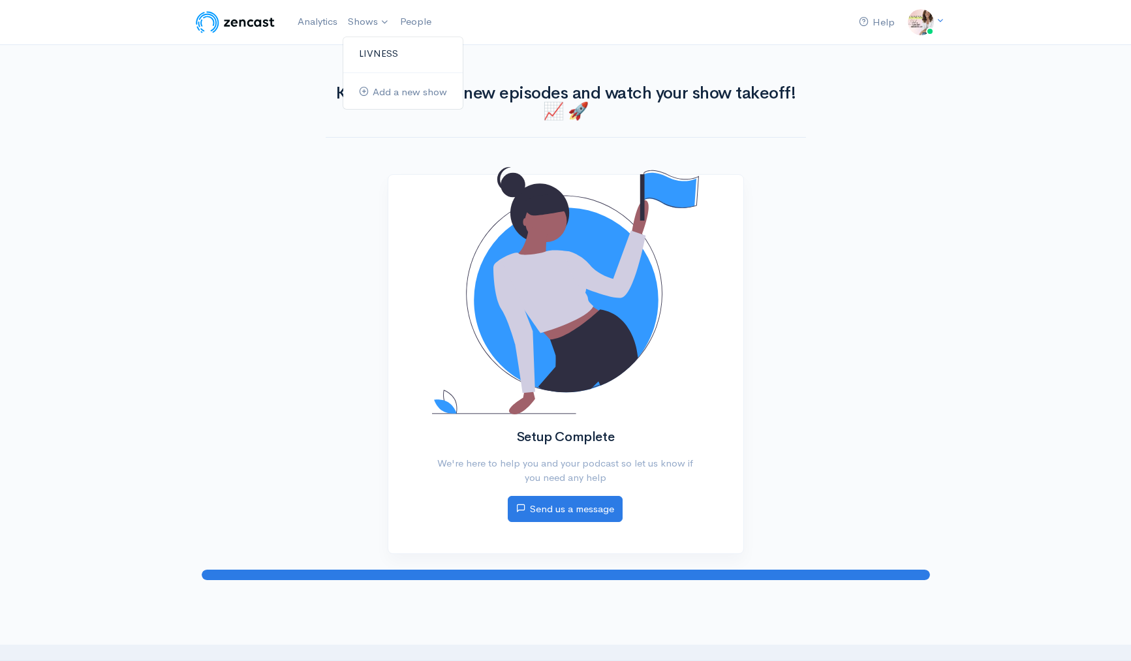
click at [370, 49] on link "LIVNESS" at bounding box center [402, 53] width 119 height 23
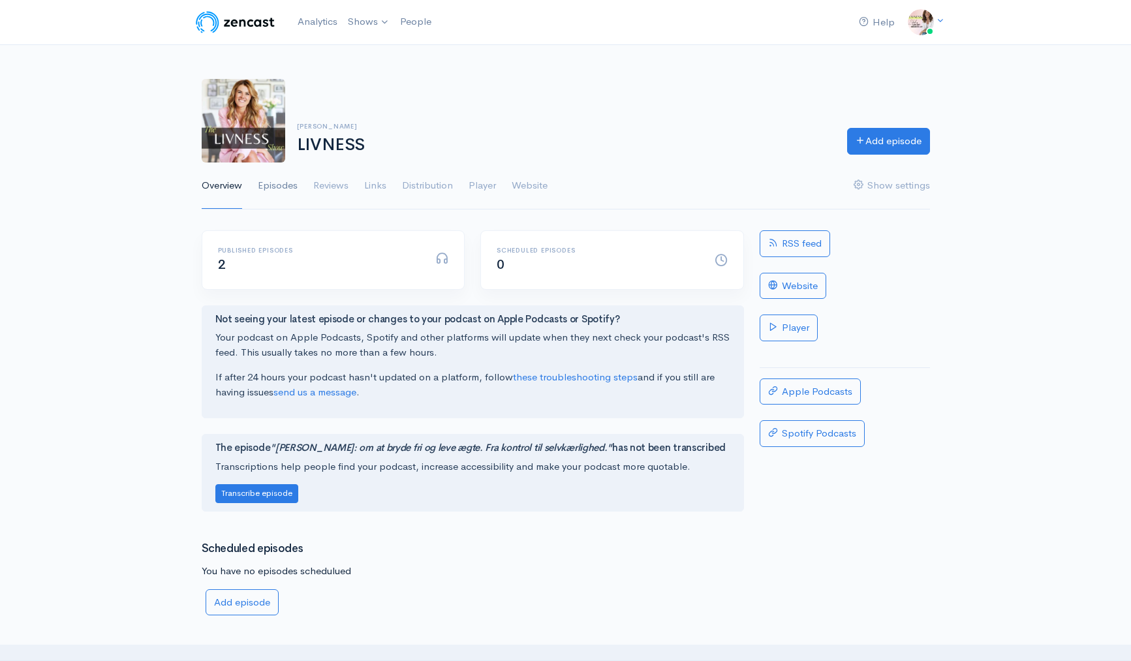
click at [281, 177] on link "Episodes" at bounding box center [278, 185] width 40 height 47
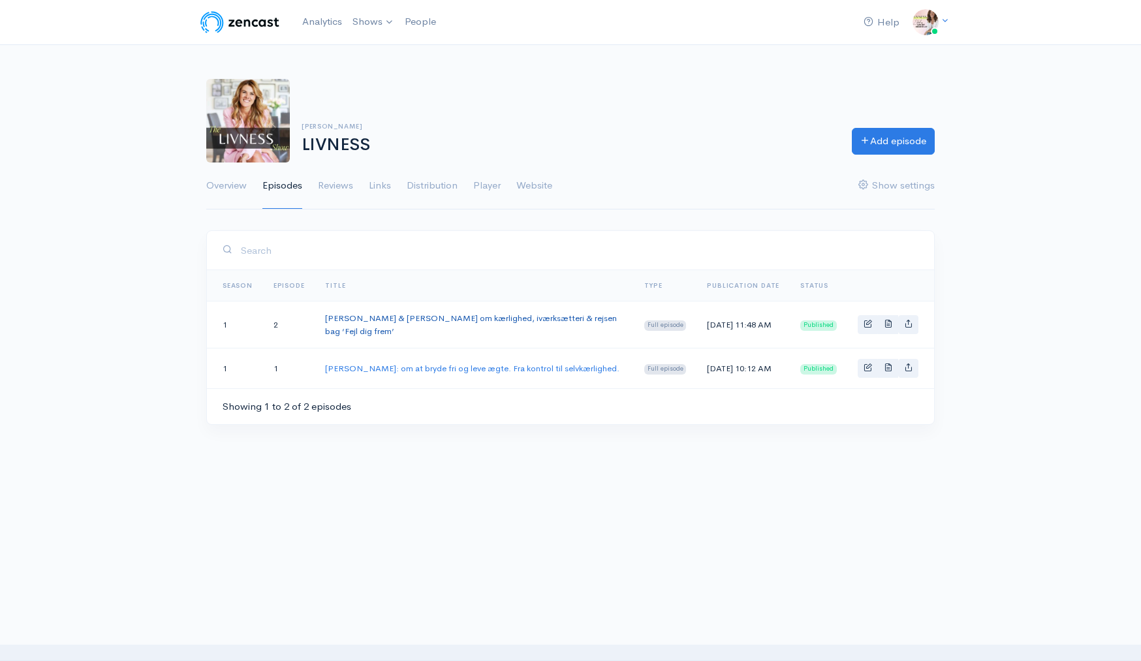
click at [447, 317] on link "[PERSON_NAME] & [PERSON_NAME] om kærlighed, iværksætteri & rejsen bag ‘Fejl dig…" at bounding box center [471, 325] width 292 height 24
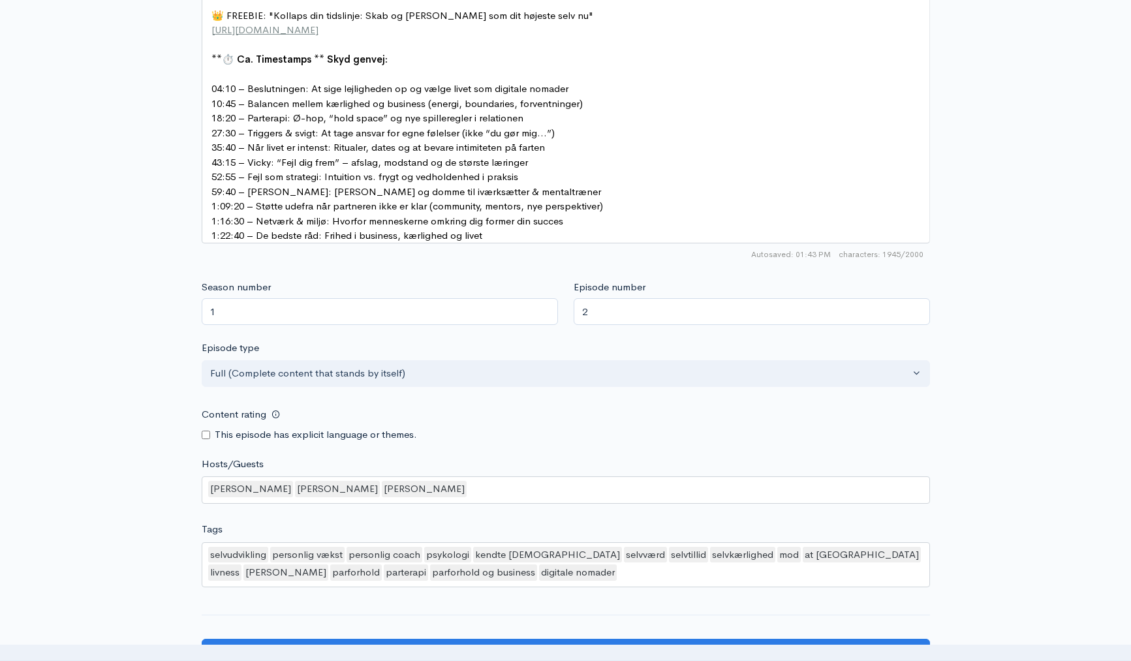
scroll to position [1041, 0]
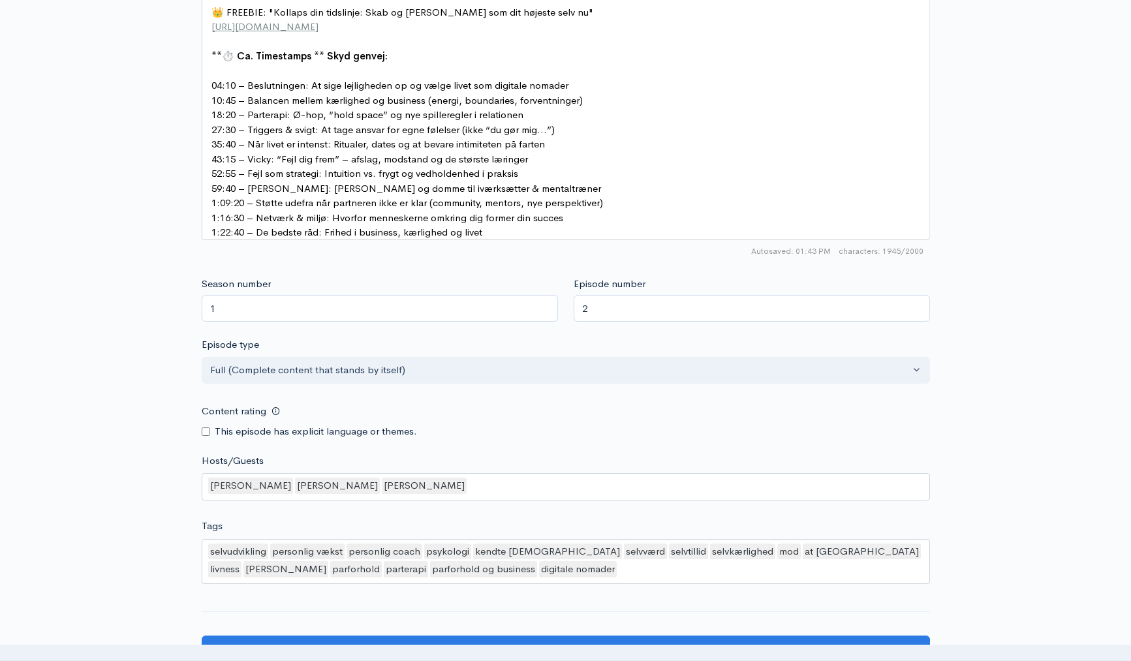
click at [213, 99] on span "10:45 – Balancen mellem kærlighed og business (energi, boundaries, forventninge…" at bounding box center [396, 100] width 371 height 12
click at [202, 112] on div "xxxxxxxxxx I denne episode af LIVNESS Podcasten møder du power couple [PERSON_N…" at bounding box center [566, 15] width 728 height 450
click at [209, 114] on pre "18:20 – Parterapi: Ø-hop, “hold space” og nye spilleregler i relationen" at bounding box center [571, 115] width 724 height 15
click at [210, 130] on pre "27:30 – Triggers & svigt: At tage ansvar for egne følelser (ikke “du gør mig…”)" at bounding box center [571, 130] width 724 height 15
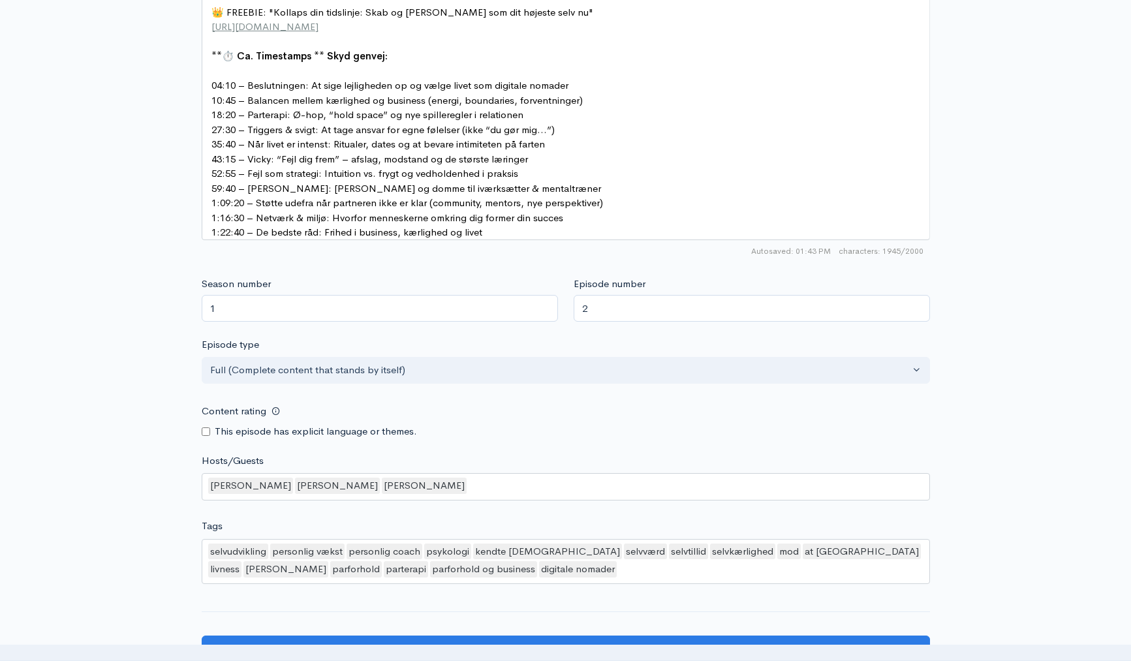
click at [211, 140] on span "35:40 – Når livet er intenst: Ritualer, dates og at bevare intimiteten på farten" at bounding box center [377, 144] width 333 height 12
click at [210, 155] on pre "43:15 – Vicky: “Fejl dig frem” – afslag, modstand og de største læringer" at bounding box center [571, 159] width 724 height 15
click at [210, 170] on pre "52:55 – Fejl som strategi: Intuition vs. frygt og vedholdenhed i praksis" at bounding box center [571, 173] width 724 height 15
click at [206, 182] on div "xxxxxxxxxx I denne episode af LIVNESS Podcasten møder du power couple [PERSON_N…" at bounding box center [566, 15] width 728 height 450
click at [209, 185] on pre "59:40 – [PERSON_NAME]: [PERSON_NAME] og domme til iværksætter & mentaltræner" at bounding box center [571, 188] width 724 height 15
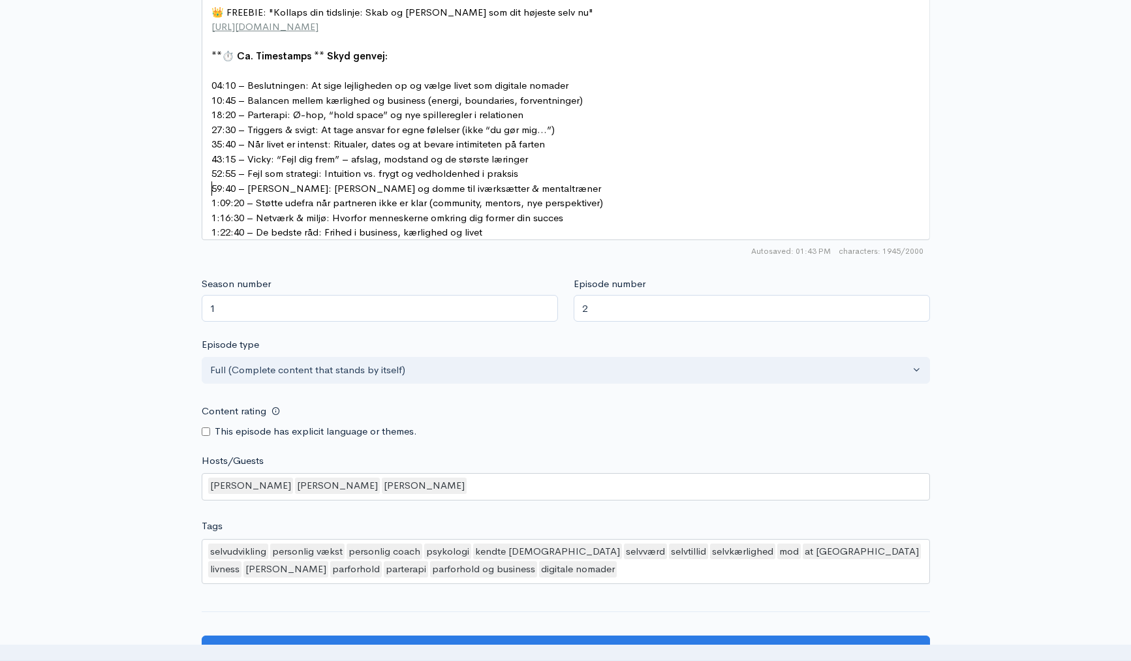
click at [213, 204] on span "1 :09: 20 – Støtte udefra når partneren ikke er klar (community, mentors, nye p…" at bounding box center [407, 202] width 392 height 12
click at [212, 220] on span "1 :16: 30 – Netværk & miljø: Hvorfor menneskerne omkring dig former din succes" at bounding box center [387, 217] width 352 height 12
click at [209, 235] on pre "1 :22: 40 – De bedste råd: Frihed i business, kærlighed og livet" at bounding box center [571, 232] width 724 height 15
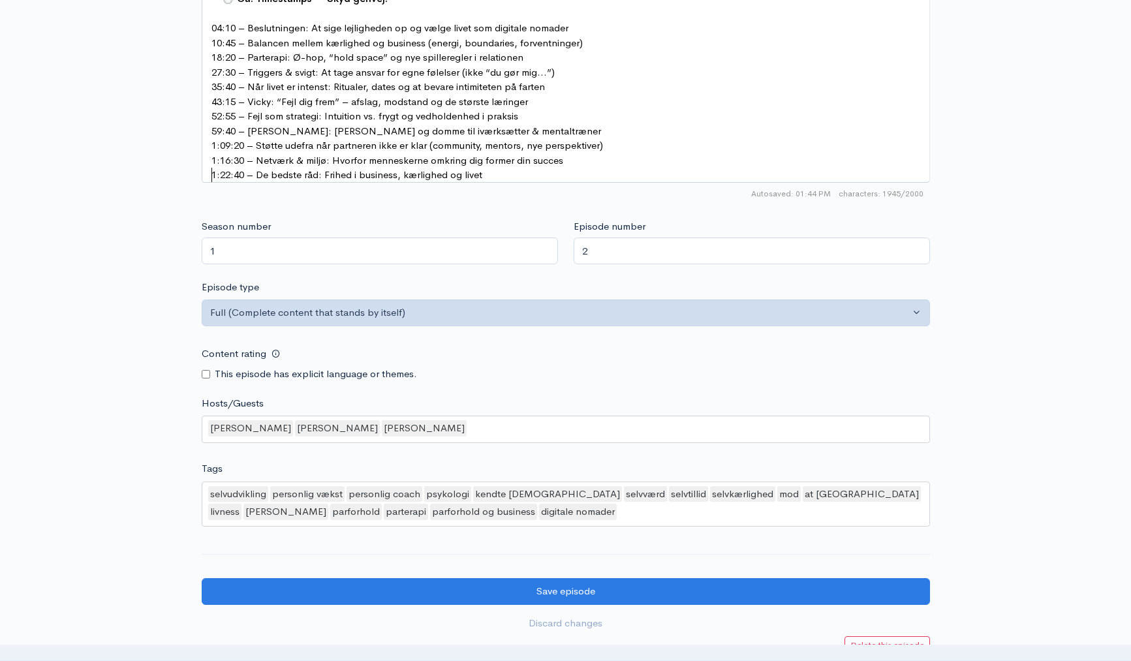
scroll to position [863, 0]
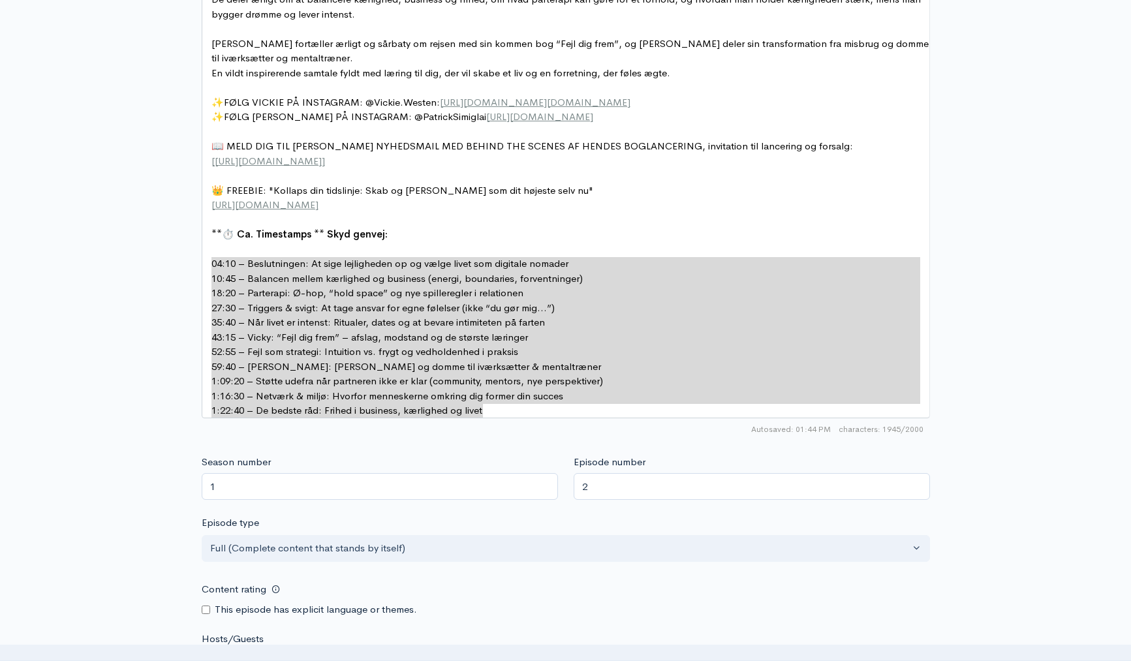
drag, startPoint x: 500, startPoint y: 410, endPoint x: 193, endPoint y: 258, distance: 342.6
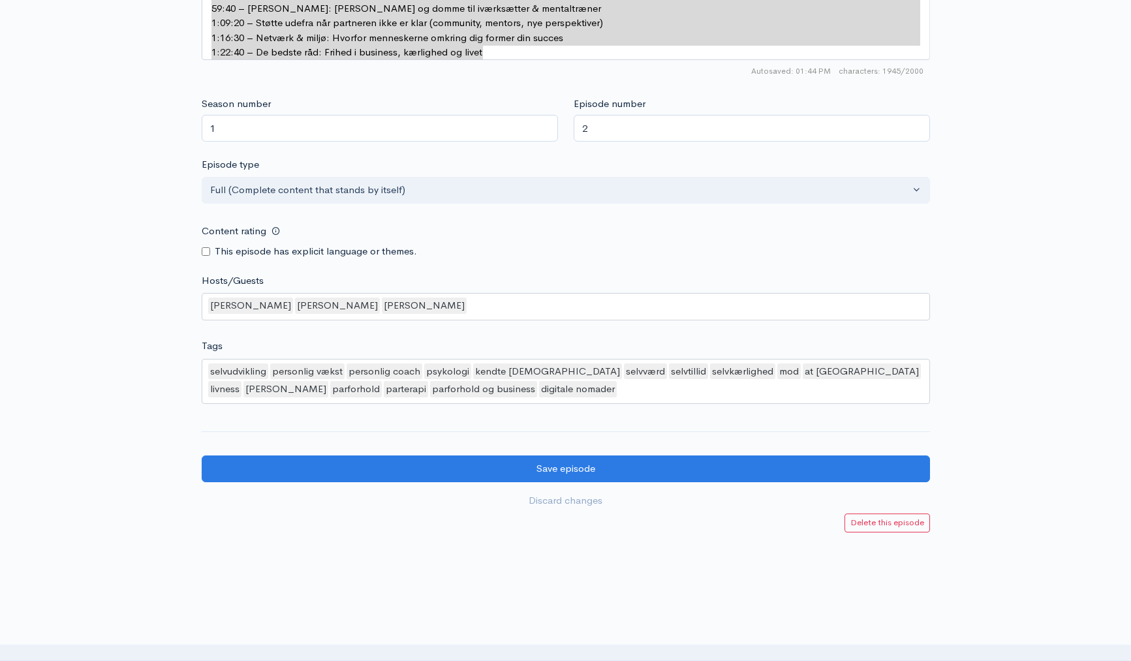
scroll to position [1226, 0]
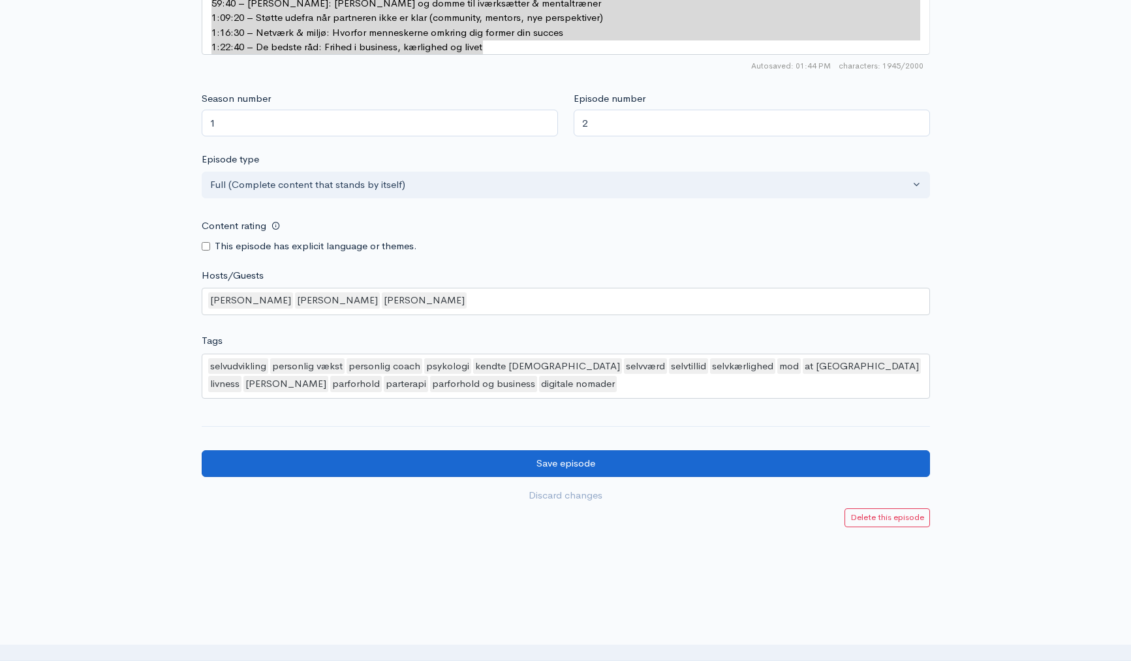
type textarea "04:10 – Beslutningen: At sige lejligheden op og vælge livet som digitale nomade…"
click at [561, 476] on input "Save episode" at bounding box center [566, 463] width 728 height 27
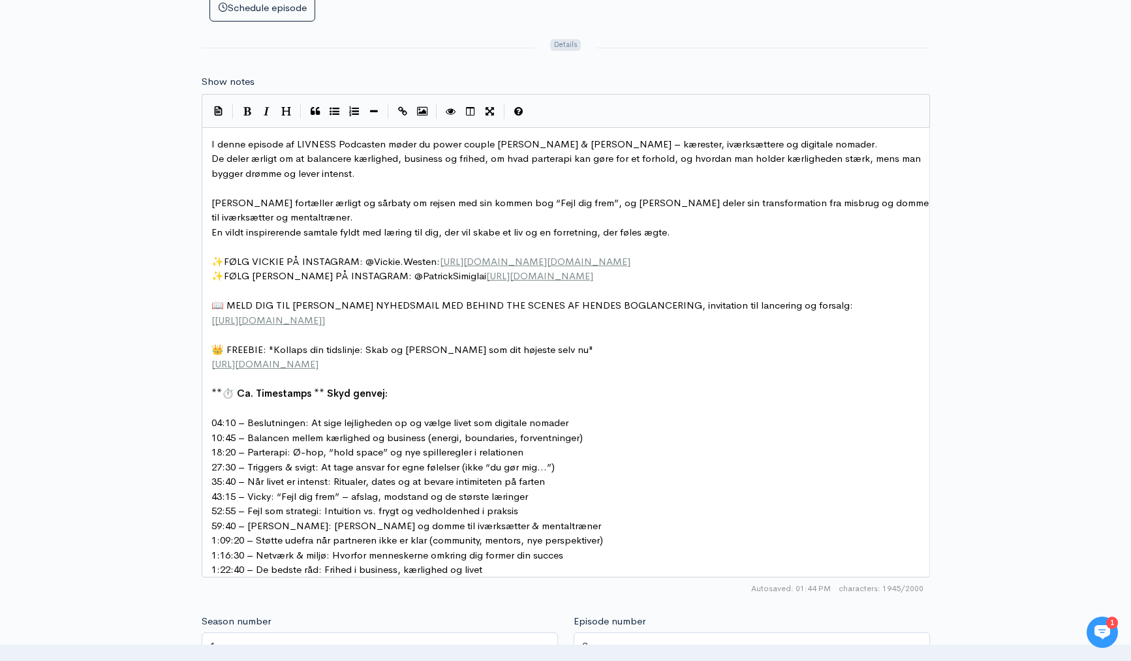
scroll to position [5, 0]
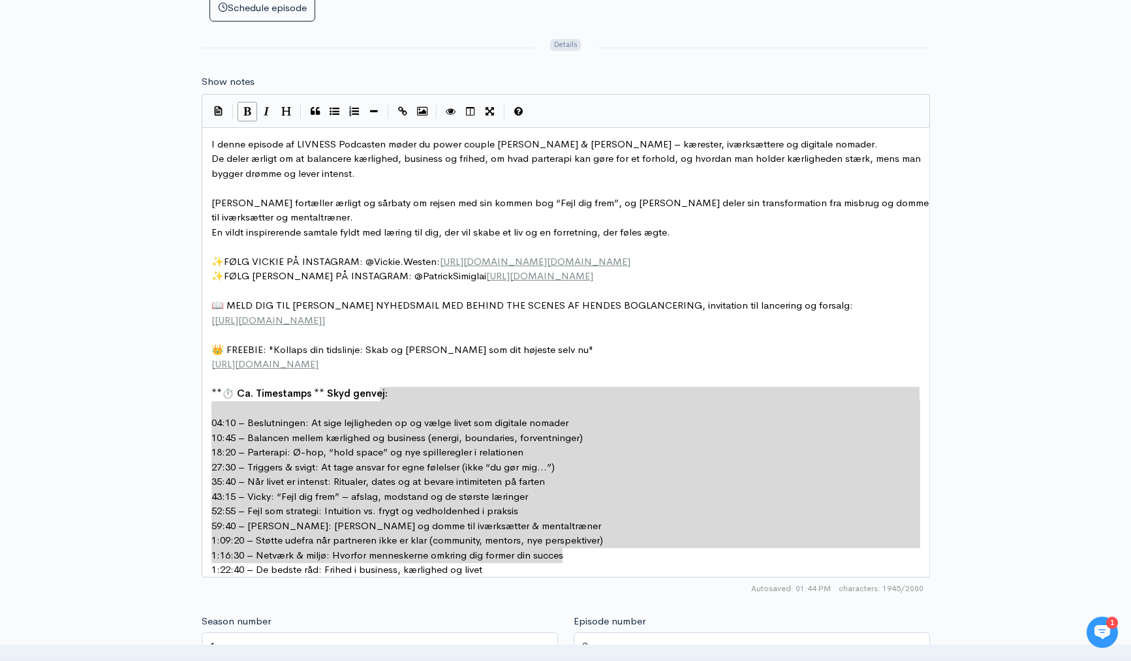
type textarea "04:10 – Beslutningen: At sige lejligheden op og vælge livet som digitale nomade…"
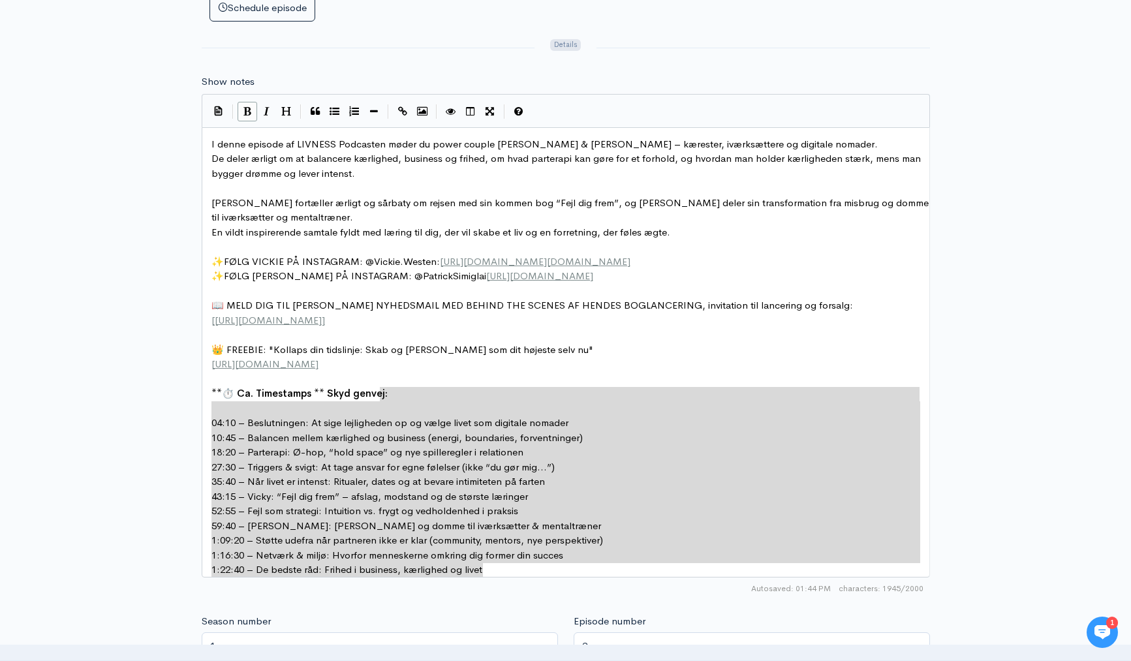
drag, startPoint x: 422, startPoint y: 395, endPoint x: 599, endPoint y: 568, distance: 246.9
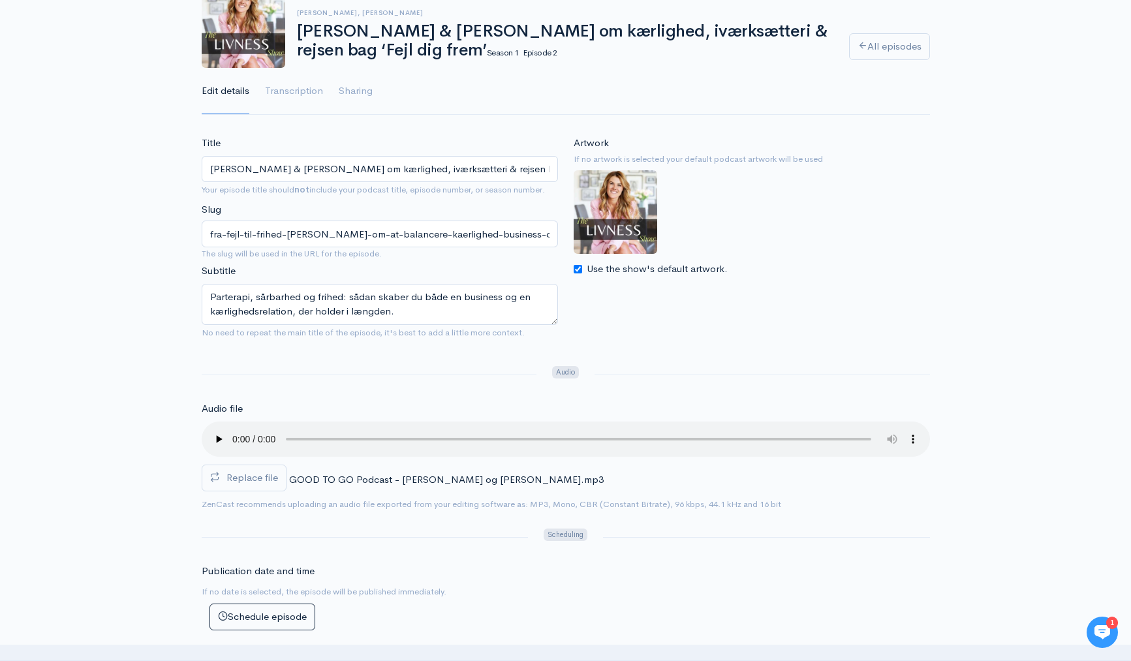
scroll to position [0, 0]
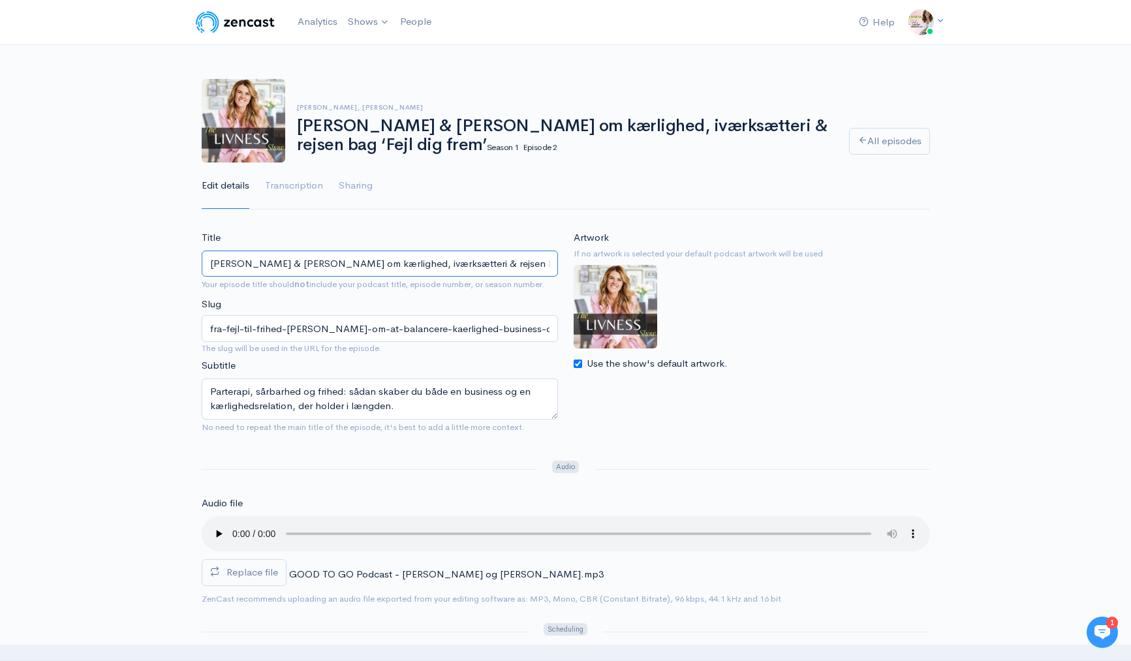
drag, startPoint x: 410, startPoint y: 264, endPoint x: 293, endPoint y: 266, distance: 116.8
click at [293, 266] on input "Vicky & Patrick om kærlighed, iværksætteri & rejsen bag ‘Fejl dig frem’" at bounding box center [380, 264] width 356 height 27
click at [397, 268] on input "Vicky & Patrick om at balancere kærlighed, iværksætteri & rejsen bag ‘Fejl dig …" at bounding box center [380, 264] width 356 height 27
click at [473, 265] on input "Vicky & Patrick om at balancere kærlighed som iværksætteri & rejsen bag ‘Fejl d…" at bounding box center [380, 264] width 356 height 27
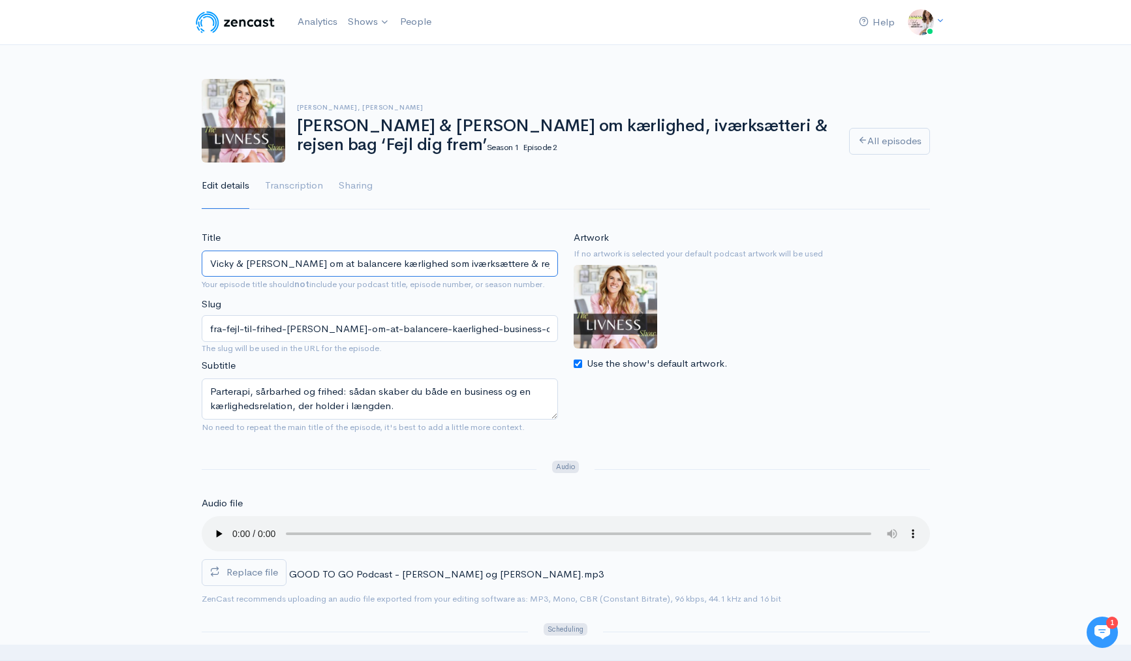
click at [525, 268] on input "Vicky & Patrick om at balancere kærlighed som iværksættere & rejsen bag ‘Fejl d…" at bounding box center [380, 264] width 356 height 27
drag, startPoint x: 347, startPoint y: 264, endPoint x: 247, endPoint y: 261, distance: 99.2
click at [247, 264] on input "Vicky & Patrick om at balancere kærlighed som iværksættere & rejsen bag ‘Fejl d…" at bounding box center [380, 264] width 356 height 27
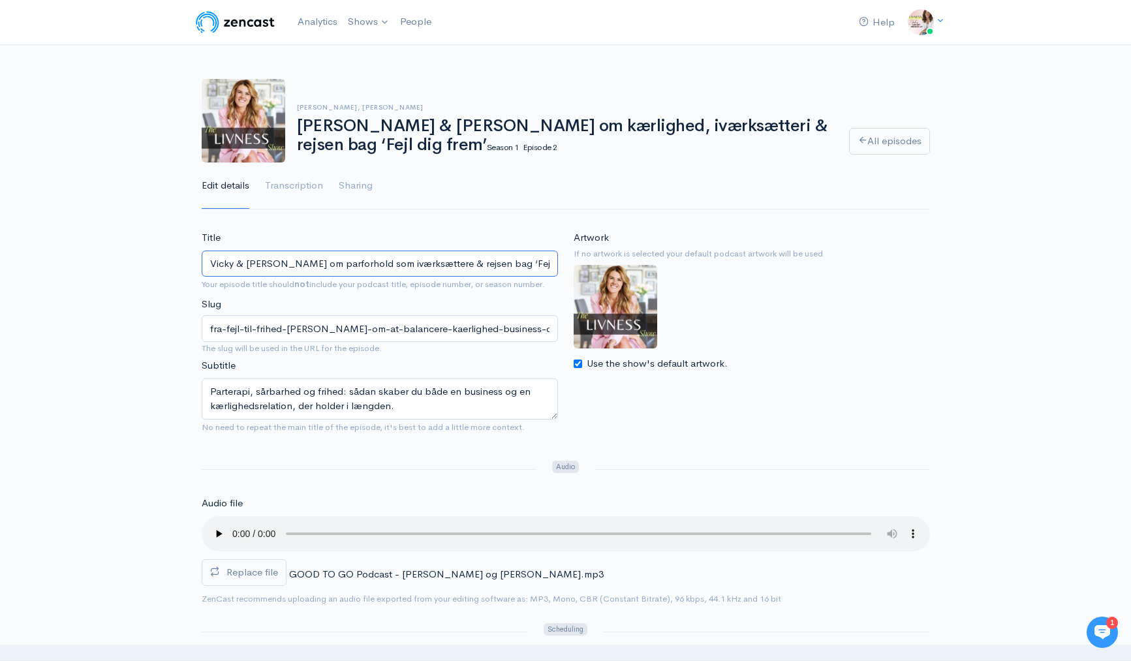
type input "Vicky & [PERSON_NAME] om parforhold som iværksættere & rejsen bag ‘Fejl dig fre…"
click at [279, 266] on input "Vicky & [PERSON_NAME] om parforhold som iværksættere & rejsen bag ‘Fejl dig fre…" at bounding box center [380, 264] width 356 height 27
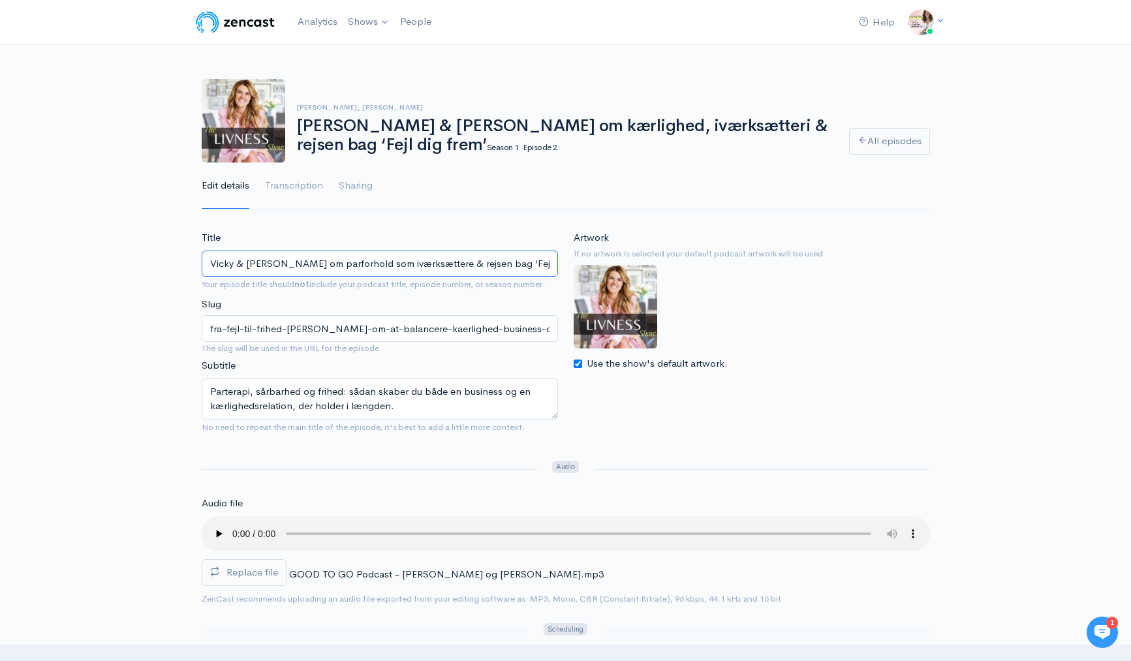
click at [356, 263] on input "Vicky & [PERSON_NAME] om parforhold som iværksættere & rejsen bag ‘Fejl dig fre…" at bounding box center [380, 264] width 356 height 27
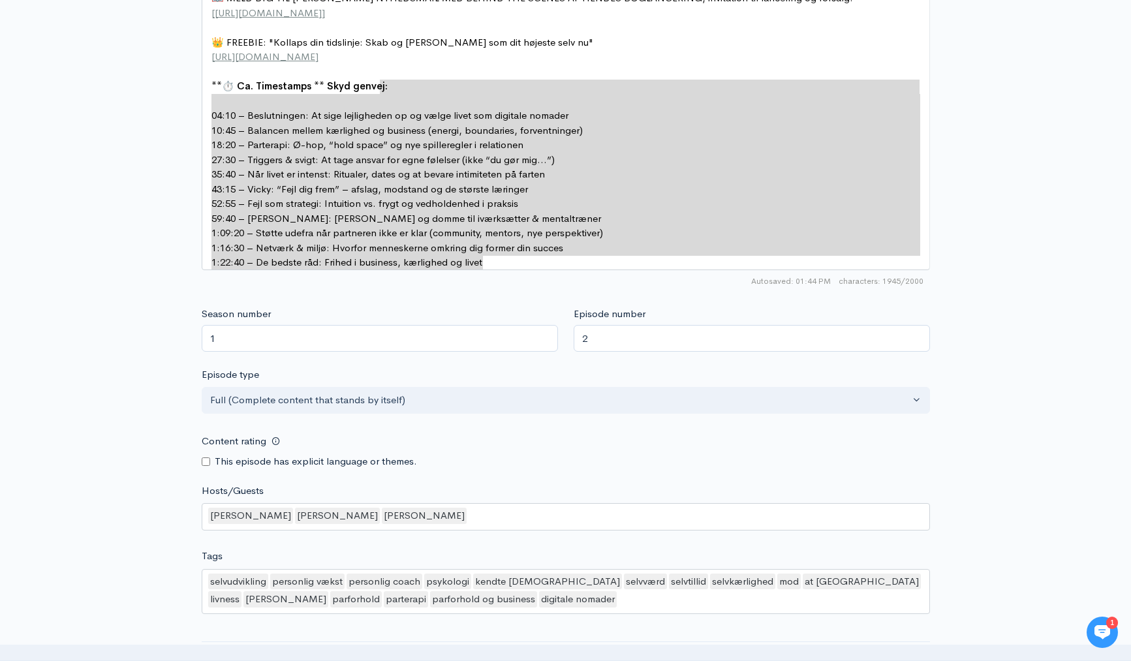
scroll to position [1272, 0]
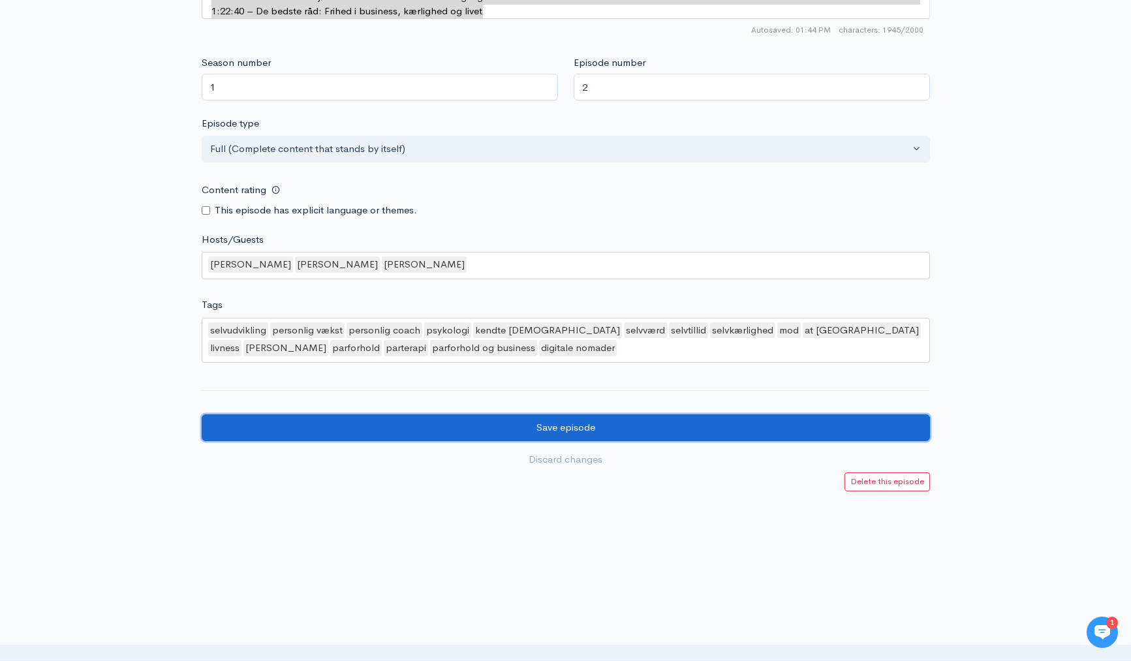
click at [579, 428] on input "Save episode" at bounding box center [566, 427] width 728 height 27
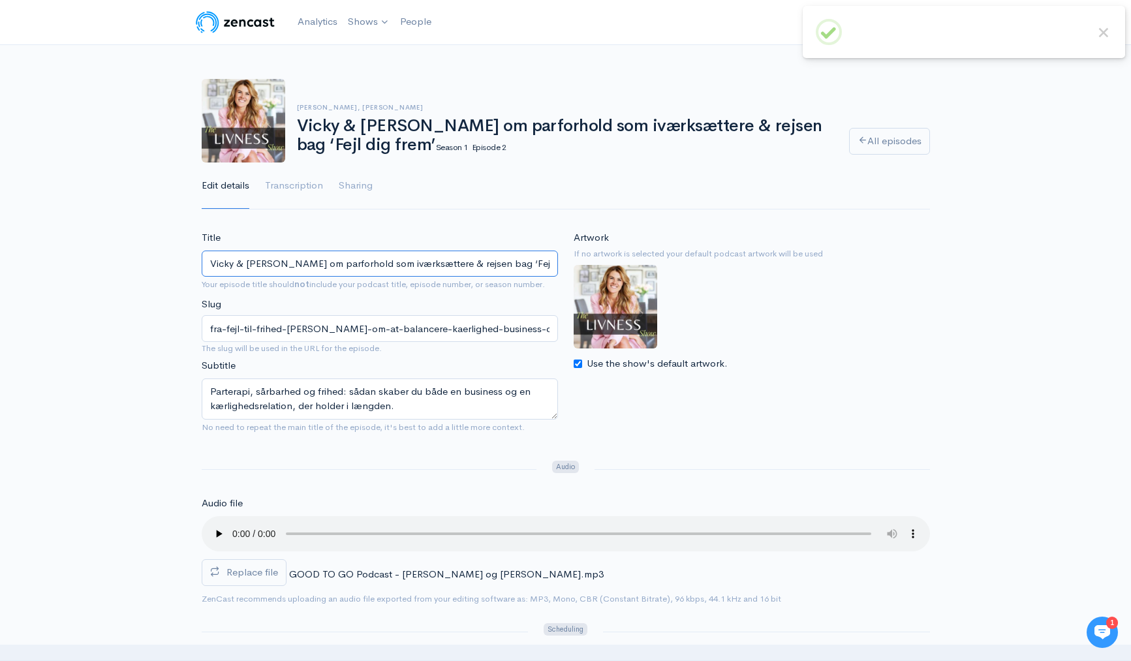
click at [407, 270] on input "Vicky & [PERSON_NAME] om parforhold som iværksættere & rejsen bag ‘Fejl dig fre…" at bounding box center [380, 264] width 356 height 27
click at [320, 268] on input "Vicky & [PERSON_NAME] om parforhold som iværksættere & rejsen bag ‘Fejl dig fre…" at bounding box center [380, 264] width 356 height 27
